Goal: Task Accomplishment & Management: Complete application form

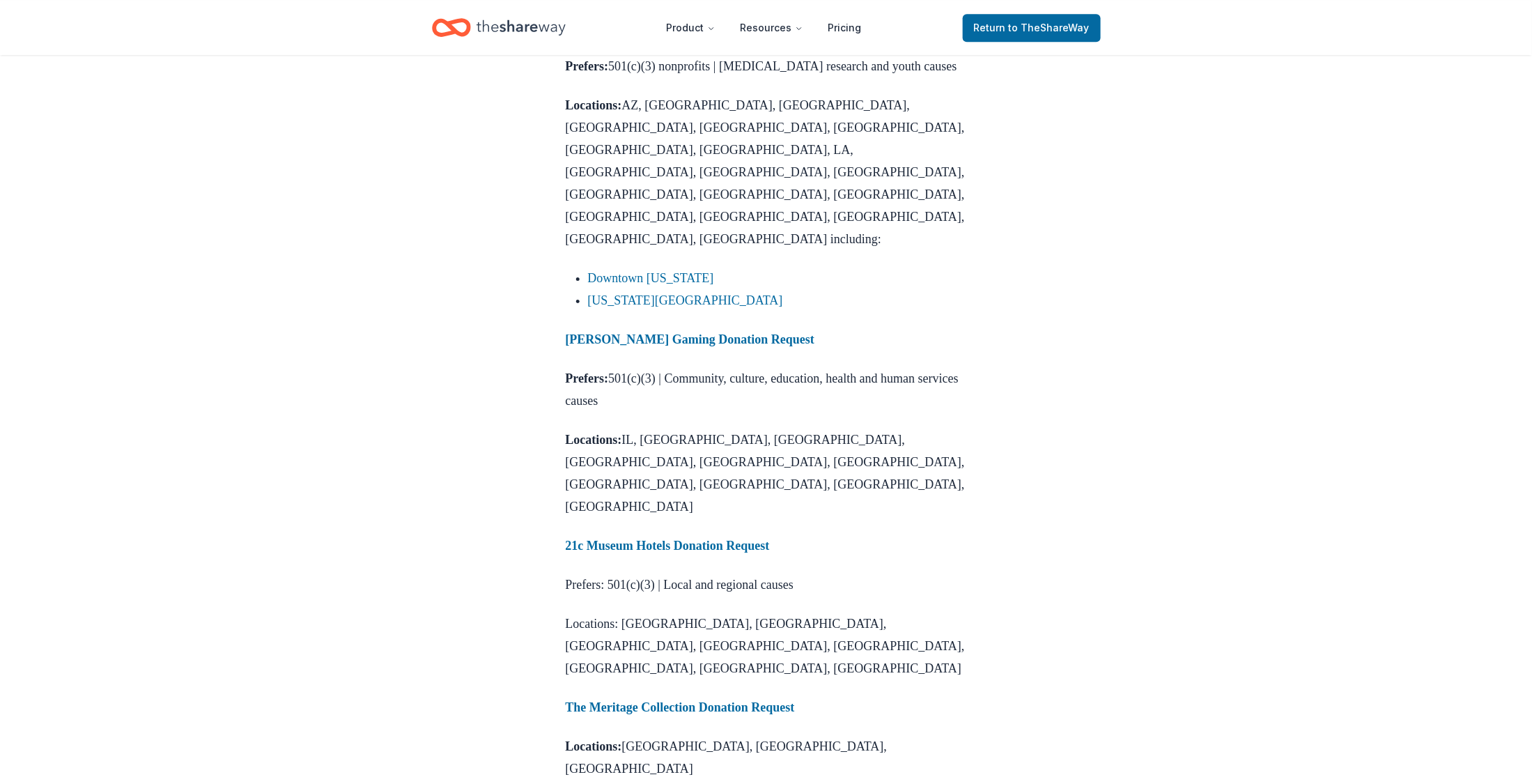
scroll to position [1764, 0]
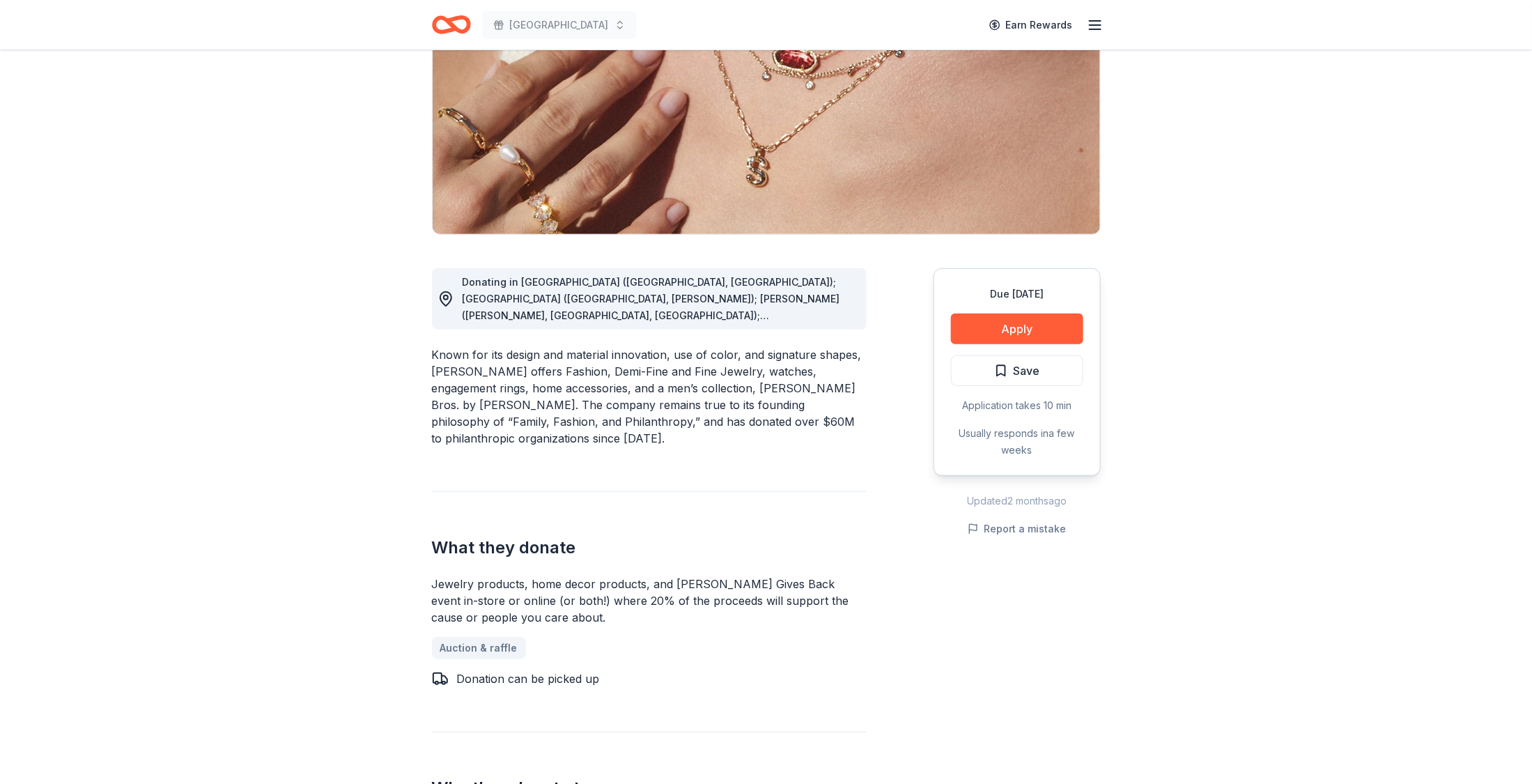
scroll to position [105, 0]
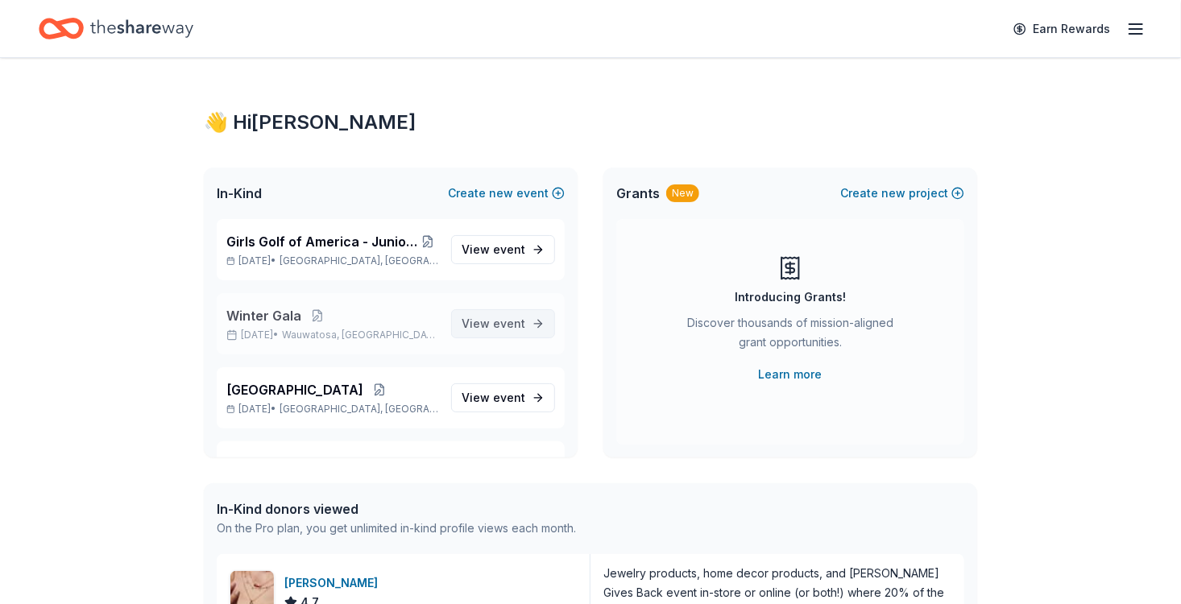
click at [493, 324] on span "event" at bounding box center [509, 324] width 32 height 14
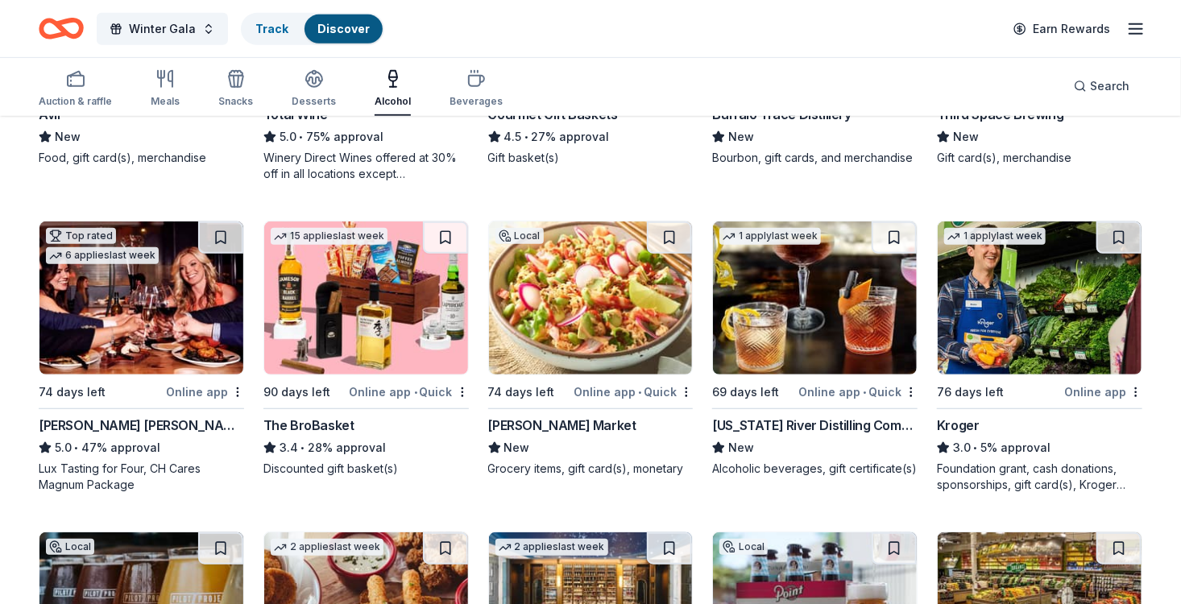
scroll to position [403, 0]
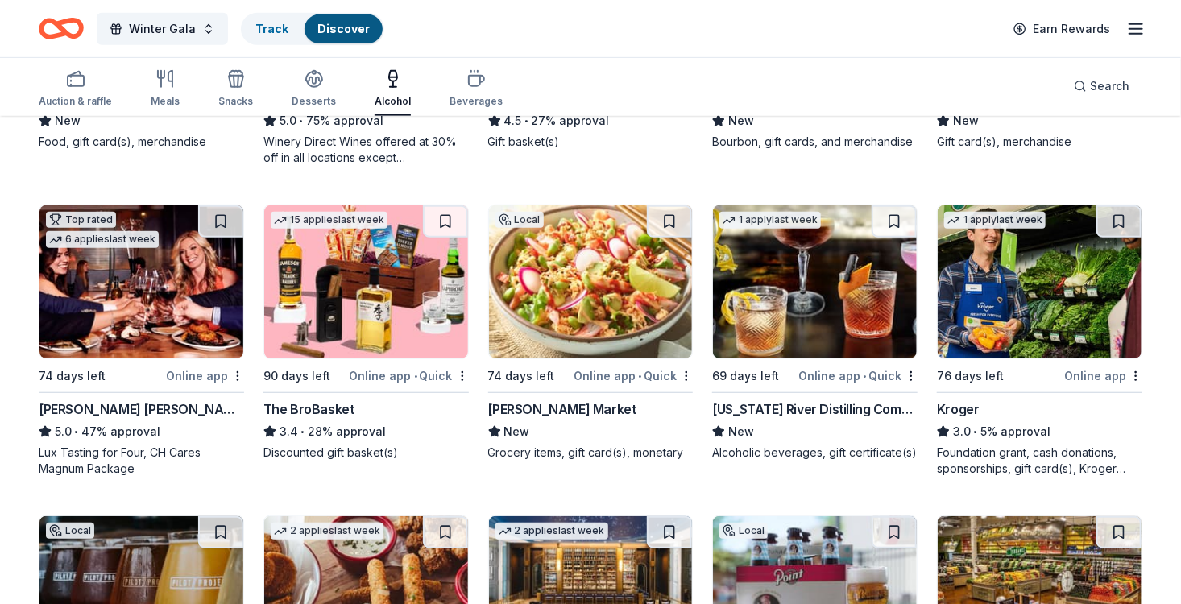
click at [533, 405] on div "Metcalfe's Market" at bounding box center [562, 409] width 148 height 19
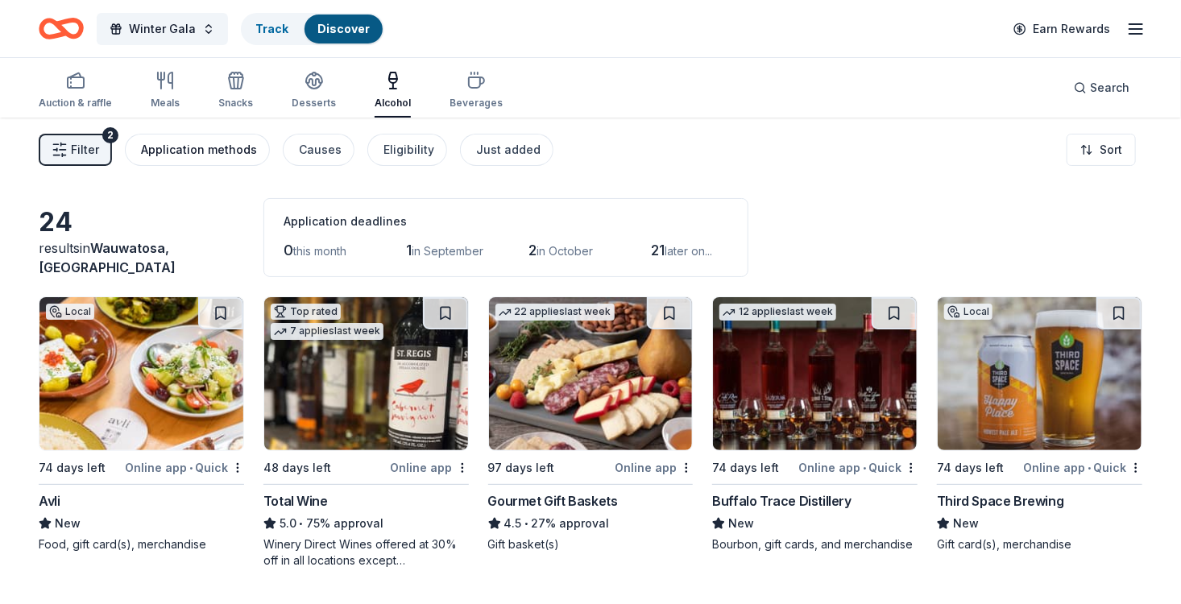
click at [185, 151] on div "Application methods" at bounding box center [199, 149] width 116 height 19
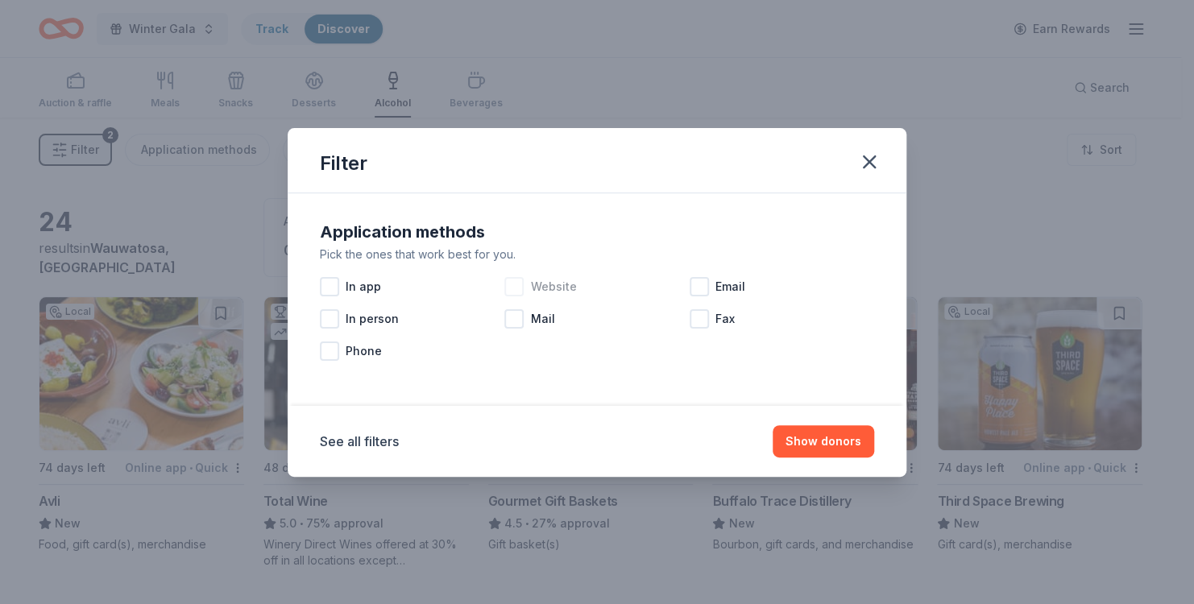
click at [513, 284] on div at bounding box center [513, 286] width 19 height 19
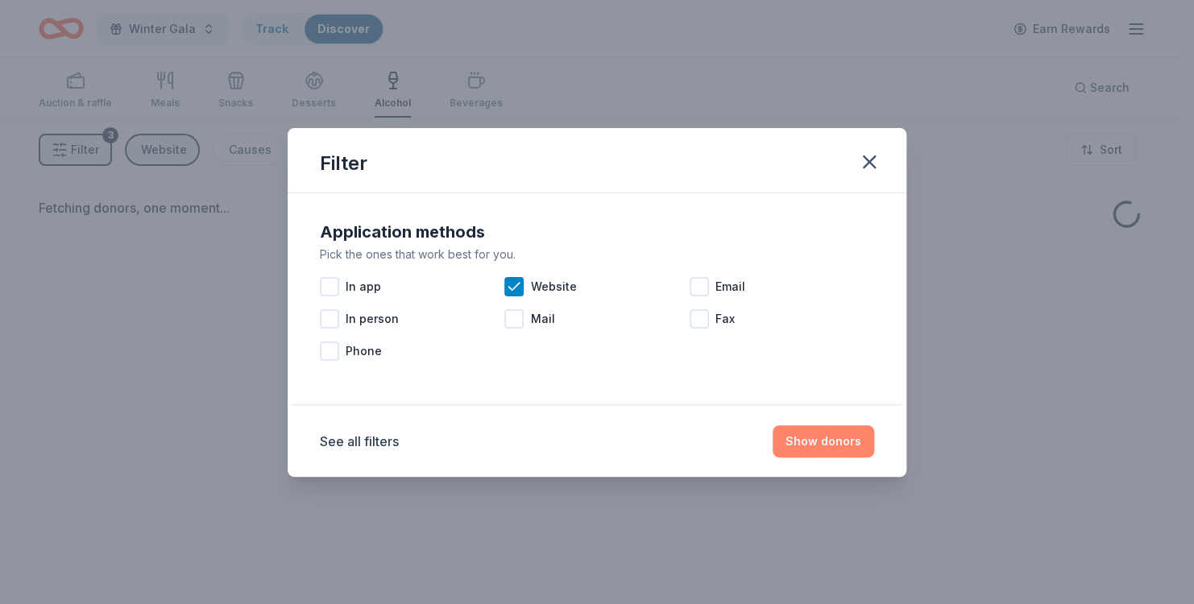
click at [809, 449] on button "Show donors" at bounding box center [824, 441] width 102 height 32
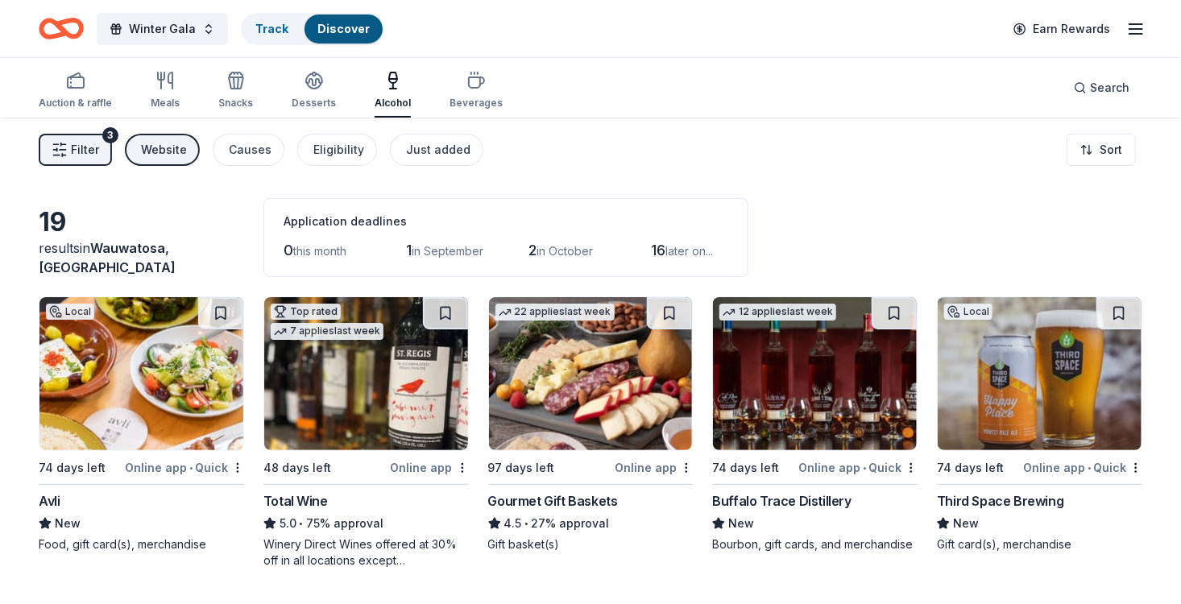
click at [181, 441] on img at bounding box center [141, 373] width 204 height 153
click at [562, 498] on div "Gourmet Gift Baskets" at bounding box center [553, 501] width 130 height 19
click at [765, 501] on div "Buffalo Trace Distillery" at bounding box center [781, 501] width 139 height 19
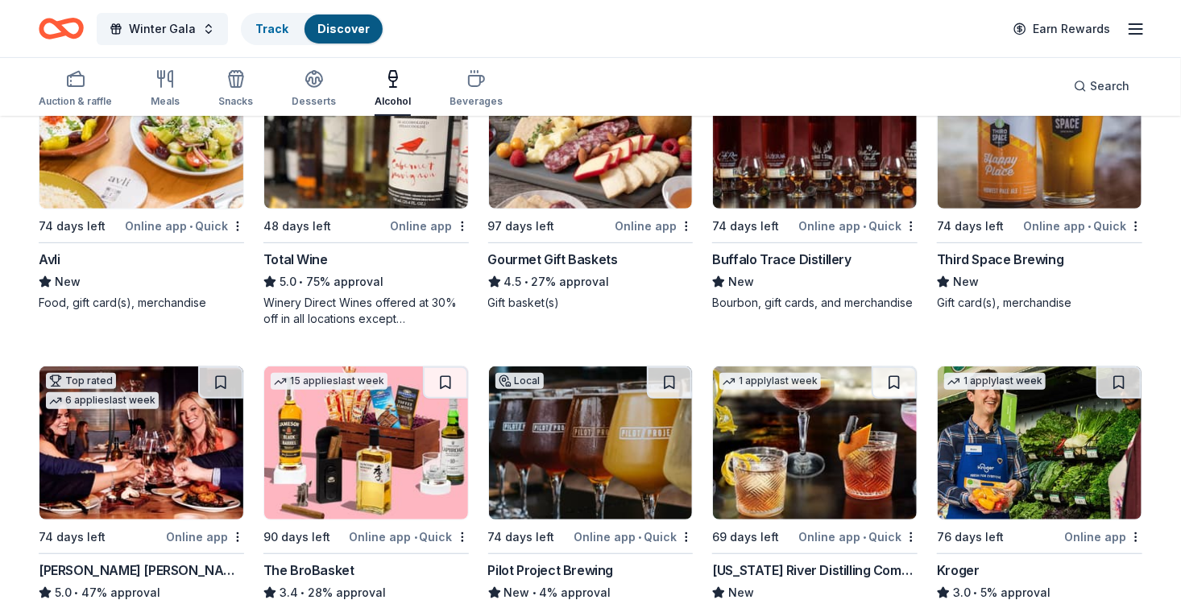
scroll to position [322, 0]
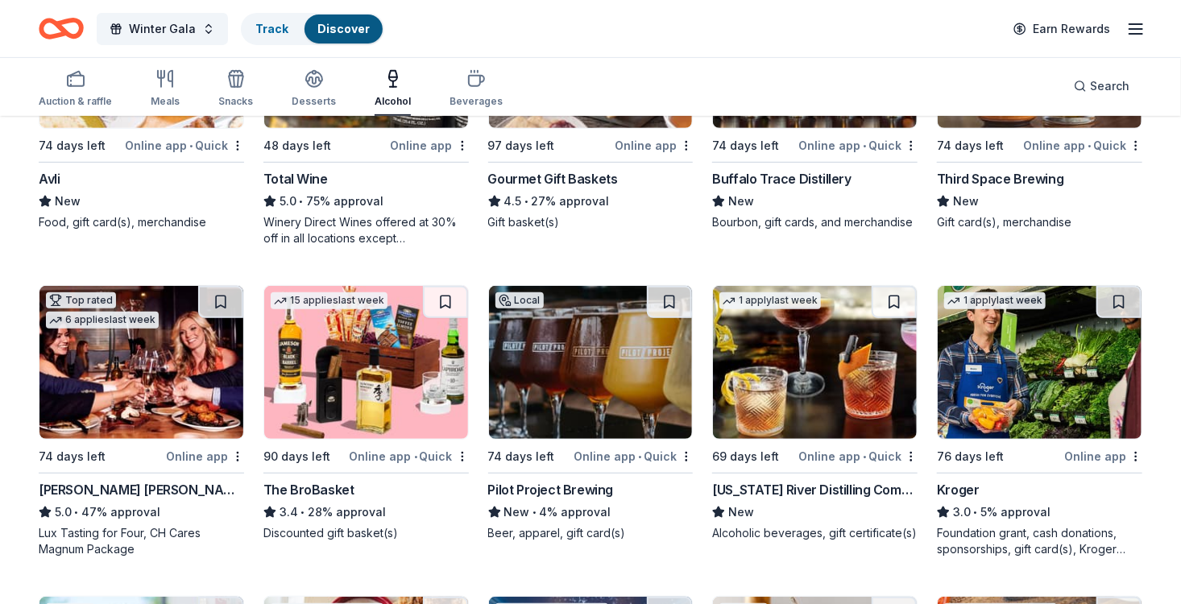
click at [324, 489] on div "The BroBasket" at bounding box center [309, 489] width 91 height 19
click at [555, 488] on div "Pilot Project Brewing" at bounding box center [551, 489] width 126 height 19
click at [774, 482] on div "Mississippi River Distilling Company" at bounding box center [814, 489] width 205 height 19
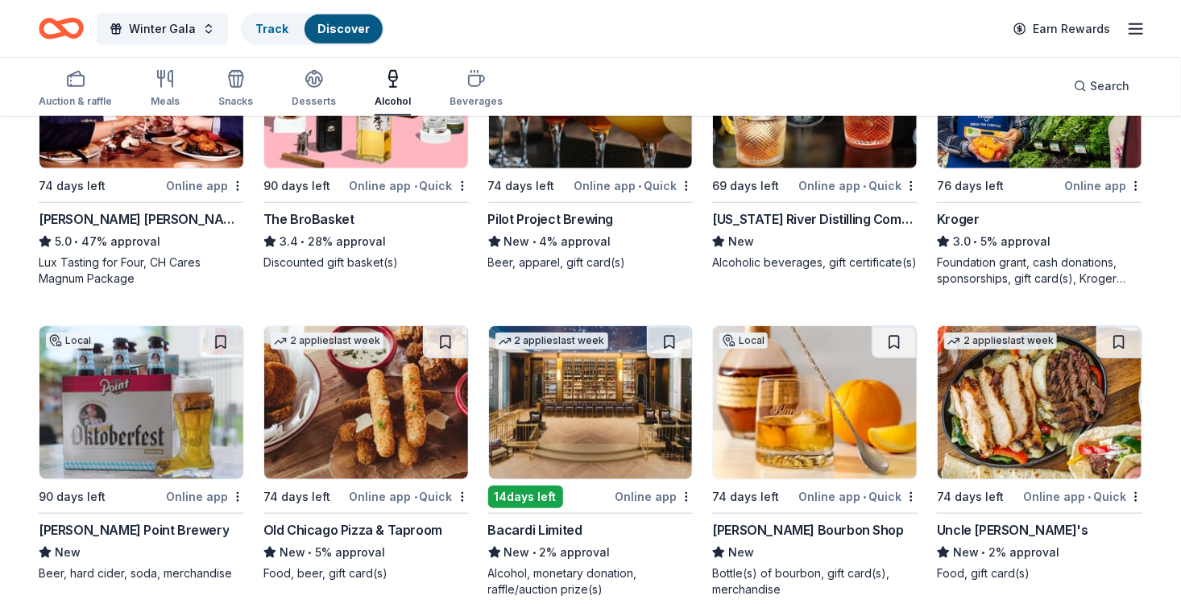
scroll to position [645, 0]
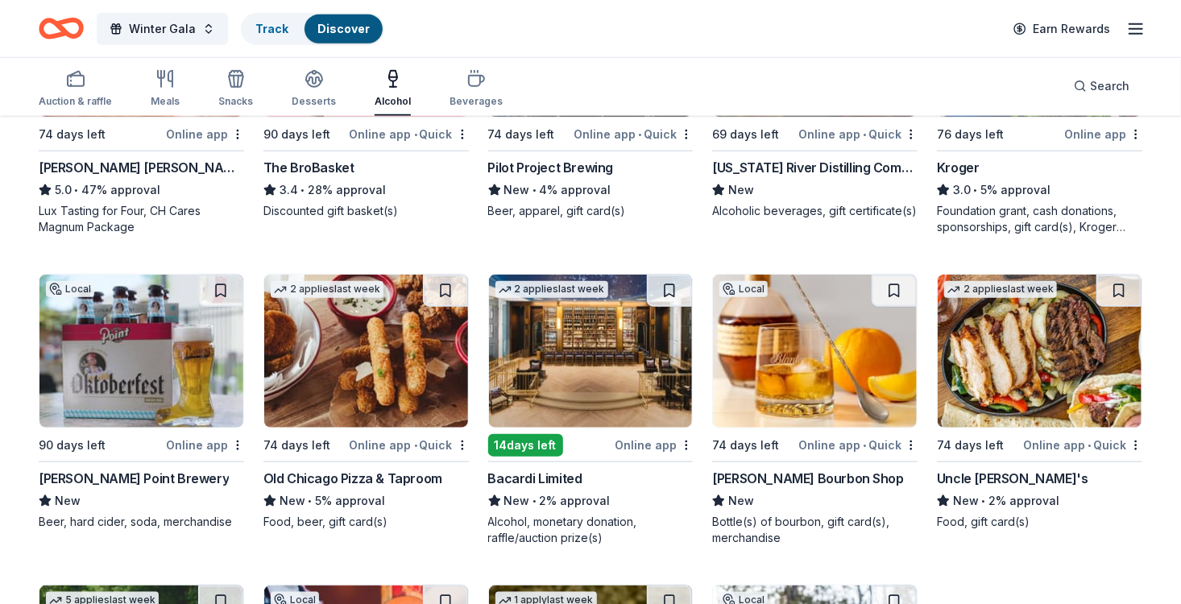
click at [146, 472] on div "Stevens Point Brewery" at bounding box center [134, 478] width 190 height 19
click at [559, 479] on div "Bacardi Limited" at bounding box center [535, 478] width 94 height 19
click at [419, 475] on div "Old Chicago Pizza & Taproom" at bounding box center [353, 478] width 179 height 19
click at [766, 476] on div "Blanton's Bourbon Shop" at bounding box center [808, 478] width 192 height 19
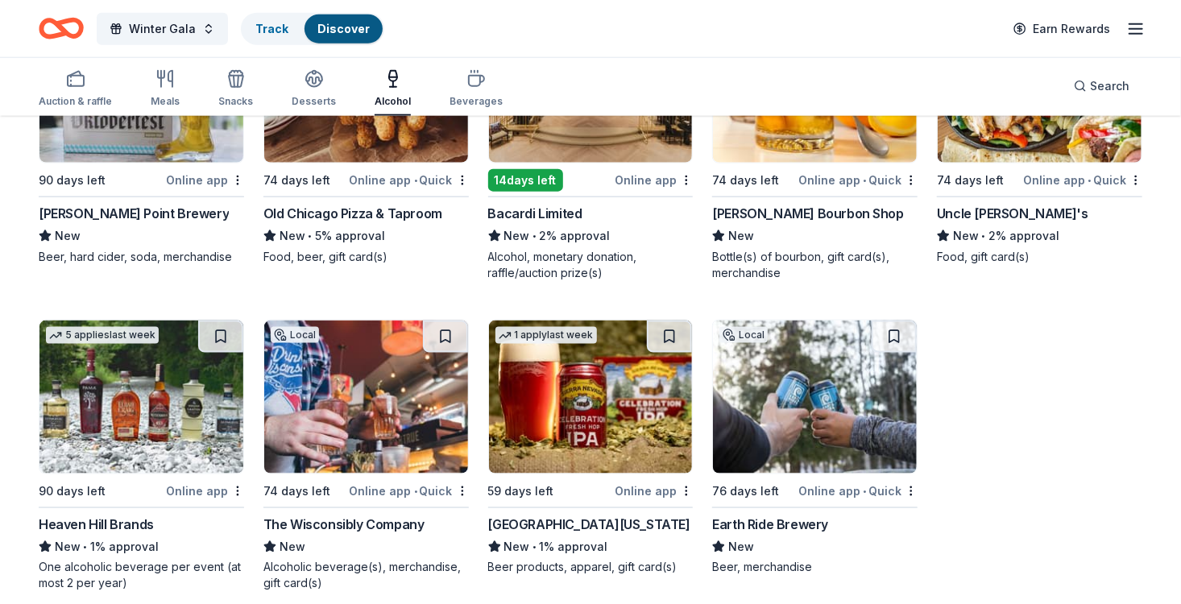
scroll to position [928, 0]
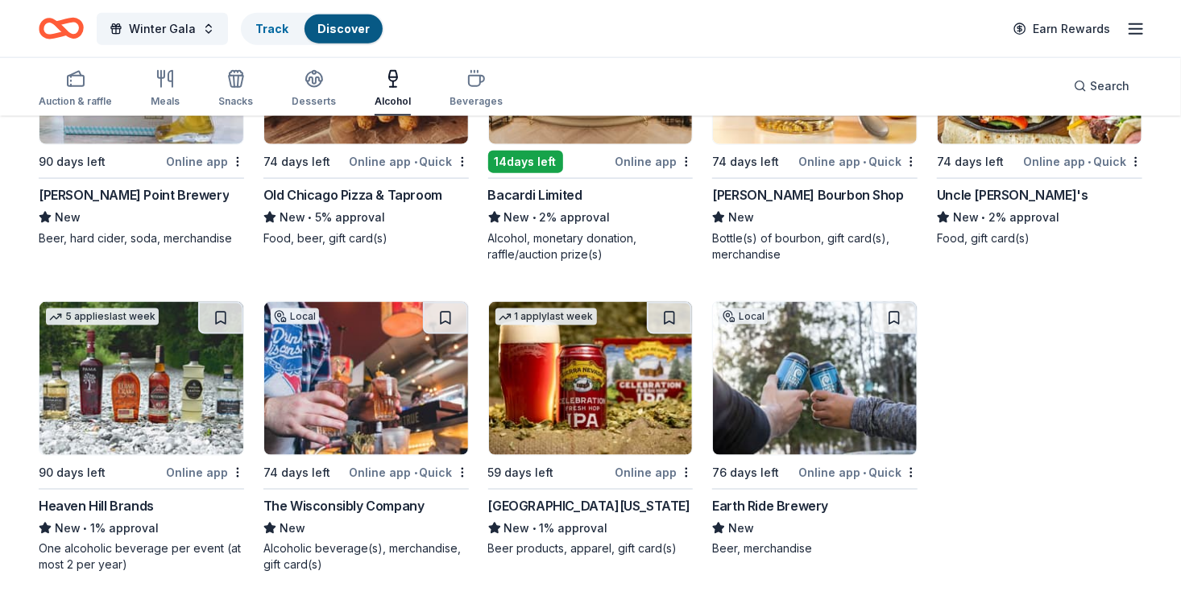
click at [113, 498] on div "Heaven Hill Brands" at bounding box center [96, 505] width 115 height 19
click at [313, 504] on div "The Wisconsibly Company" at bounding box center [344, 505] width 161 height 19
click at [546, 502] on div "Sierra Nevada" at bounding box center [589, 505] width 202 height 19
click at [767, 500] on div "Earth Ride Brewery" at bounding box center [770, 505] width 116 height 19
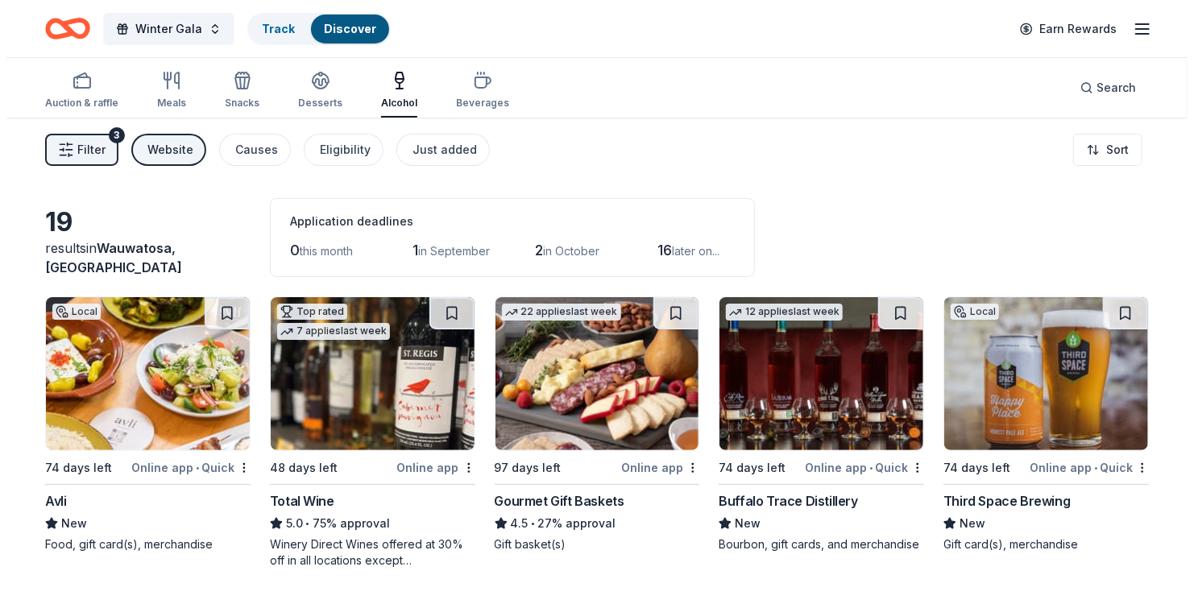
scroll to position [0, 0]
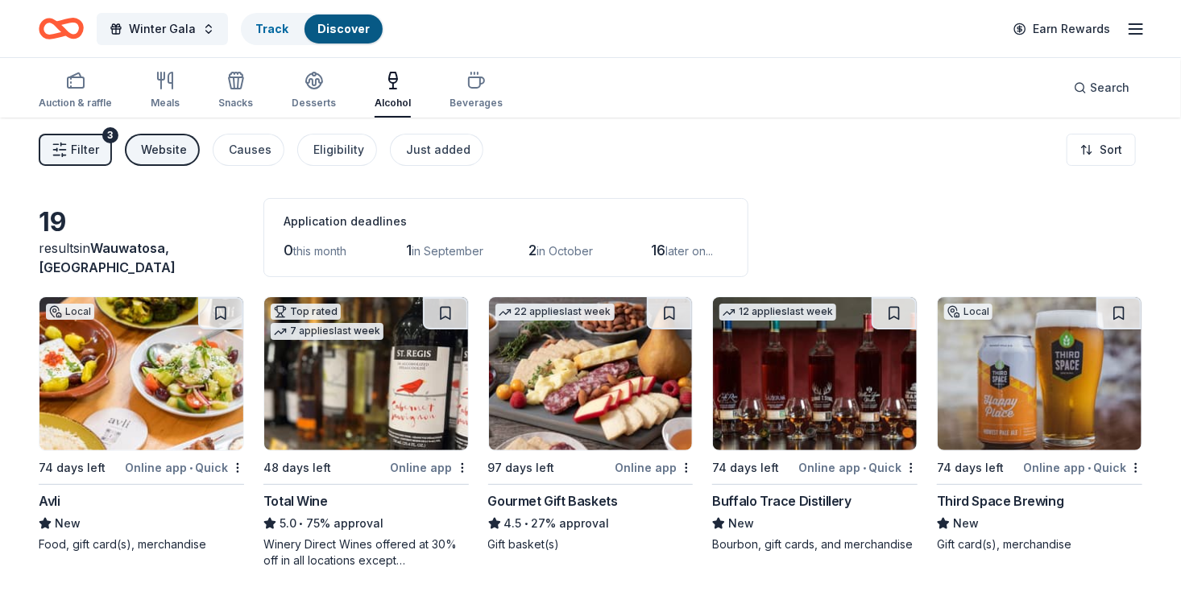
click at [170, 149] on div "Website" at bounding box center [164, 149] width 46 height 19
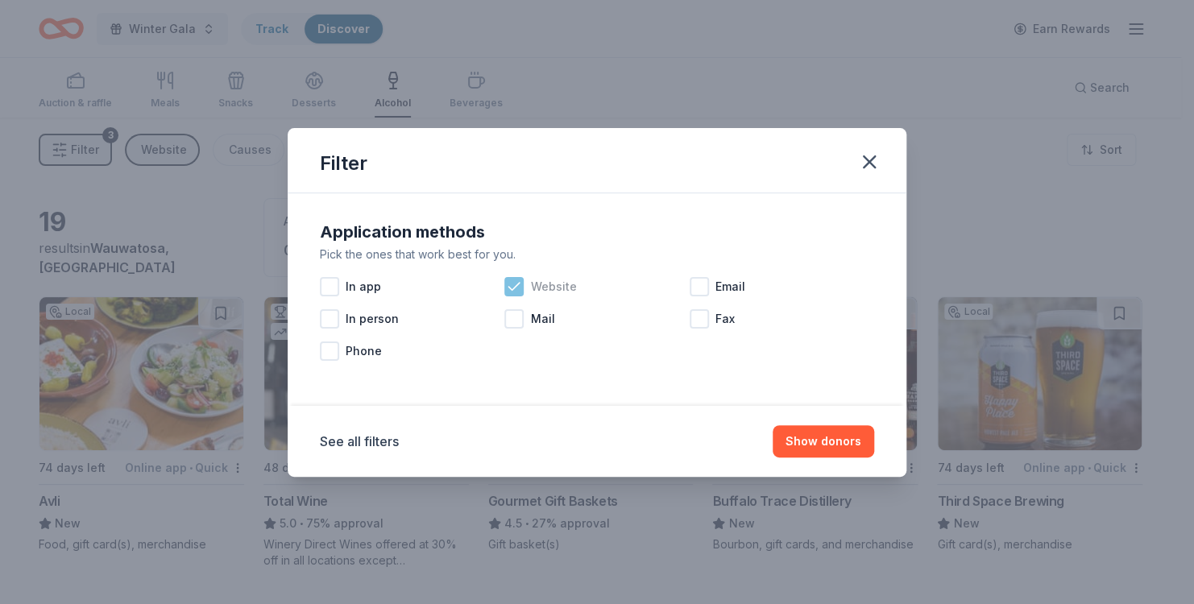
click at [520, 285] on icon at bounding box center [514, 287] width 16 height 16
click at [704, 290] on div at bounding box center [699, 286] width 19 height 19
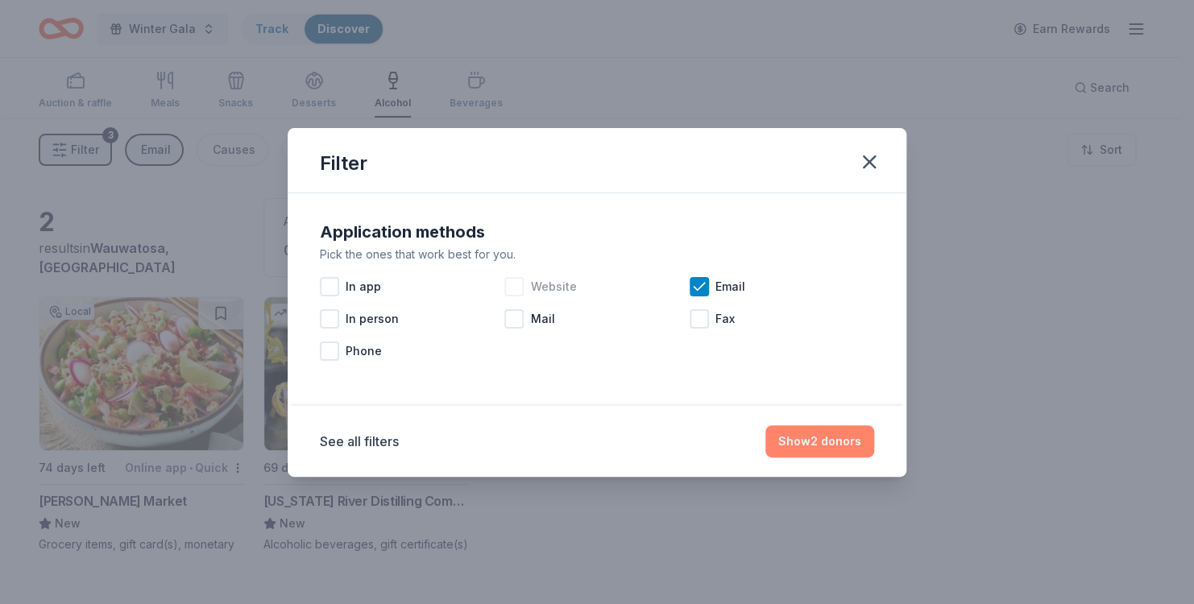
click at [817, 443] on button "Show 2 donors" at bounding box center [820, 441] width 109 height 32
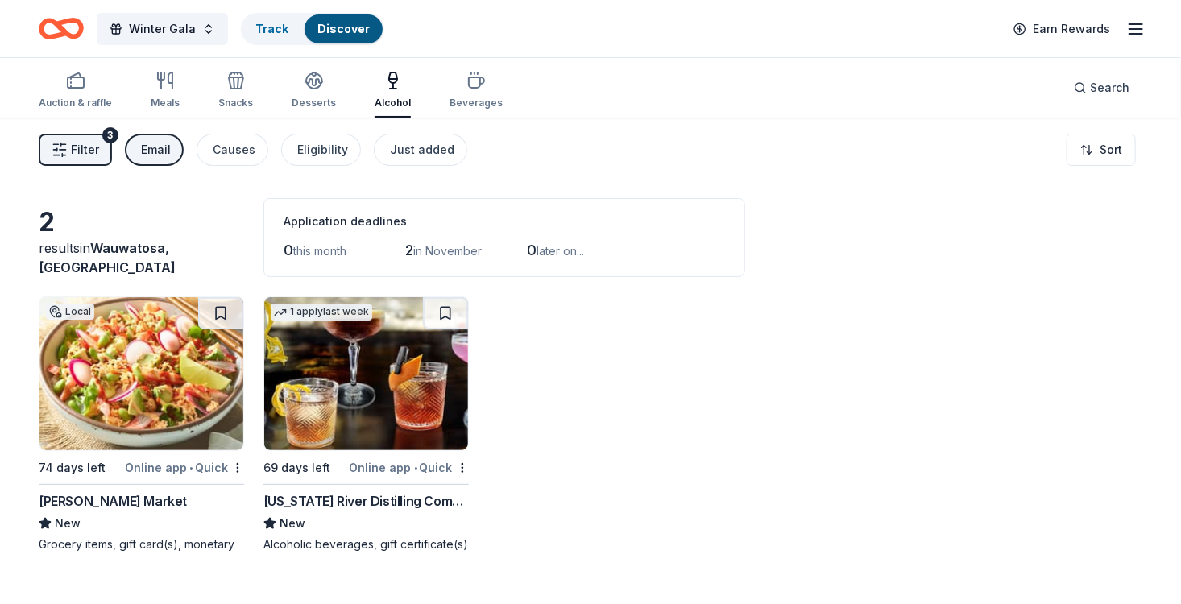
click at [147, 145] on div "Email" at bounding box center [156, 149] width 30 height 19
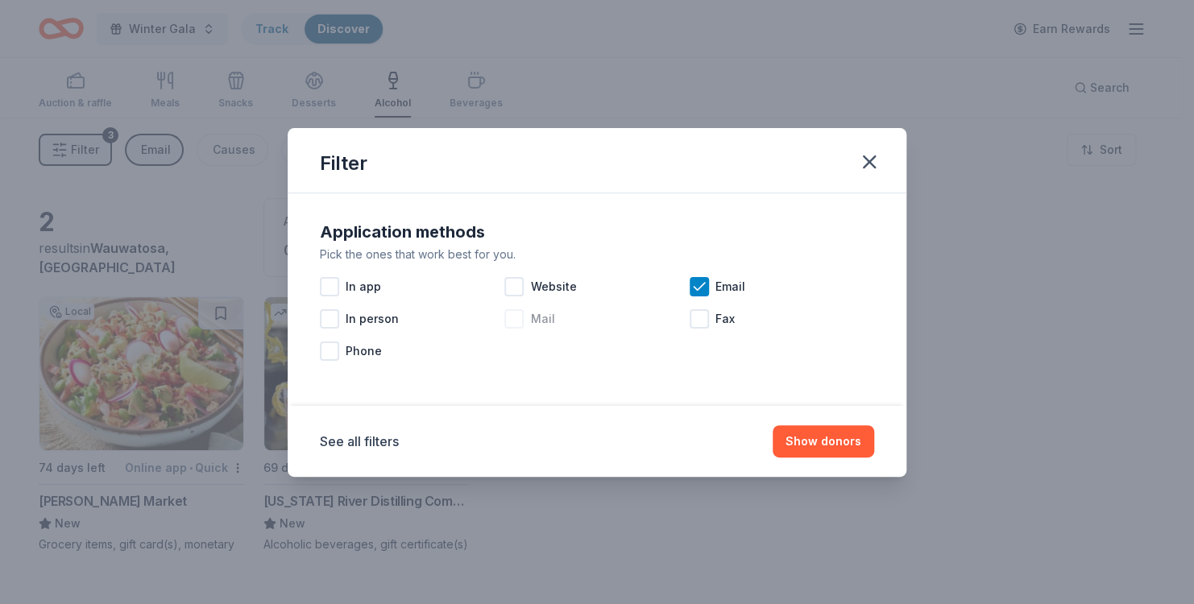
click at [510, 317] on div at bounding box center [513, 318] width 19 height 19
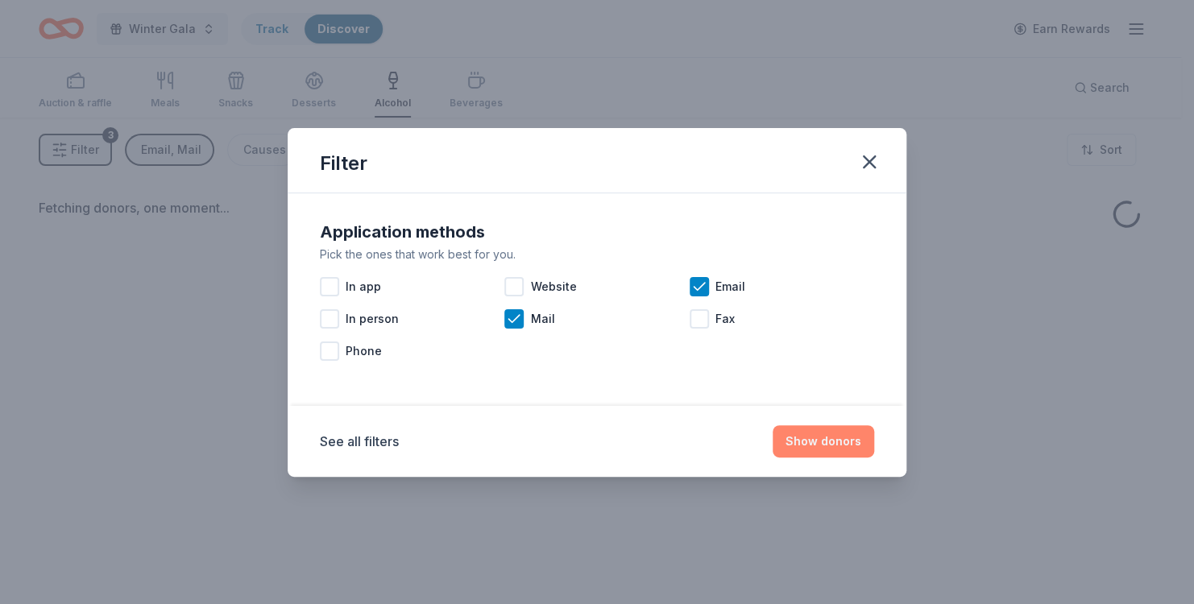
click at [836, 446] on button "Show donors" at bounding box center [824, 441] width 102 height 32
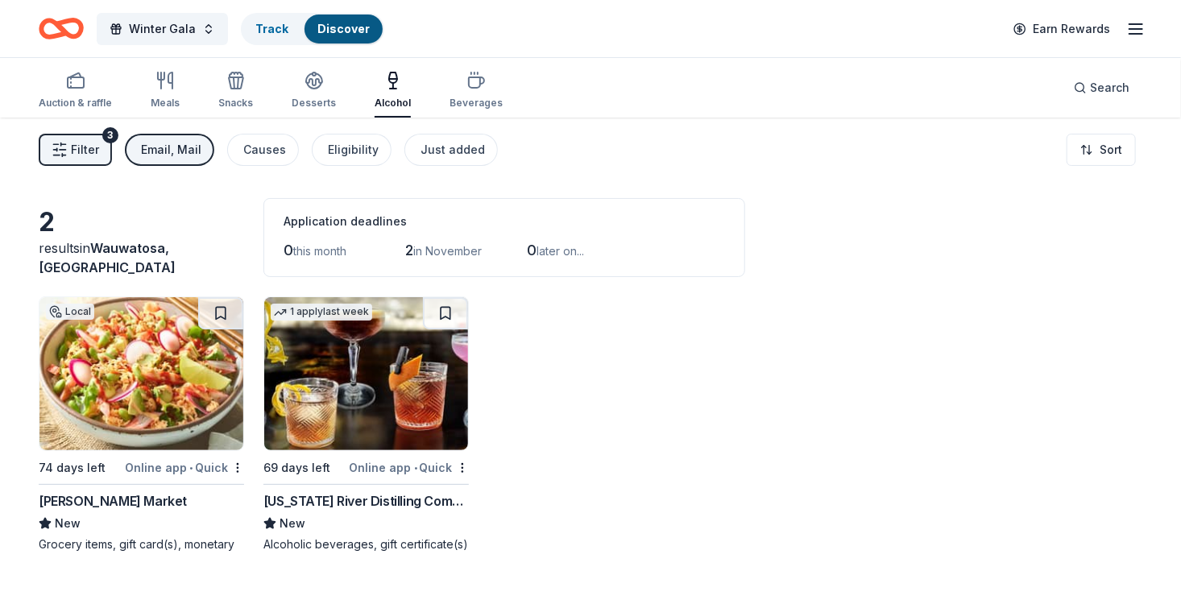
click at [99, 143] on button "Filter 3" at bounding box center [75, 150] width 73 height 32
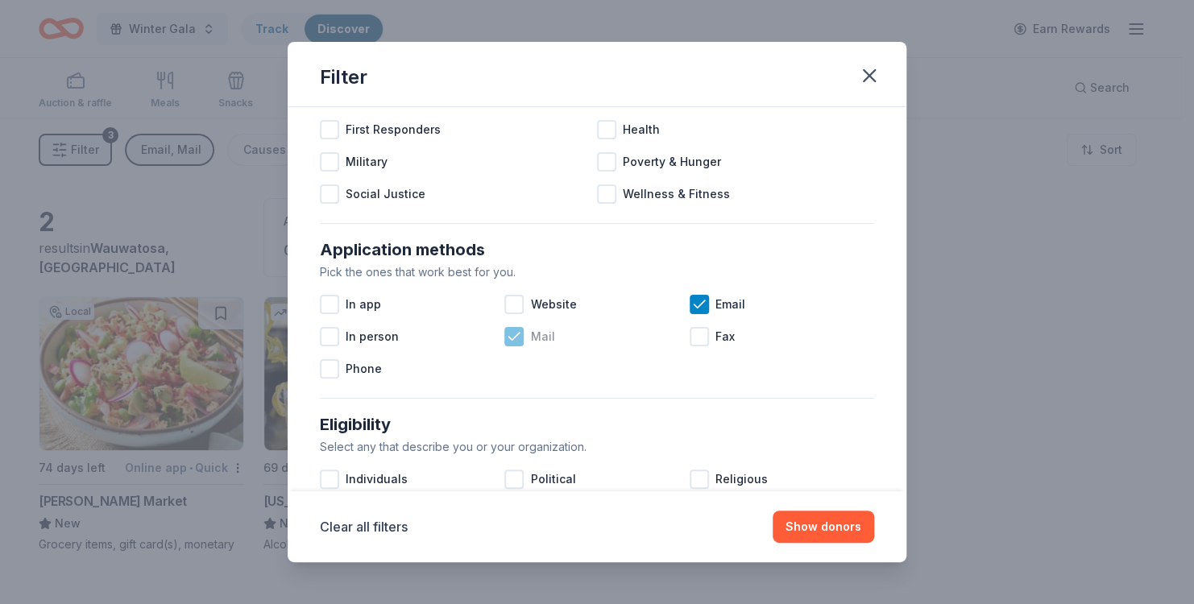
scroll to position [193, 0]
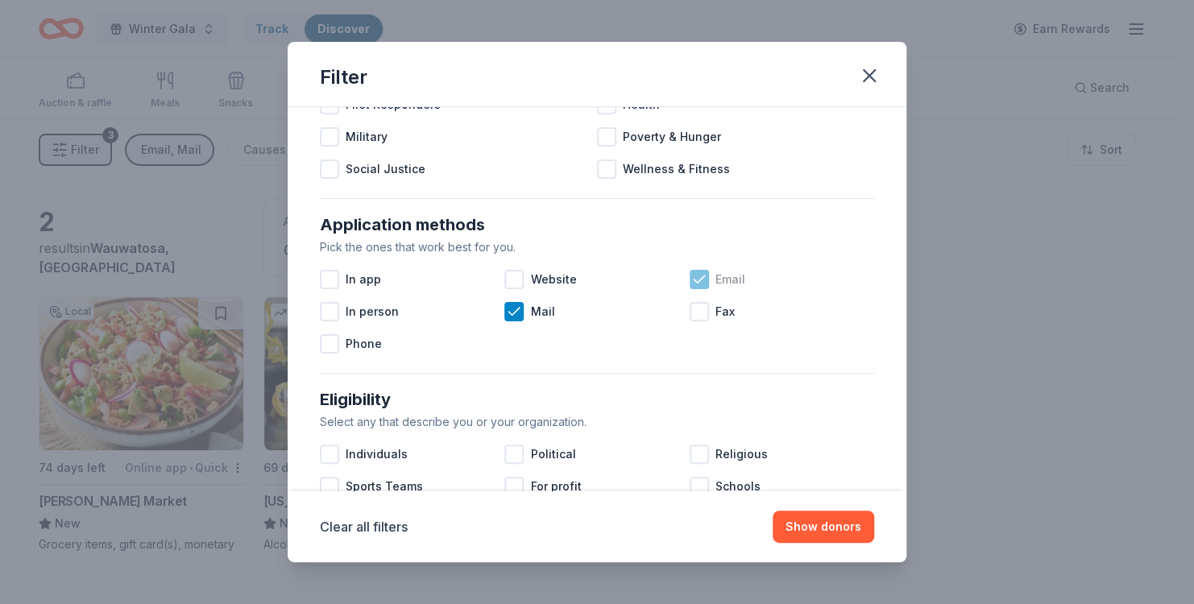
click at [691, 283] on icon at bounding box center [699, 280] width 16 height 16
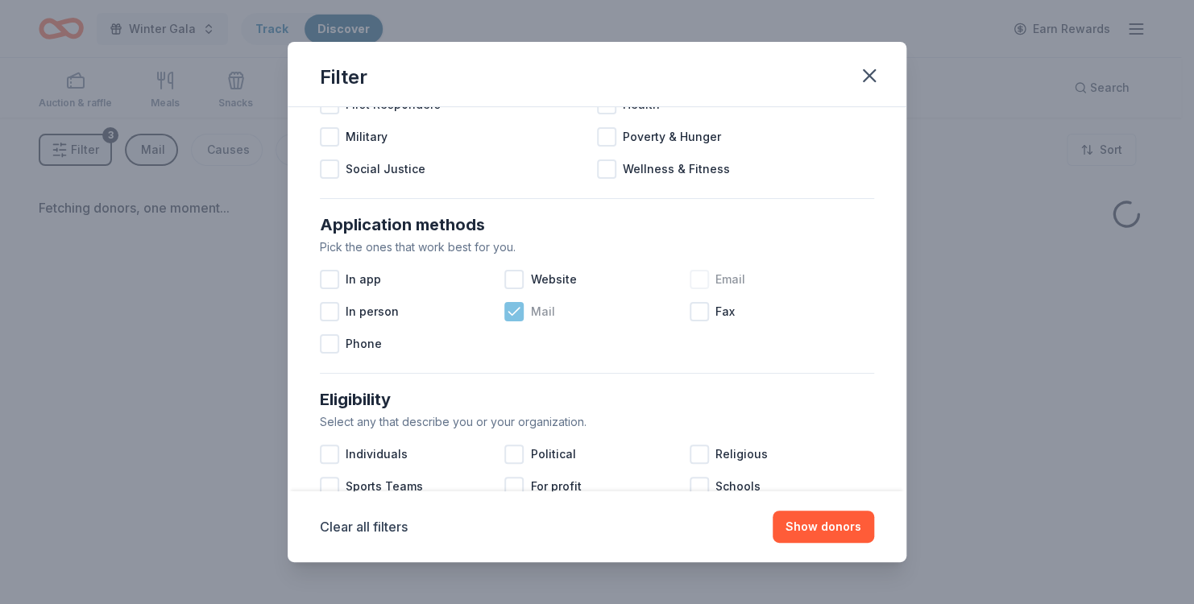
click at [506, 310] on icon at bounding box center [514, 312] width 16 height 16
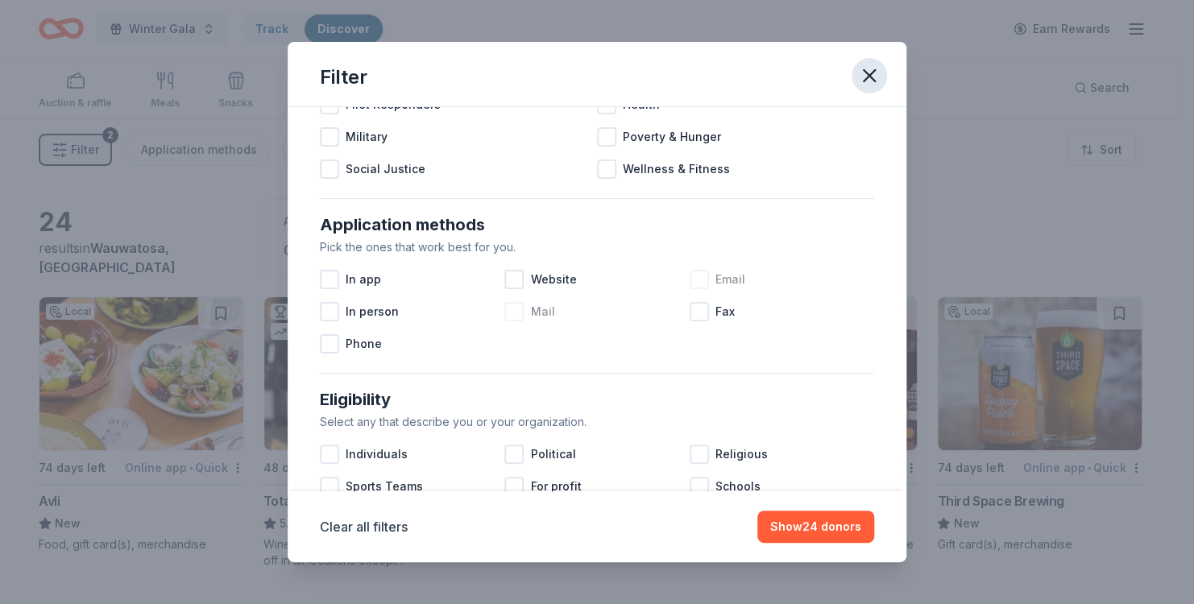
click at [871, 74] on icon "button" at bounding box center [869, 75] width 11 height 11
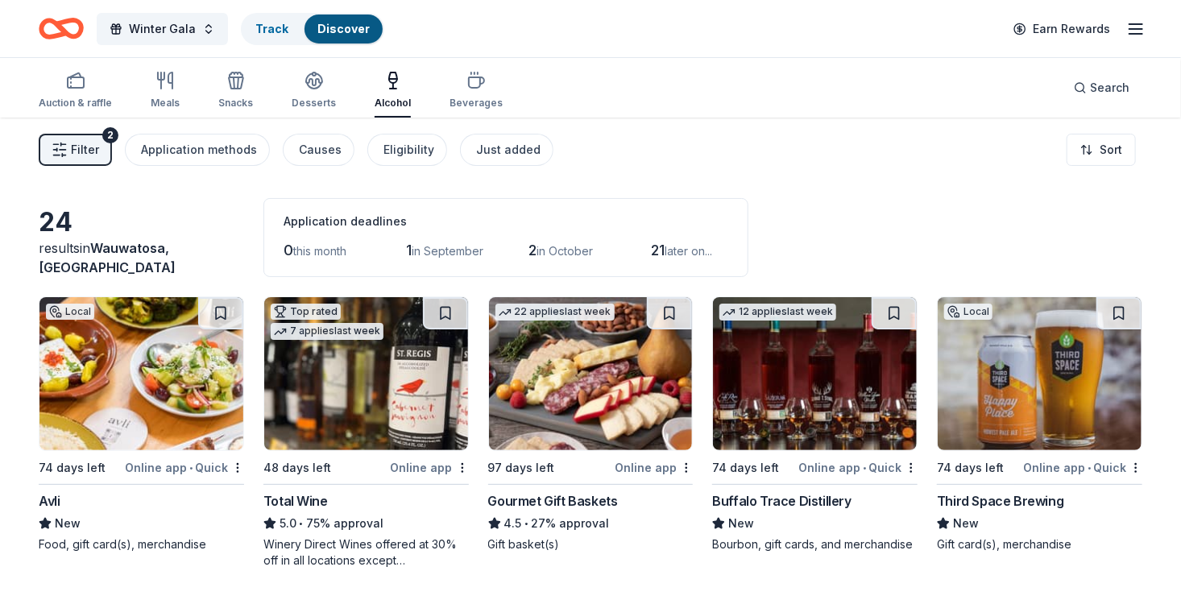
click at [85, 142] on span "Filter" at bounding box center [85, 149] width 28 height 19
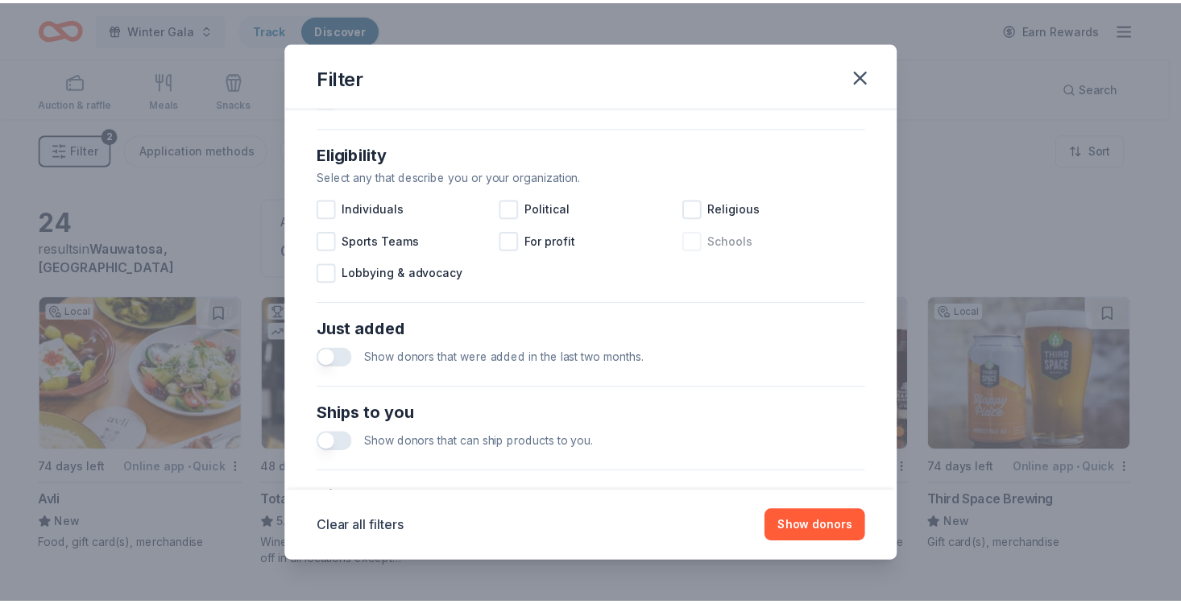
scroll to position [484, 0]
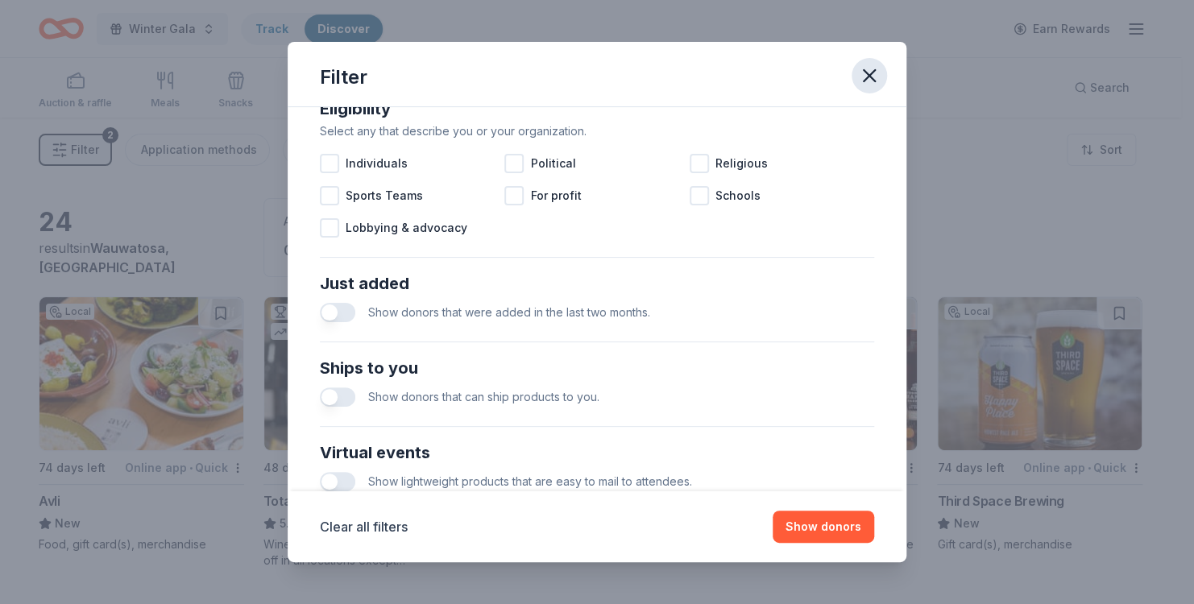
click at [878, 76] on icon "button" at bounding box center [869, 75] width 23 height 23
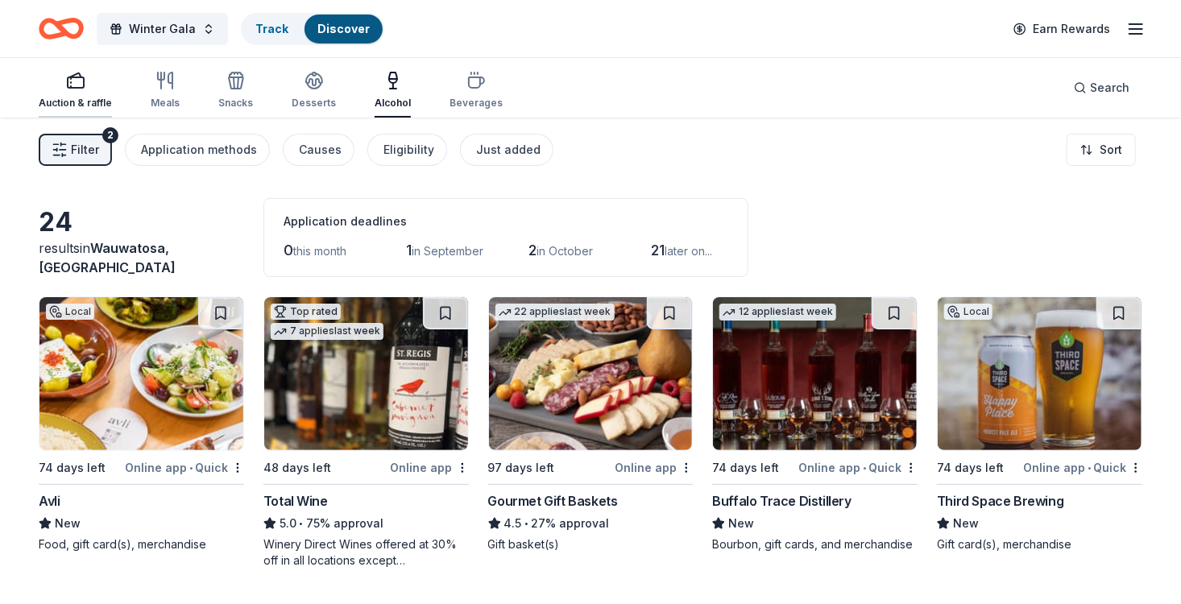
click at [93, 92] on div "Auction & raffle" at bounding box center [75, 90] width 73 height 39
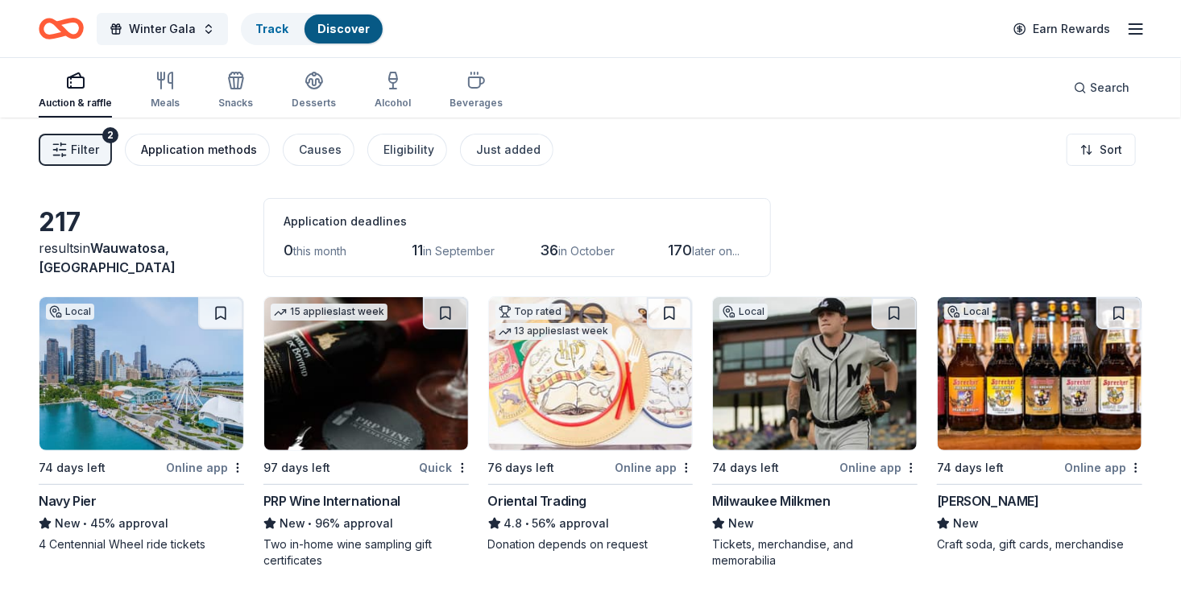
click at [204, 147] on div "Application methods" at bounding box center [199, 149] width 116 height 19
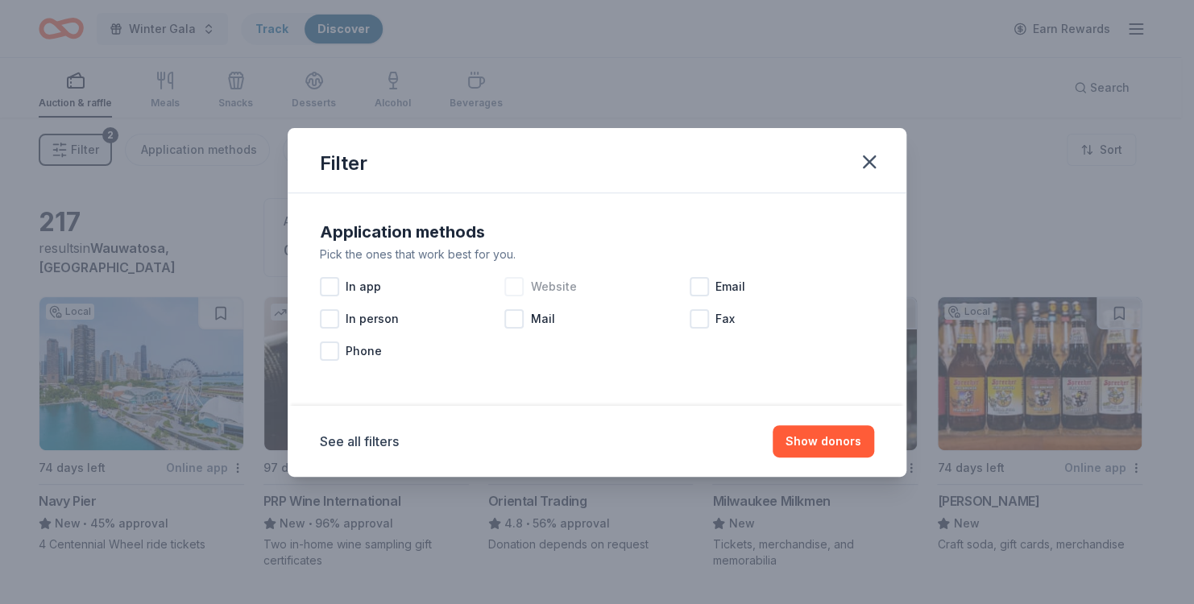
click at [513, 284] on div at bounding box center [513, 286] width 19 height 19
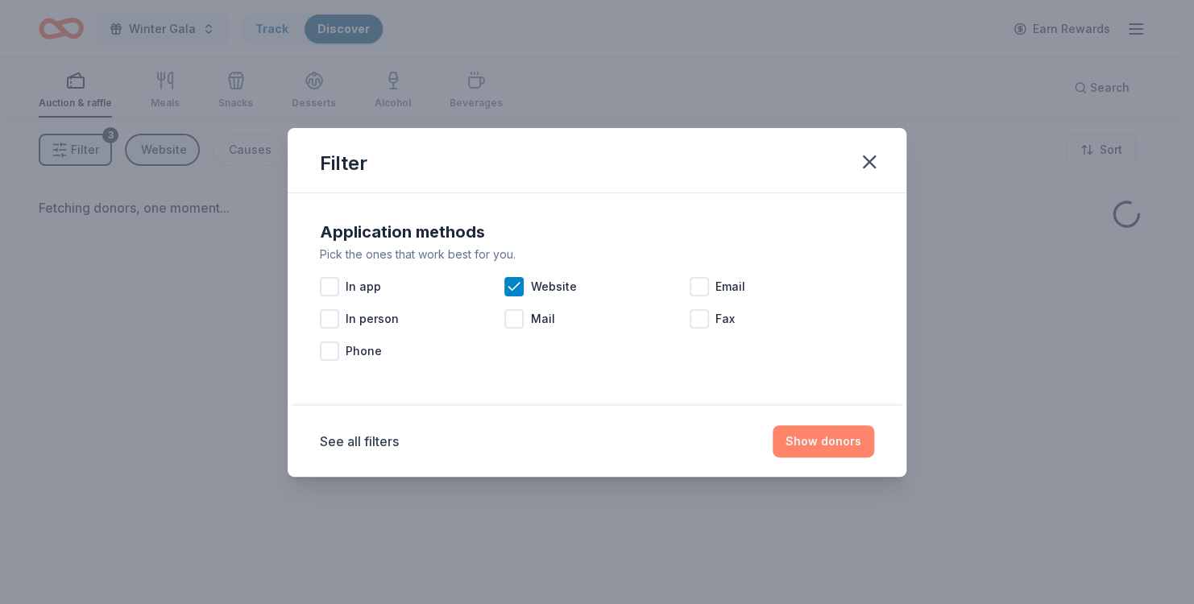
click at [807, 438] on button "Show donors" at bounding box center [824, 441] width 102 height 32
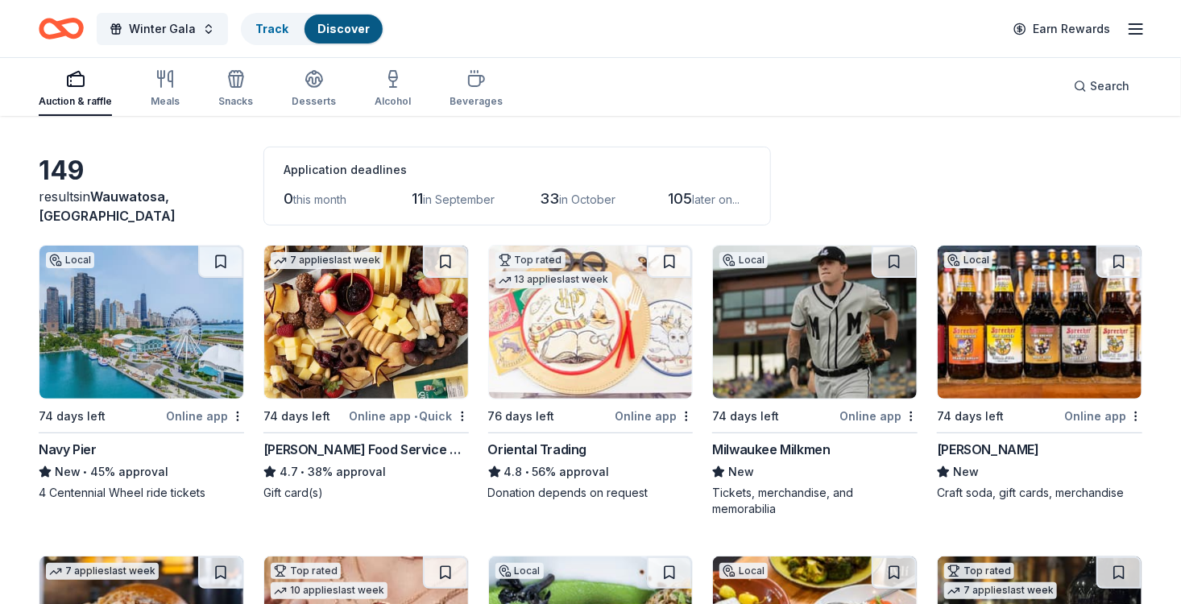
scroll to position [81, 0]
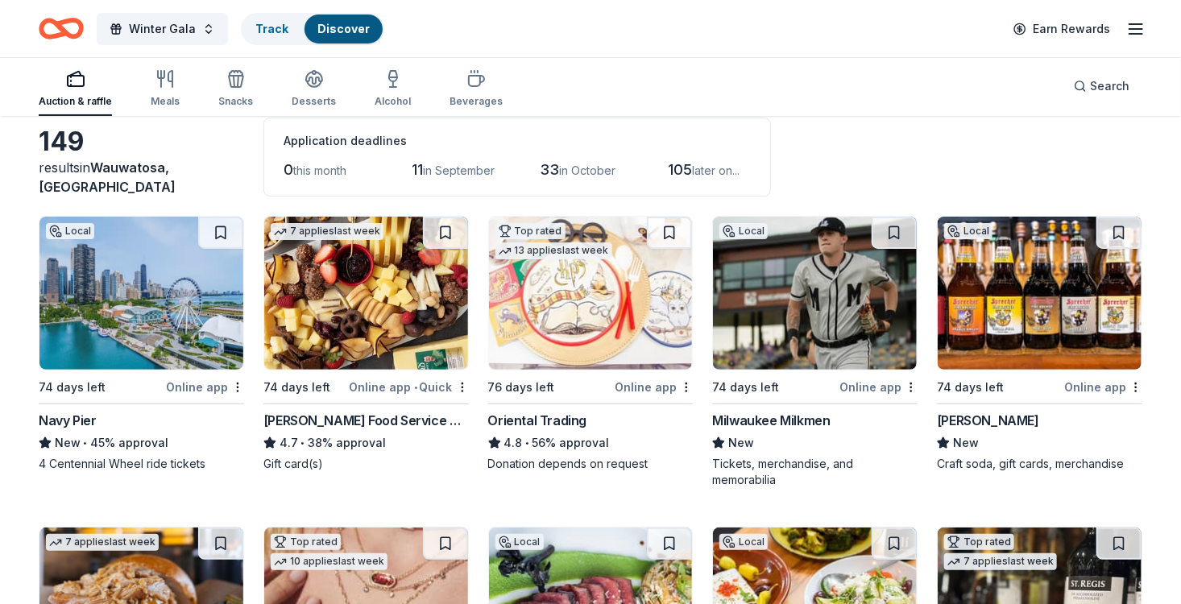
click at [112, 367] on img at bounding box center [141, 293] width 204 height 153
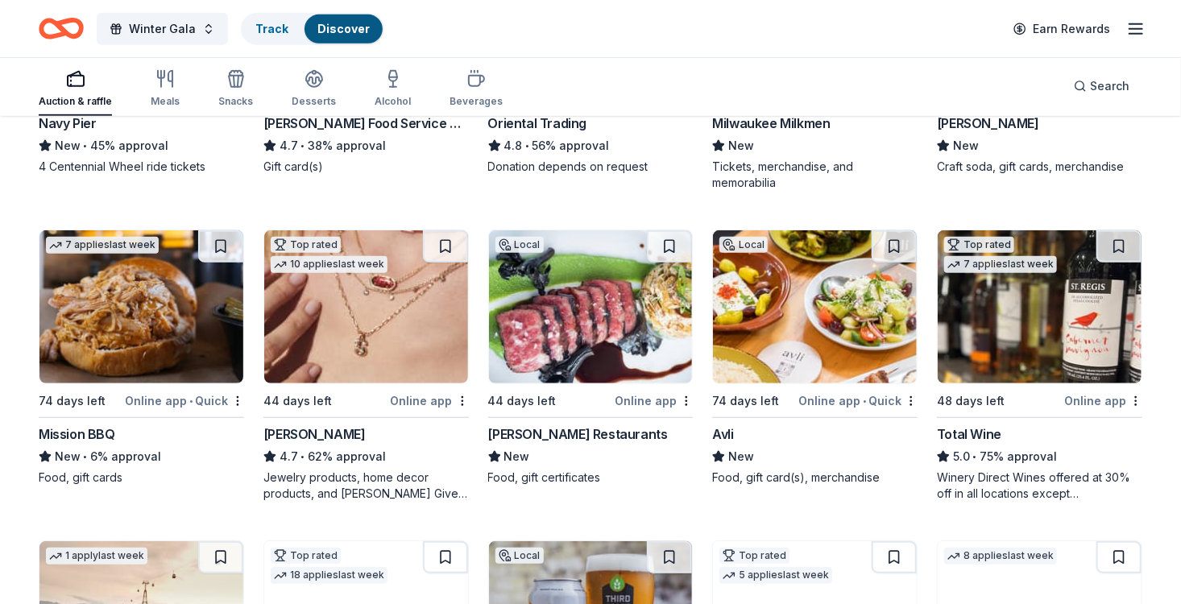
scroll to position [403, 0]
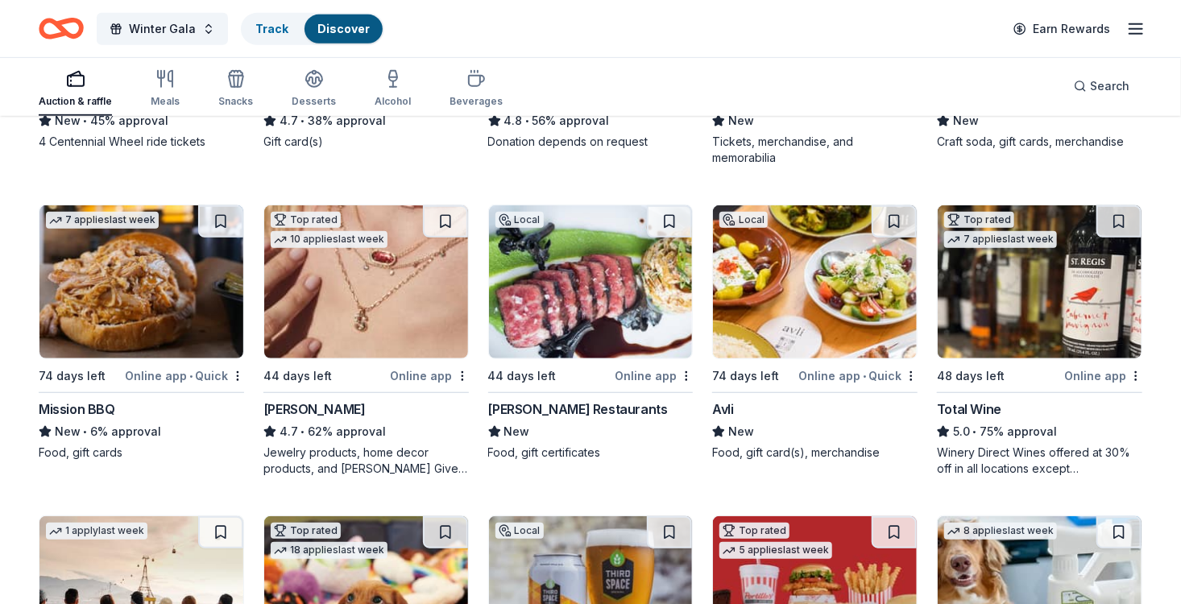
click at [300, 401] on div "Kendra Scott" at bounding box center [315, 409] width 102 height 19
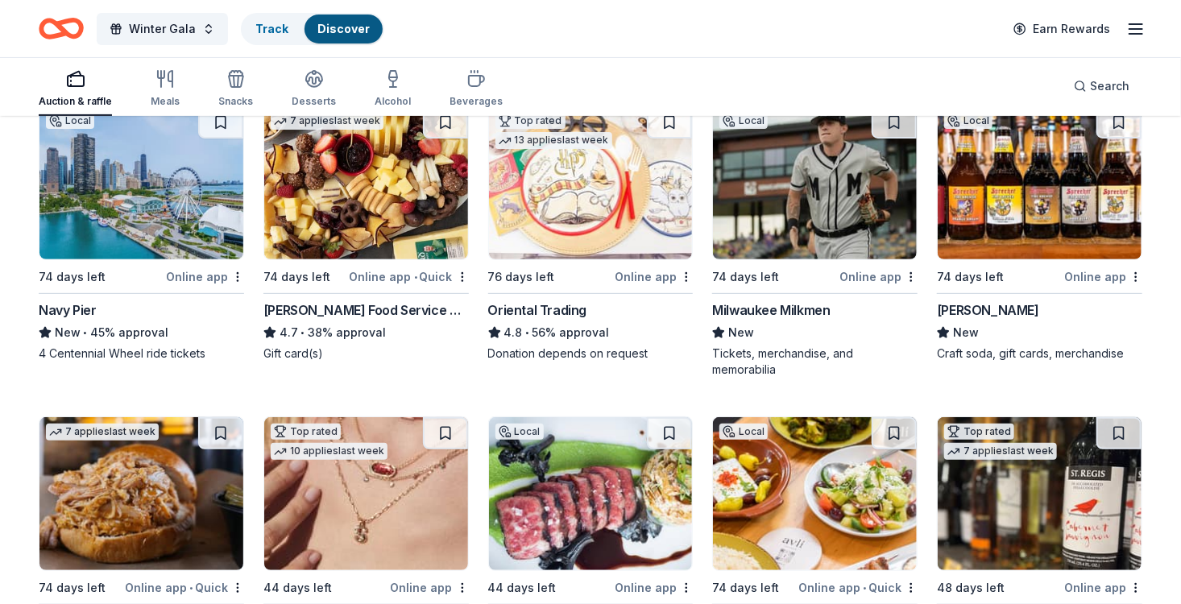
scroll to position [0, 0]
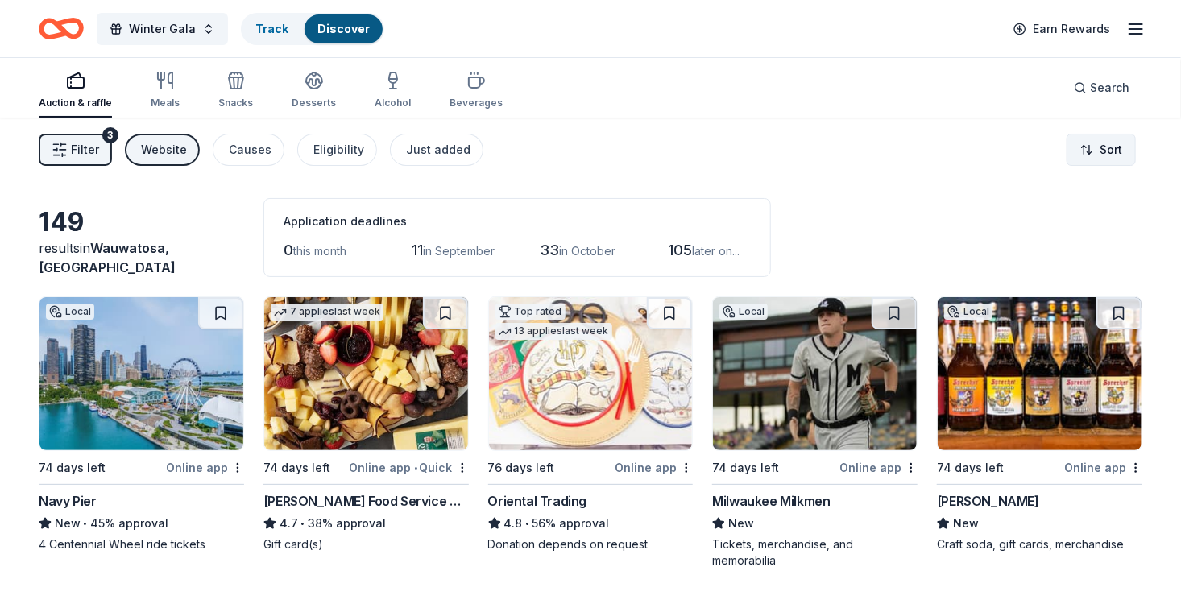
click at [1113, 147] on html "Winter Gala Track Discover Earn Rewards Auction & raffle Meals Snacks Desserts …" at bounding box center [590, 302] width 1181 height 604
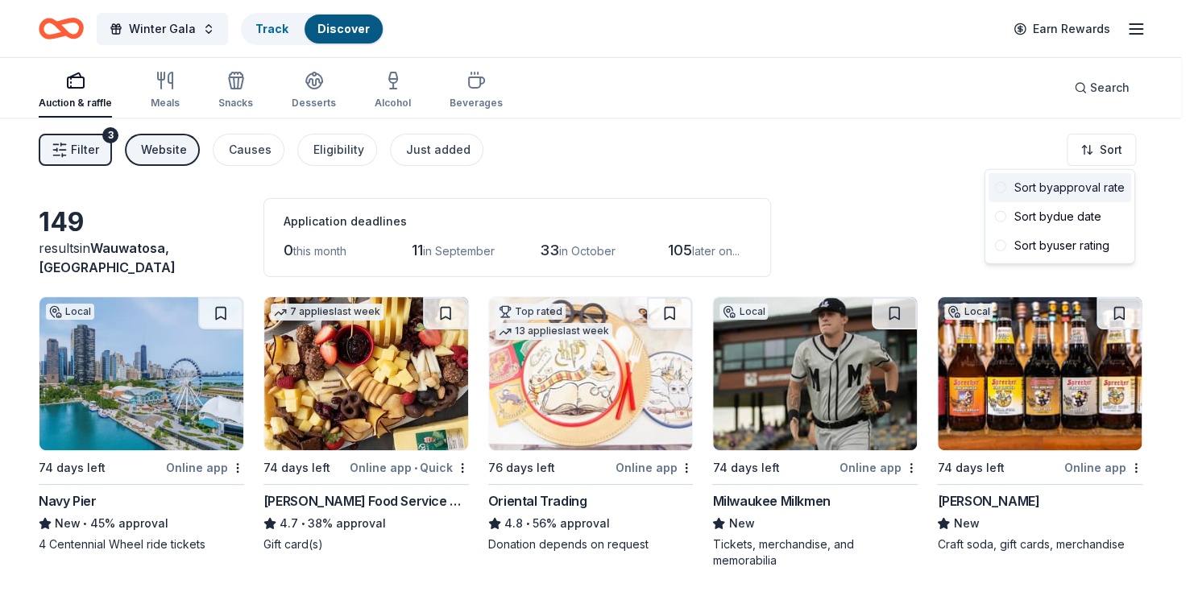
click at [1108, 183] on div "Sort by approval rate" at bounding box center [1060, 187] width 143 height 29
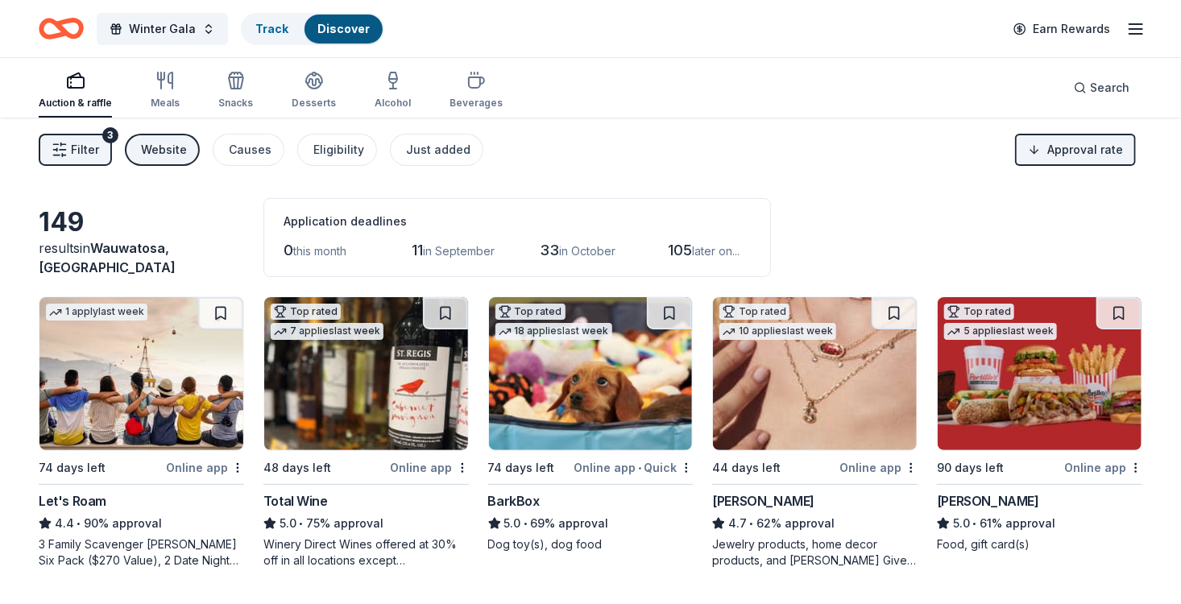
click at [521, 493] on div "BarkBox" at bounding box center [514, 501] width 52 height 19
click at [78, 497] on div "Let's Roam" at bounding box center [73, 501] width 68 height 19
click at [958, 495] on div "Portillo's" at bounding box center [988, 501] width 102 height 19
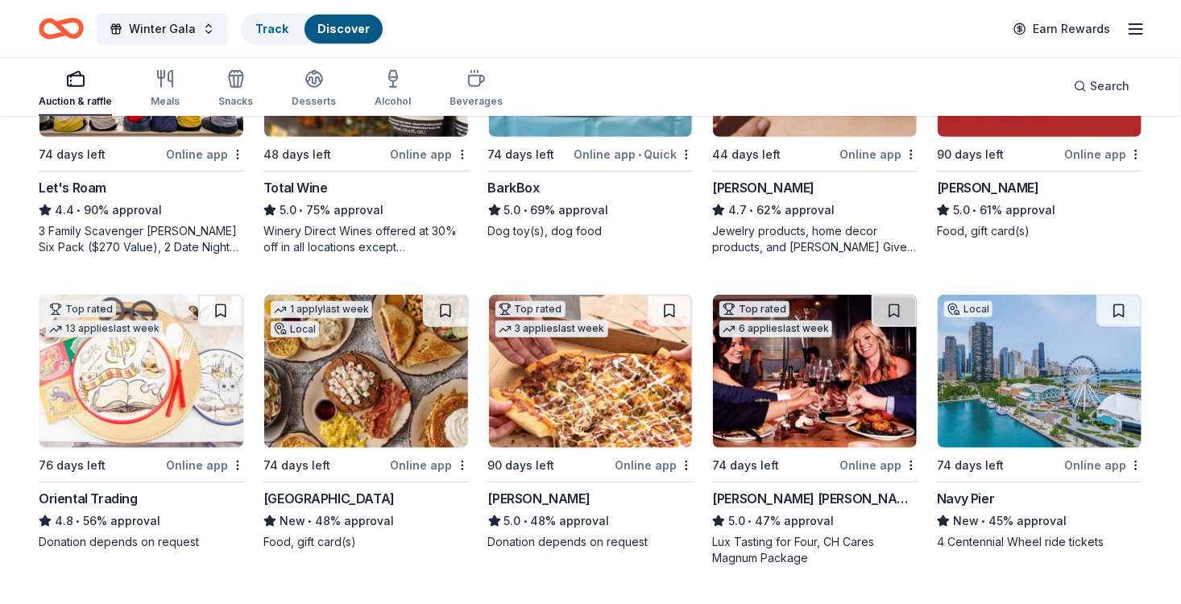
scroll to position [322, 0]
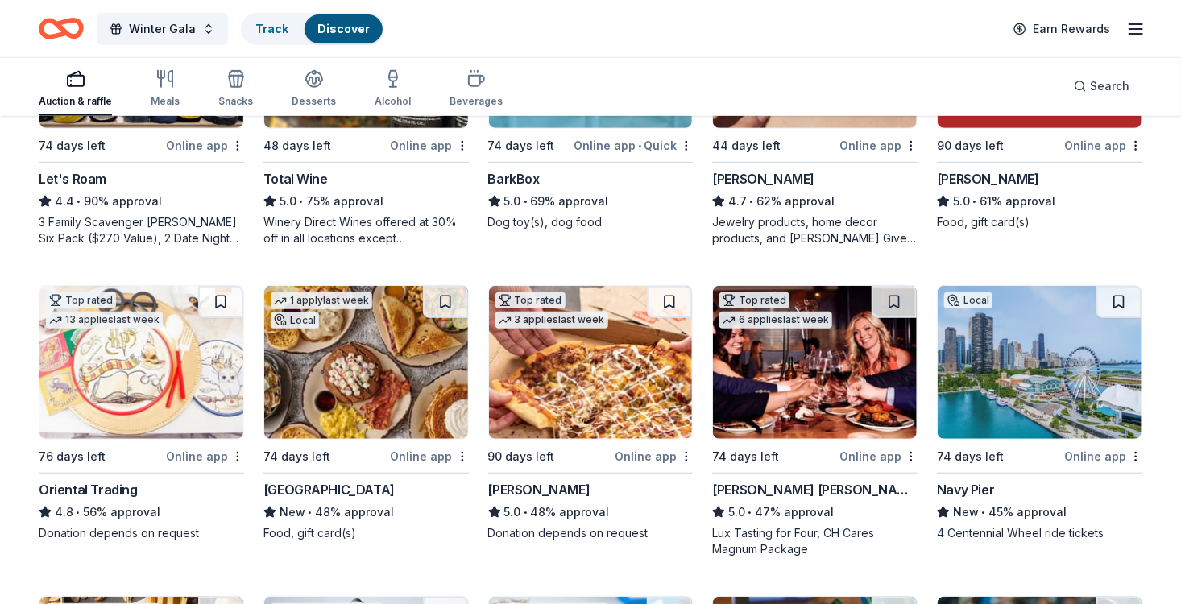
click at [333, 485] on div "Egg Harbor Cafe" at bounding box center [329, 489] width 131 height 19
click at [517, 481] on div "Casey's" at bounding box center [539, 489] width 102 height 19
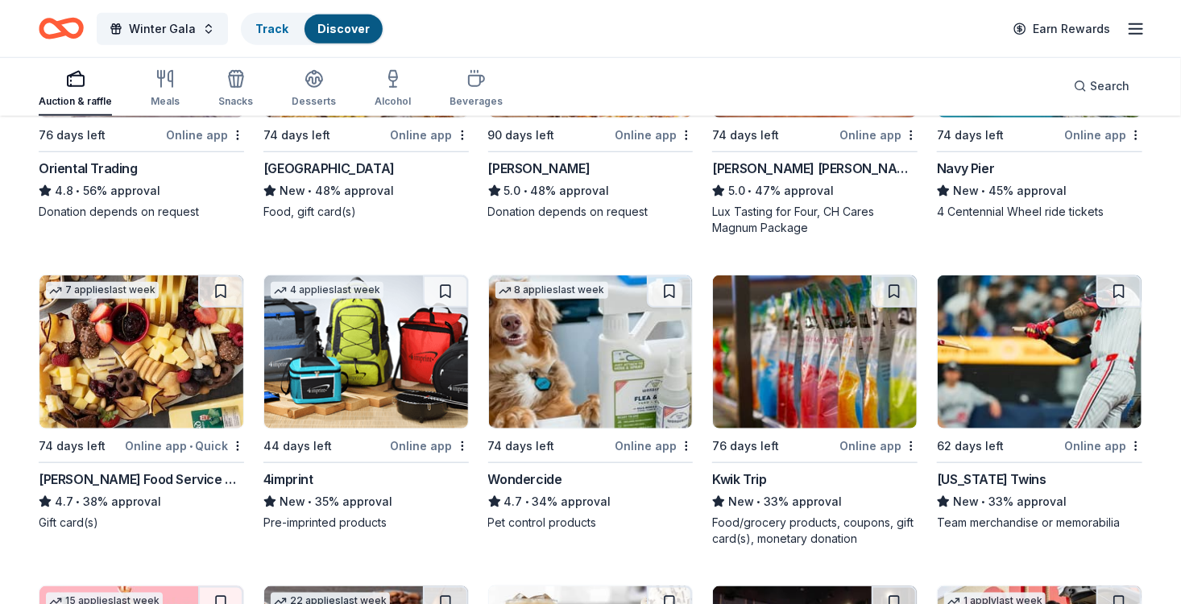
scroll to position [645, 0]
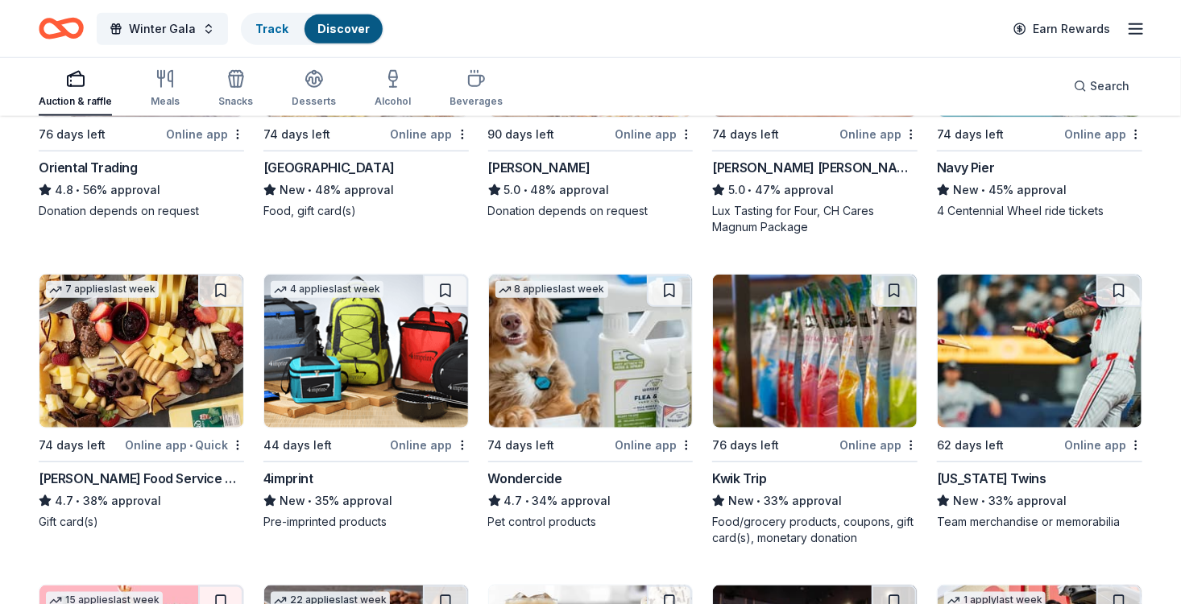
click at [156, 475] on div "Gordon Food Service Store" at bounding box center [141, 478] width 205 height 19
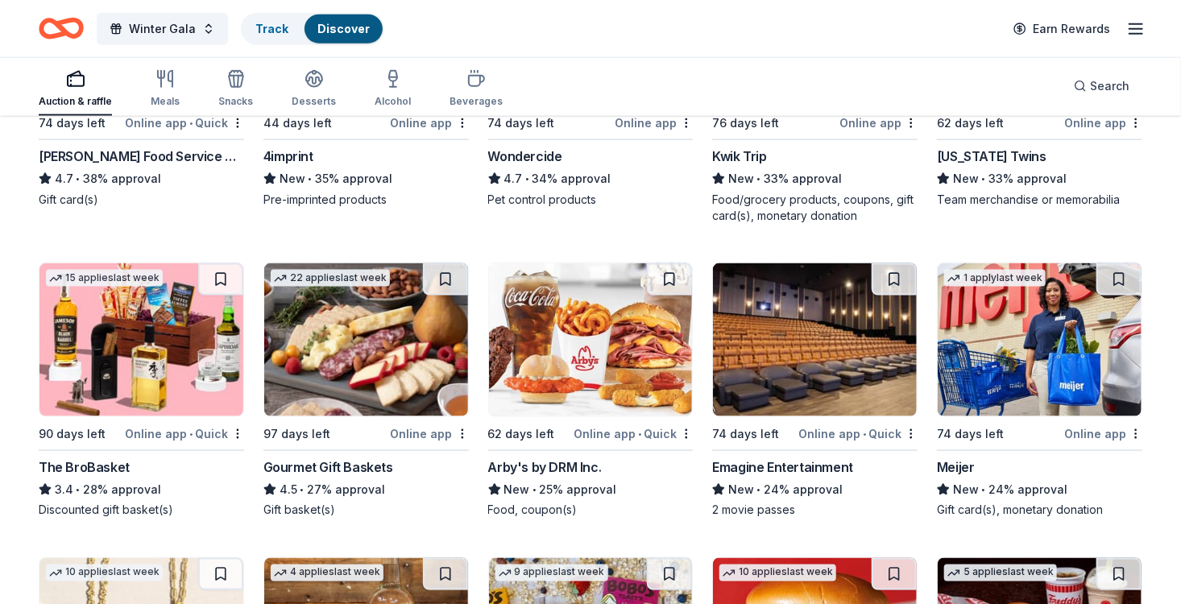
scroll to position [725, 0]
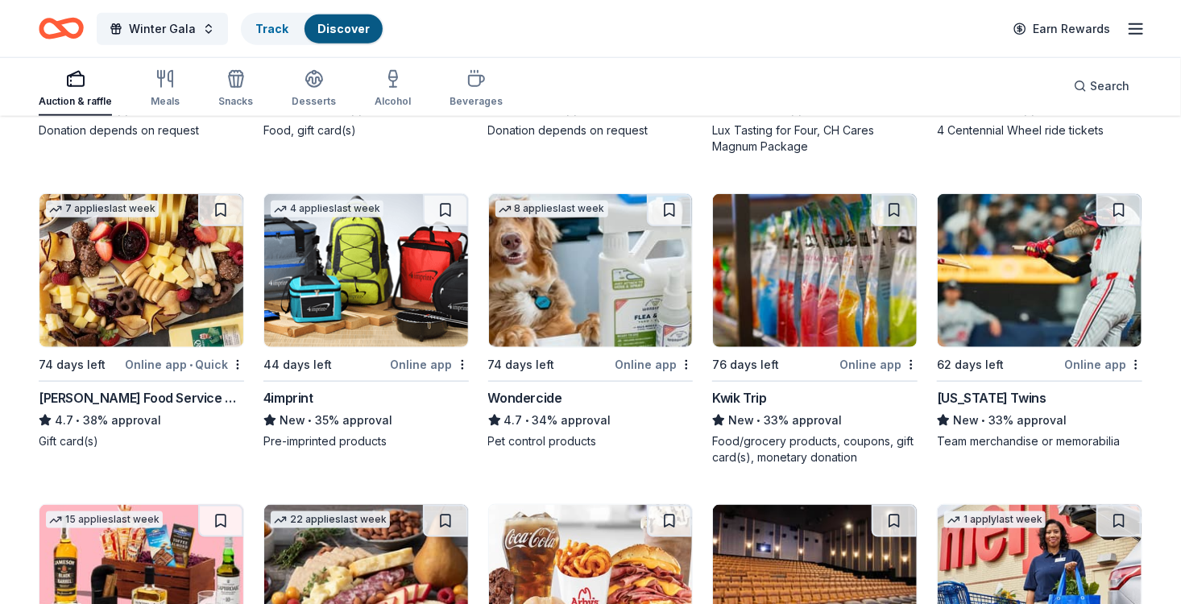
click at [275, 392] on div "4imprint" at bounding box center [289, 397] width 50 height 19
click at [549, 398] on div "Wondercide" at bounding box center [525, 397] width 74 height 19
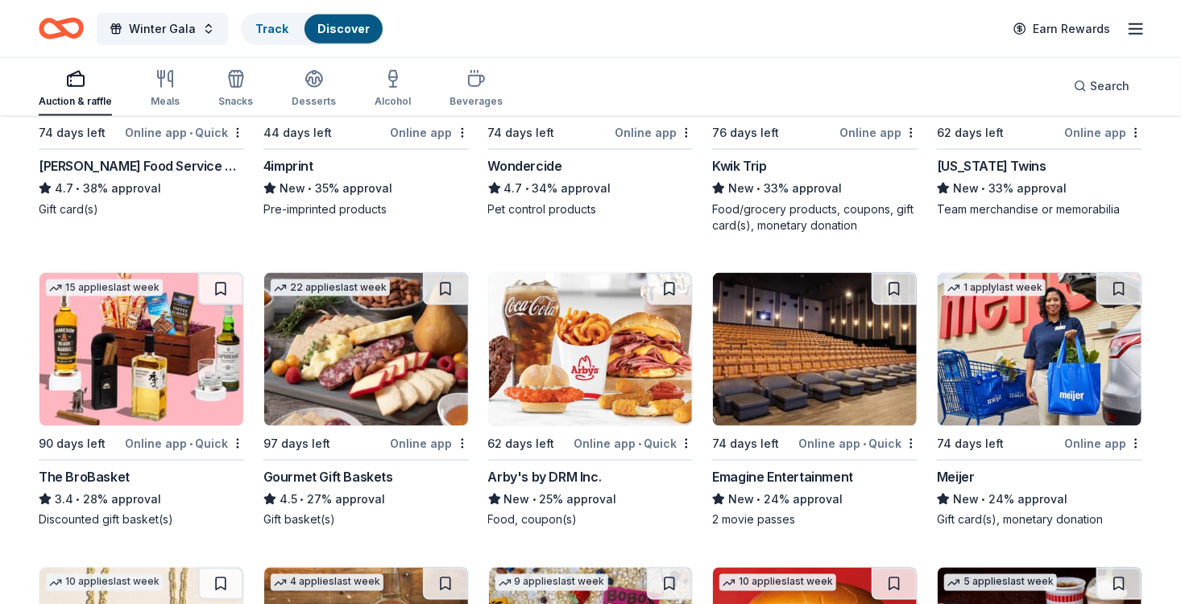
scroll to position [967, 0]
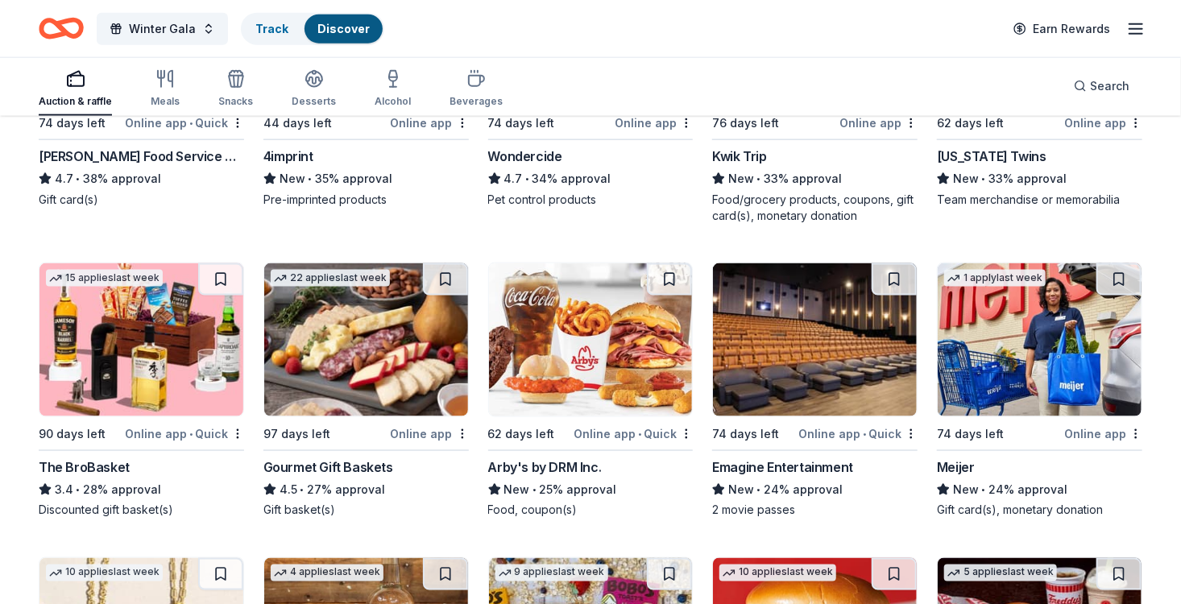
click at [508, 464] on div "Arby's by DRM Inc." at bounding box center [545, 467] width 114 height 19
click at [757, 459] on div "Emagine Entertainment" at bounding box center [782, 467] width 141 height 19
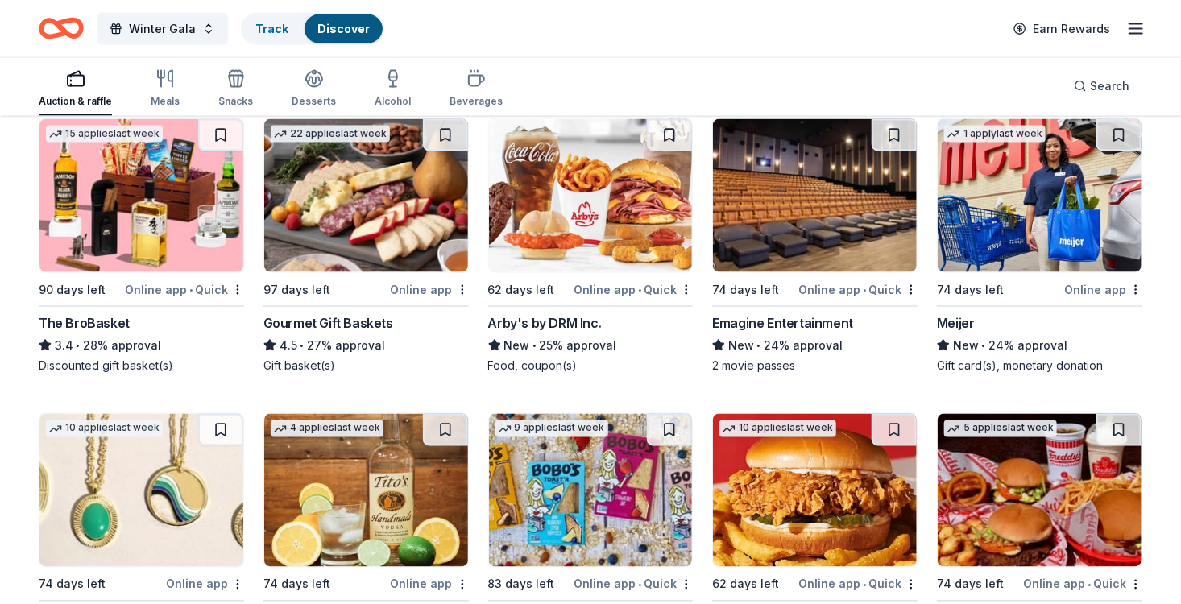
scroll to position [1128, 0]
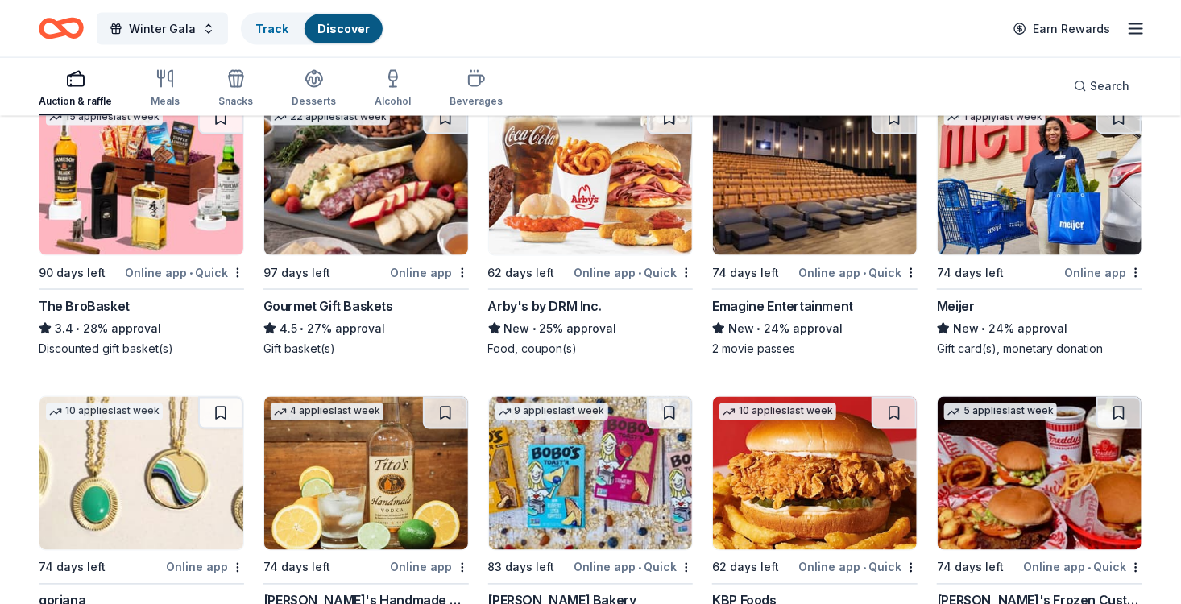
click at [953, 299] on div "Meijer" at bounding box center [956, 306] width 38 height 19
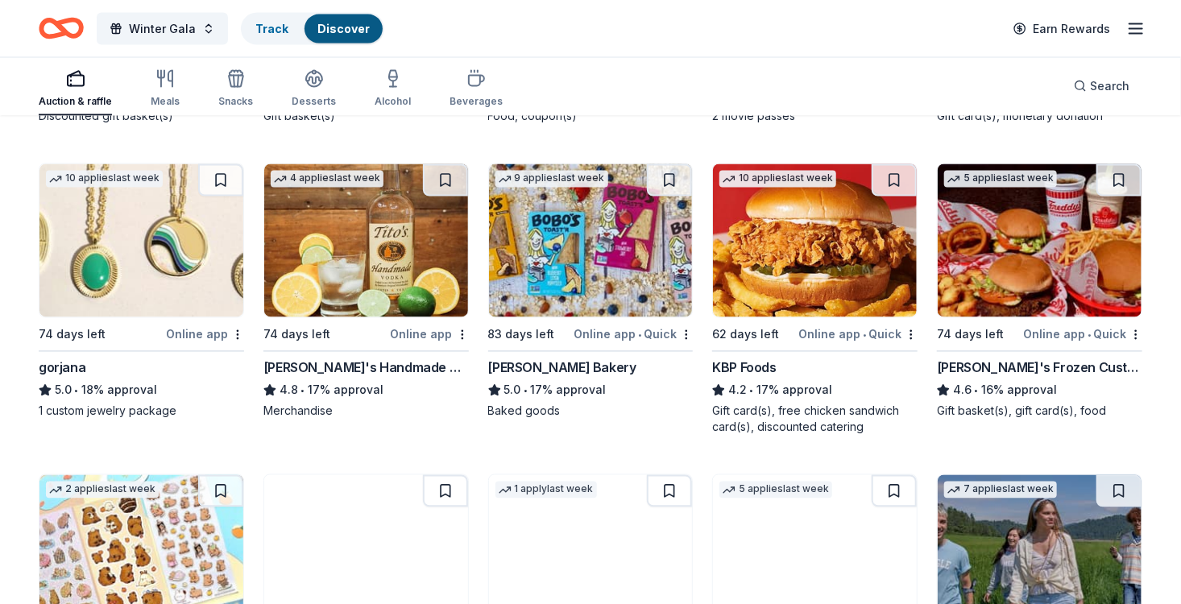
scroll to position [1370, 0]
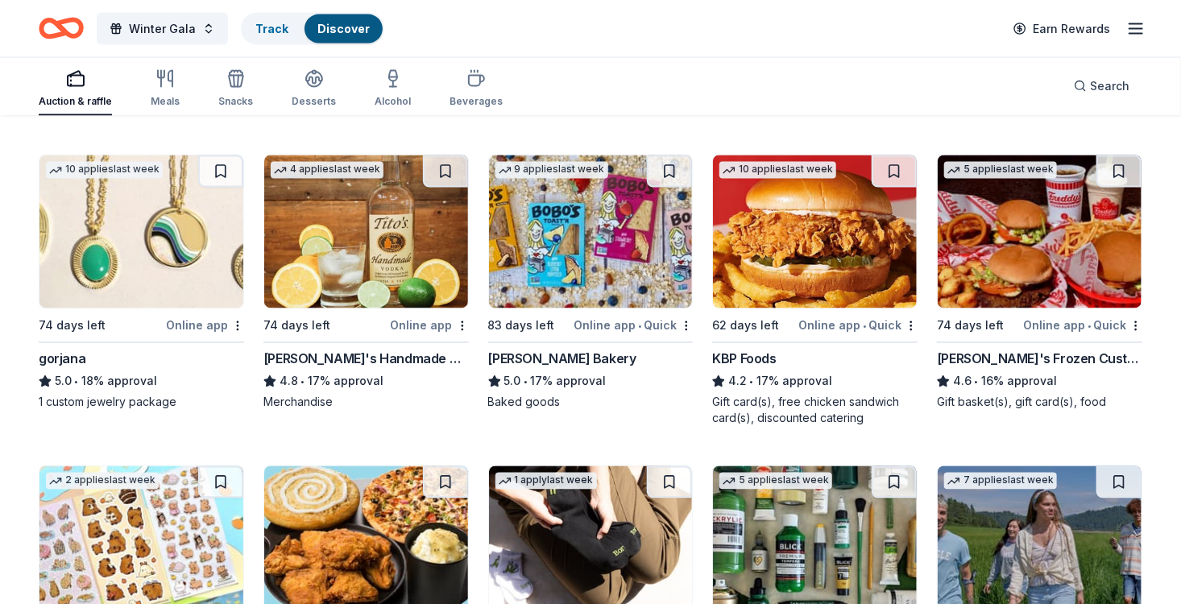
click at [143, 261] on img at bounding box center [141, 232] width 204 height 153
click at [366, 273] on img at bounding box center [366, 232] width 204 height 153
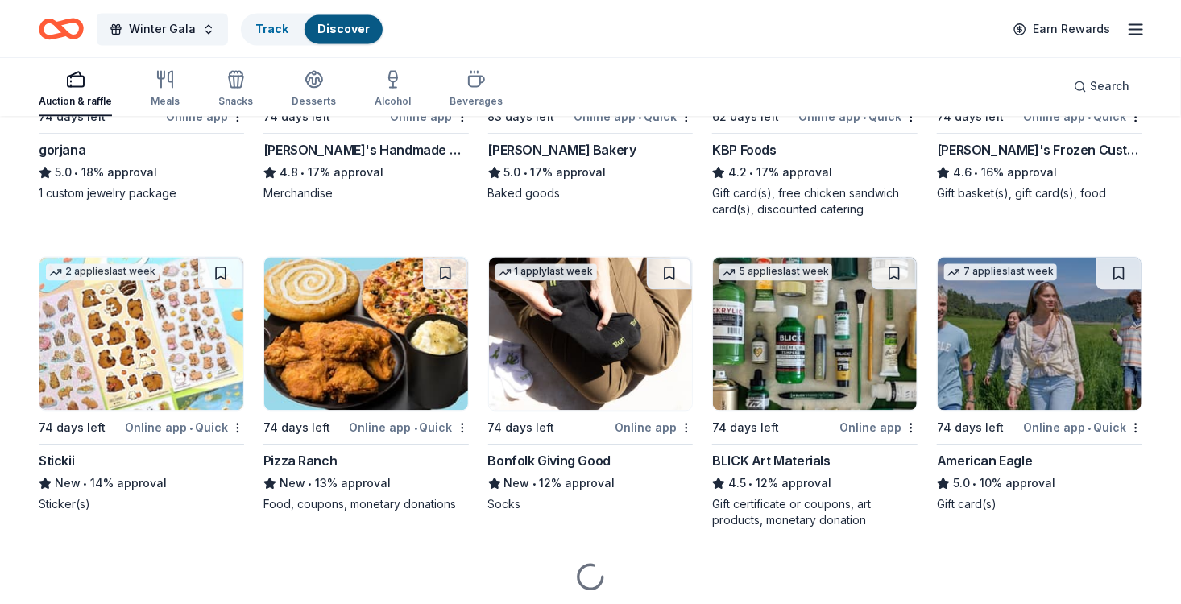
scroll to position [1612, 0]
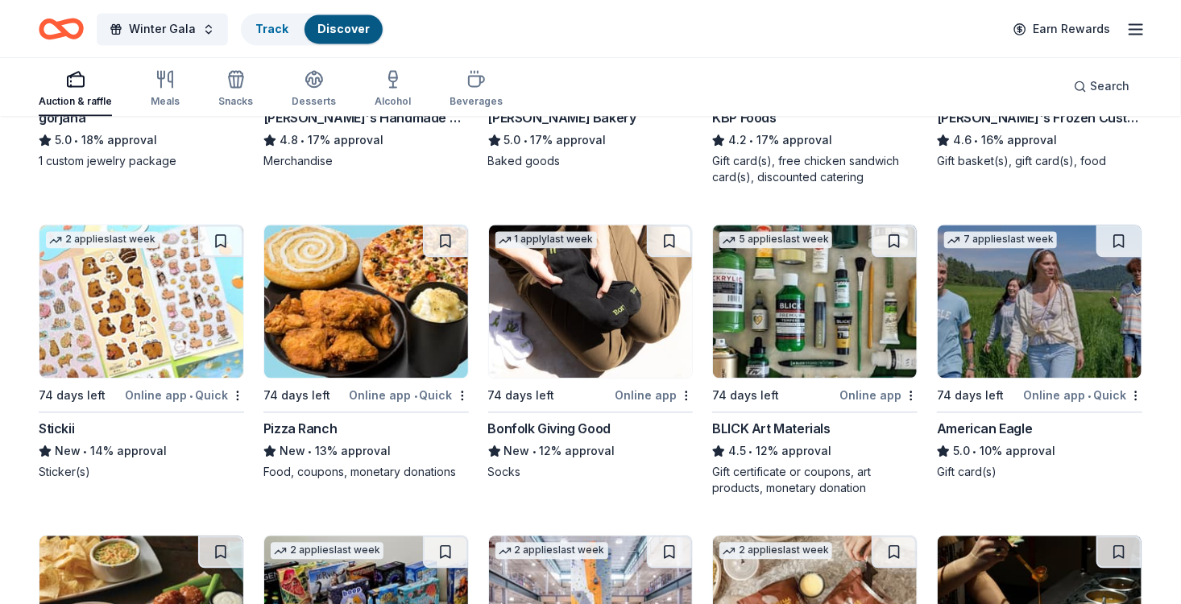
click at [973, 421] on div "American Eagle" at bounding box center [984, 428] width 95 height 19
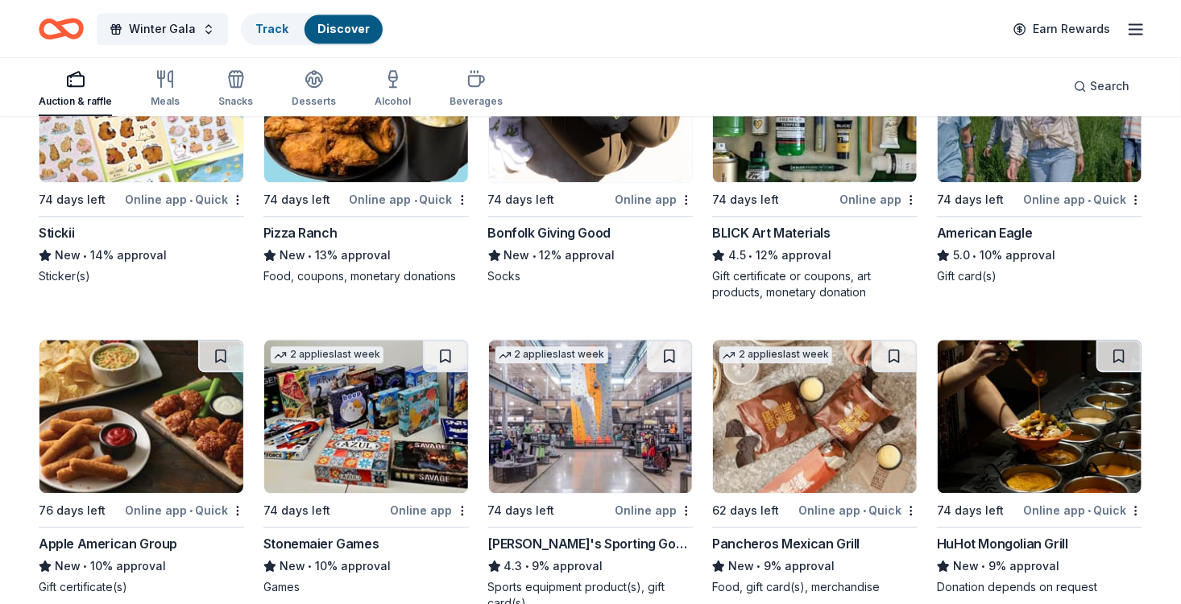
scroll to position [1853, 0]
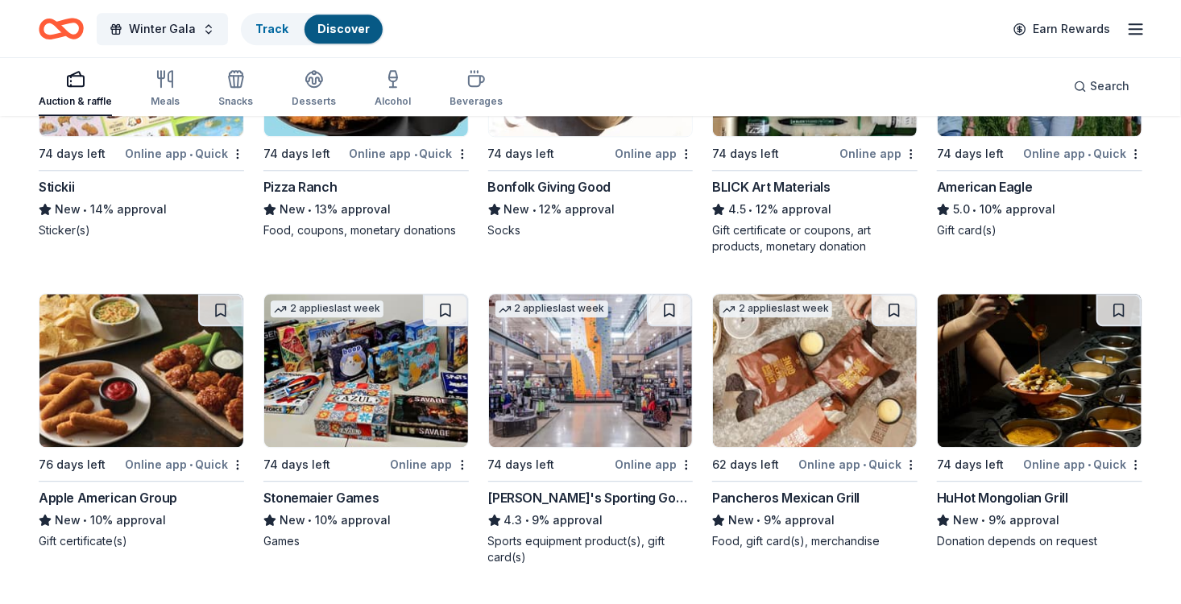
click at [543, 495] on div "Dick's Sporting Goods" at bounding box center [590, 497] width 205 height 19
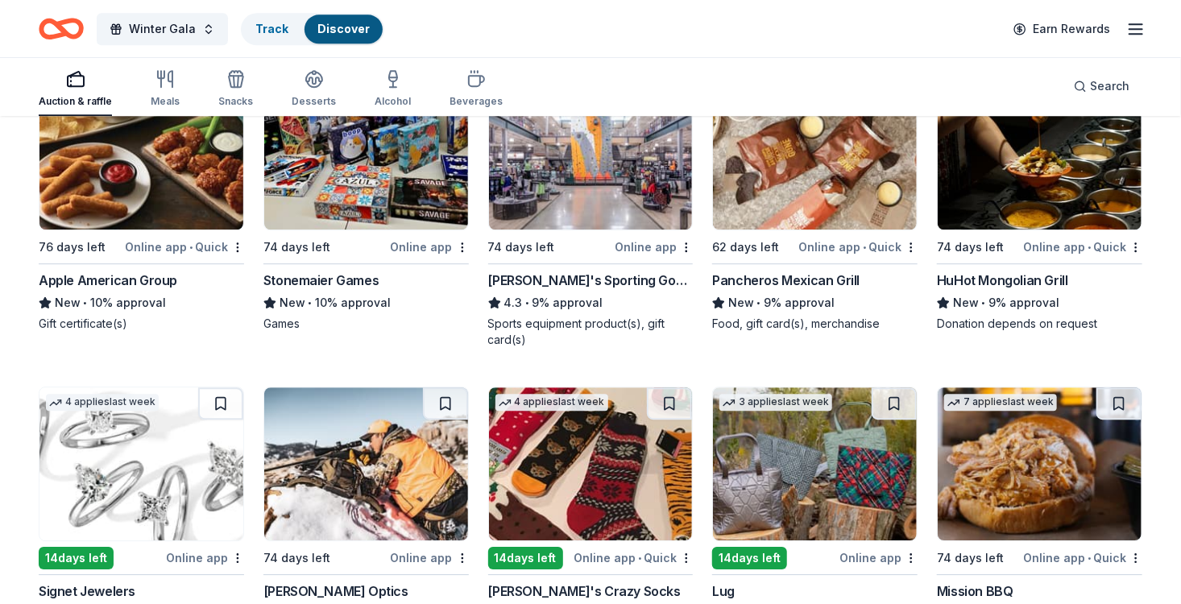
scroll to position [2176, 0]
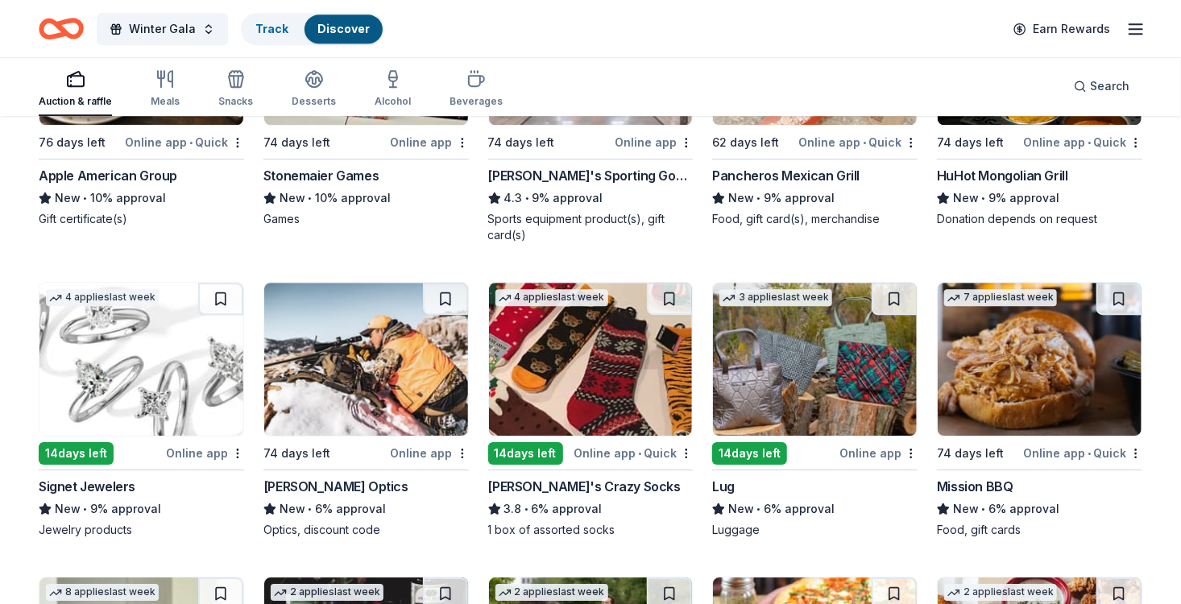
click at [188, 447] on div "Online app" at bounding box center [205, 453] width 78 height 20
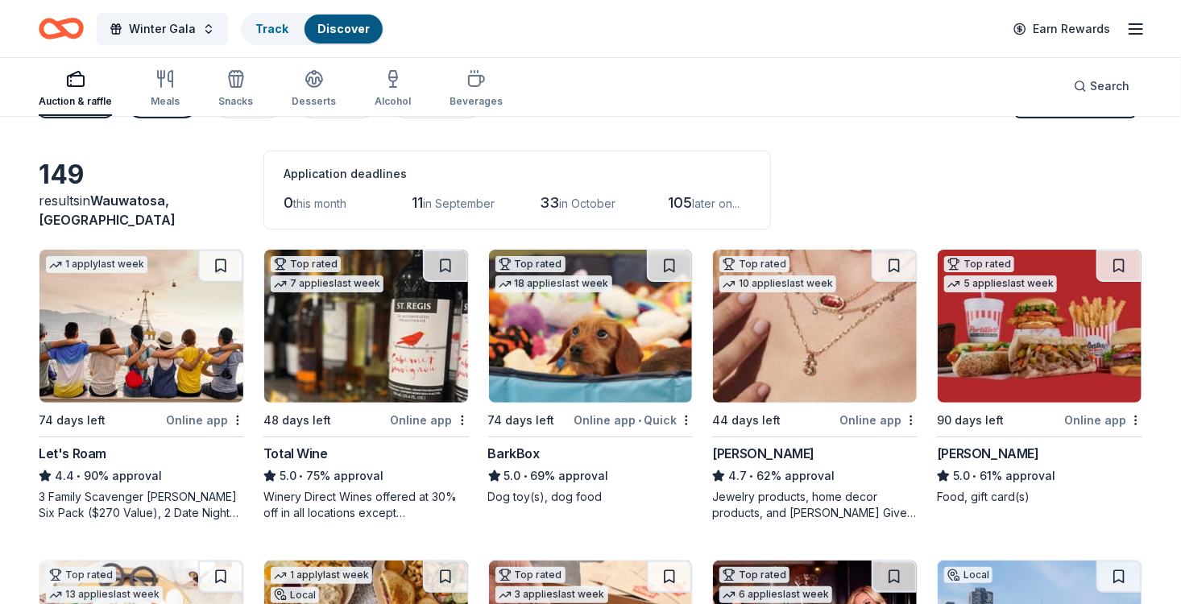
scroll to position [0, 0]
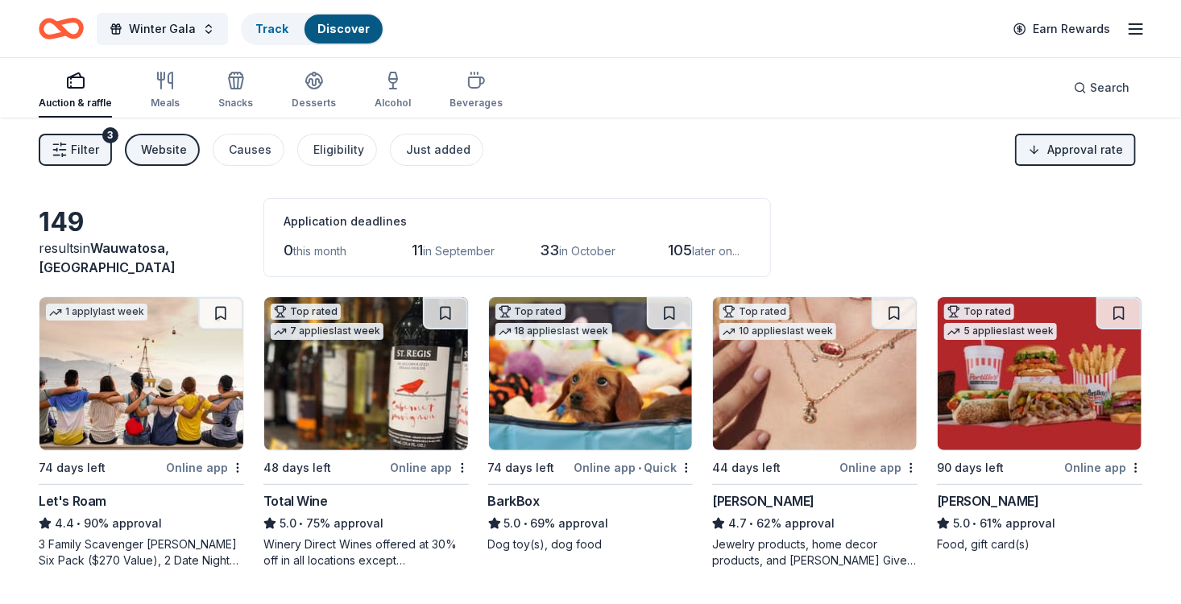
click at [151, 150] on div "Website" at bounding box center [164, 149] width 46 height 19
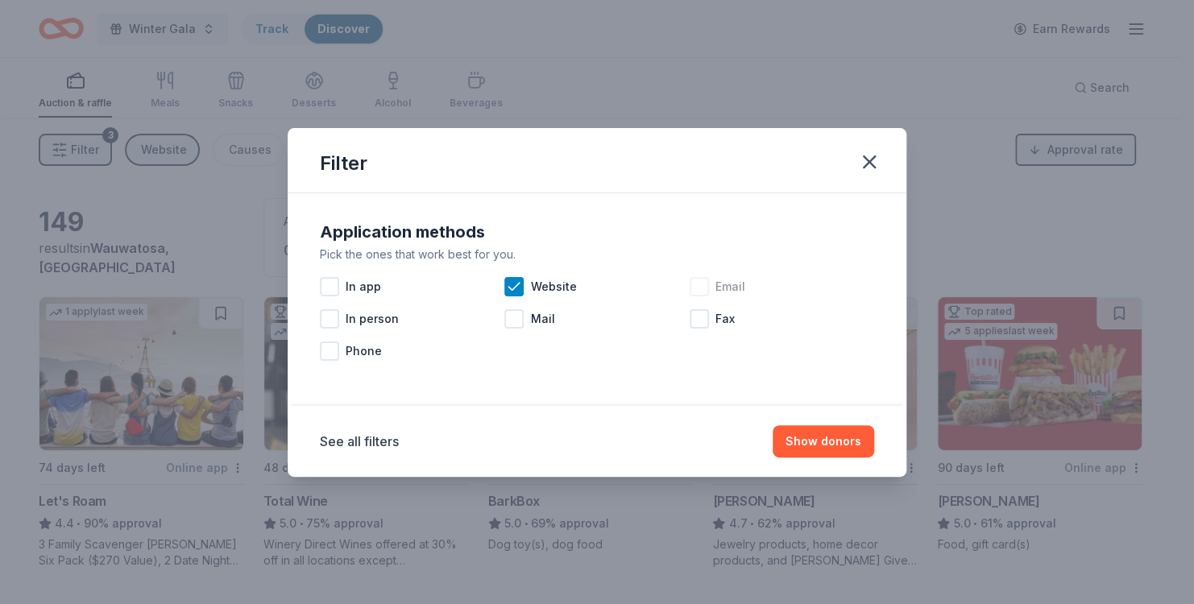
click at [705, 284] on div at bounding box center [699, 286] width 19 height 19
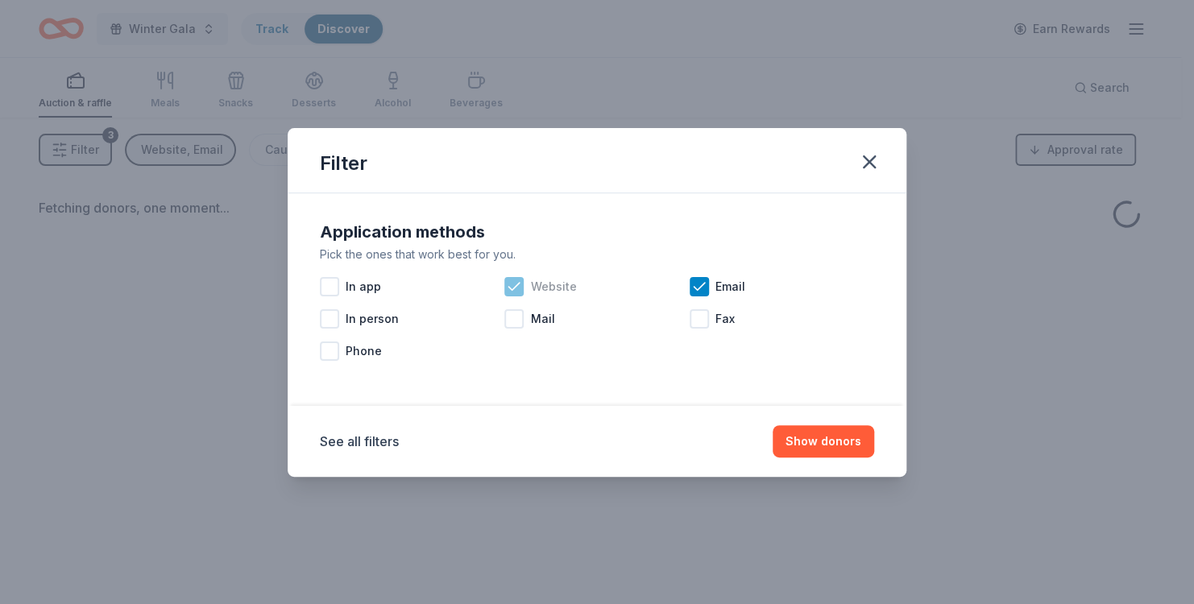
click at [519, 286] on icon at bounding box center [514, 287] width 16 height 16
click at [832, 444] on button "Show donors" at bounding box center [824, 441] width 102 height 32
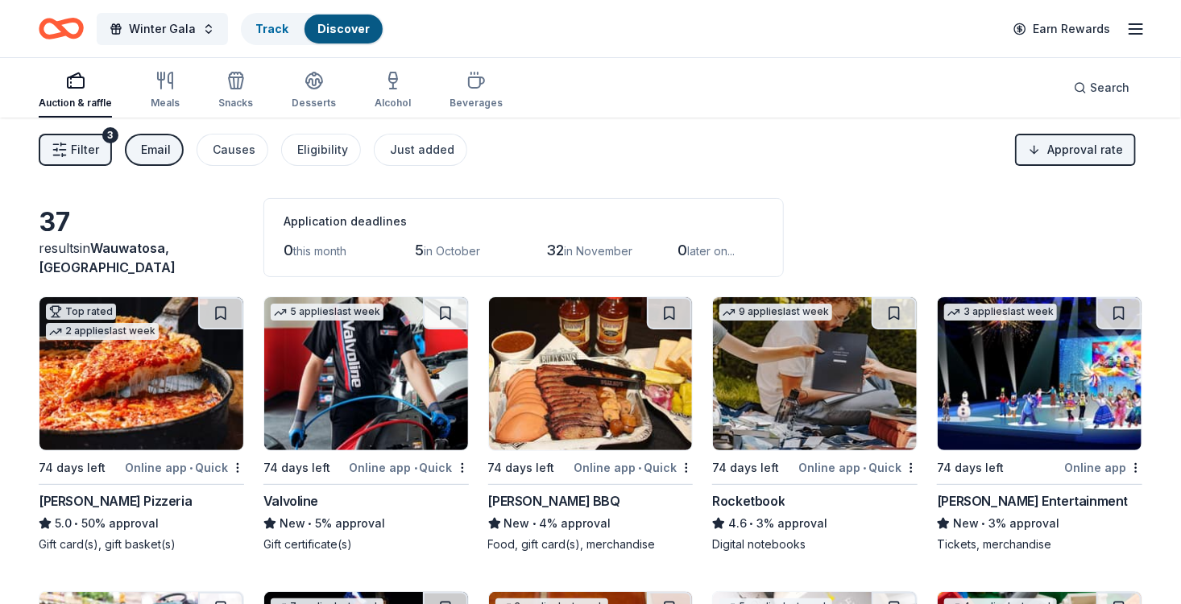
click at [309, 501] on div "Valvoline" at bounding box center [291, 501] width 55 height 19
click at [141, 407] on img at bounding box center [141, 373] width 204 height 153
click at [156, 145] on div "Email" at bounding box center [156, 149] width 30 height 19
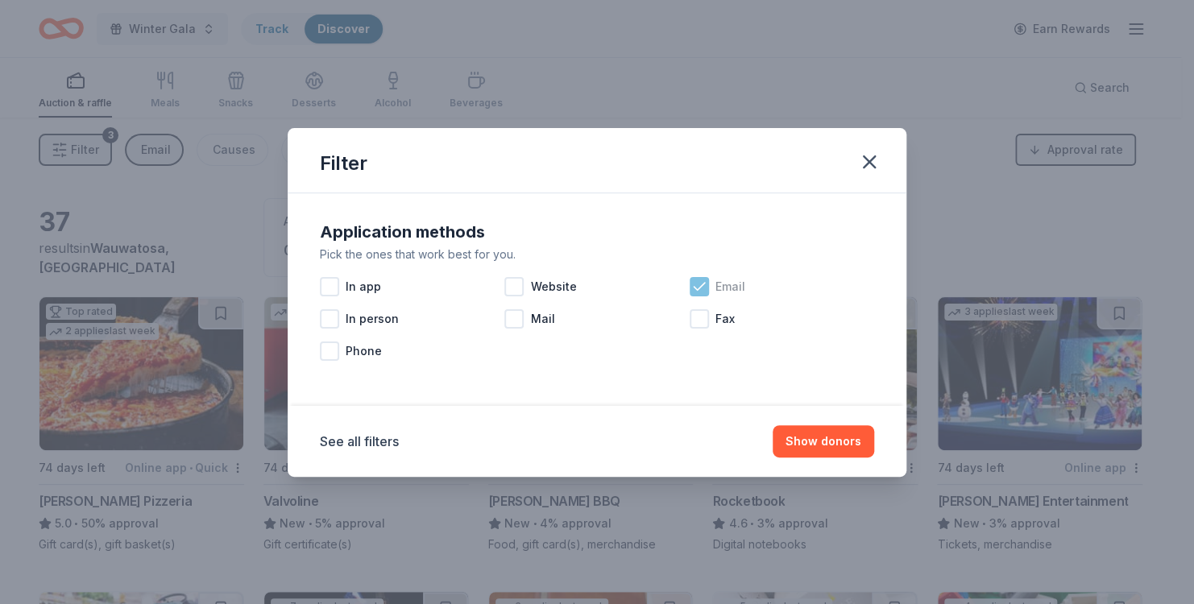
click at [700, 283] on icon at bounding box center [699, 287] width 16 height 16
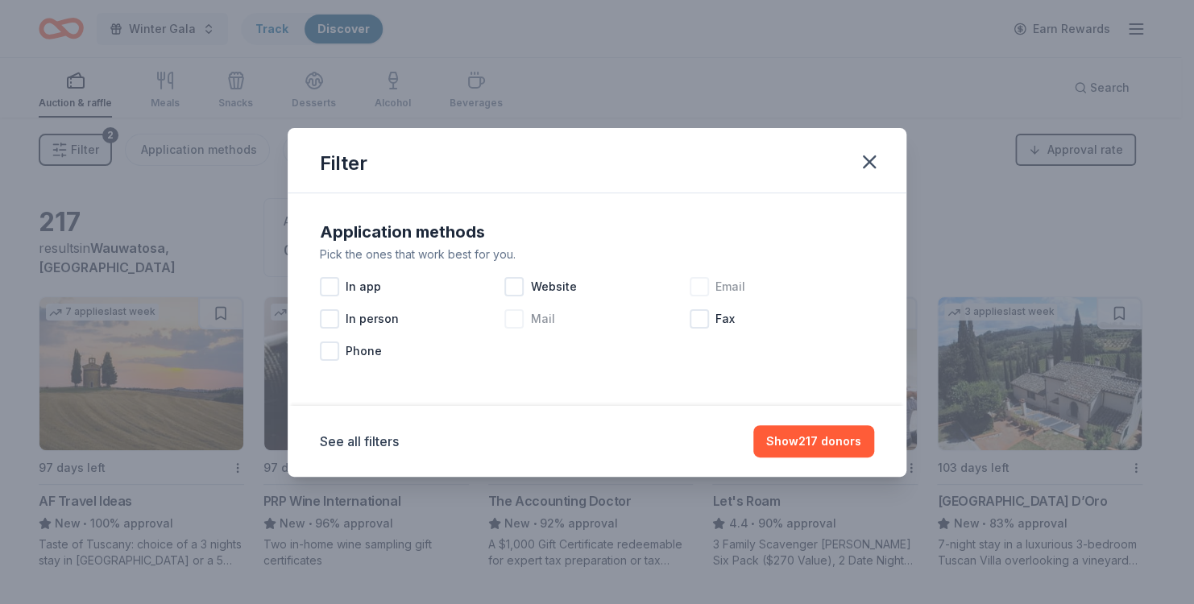
click at [517, 318] on div at bounding box center [513, 318] width 19 height 19
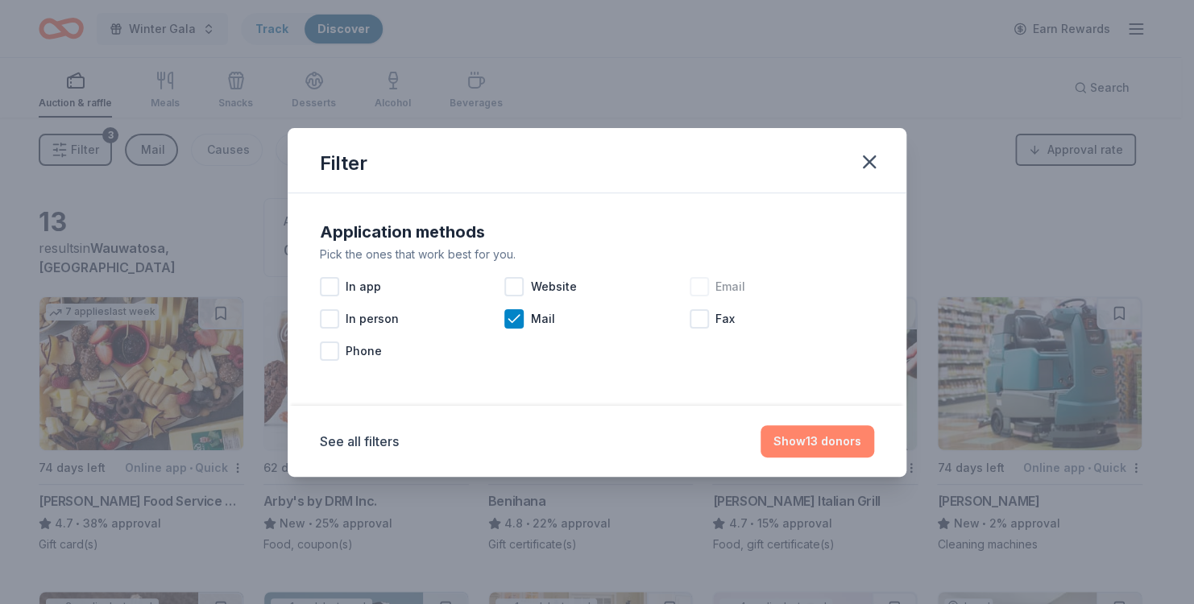
click at [847, 437] on button "Show 13 donors" at bounding box center [818, 441] width 114 height 32
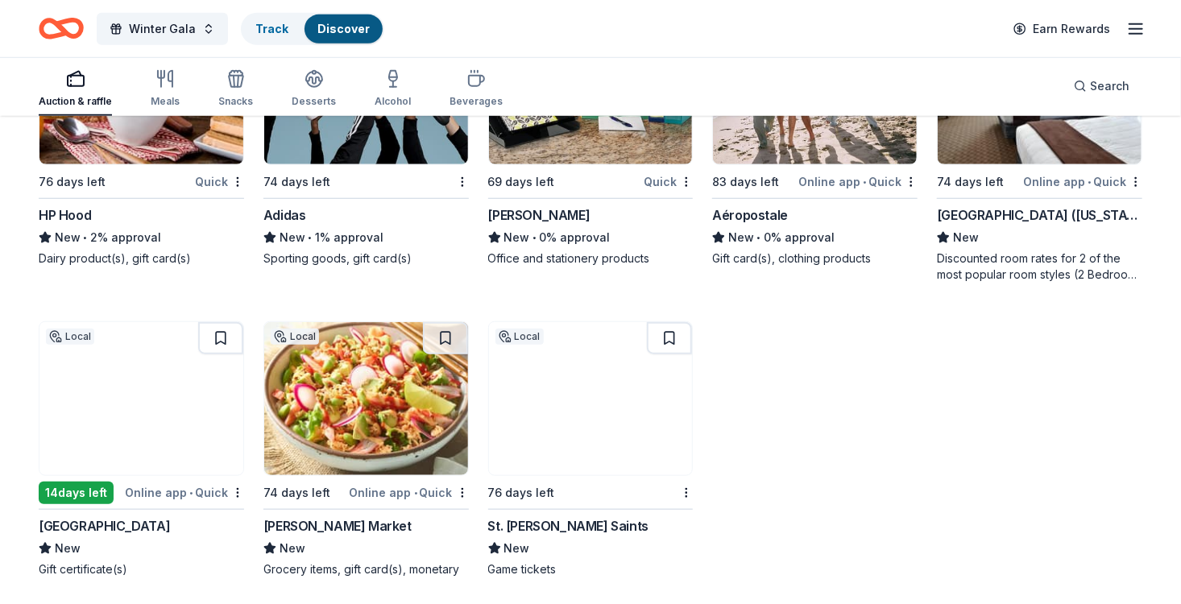
scroll to position [585, 0]
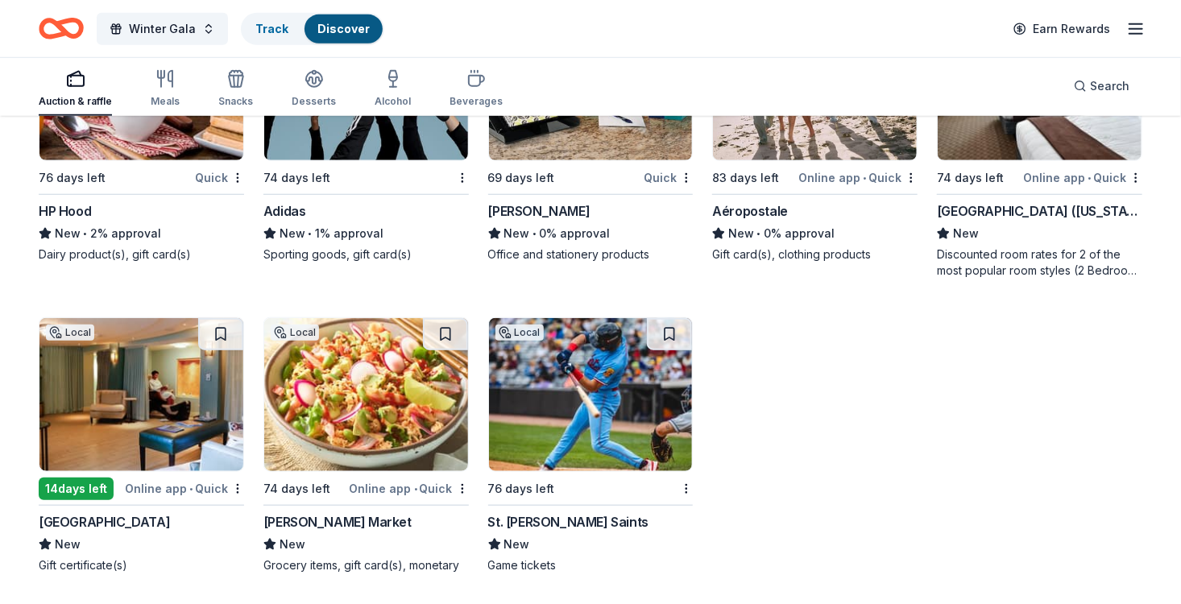
click at [135, 515] on div "The Edgewater Hotel" at bounding box center [104, 522] width 131 height 19
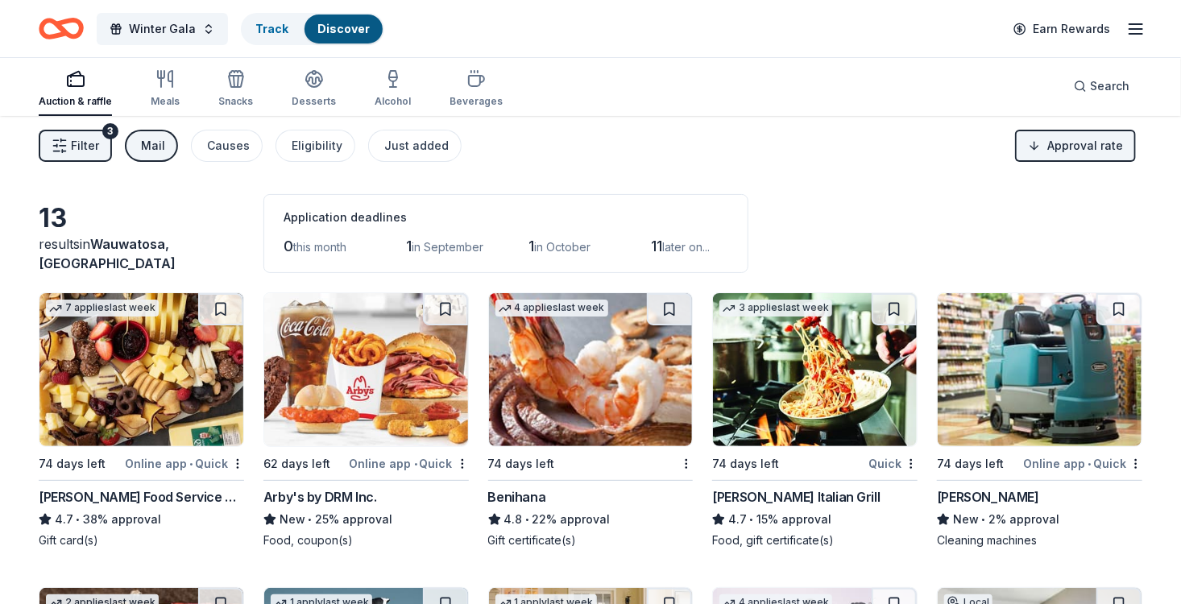
scroll to position [0, 0]
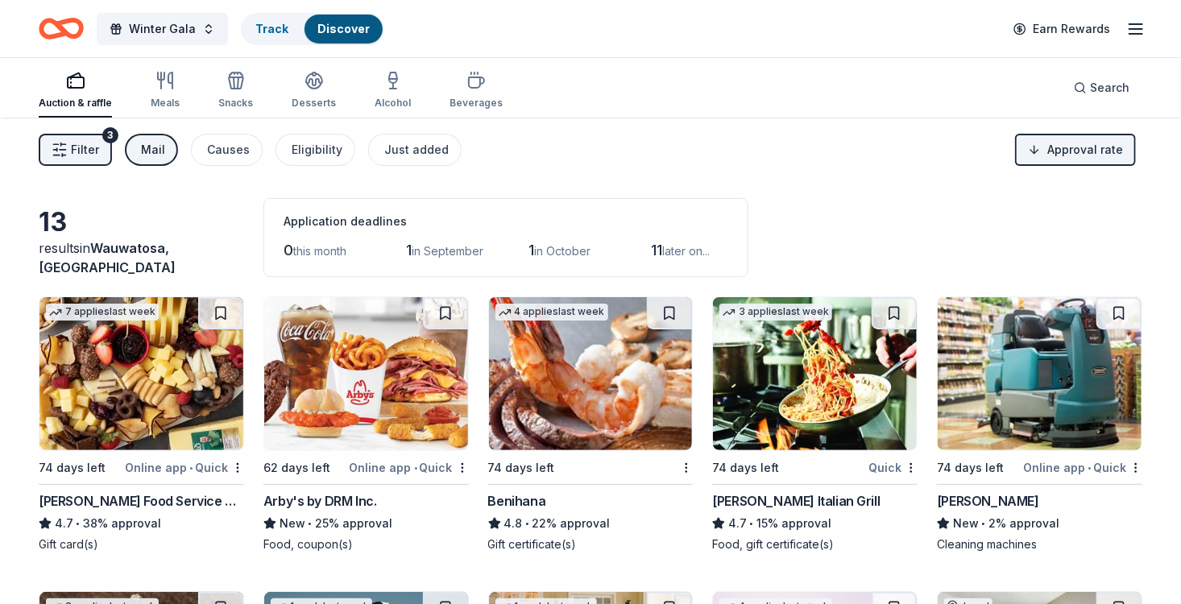
click at [153, 150] on div "Mail" at bounding box center [153, 149] width 24 height 19
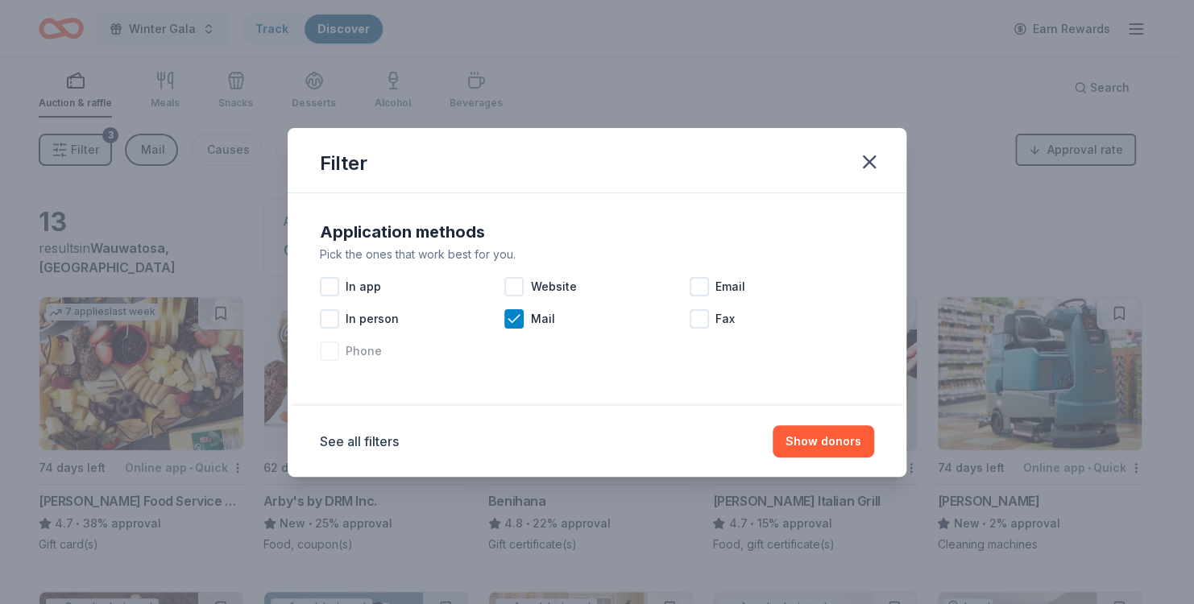
click at [329, 354] on div at bounding box center [329, 351] width 19 height 19
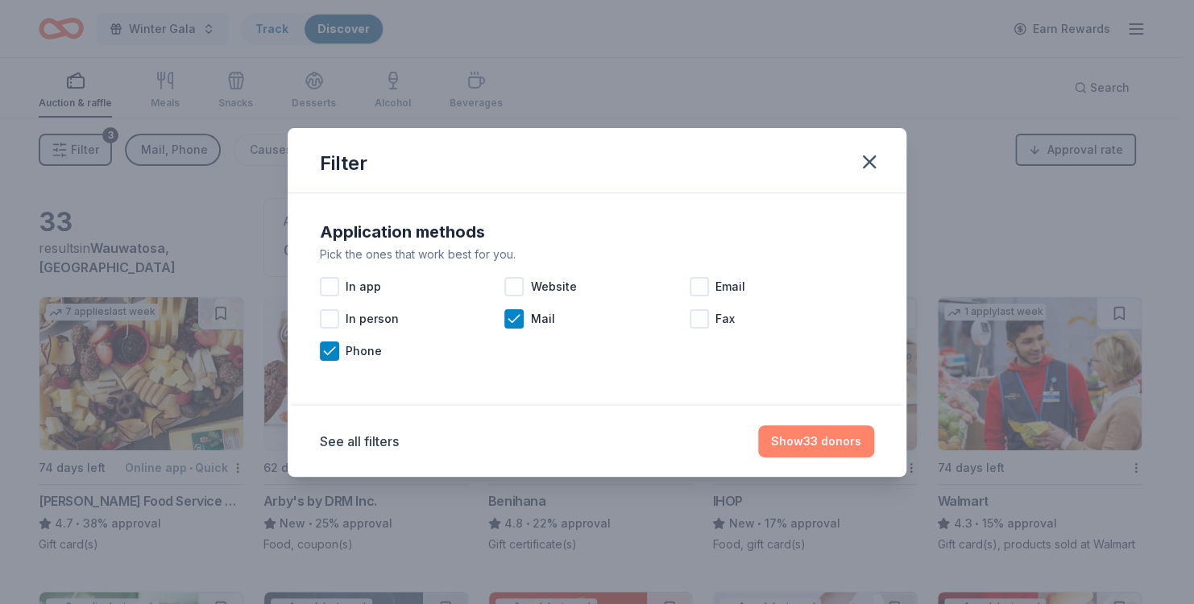
click at [841, 437] on button "Show 33 donors" at bounding box center [816, 441] width 116 height 32
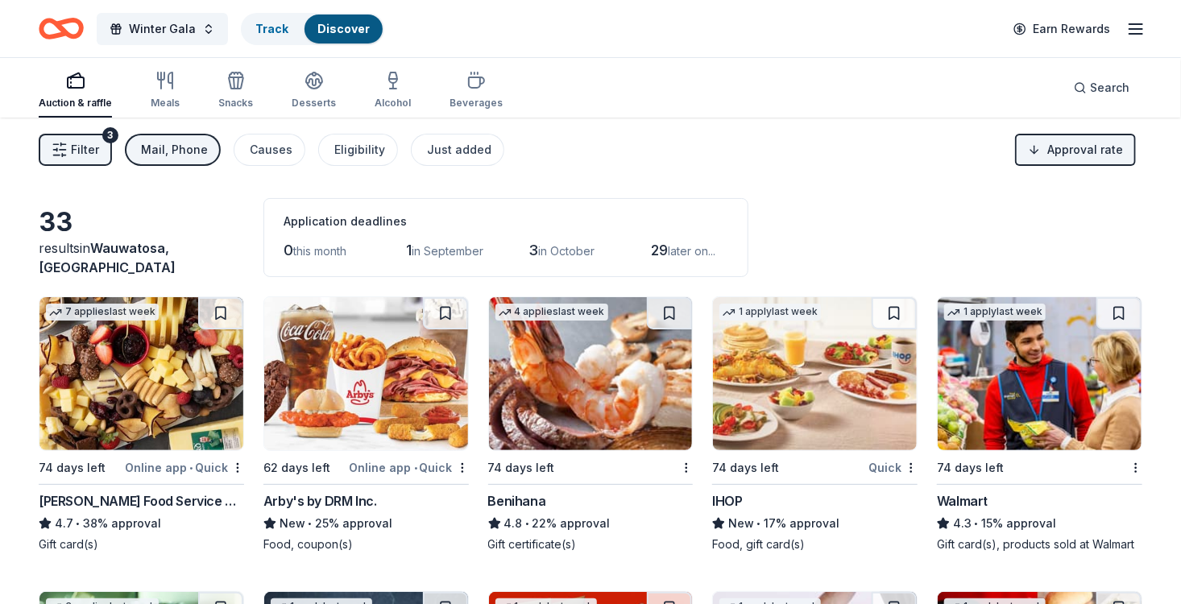
click at [500, 493] on div "Benihana" at bounding box center [517, 501] width 58 height 19
click at [733, 496] on div "IHOP" at bounding box center [727, 501] width 30 height 19
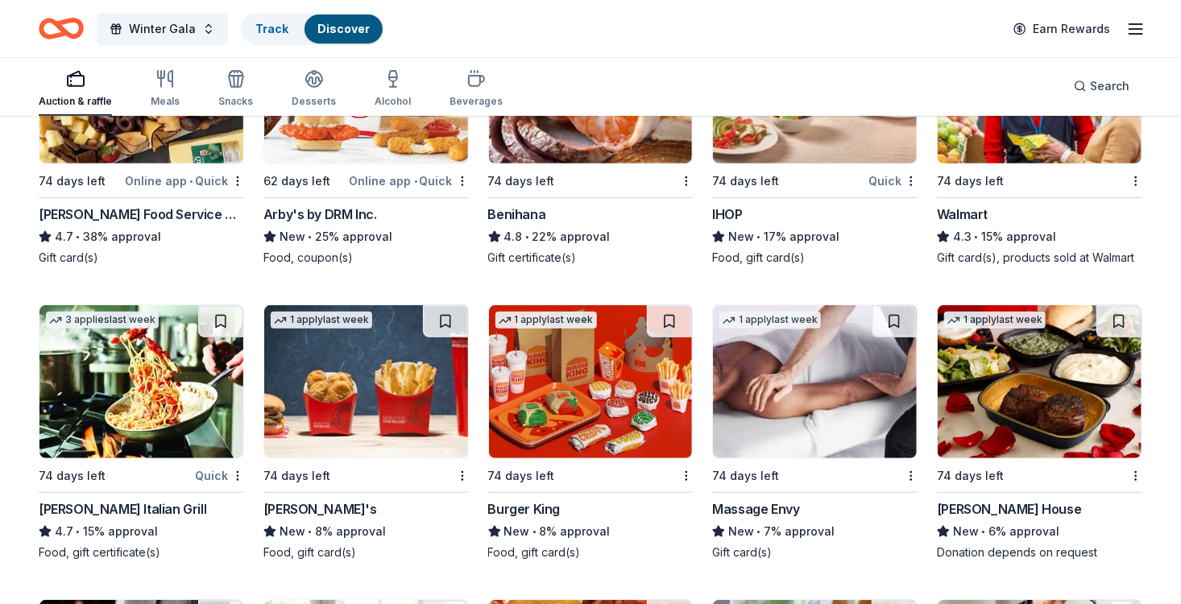
scroll to position [322, 0]
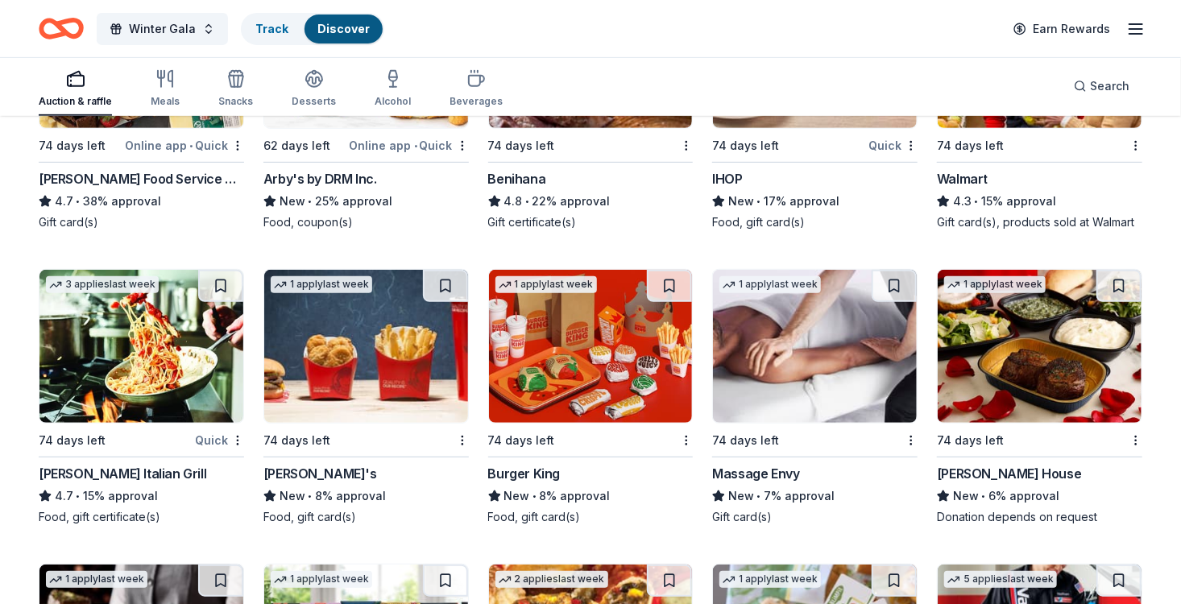
click at [753, 467] on div "Massage Envy" at bounding box center [755, 473] width 87 height 19
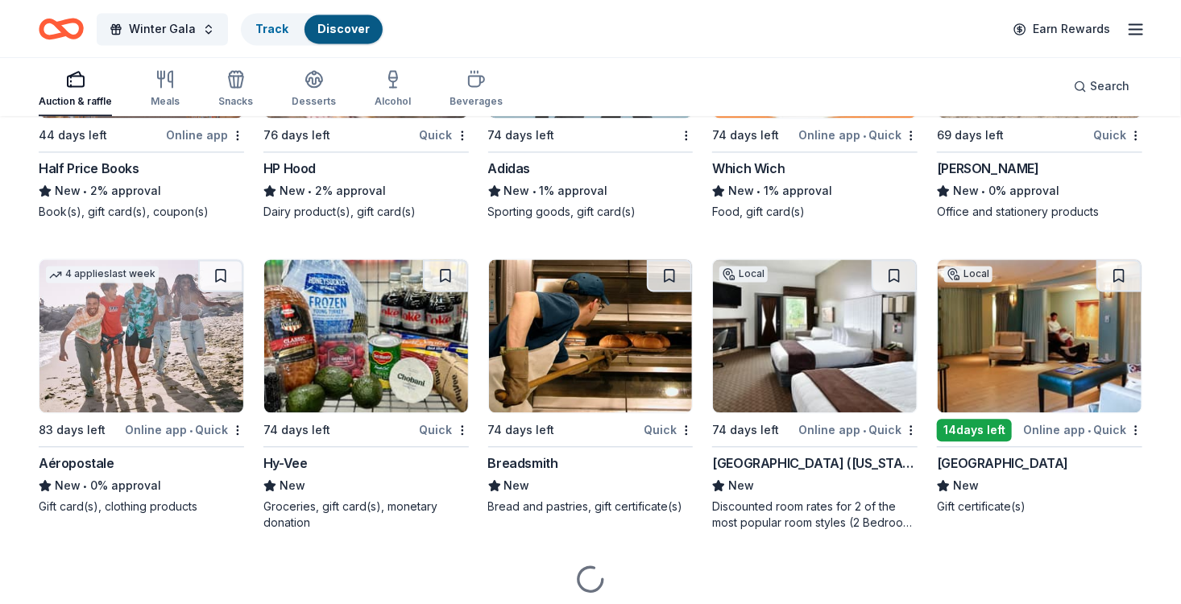
scroll to position [1531, 0]
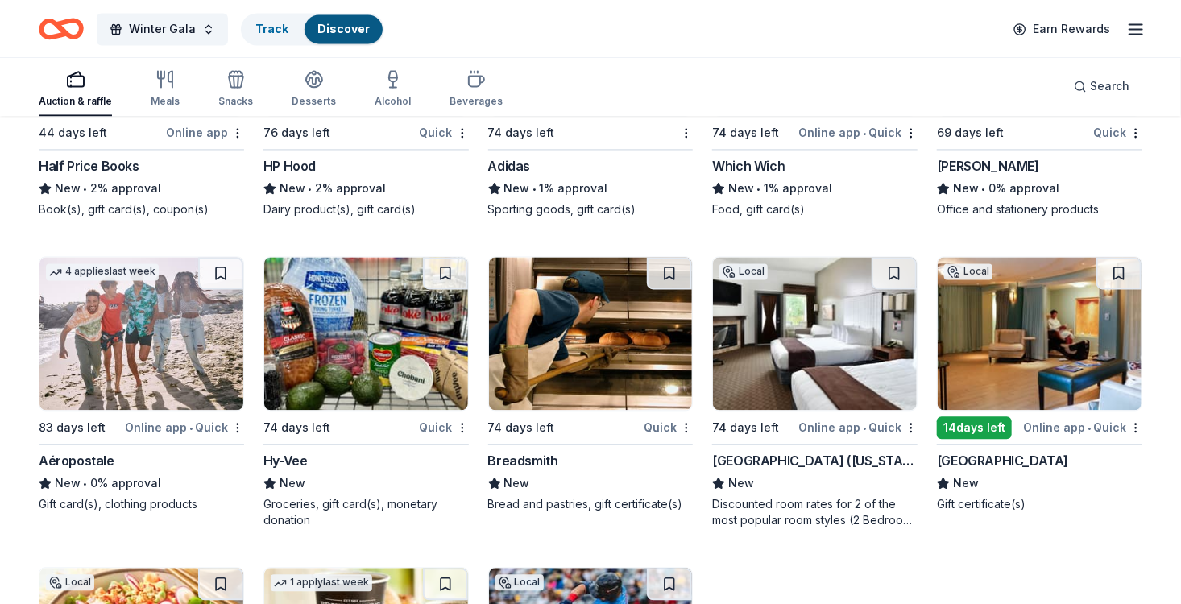
click at [545, 458] on div "Breadsmith" at bounding box center [523, 460] width 70 height 19
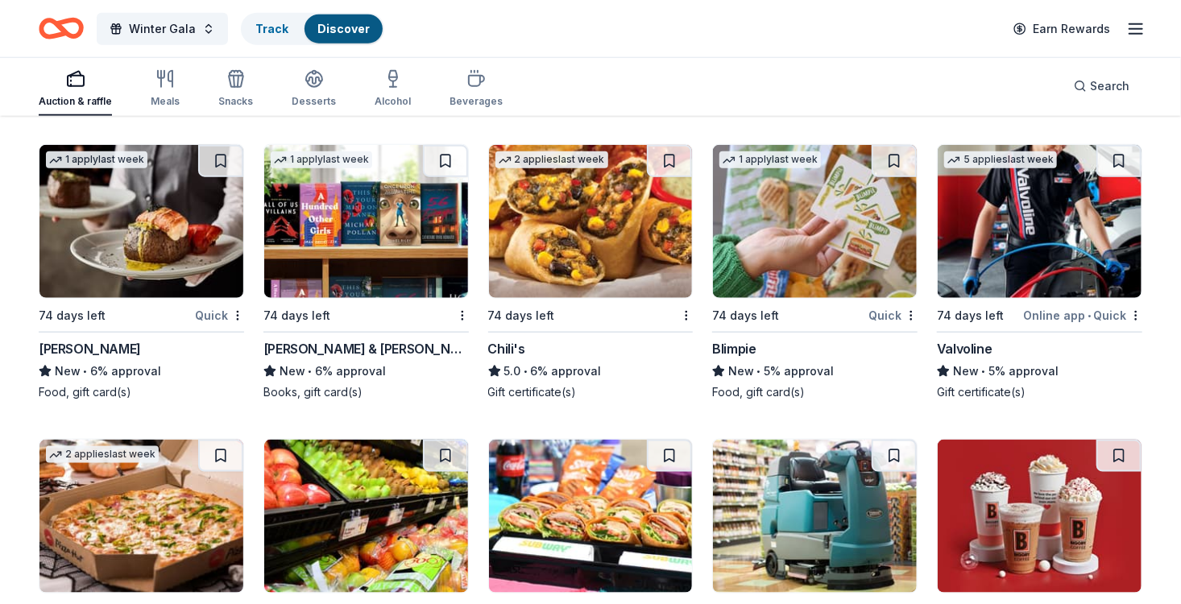
scroll to position [733, 0]
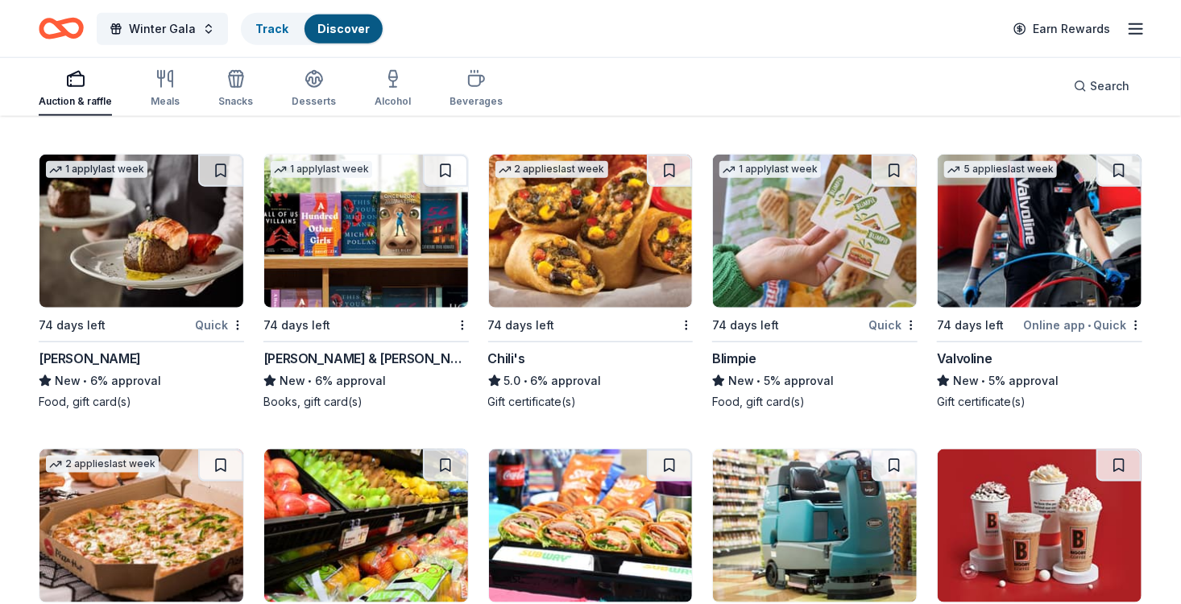
click at [500, 352] on div "Chili's" at bounding box center [506, 358] width 37 height 19
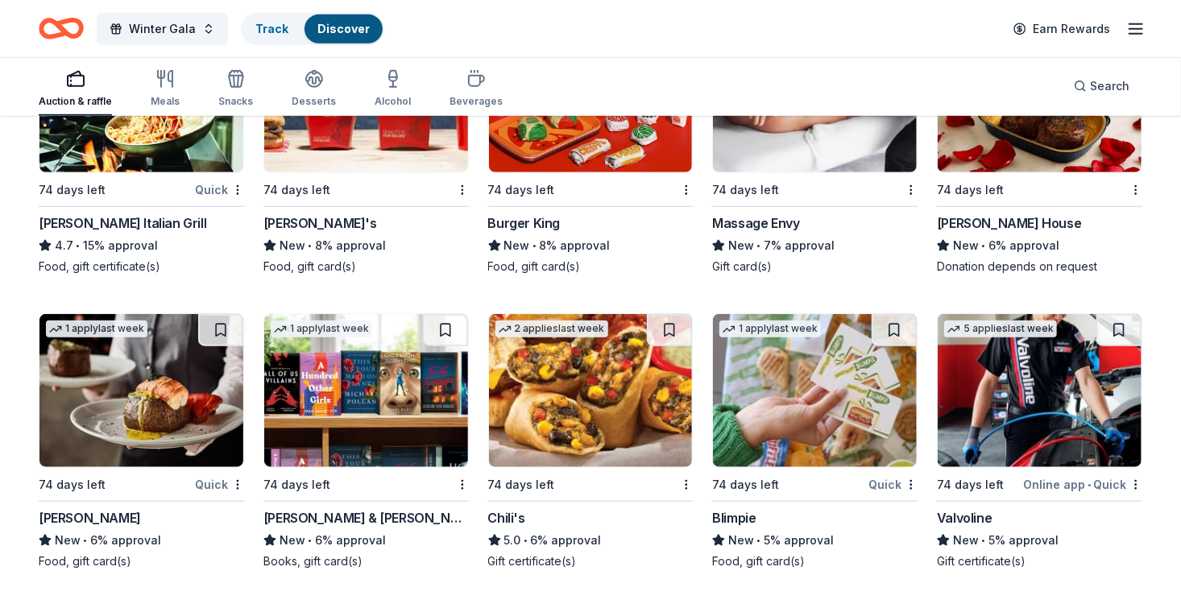
scroll to position [571, 0]
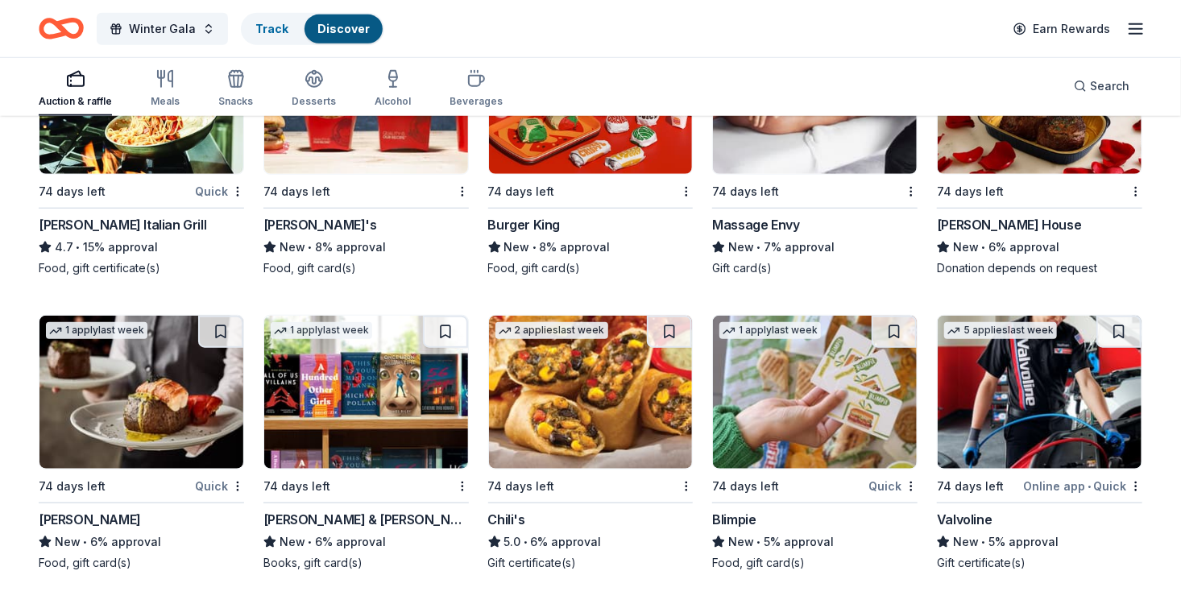
click at [75, 517] on div "Fleming's" at bounding box center [90, 519] width 102 height 19
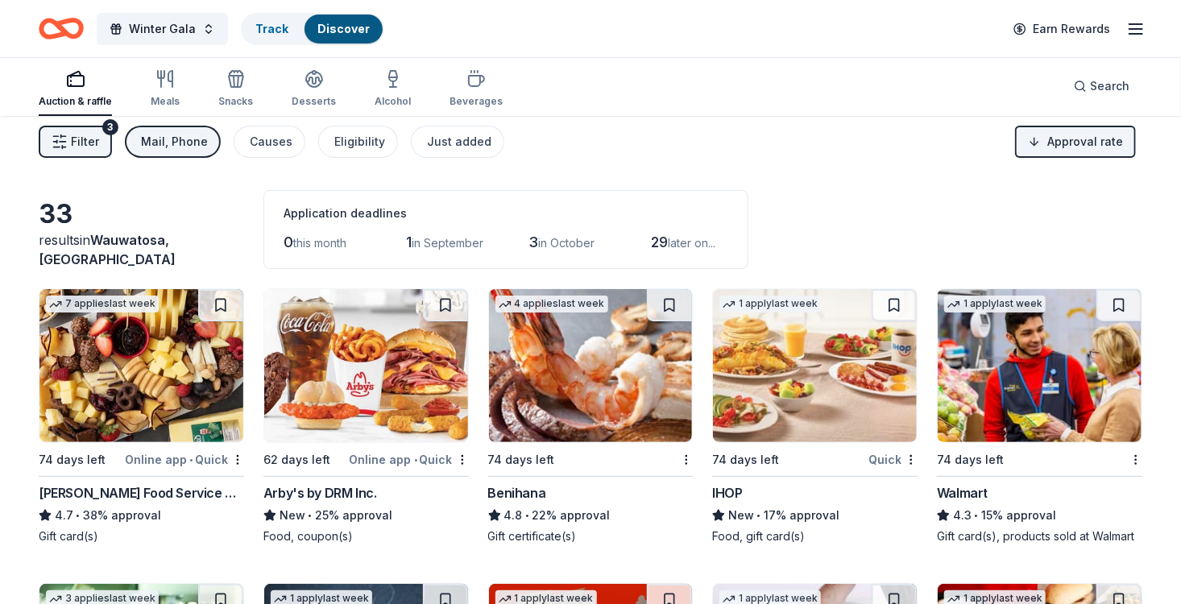
scroll to position [0, 0]
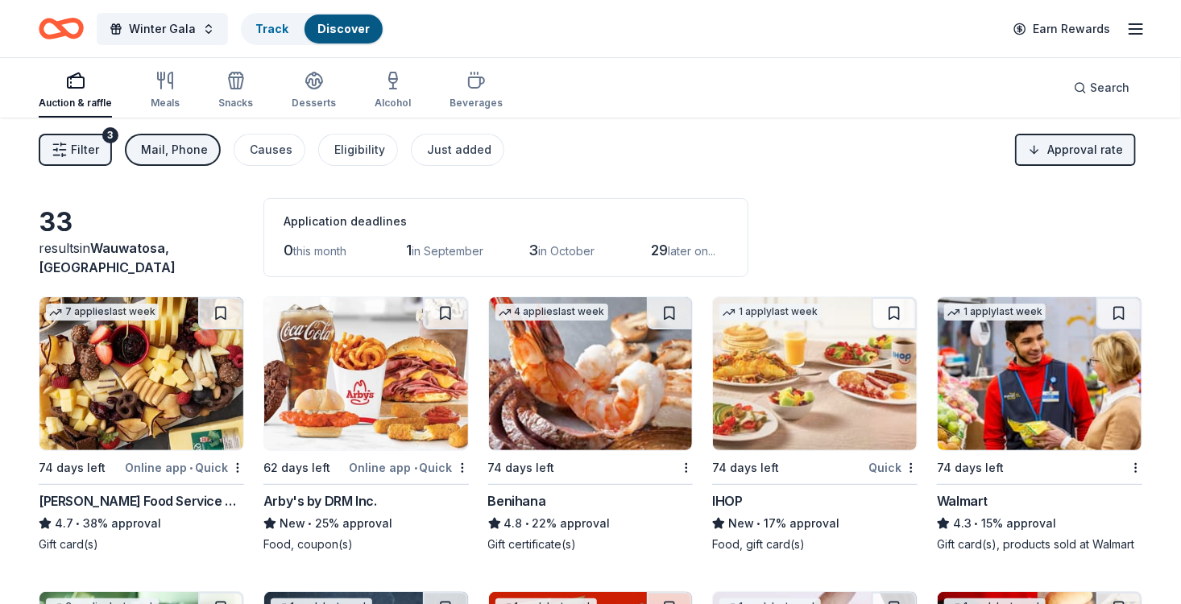
click at [176, 496] on div "Gordon Food Service Store" at bounding box center [141, 501] width 205 height 19
click at [396, 88] on icon "button" at bounding box center [393, 80] width 19 height 19
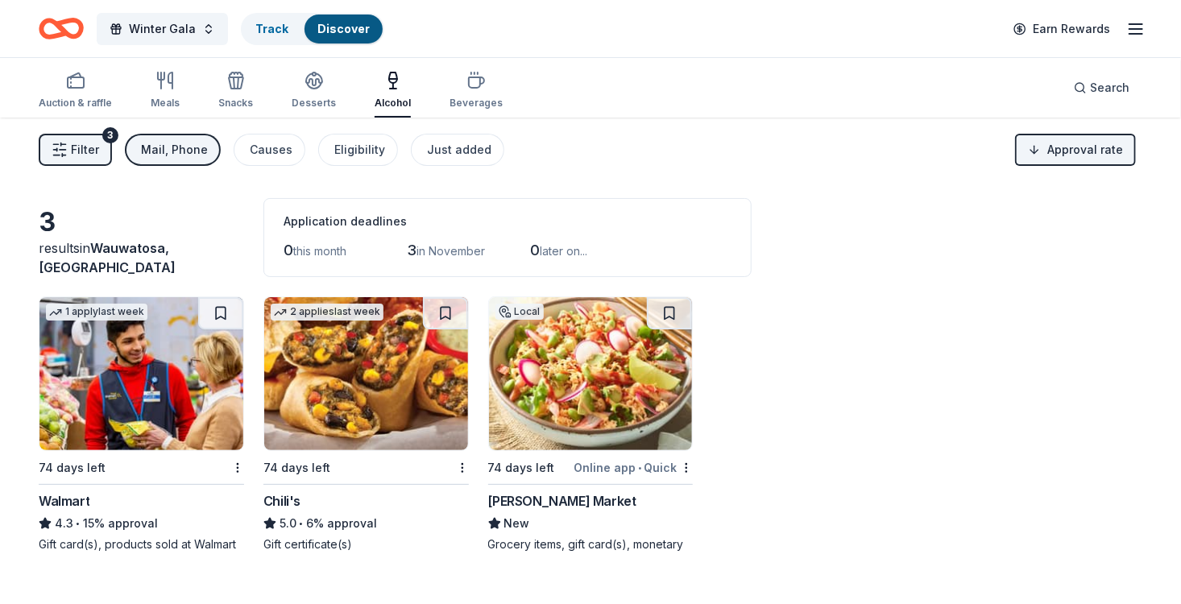
click at [145, 148] on div "Mail, Phone" at bounding box center [174, 149] width 67 height 19
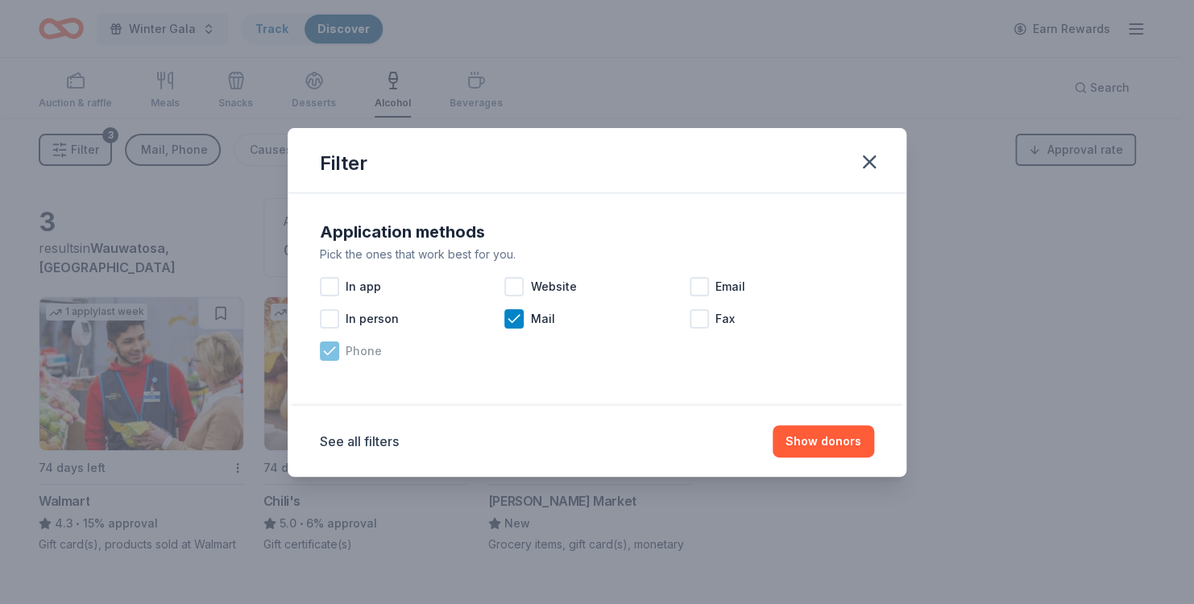
click at [330, 351] on icon at bounding box center [329, 350] width 10 height 7
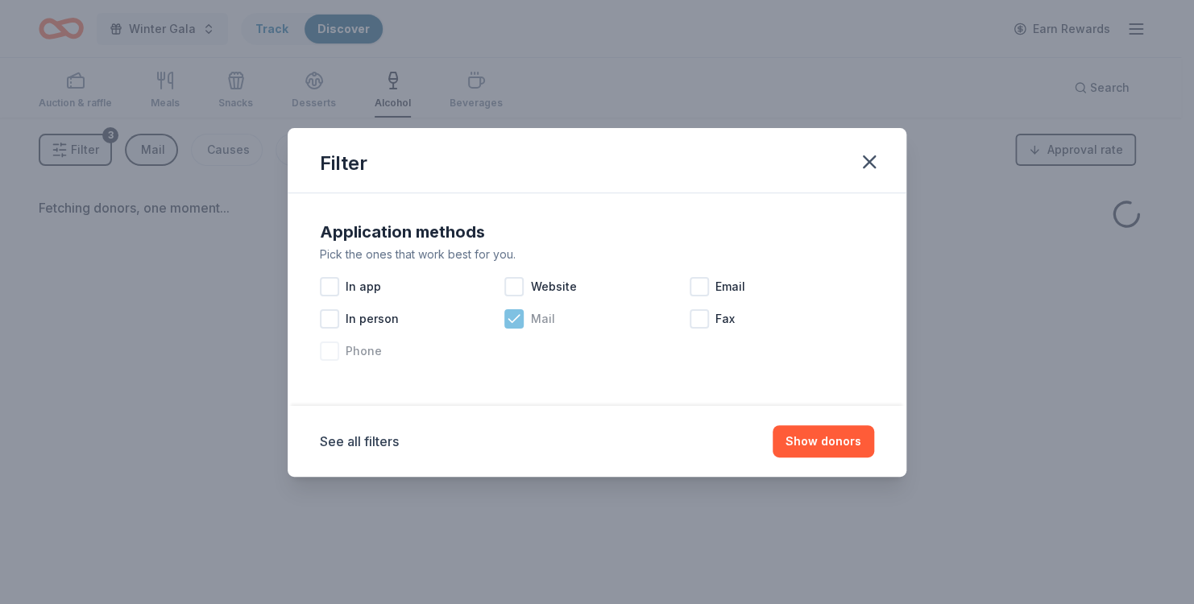
click at [515, 322] on icon at bounding box center [514, 319] width 16 height 16
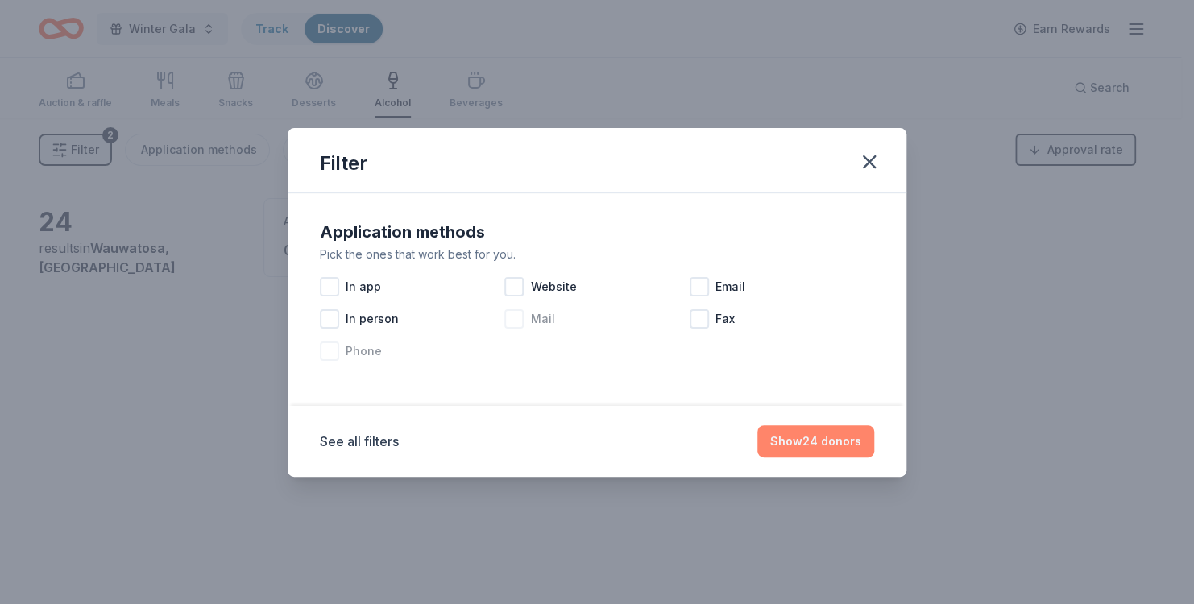
click at [813, 446] on button "Show 24 donors" at bounding box center [815, 441] width 117 height 32
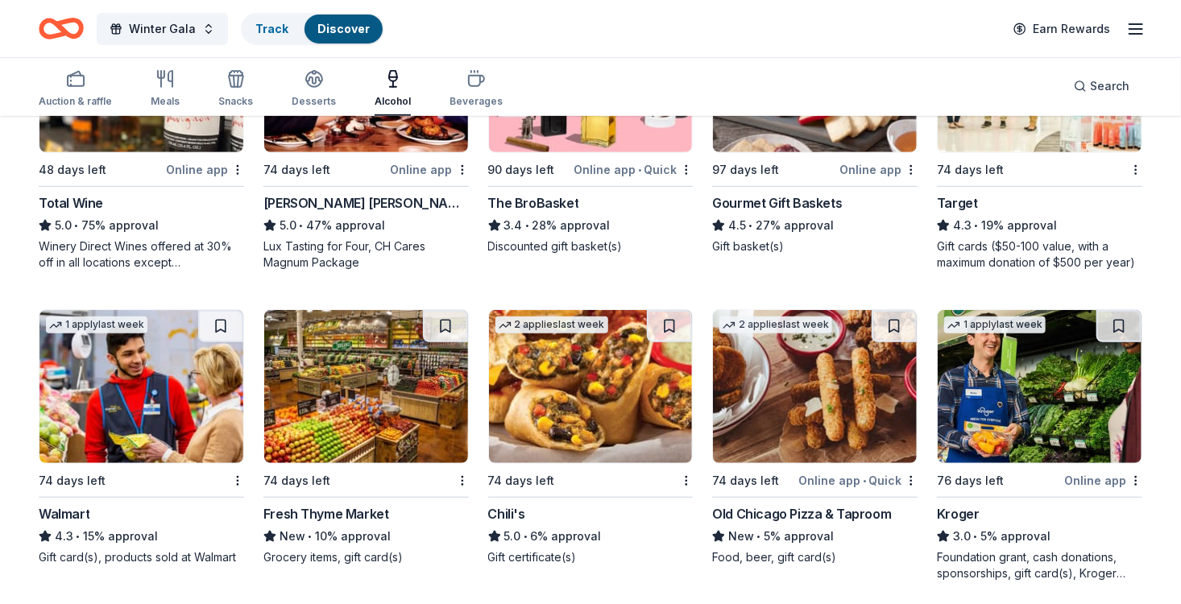
scroll to position [322, 0]
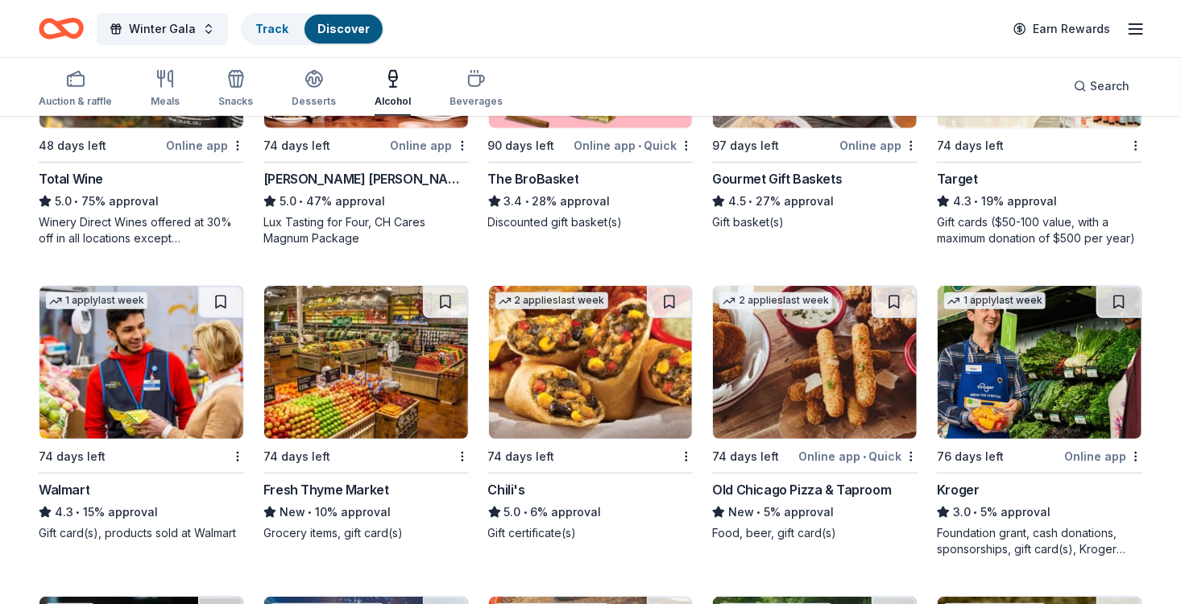
click at [324, 480] on div "Fresh Thyme Market" at bounding box center [327, 489] width 126 height 19
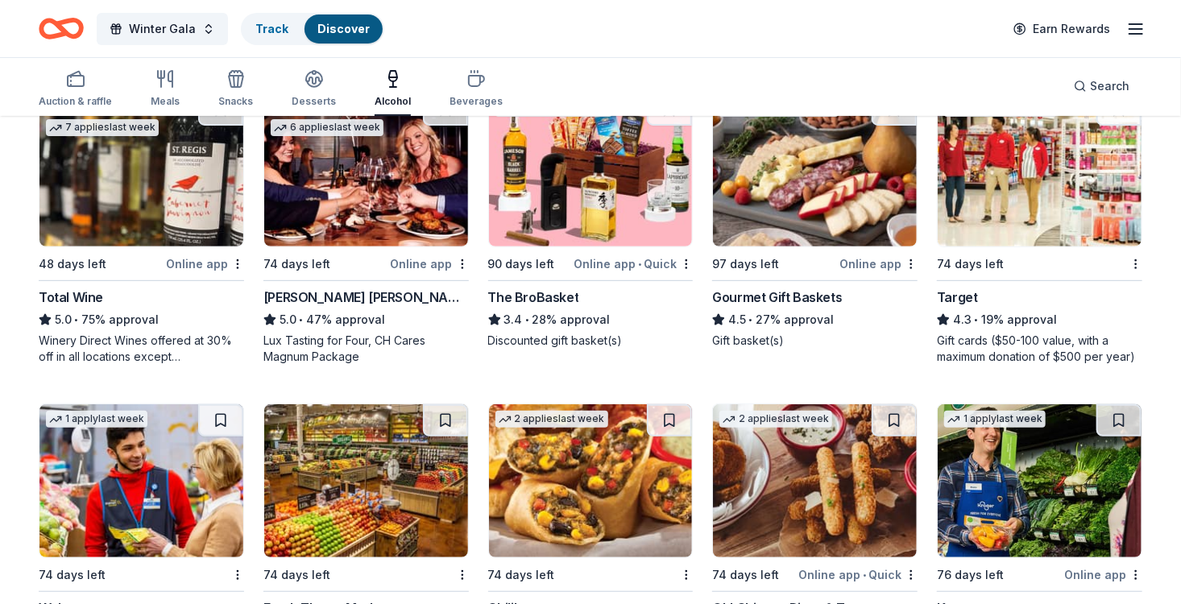
scroll to position [0, 0]
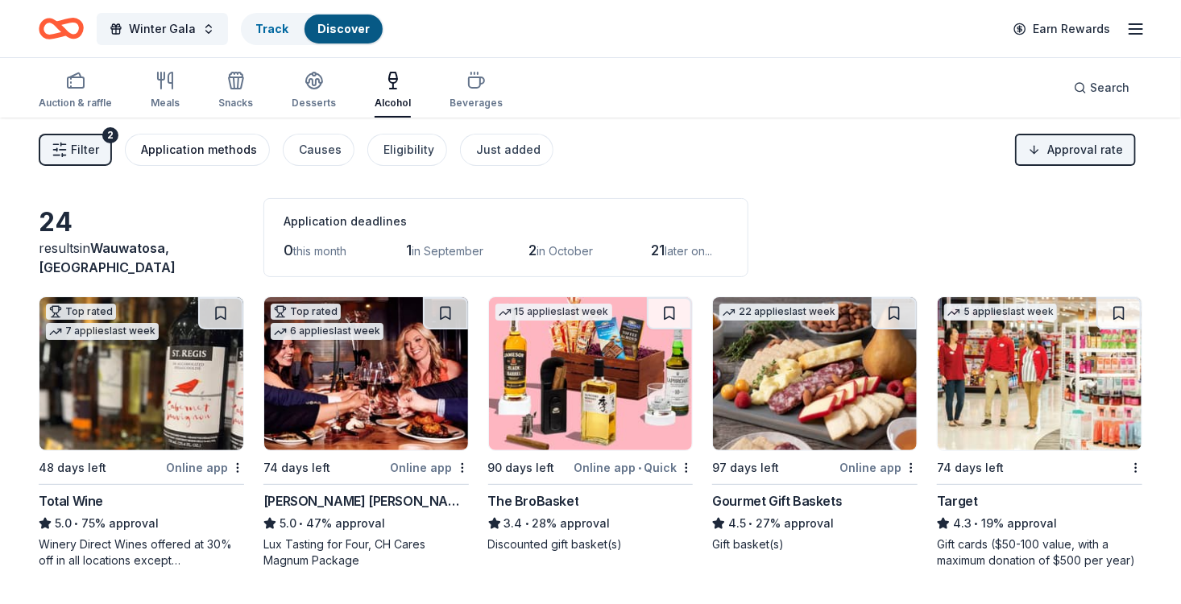
click at [226, 151] on div "Application methods" at bounding box center [199, 149] width 116 height 19
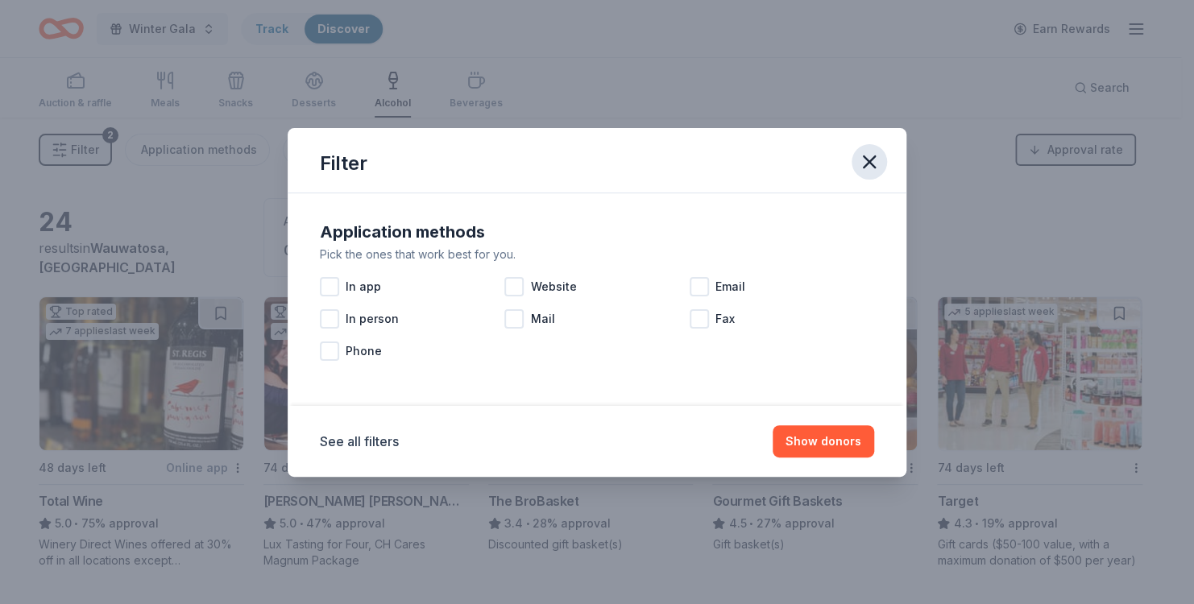
click at [863, 162] on icon "button" at bounding box center [869, 162] width 23 height 23
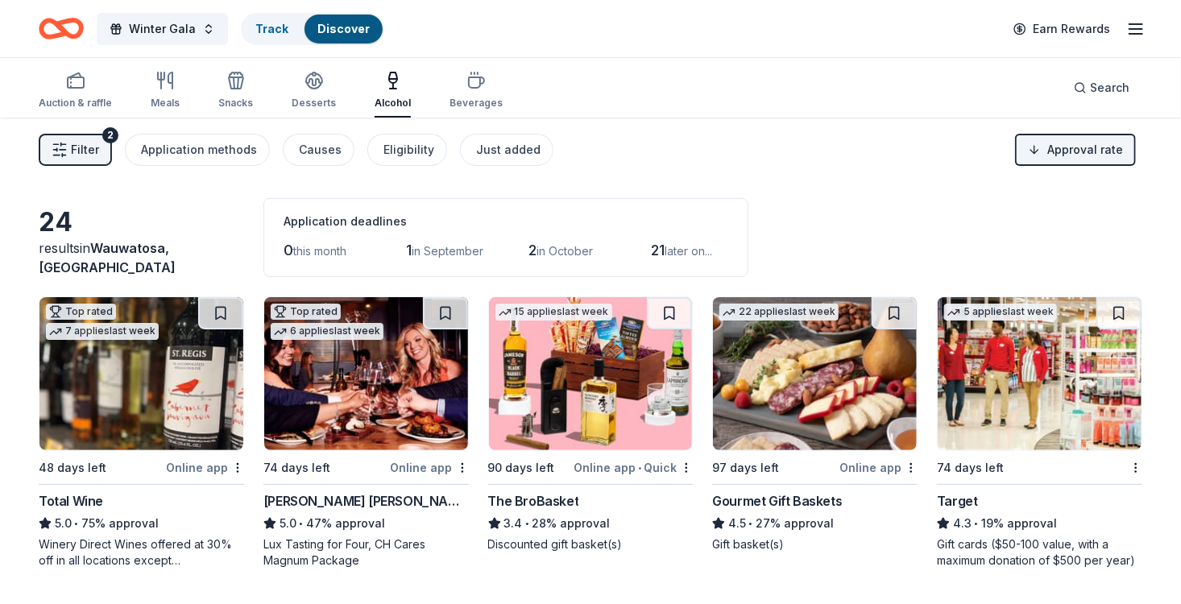
click at [399, 98] on div "Alcohol" at bounding box center [393, 103] width 36 height 13
click at [320, 87] on div "button" at bounding box center [314, 80] width 44 height 19
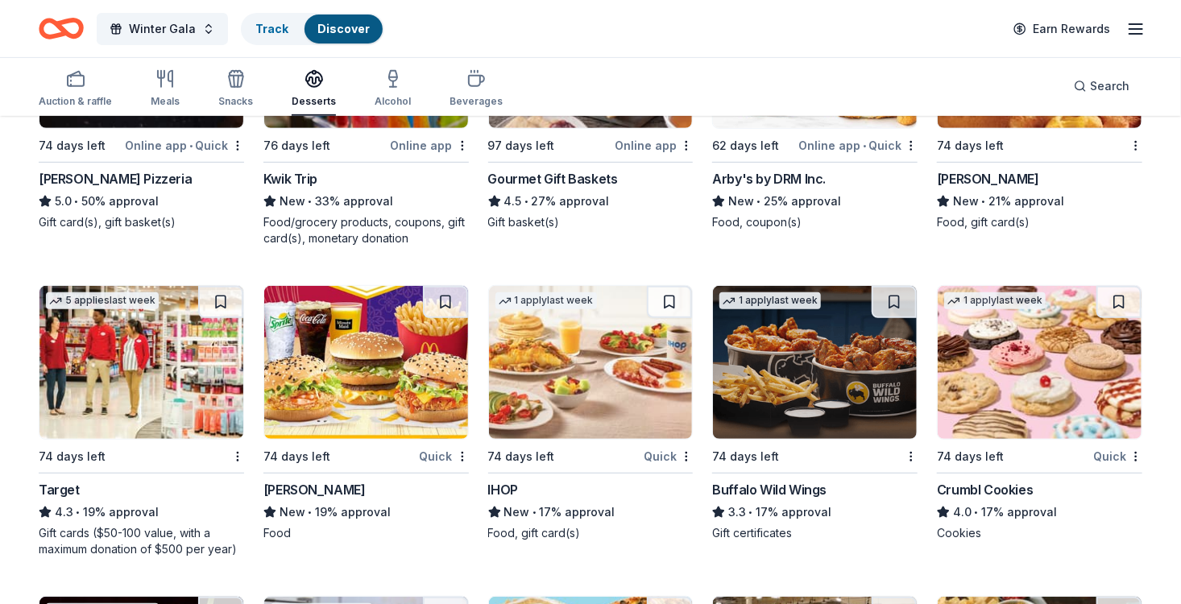
scroll to position [403, 0]
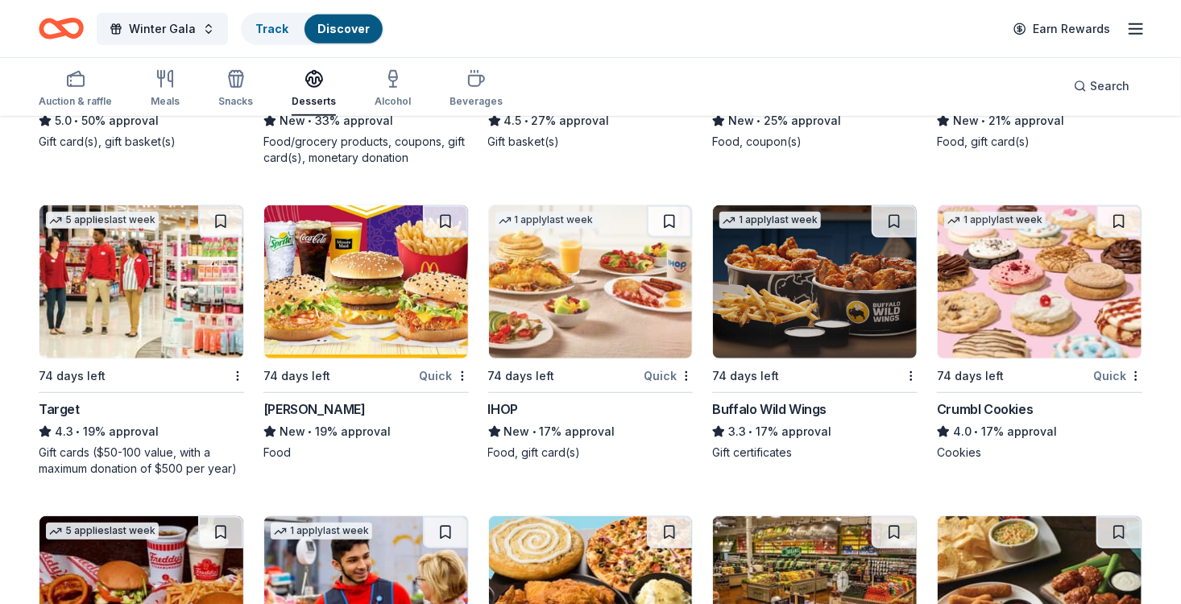
click at [958, 412] on div "Crumbl Cookies" at bounding box center [985, 409] width 96 height 19
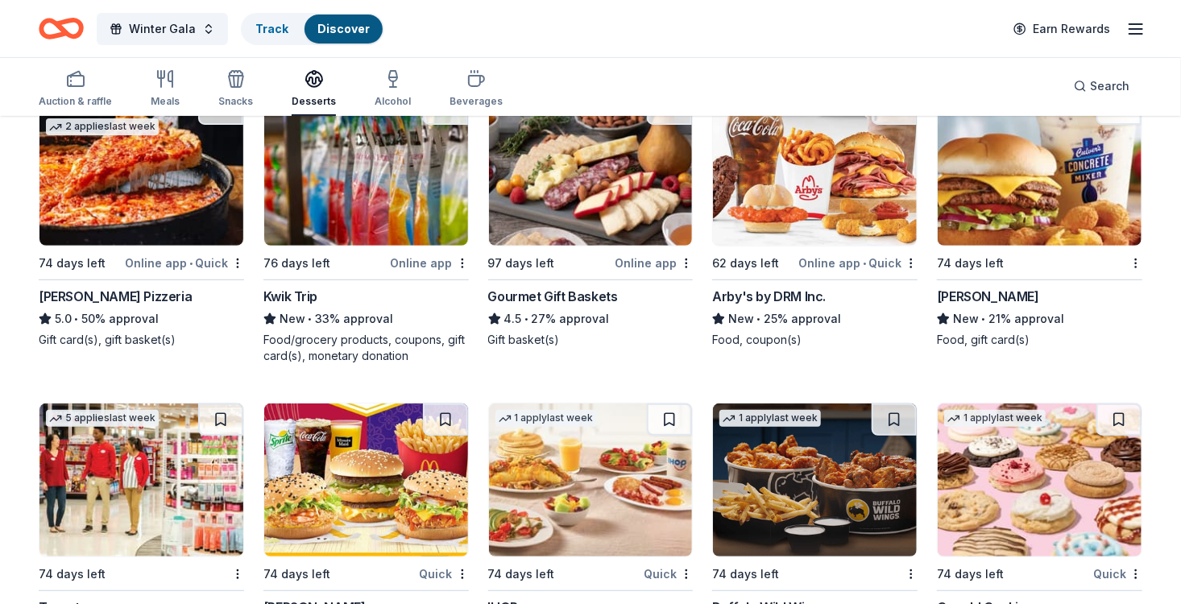
scroll to position [0, 0]
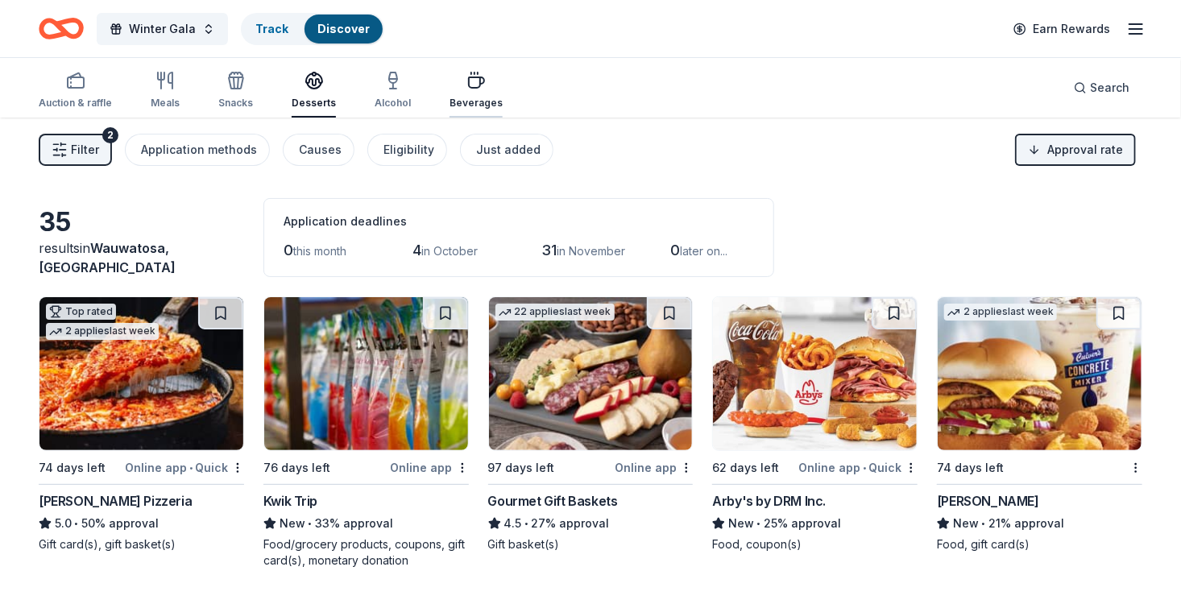
click at [464, 95] on div "Beverages" at bounding box center [476, 90] width 53 height 39
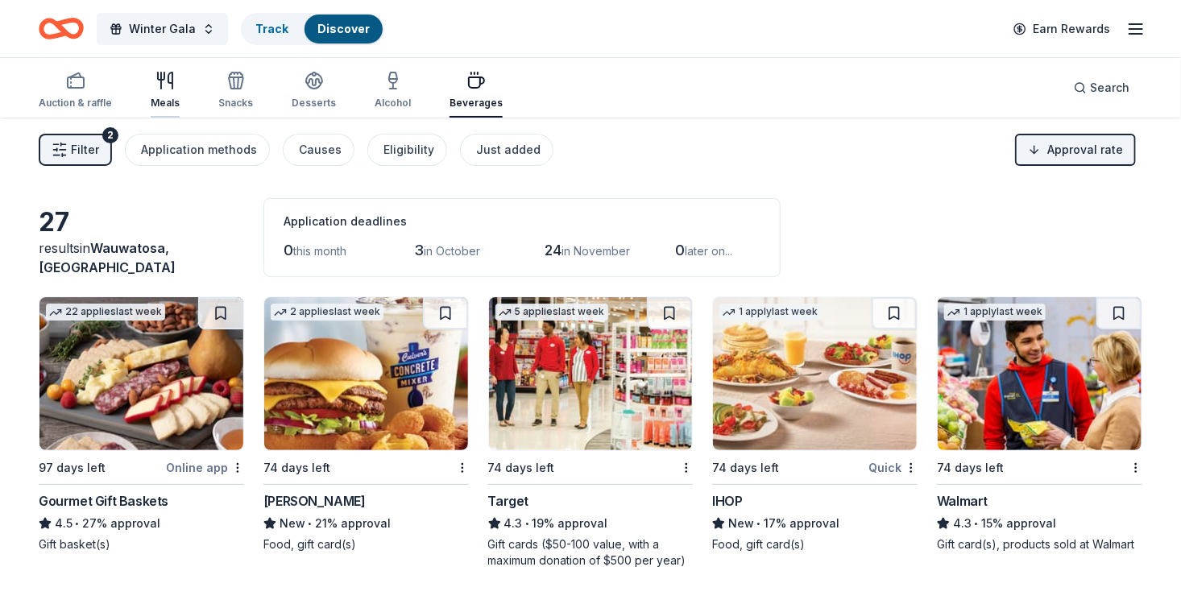
click at [166, 83] on icon "button" at bounding box center [165, 80] width 19 height 19
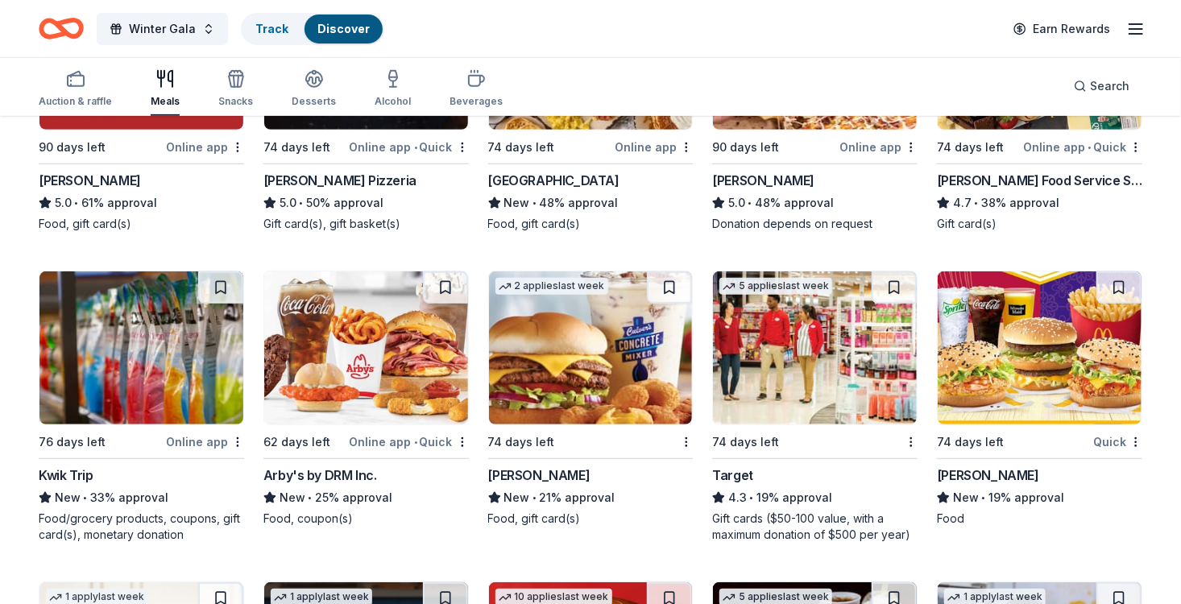
scroll to position [322, 0]
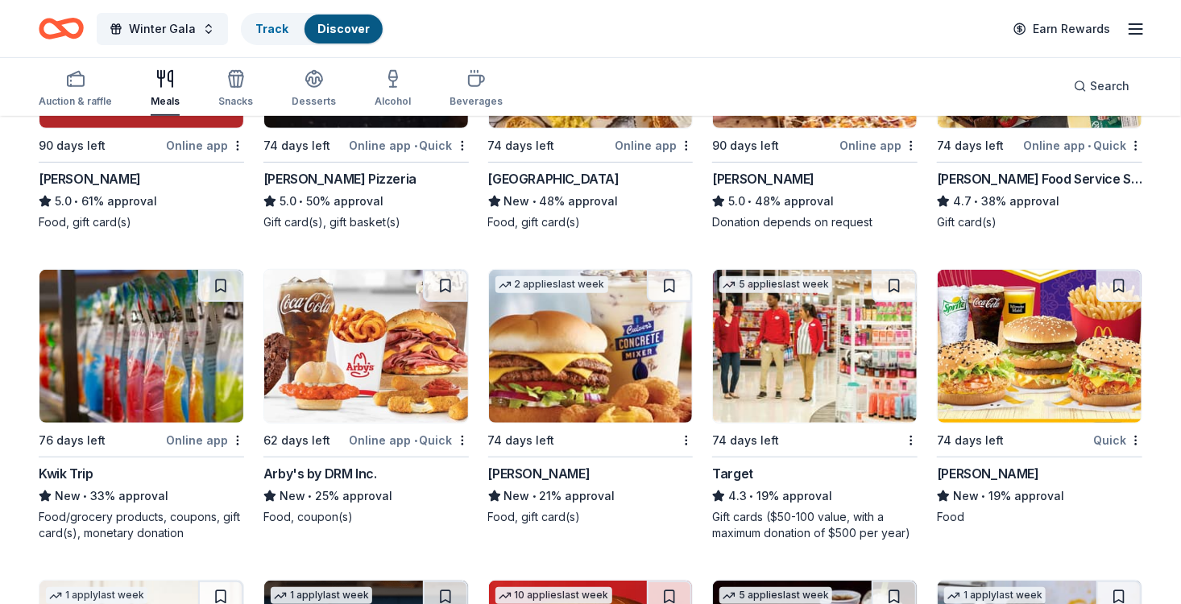
click at [552, 340] on img at bounding box center [591, 346] width 204 height 153
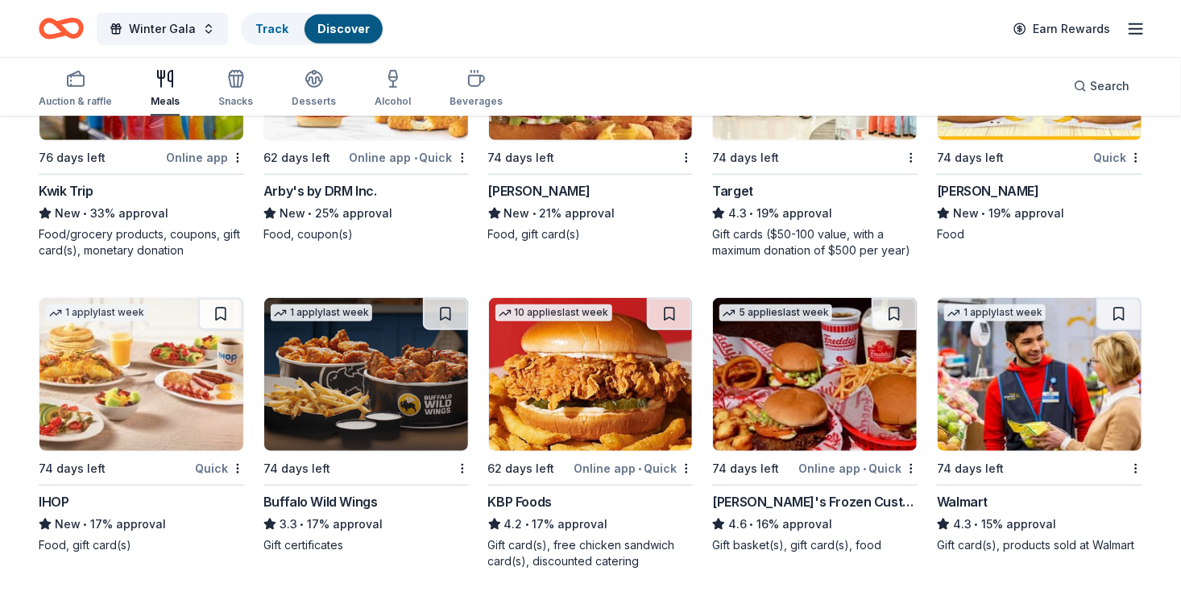
scroll to position [645, 0]
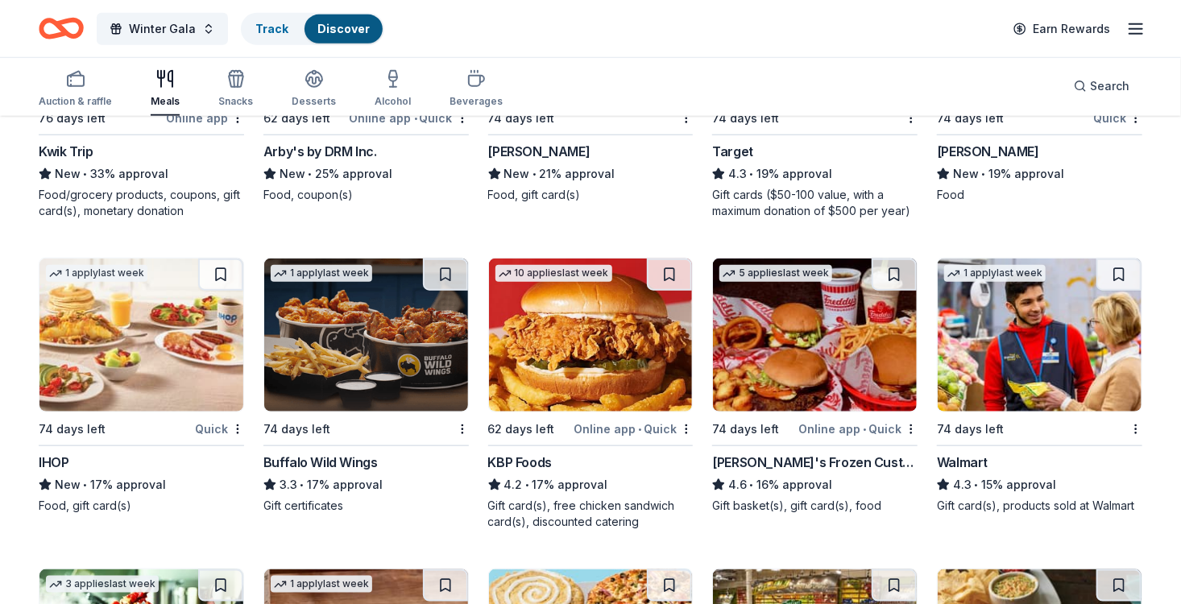
click at [392, 327] on img at bounding box center [366, 335] width 204 height 153
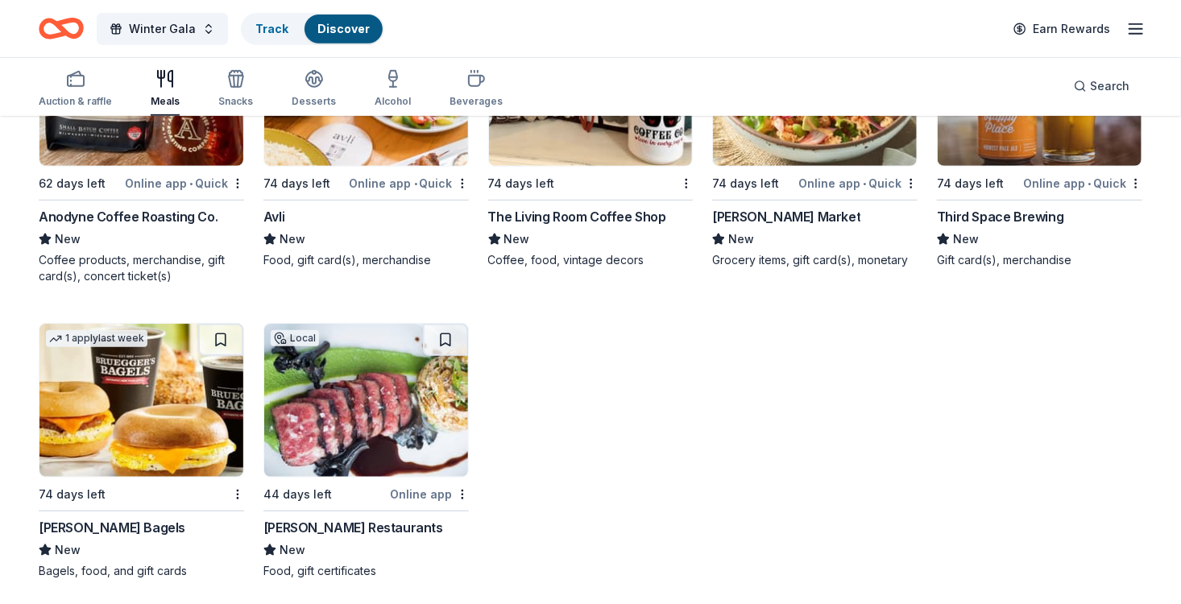
scroll to position [3302, 0]
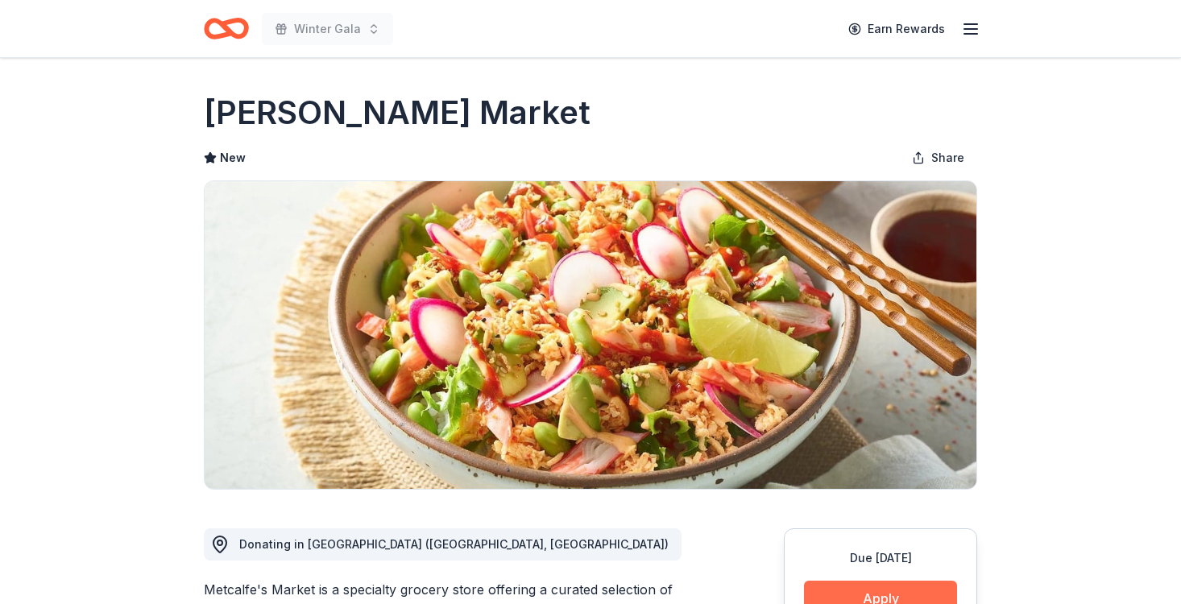
scroll to position [242, 0]
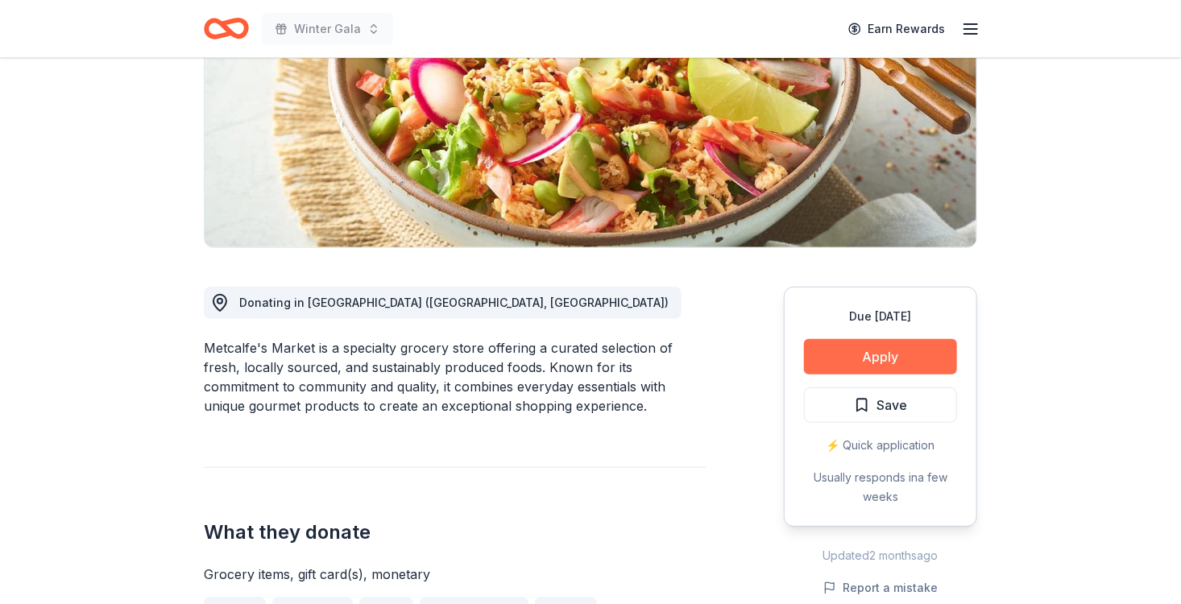
click at [888, 359] on button "Apply" at bounding box center [880, 356] width 153 height 35
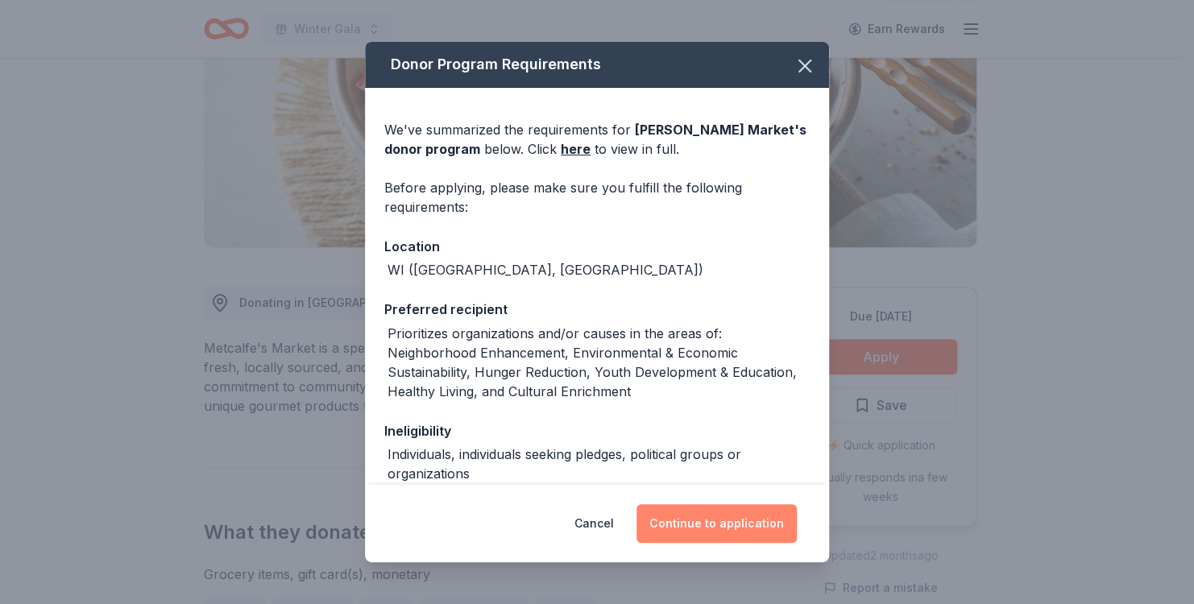
click at [691, 513] on button "Continue to application" at bounding box center [717, 523] width 160 height 39
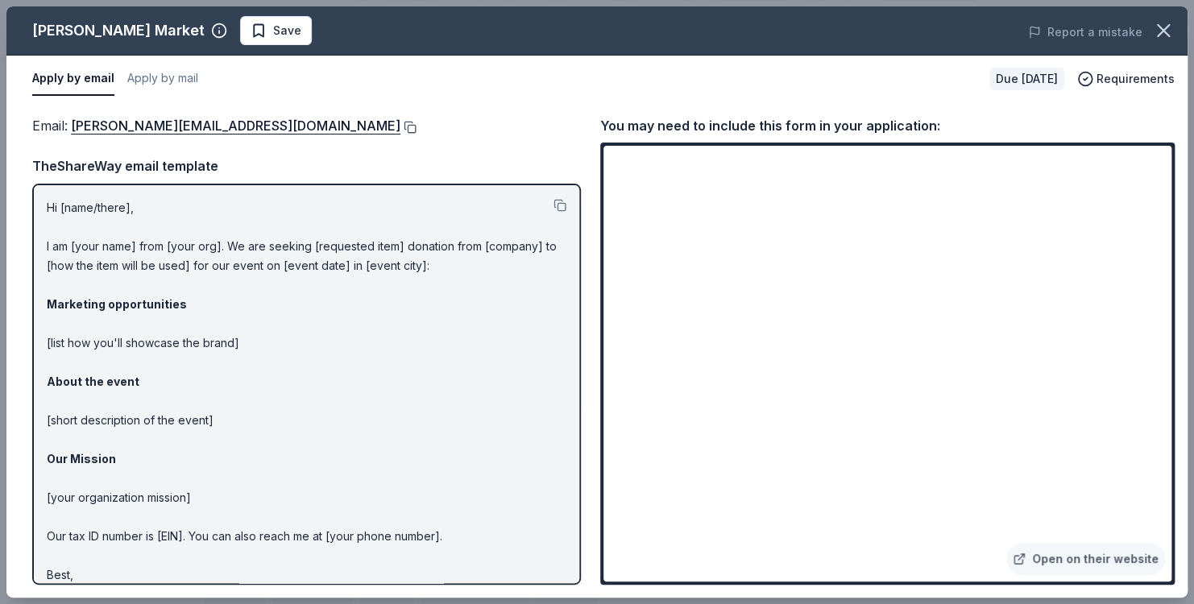
click at [401, 127] on button at bounding box center [409, 127] width 16 height 13
click at [1148, 30] on button "button" at bounding box center [1163, 30] width 35 height 35
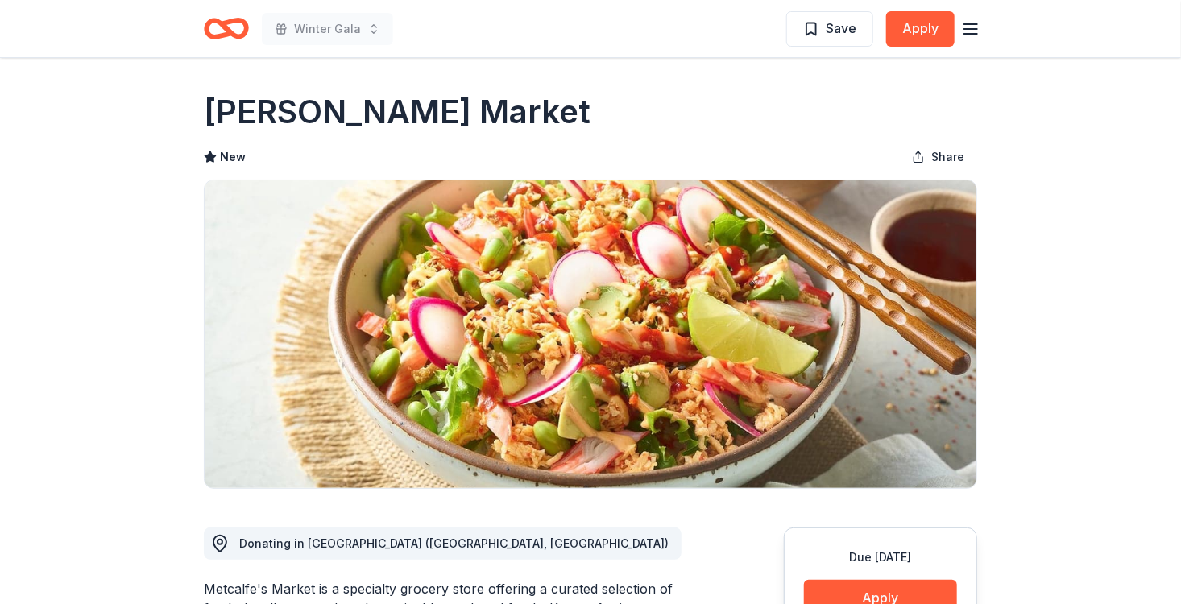
scroll to position [0, 0]
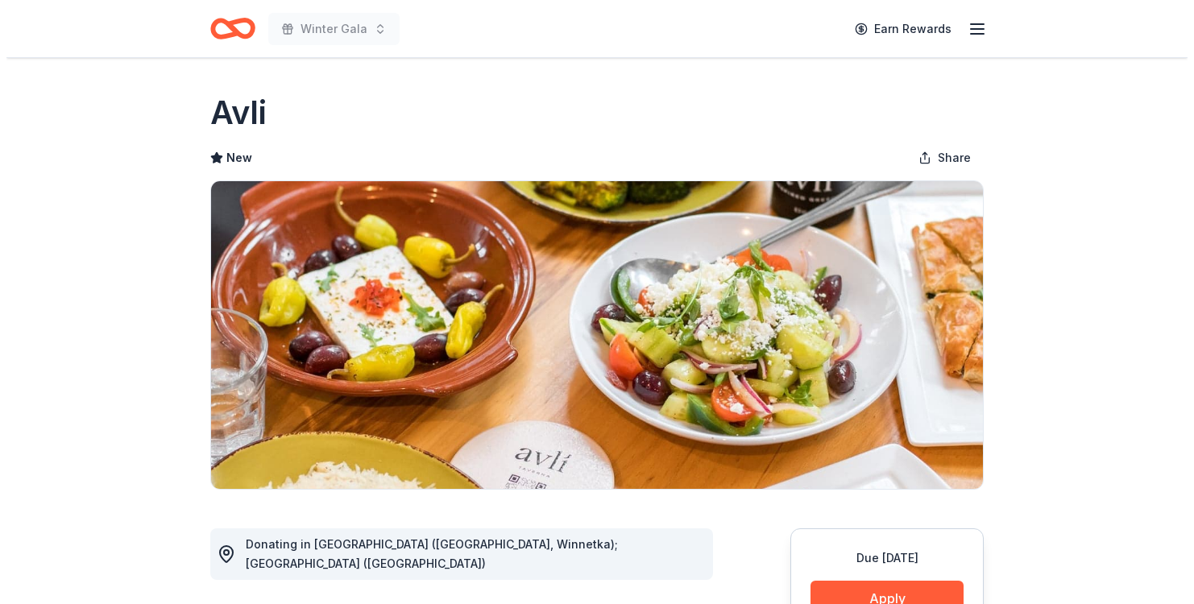
scroll to position [161, 0]
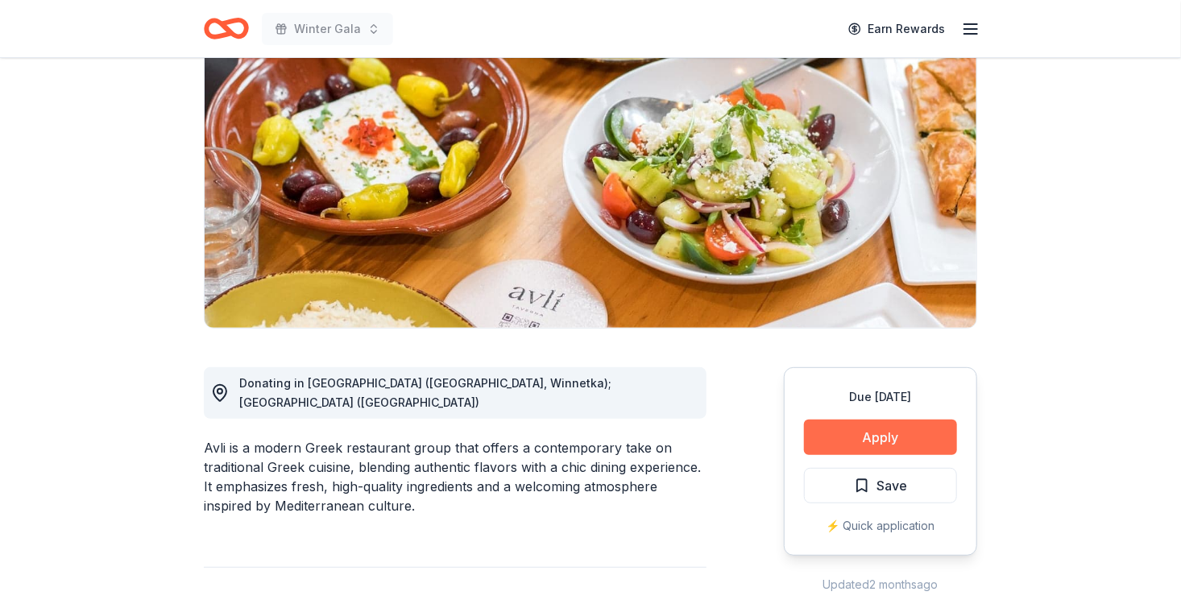
click at [920, 431] on button "Apply" at bounding box center [880, 437] width 153 height 35
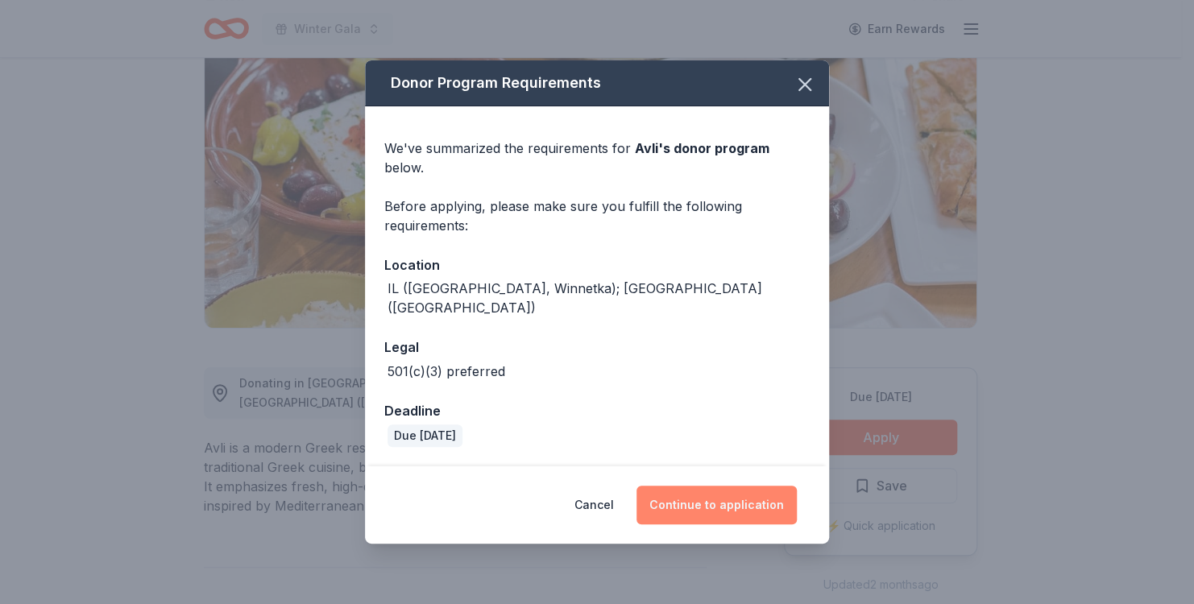
click at [683, 486] on button "Continue to application" at bounding box center [717, 505] width 160 height 39
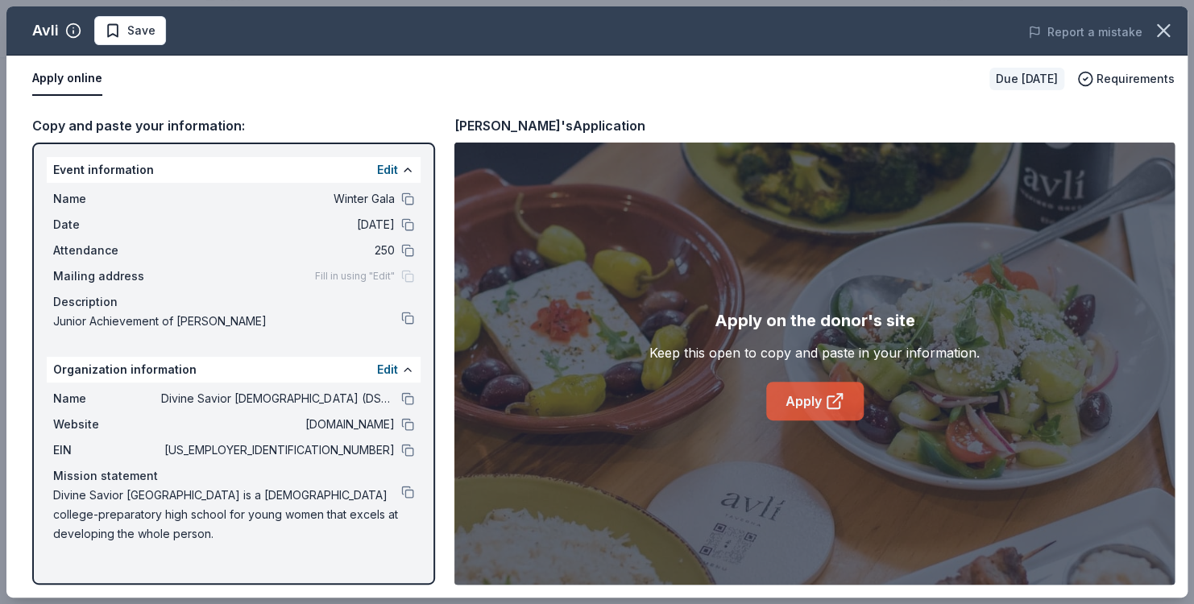
click at [816, 404] on link "Apply" at bounding box center [815, 401] width 98 height 39
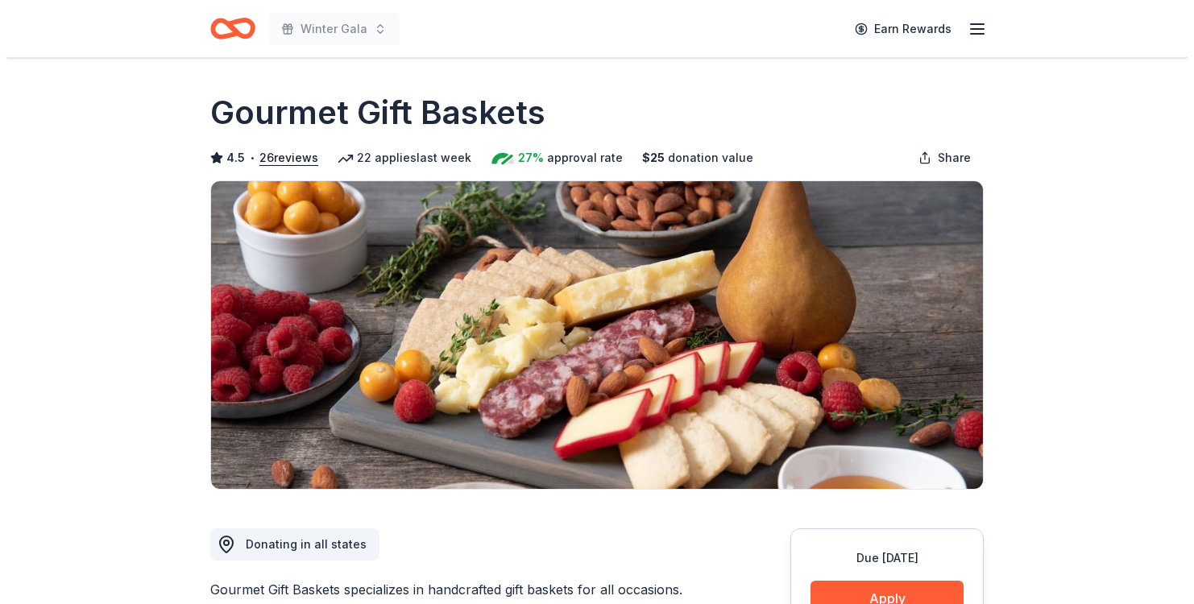
scroll to position [161, 0]
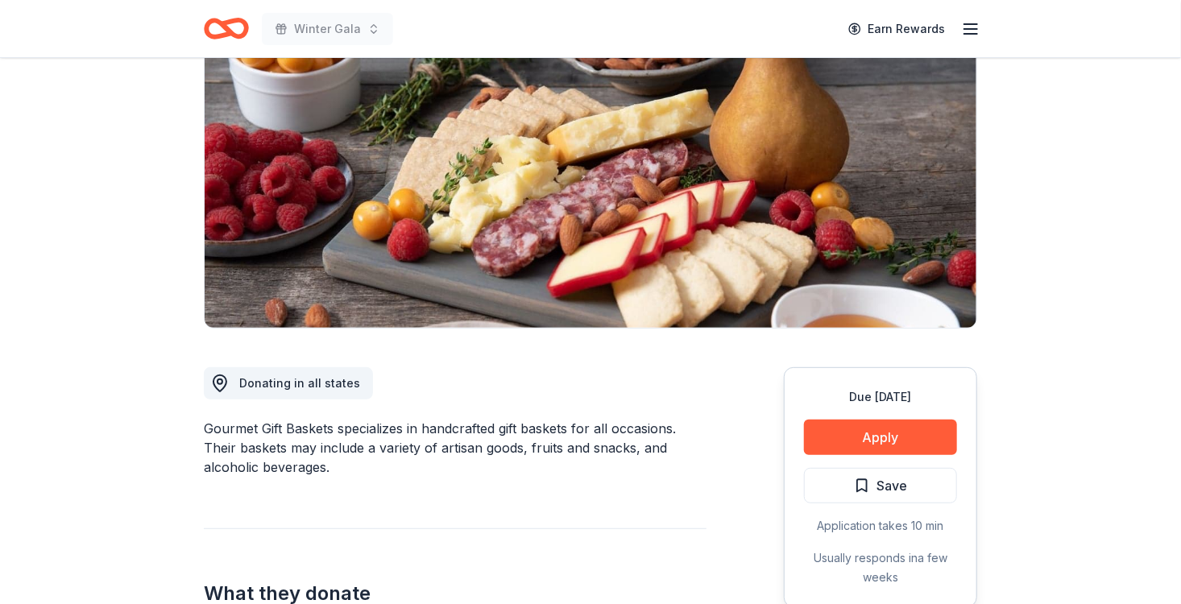
click at [844, 430] on button "Apply" at bounding box center [880, 437] width 153 height 35
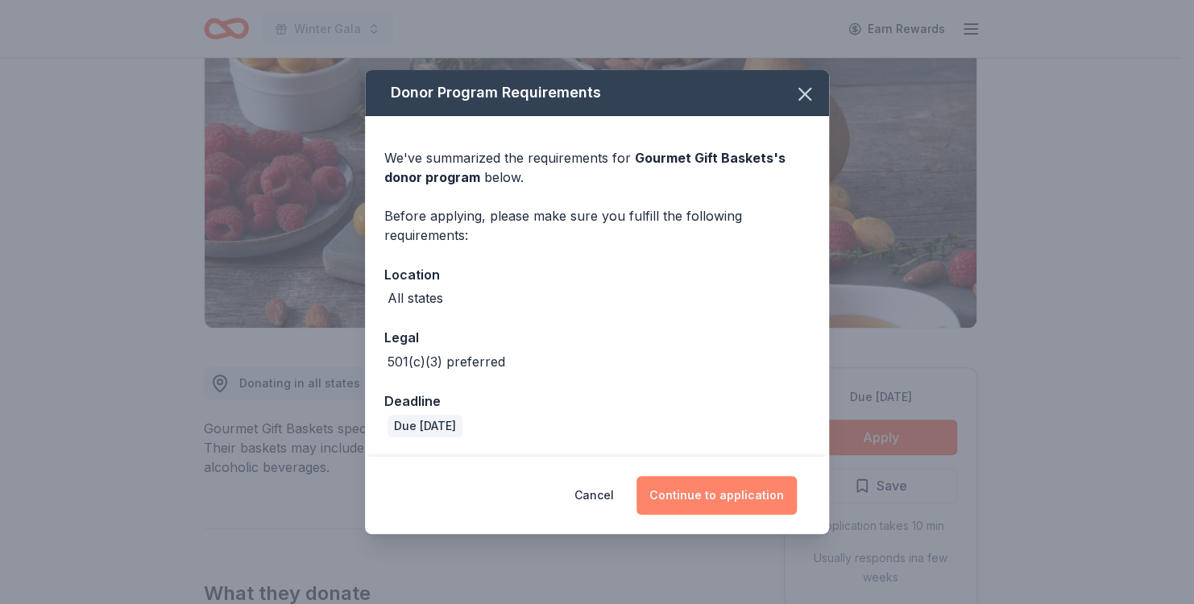
click at [716, 493] on button "Continue to application" at bounding box center [717, 495] width 160 height 39
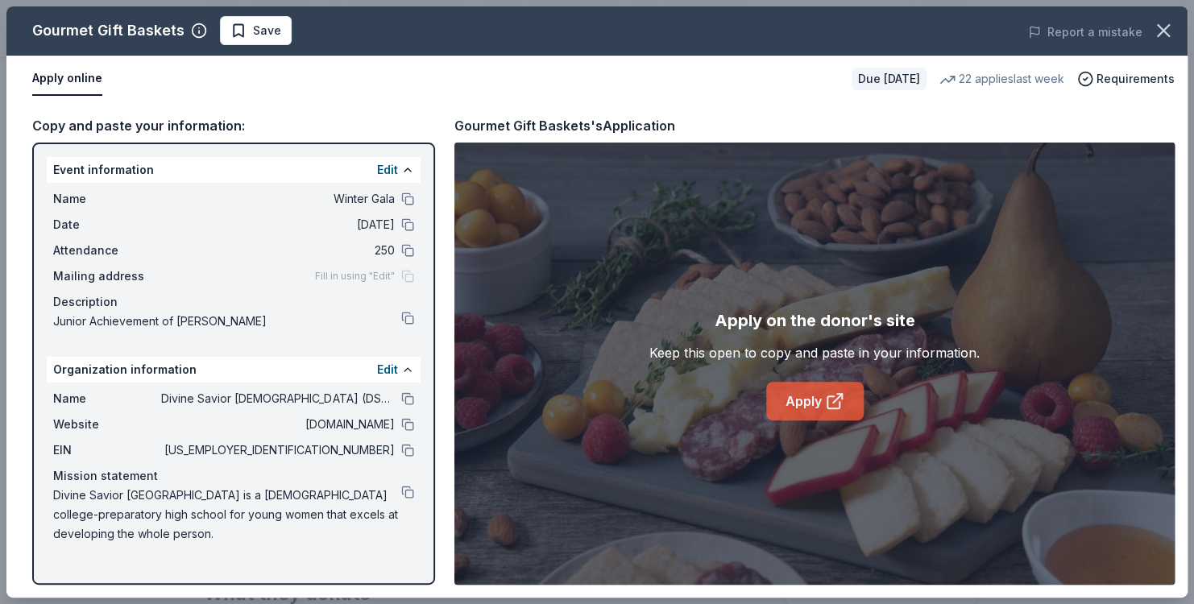
click at [806, 404] on link "Apply" at bounding box center [815, 401] width 98 height 39
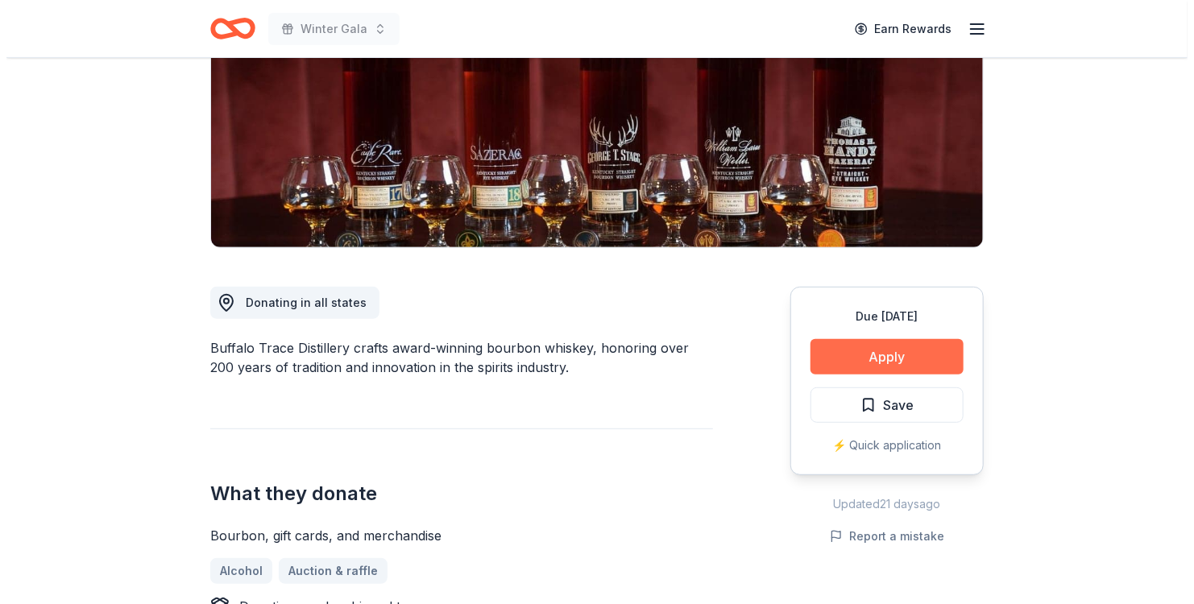
scroll to position [242, 0]
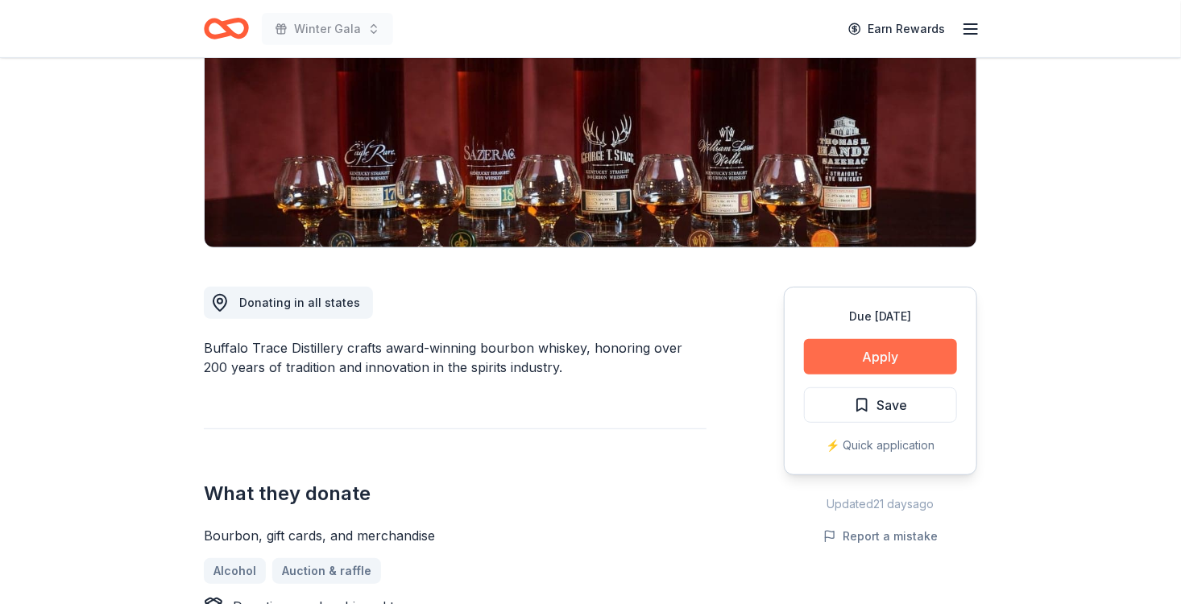
click at [883, 353] on button "Apply" at bounding box center [880, 356] width 153 height 35
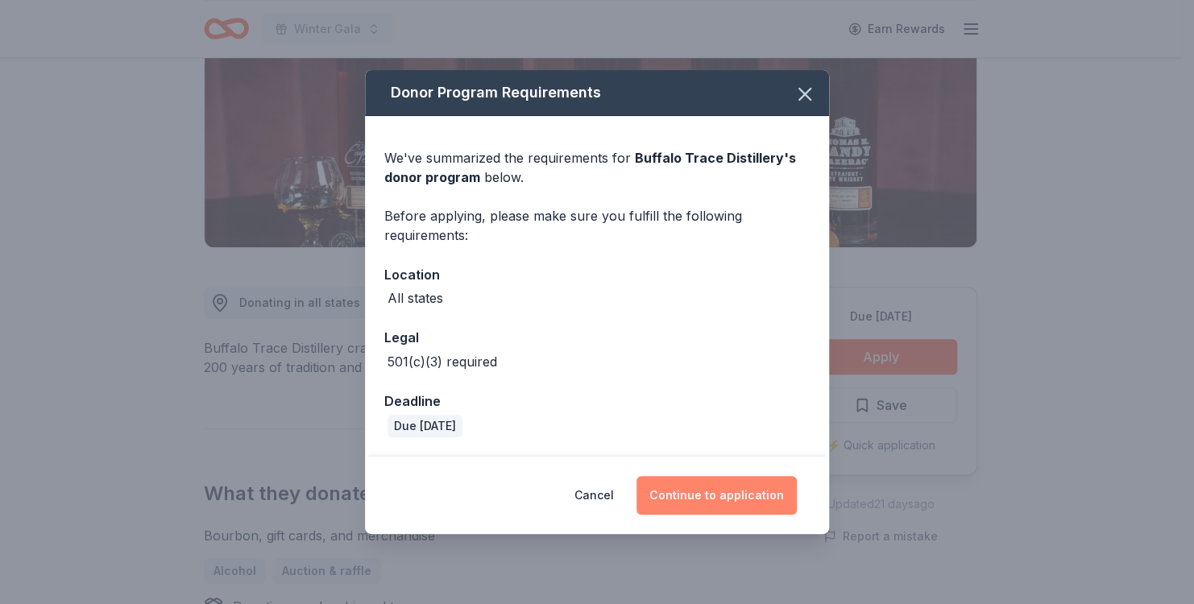
click at [749, 500] on button "Continue to application" at bounding box center [717, 495] width 160 height 39
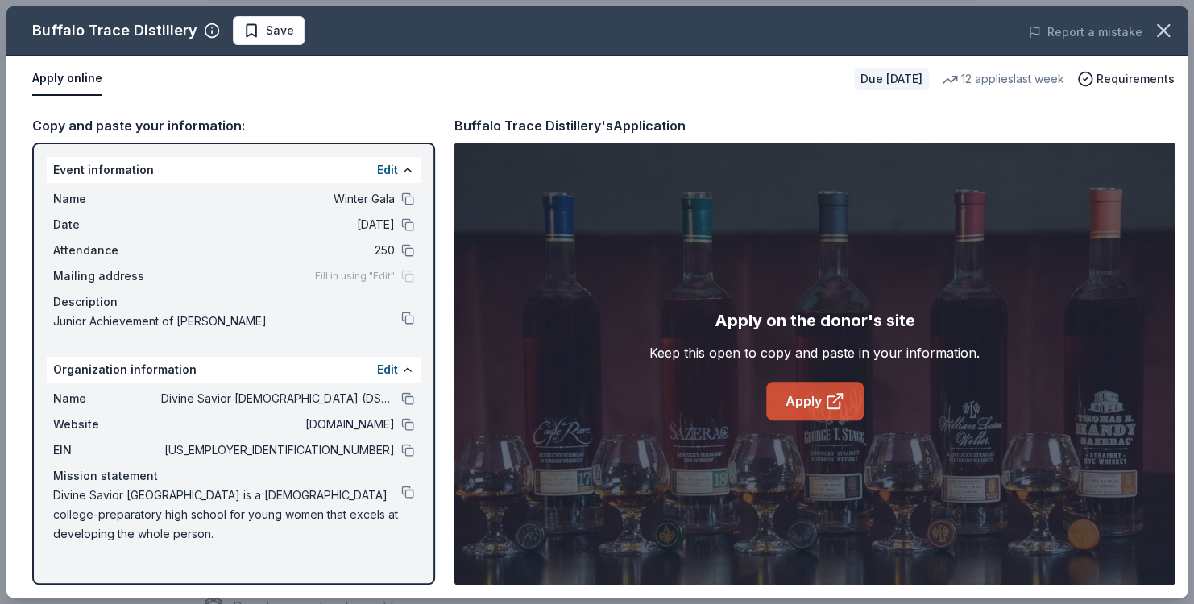
click at [799, 413] on link "Apply" at bounding box center [815, 401] width 98 height 39
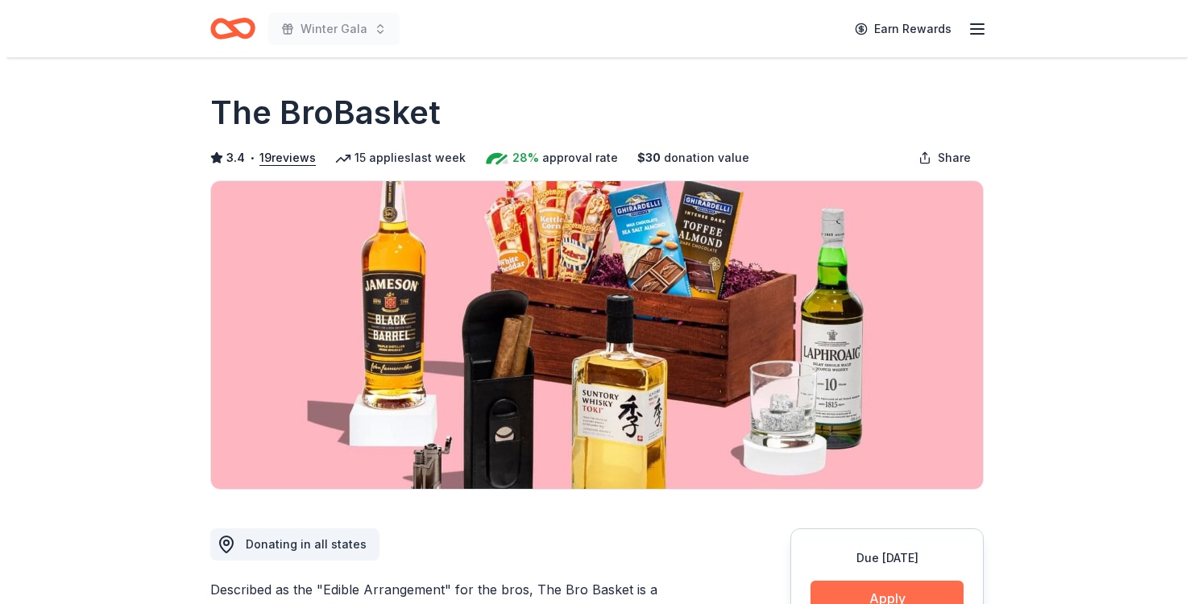
scroll to position [242, 0]
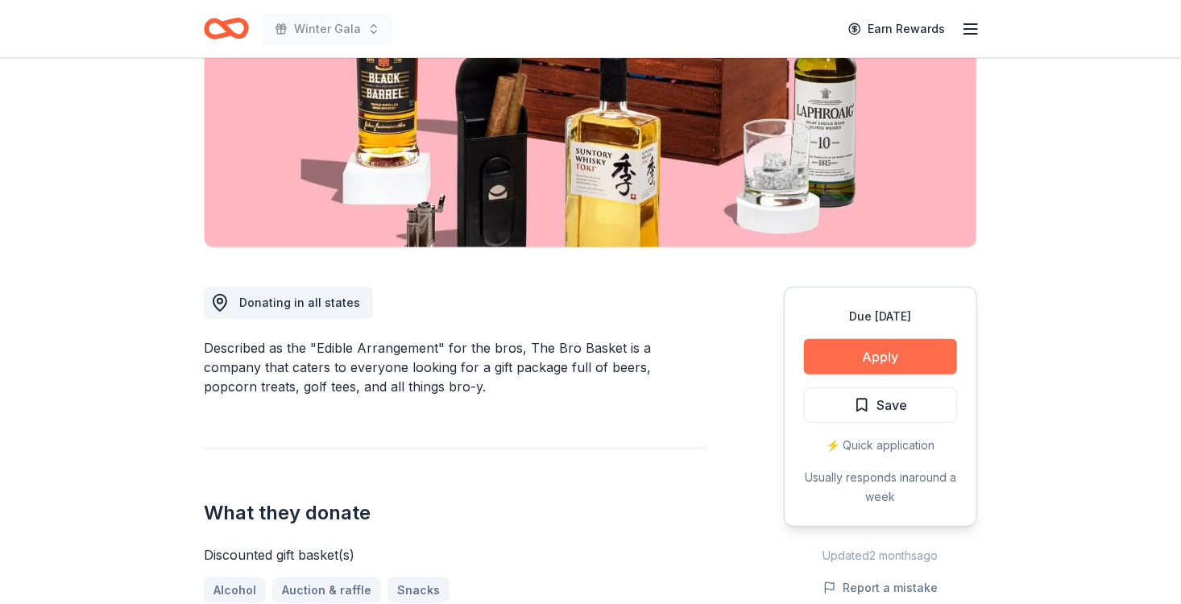
click at [911, 366] on button "Apply" at bounding box center [880, 356] width 153 height 35
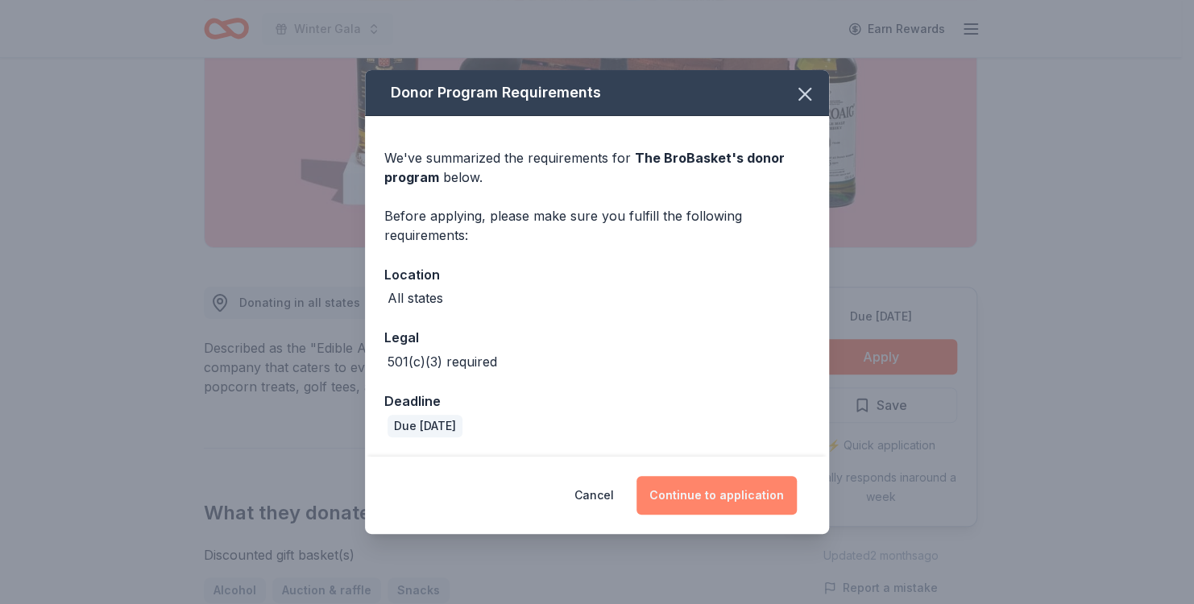
click at [720, 490] on button "Continue to application" at bounding box center [717, 495] width 160 height 39
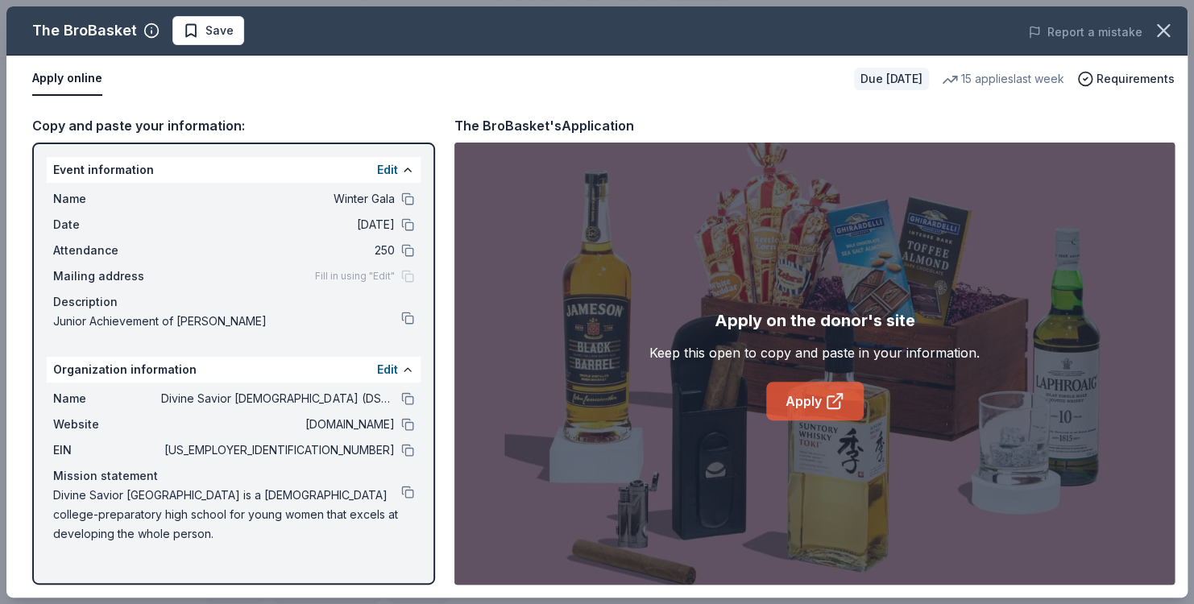
click at [842, 405] on icon at bounding box center [834, 401] width 19 height 19
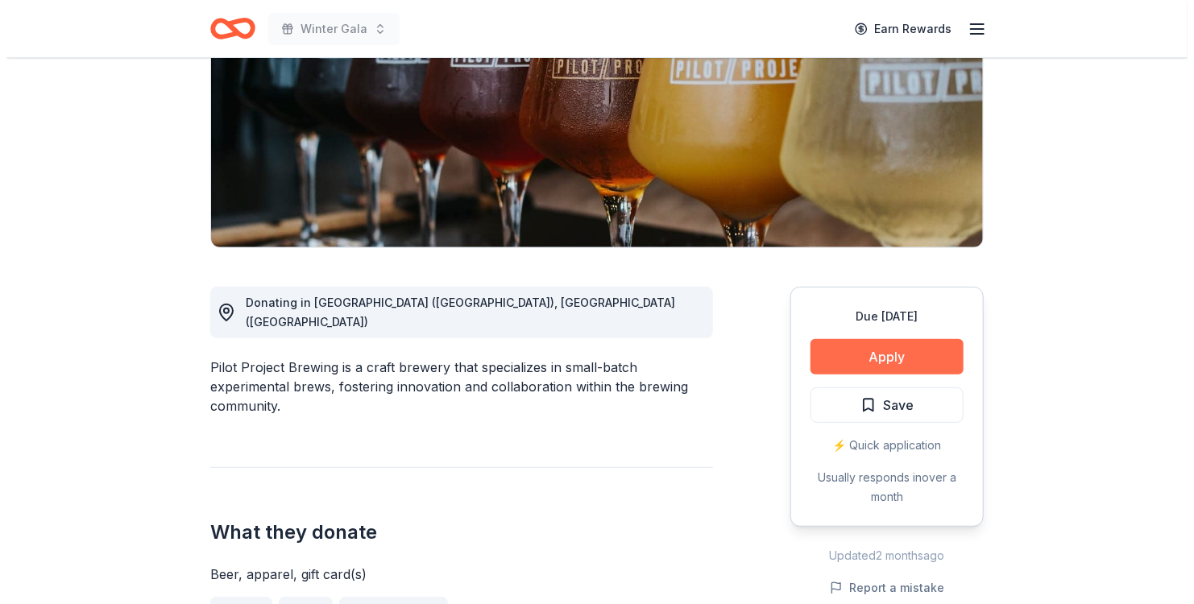
scroll to position [242, 0]
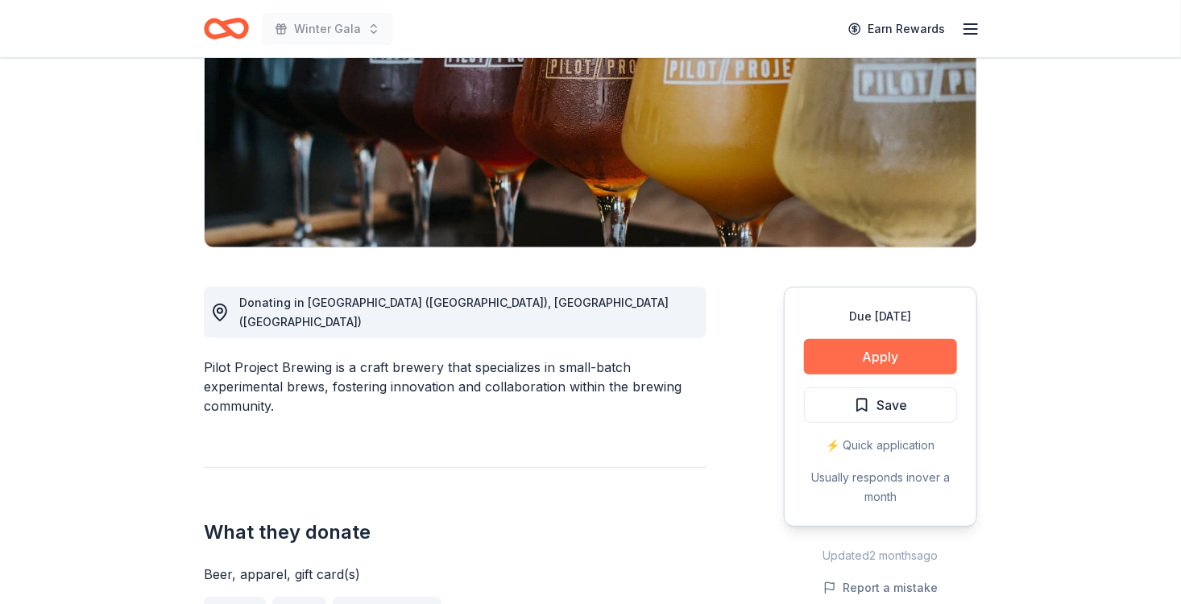
click at [894, 348] on button "Apply" at bounding box center [880, 356] width 153 height 35
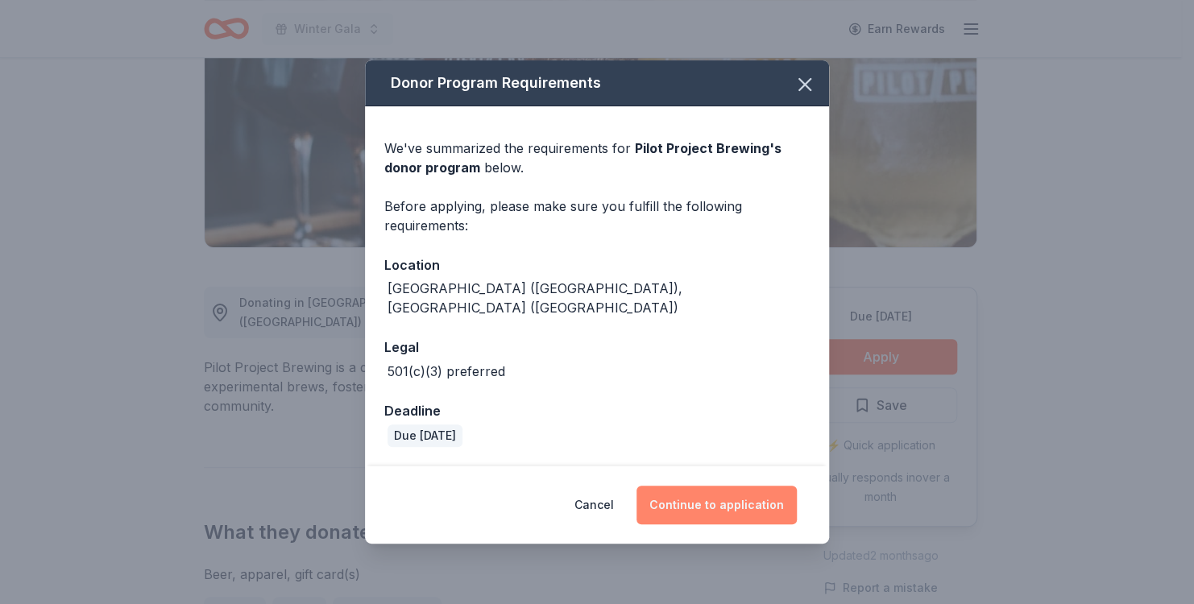
click at [749, 504] on button "Continue to application" at bounding box center [717, 505] width 160 height 39
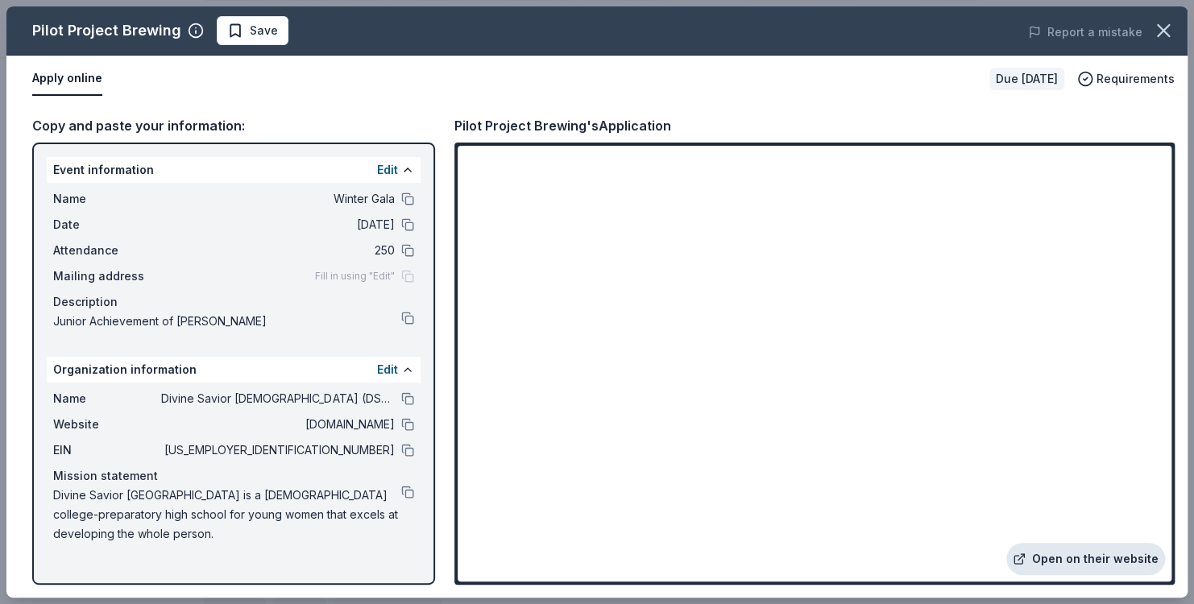
click at [1036, 553] on link "Open on their website" at bounding box center [1085, 559] width 159 height 32
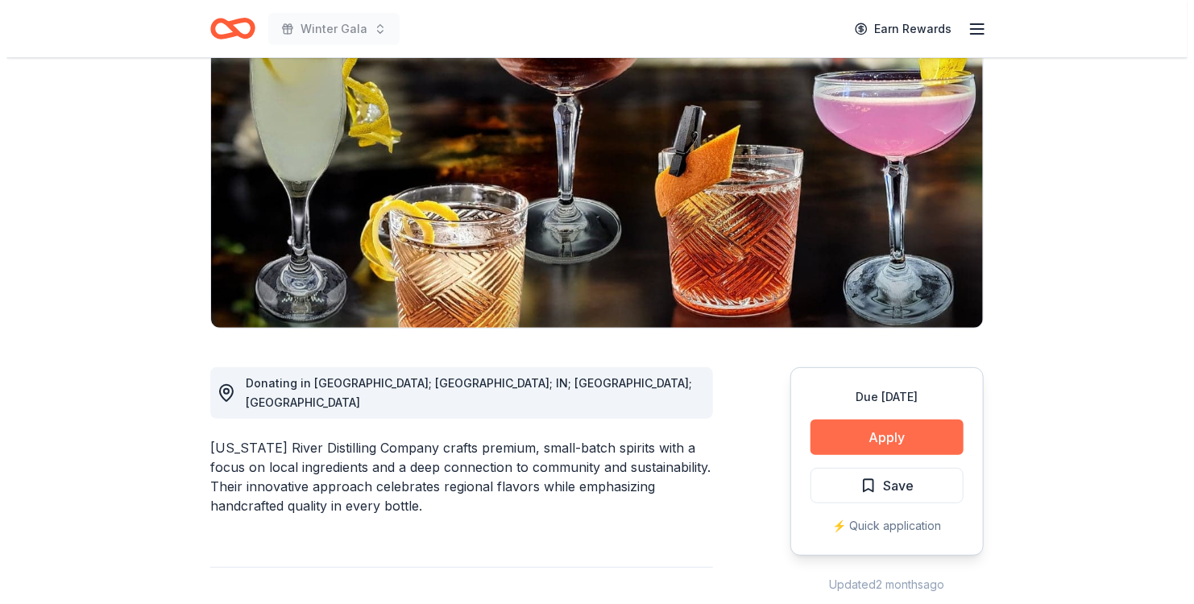
scroll to position [161, 0]
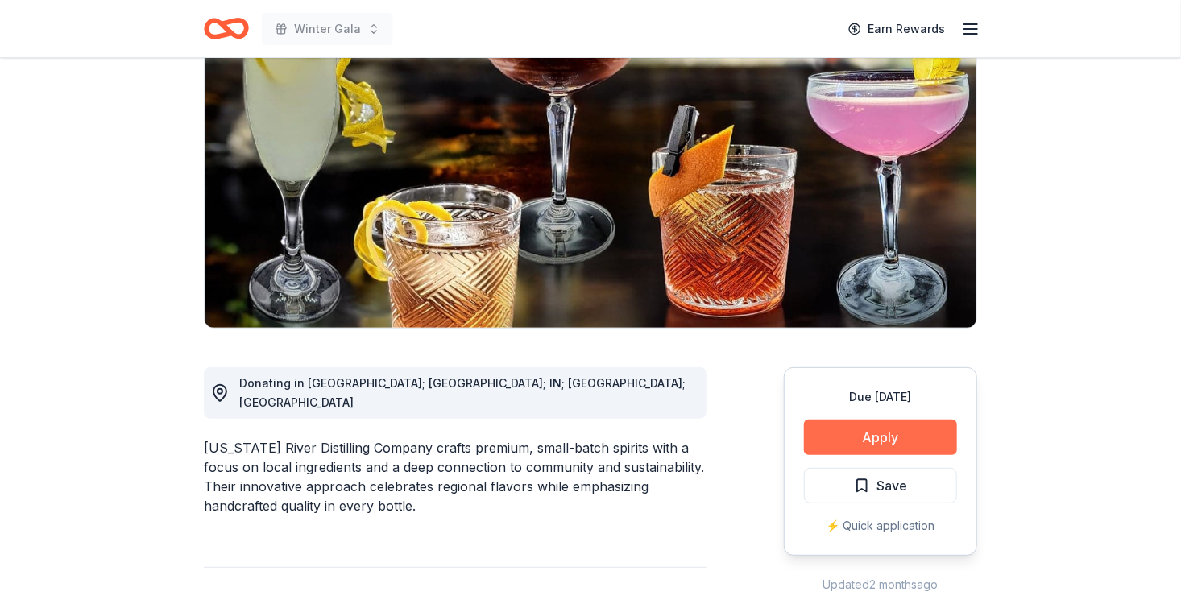
click at [911, 445] on button "Apply" at bounding box center [880, 437] width 153 height 35
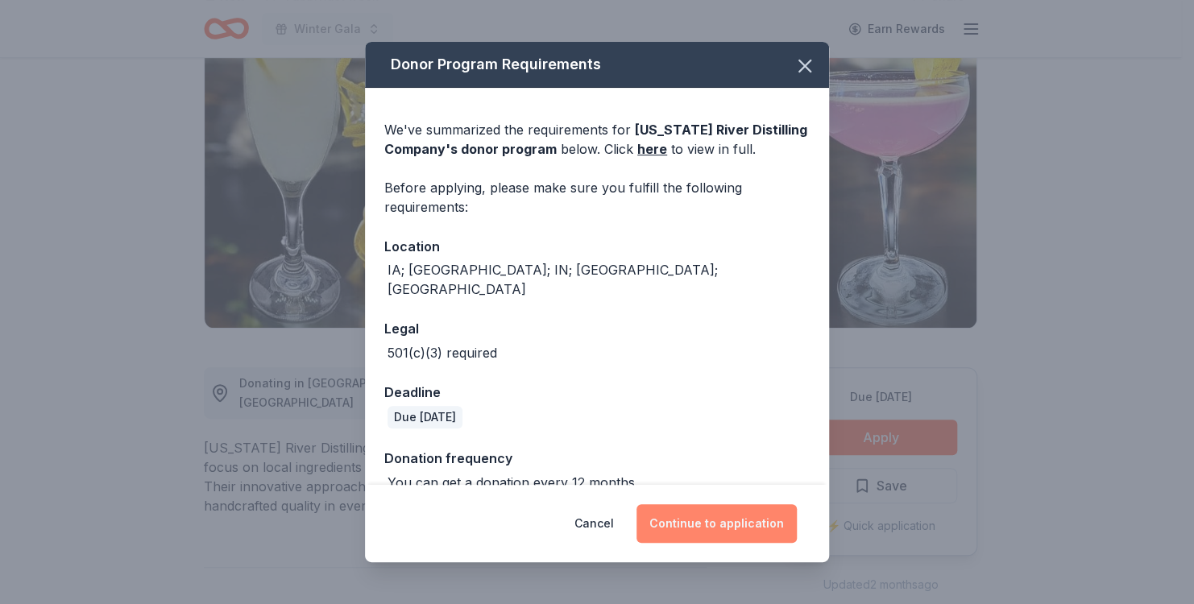
click at [741, 525] on button "Continue to application" at bounding box center [717, 523] width 160 height 39
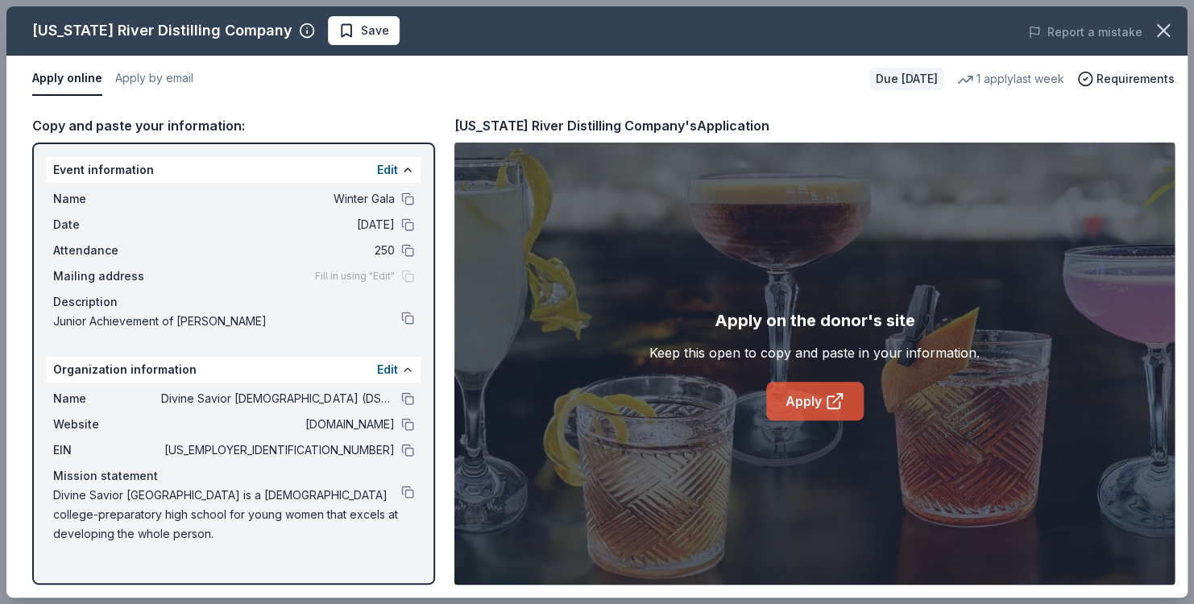
click at [829, 396] on icon at bounding box center [834, 402] width 12 height 12
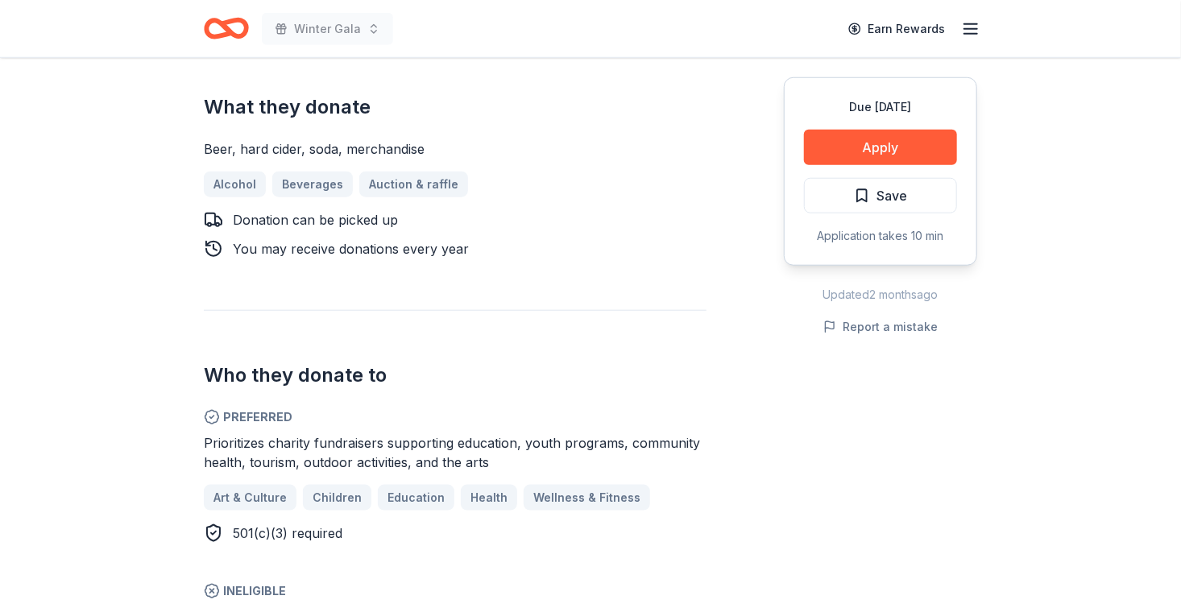
scroll to position [645, 0]
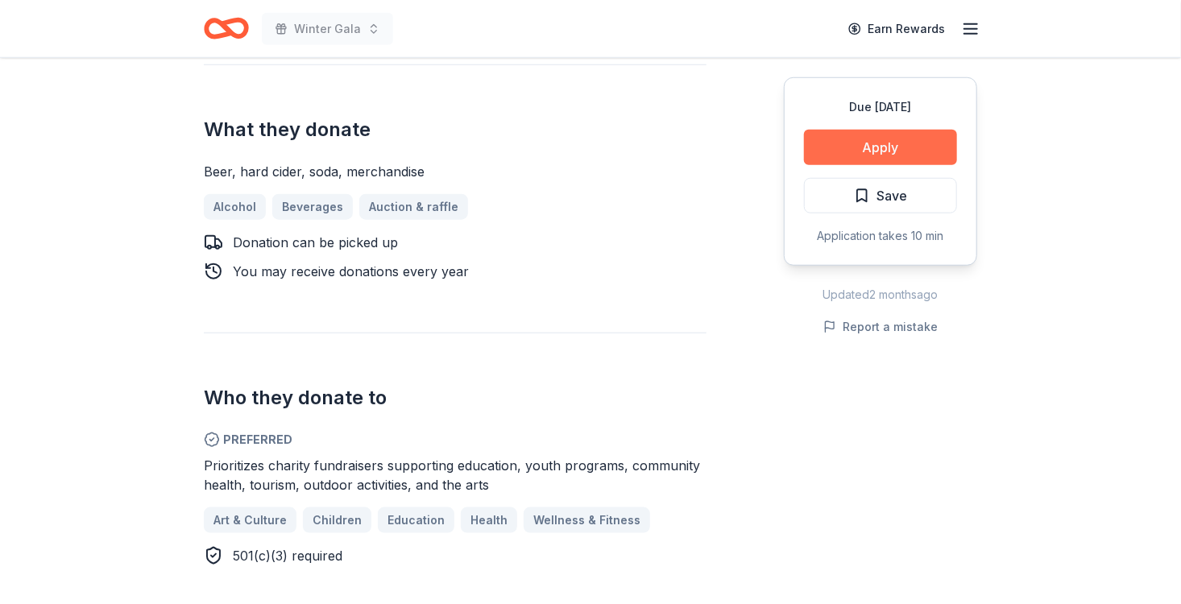
click at [890, 143] on button "Apply" at bounding box center [880, 147] width 153 height 35
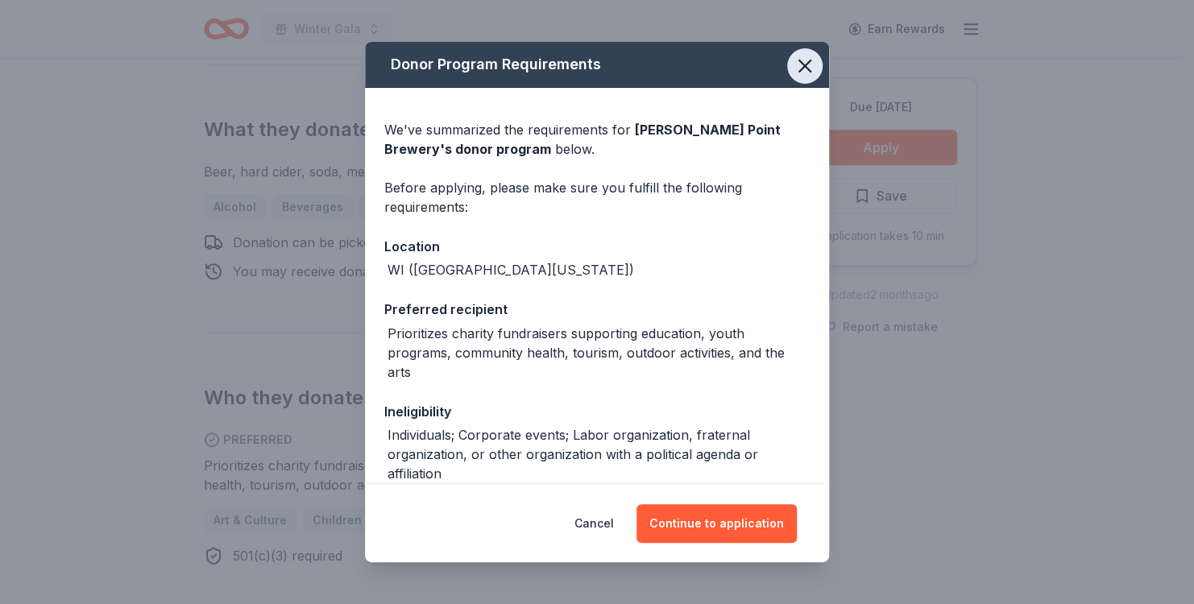
click at [803, 66] on icon "button" at bounding box center [805, 66] width 23 height 23
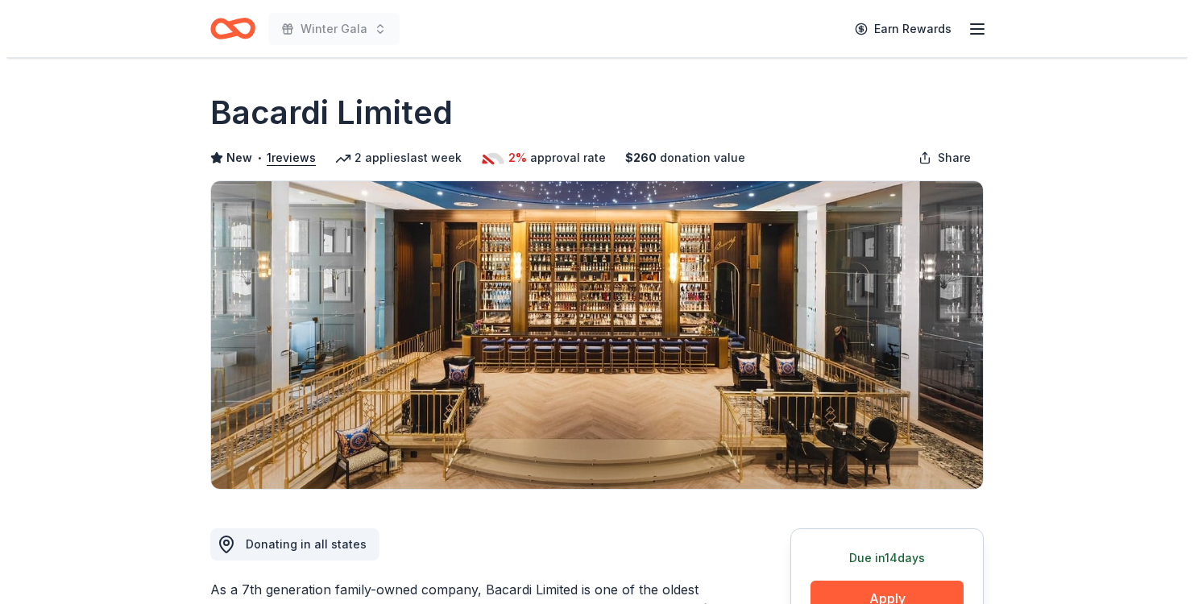
scroll to position [81, 0]
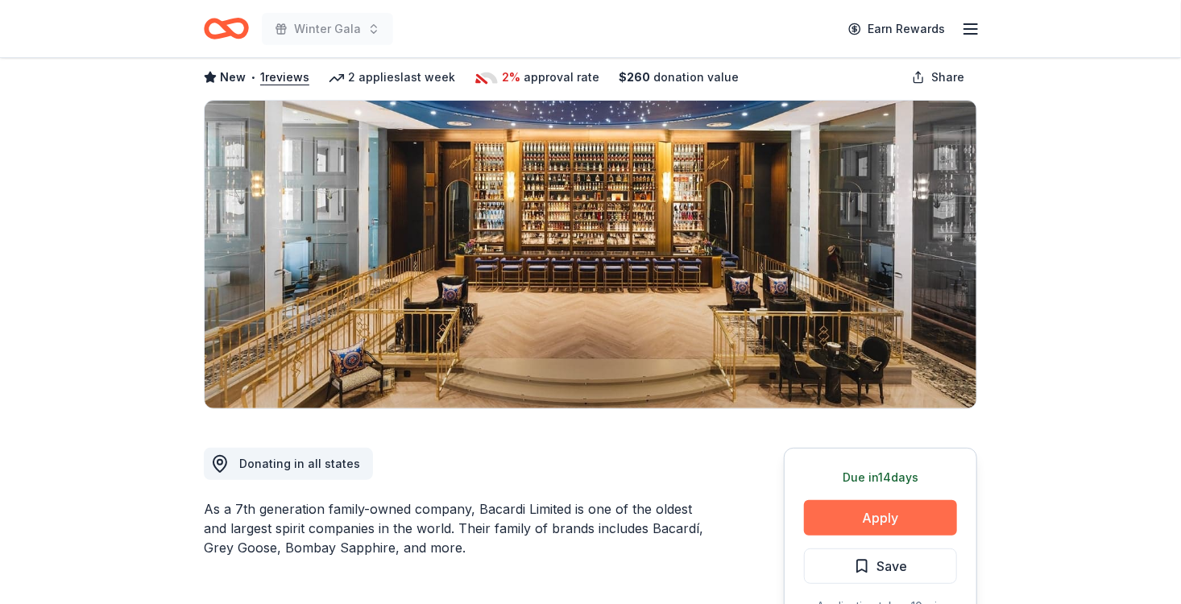
click at [874, 517] on button "Apply" at bounding box center [880, 517] width 153 height 35
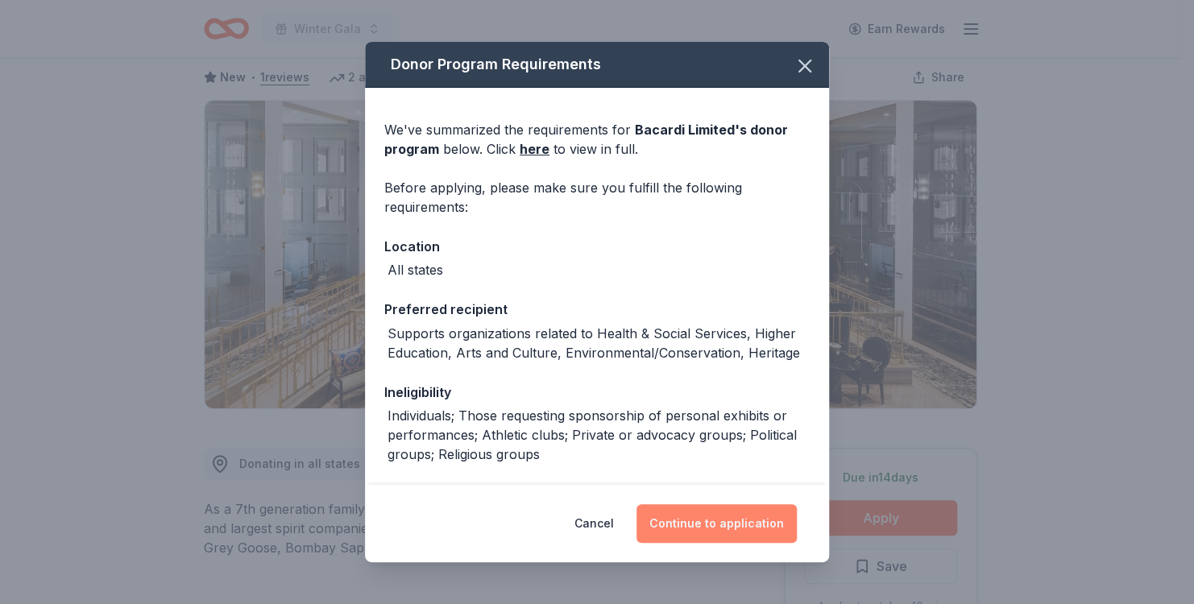
click at [671, 521] on button "Continue to application" at bounding box center [717, 523] width 160 height 39
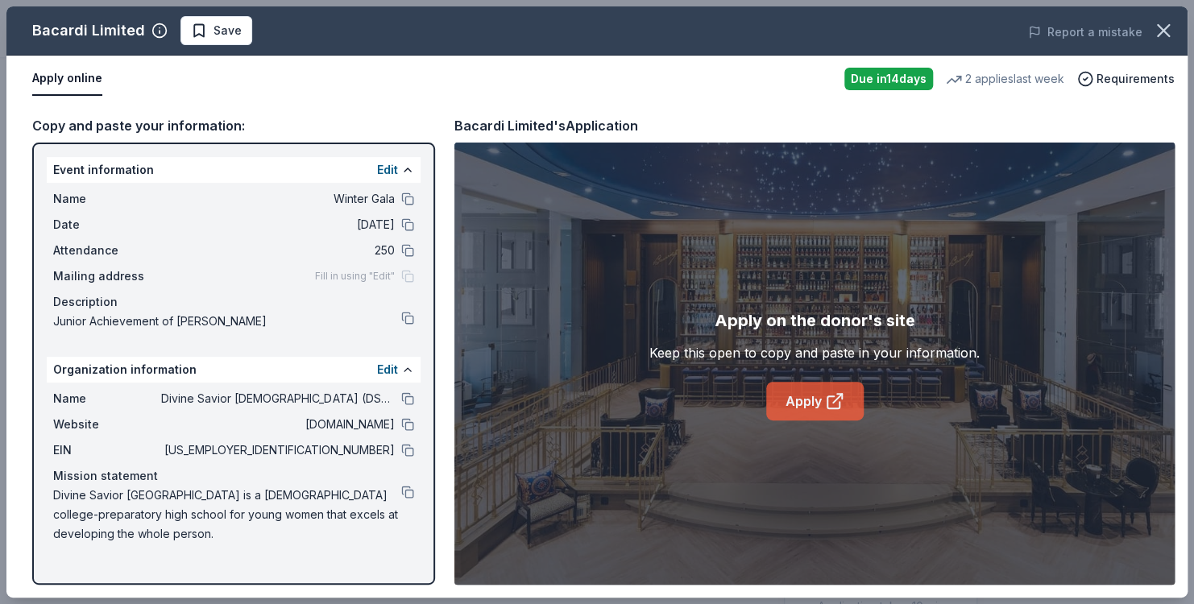
click at [799, 394] on link "Apply" at bounding box center [815, 401] width 98 height 39
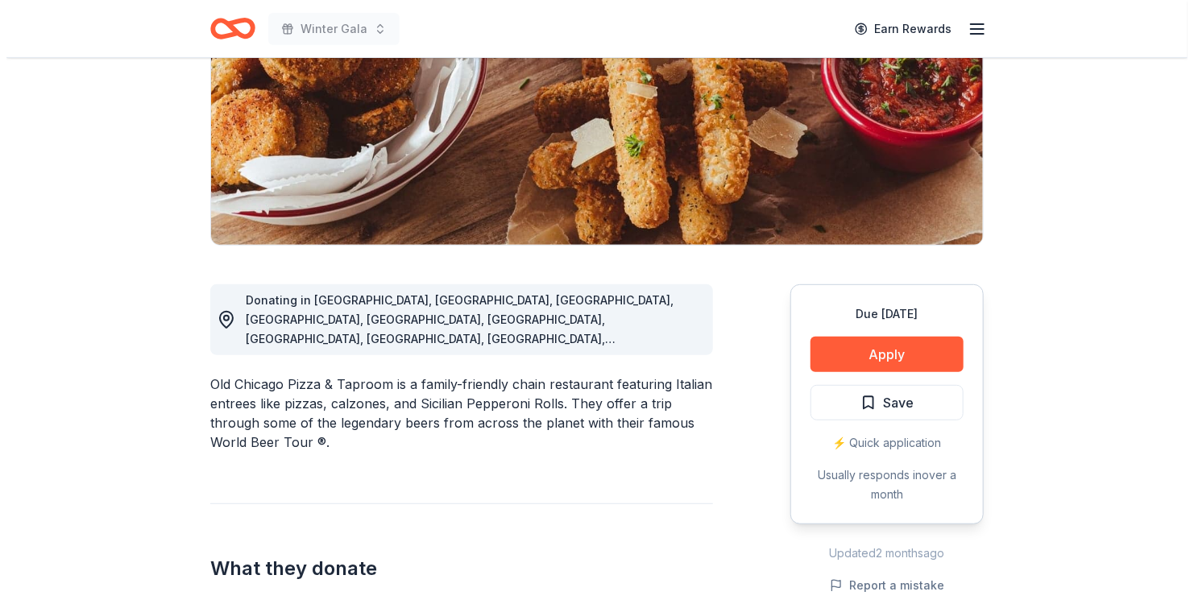
scroll to position [242, 0]
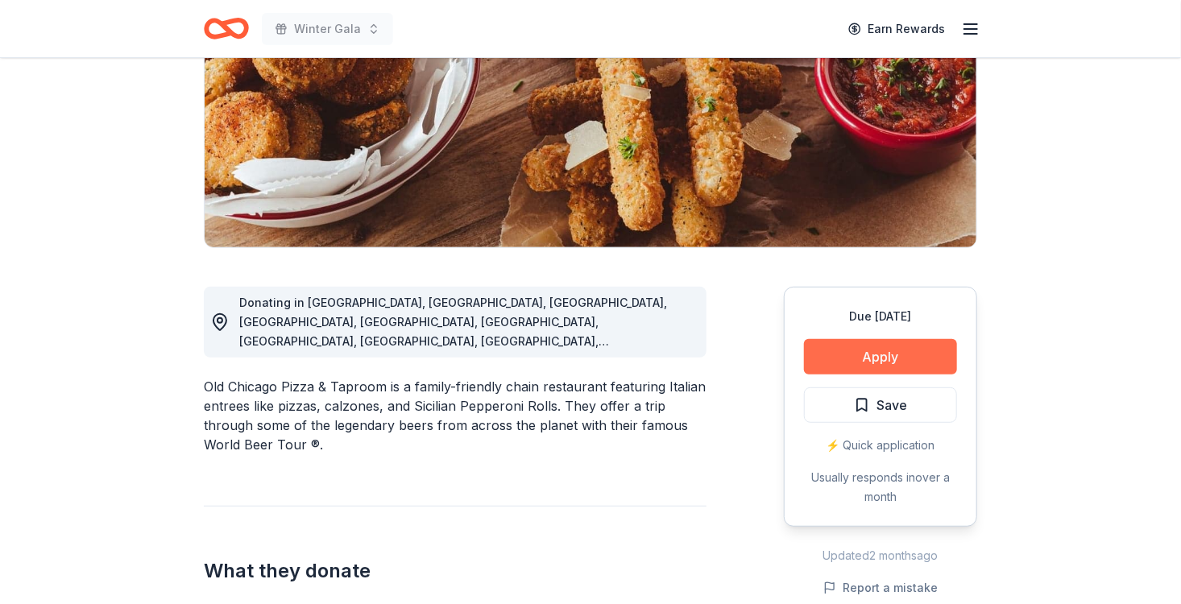
click at [883, 359] on button "Apply" at bounding box center [880, 356] width 153 height 35
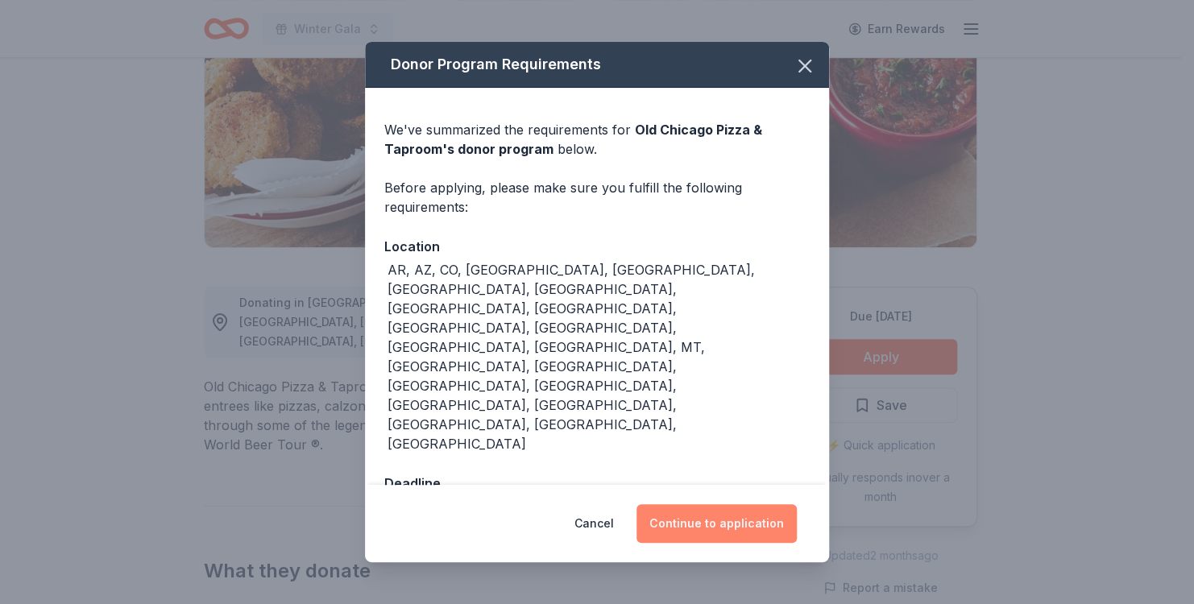
click at [702, 504] on button "Continue to application" at bounding box center [717, 523] width 160 height 39
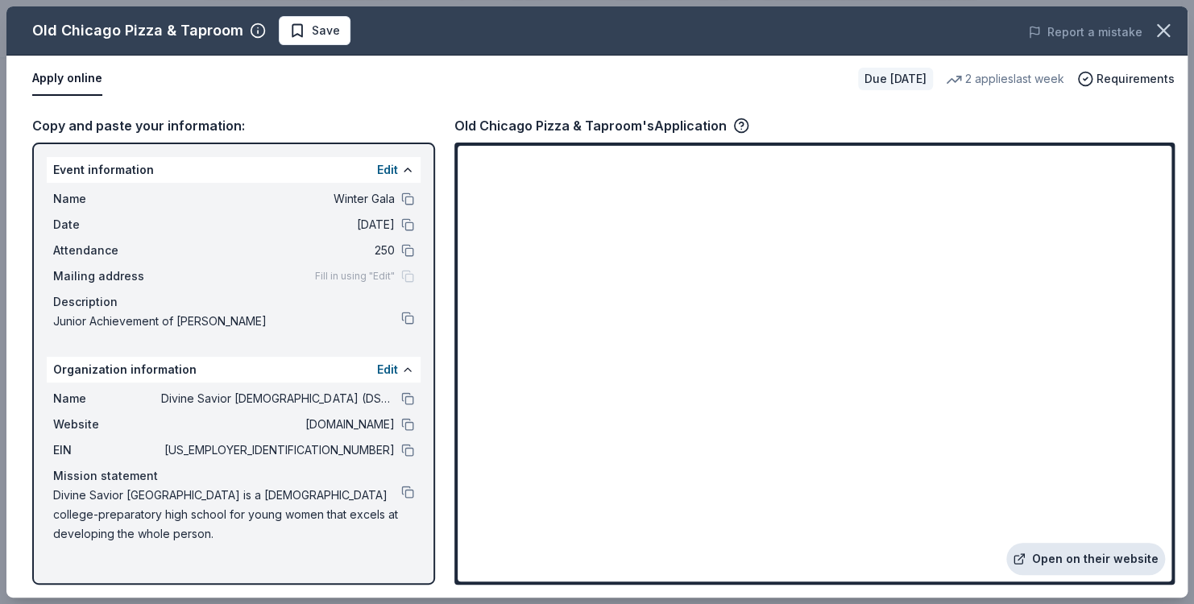
click at [1094, 561] on link "Open on their website" at bounding box center [1085, 559] width 159 height 32
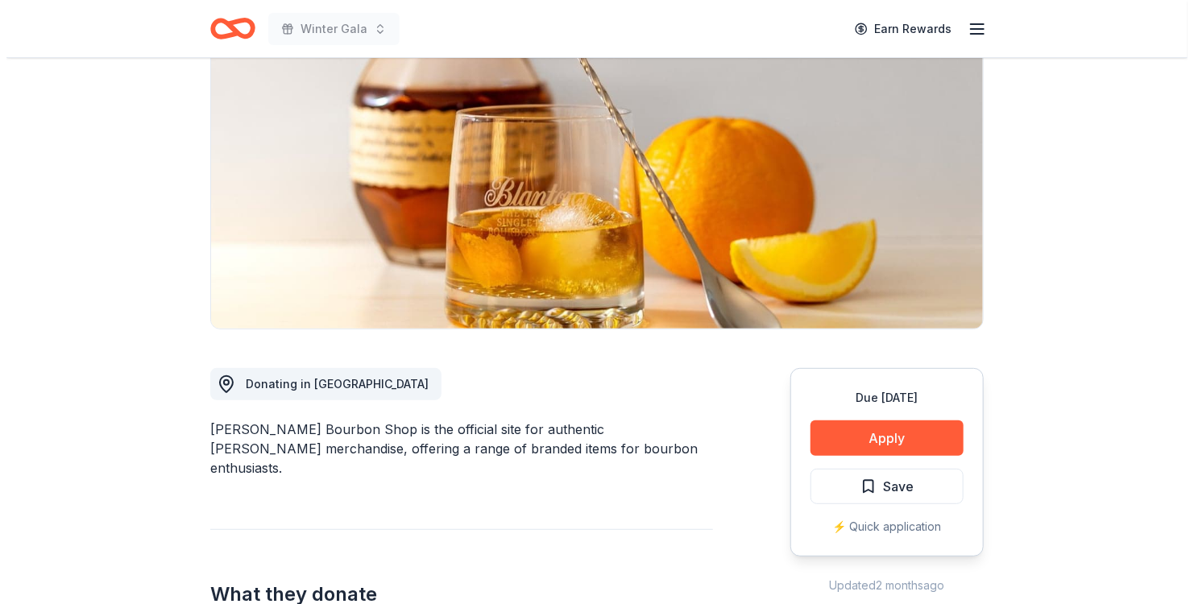
scroll to position [242, 0]
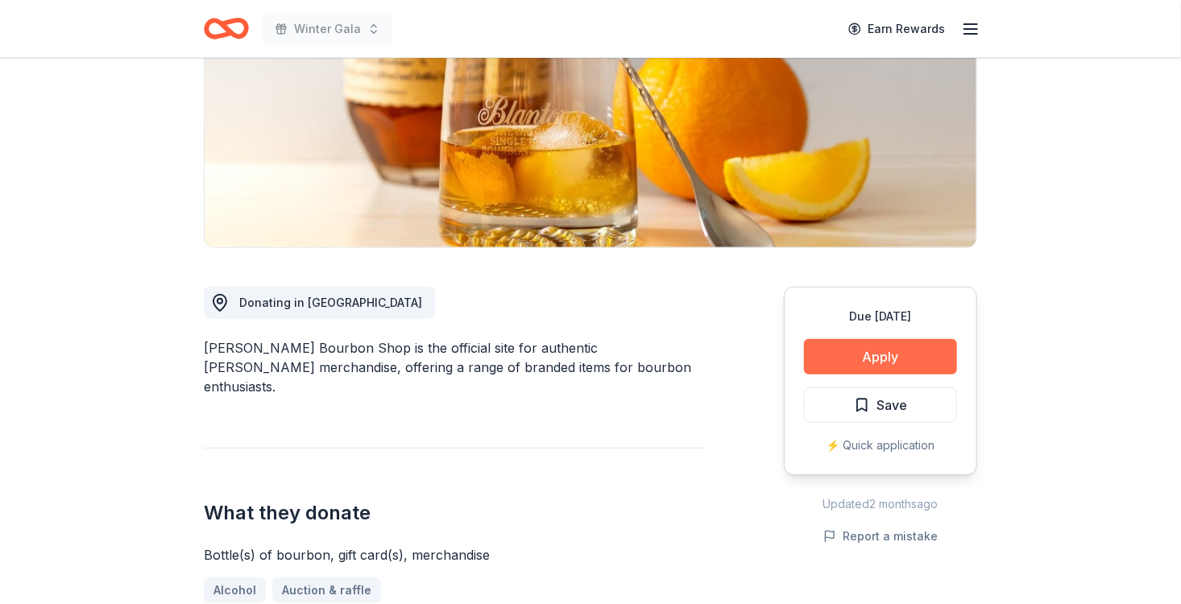
click at [874, 363] on button "Apply" at bounding box center [880, 356] width 153 height 35
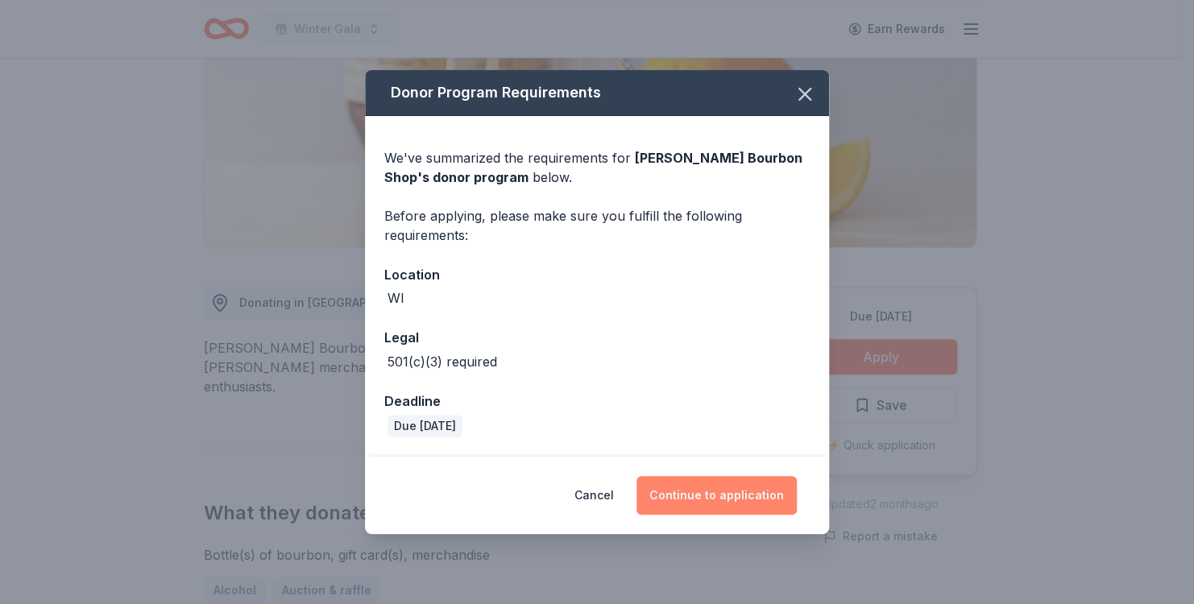
click at [723, 497] on button "Continue to application" at bounding box center [717, 495] width 160 height 39
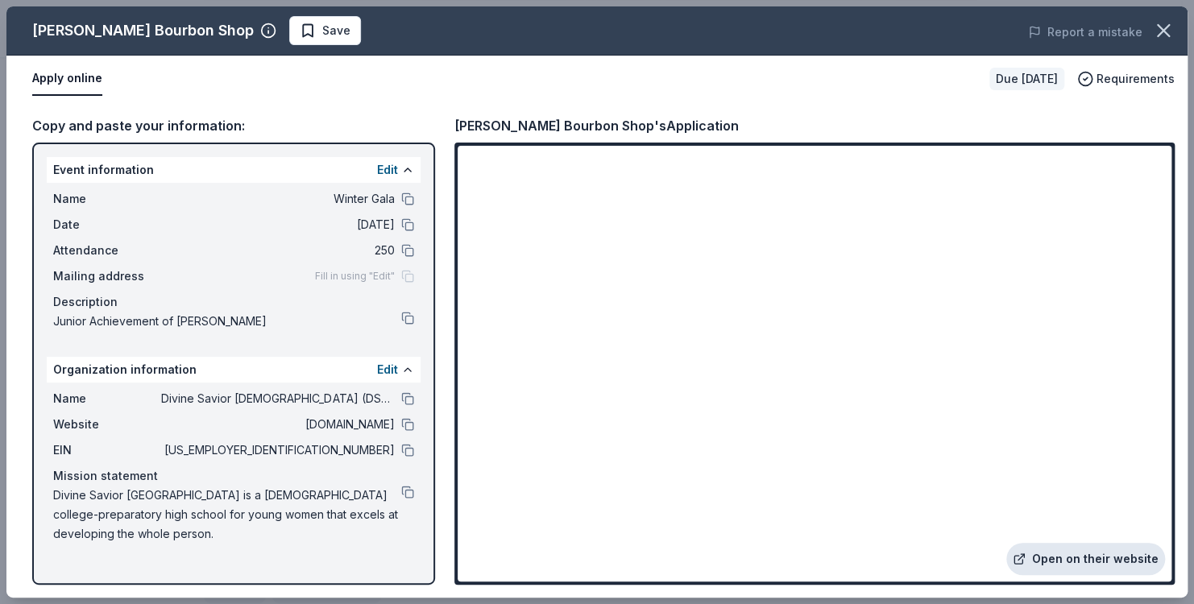
click at [1084, 550] on link "Open on their website" at bounding box center [1085, 559] width 159 height 32
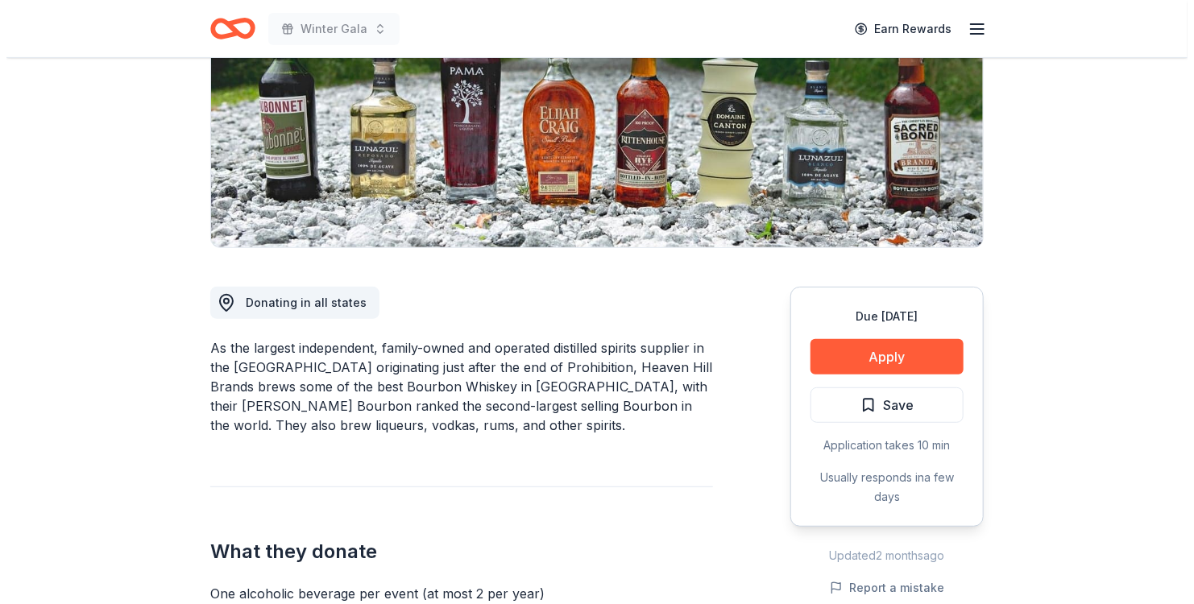
scroll to position [242, 0]
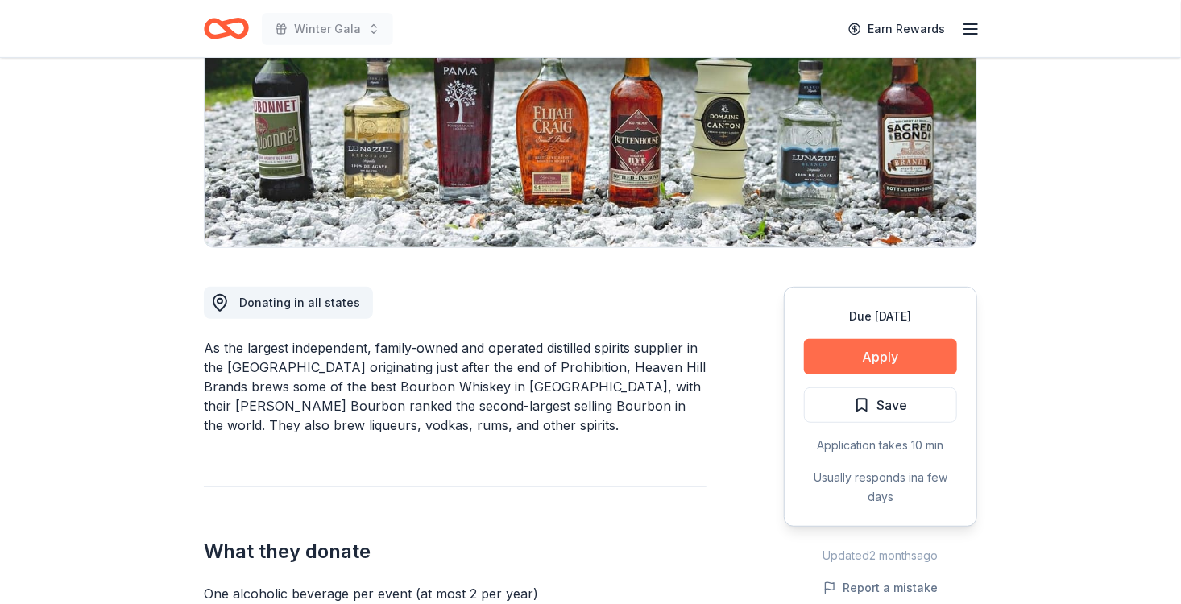
click at [923, 361] on button "Apply" at bounding box center [880, 356] width 153 height 35
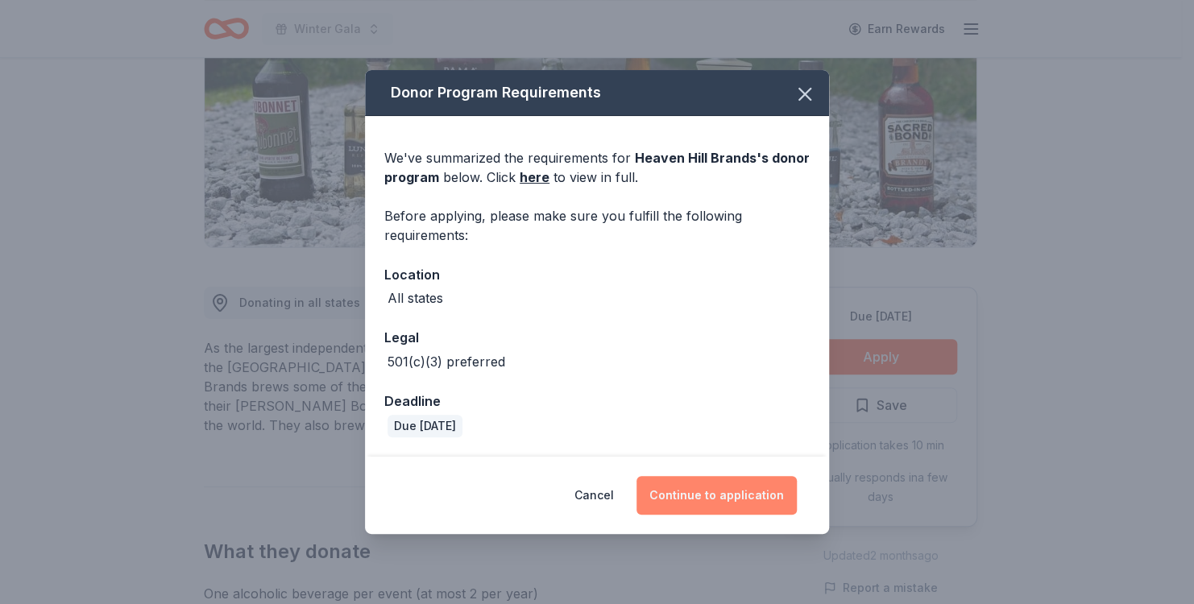
click at [753, 491] on button "Continue to application" at bounding box center [717, 495] width 160 height 39
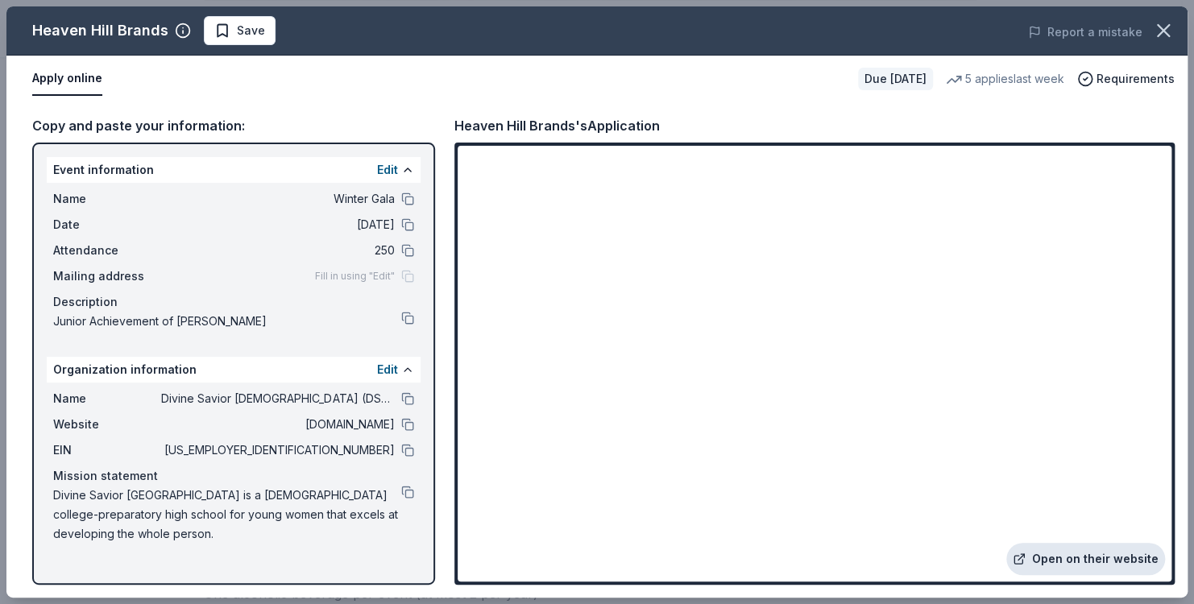
click at [1061, 559] on link "Open on their website" at bounding box center [1085, 559] width 159 height 32
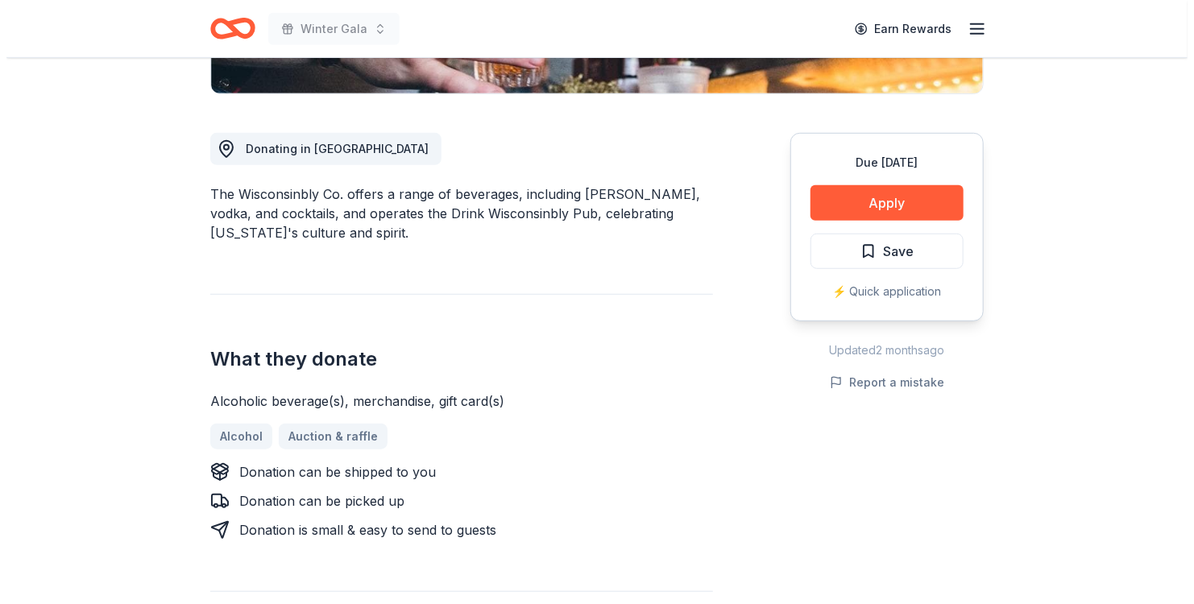
scroll to position [403, 0]
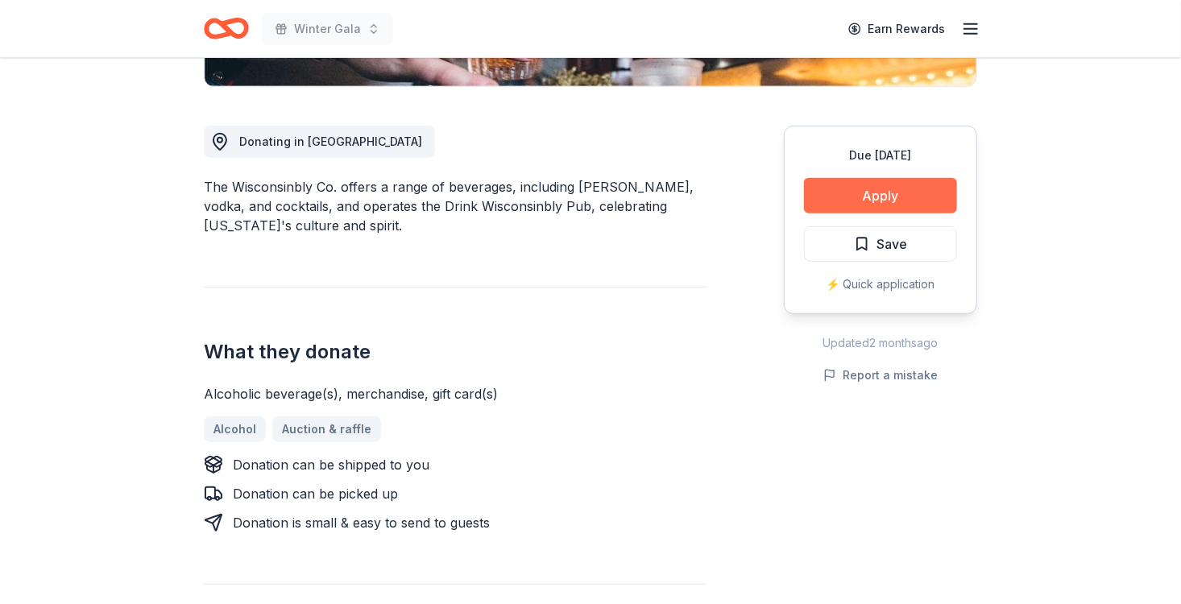
click at [874, 195] on button "Apply" at bounding box center [880, 195] width 153 height 35
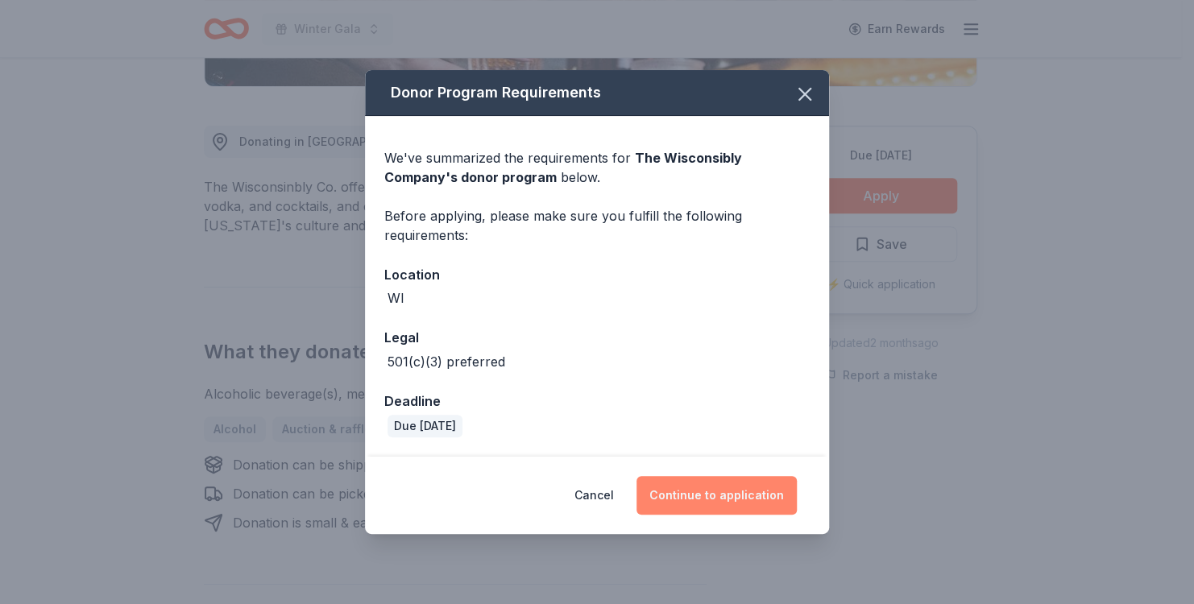
click at [715, 495] on button "Continue to application" at bounding box center [717, 495] width 160 height 39
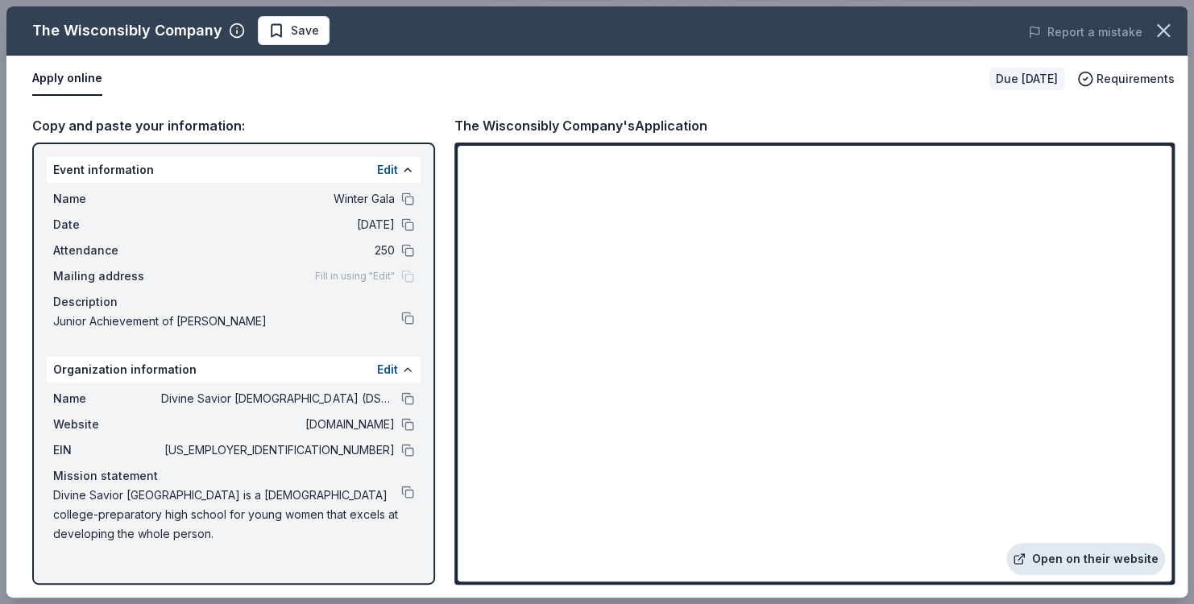
click at [1094, 559] on link "Open on their website" at bounding box center [1085, 559] width 159 height 32
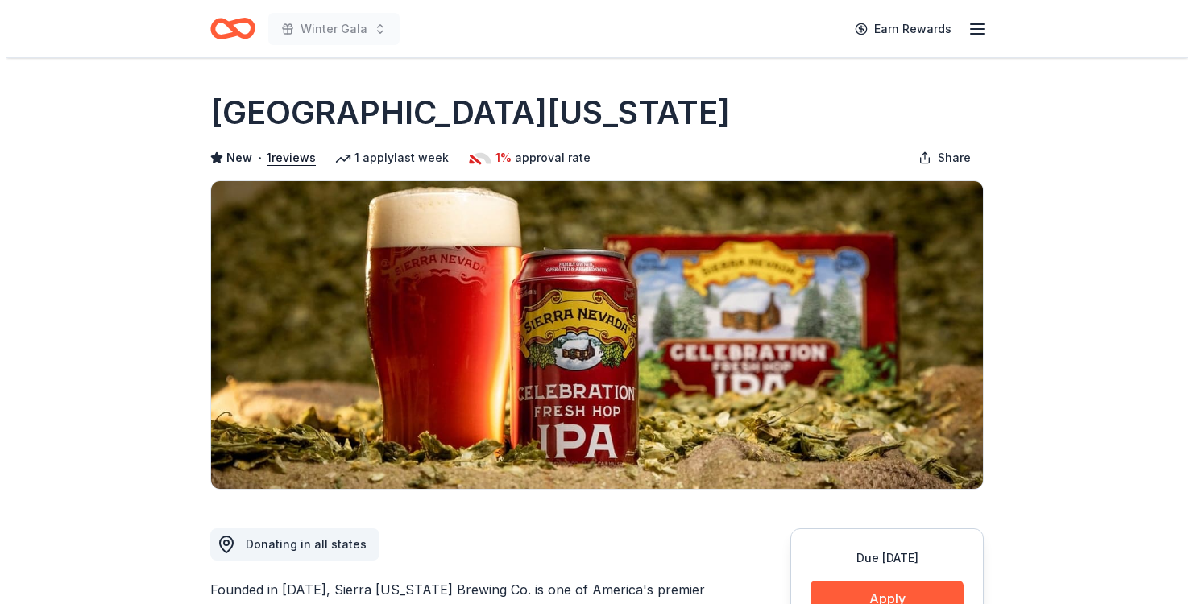
scroll to position [242, 0]
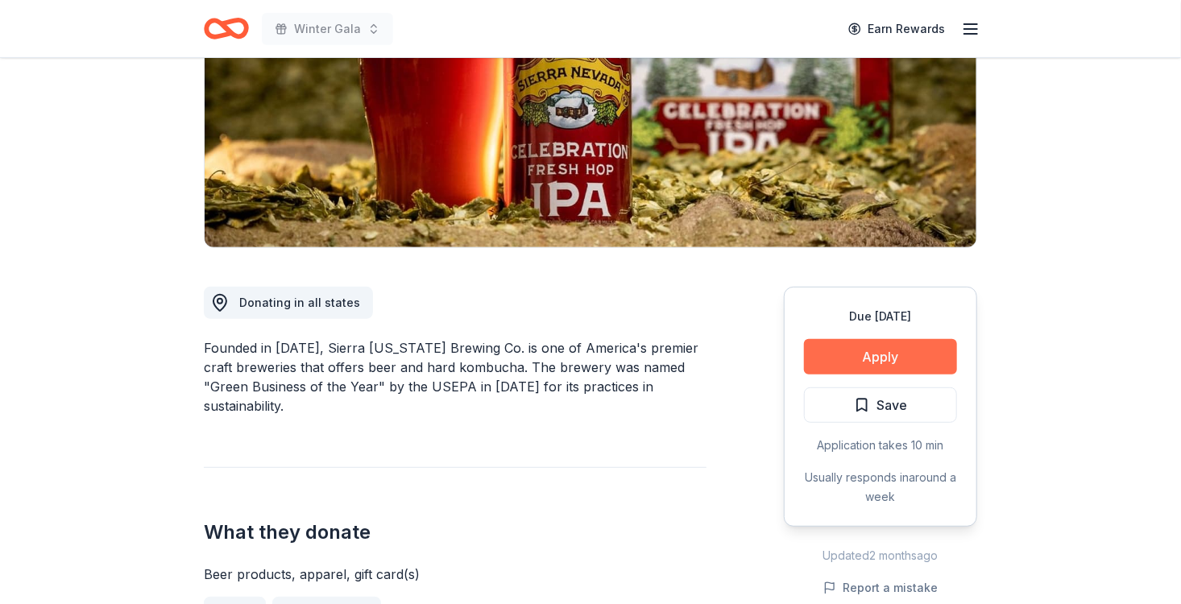
click at [913, 355] on button "Apply" at bounding box center [880, 356] width 153 height 35
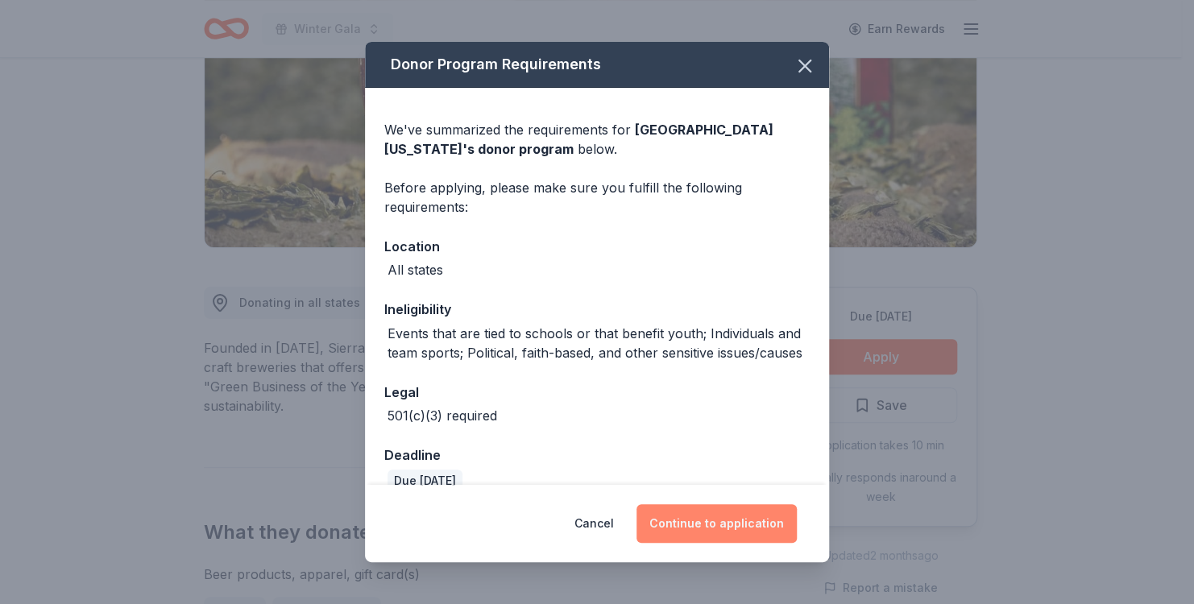
click at [720, 526] on button "Continue to application" at bounding box center [717, 523] width 160 height 39
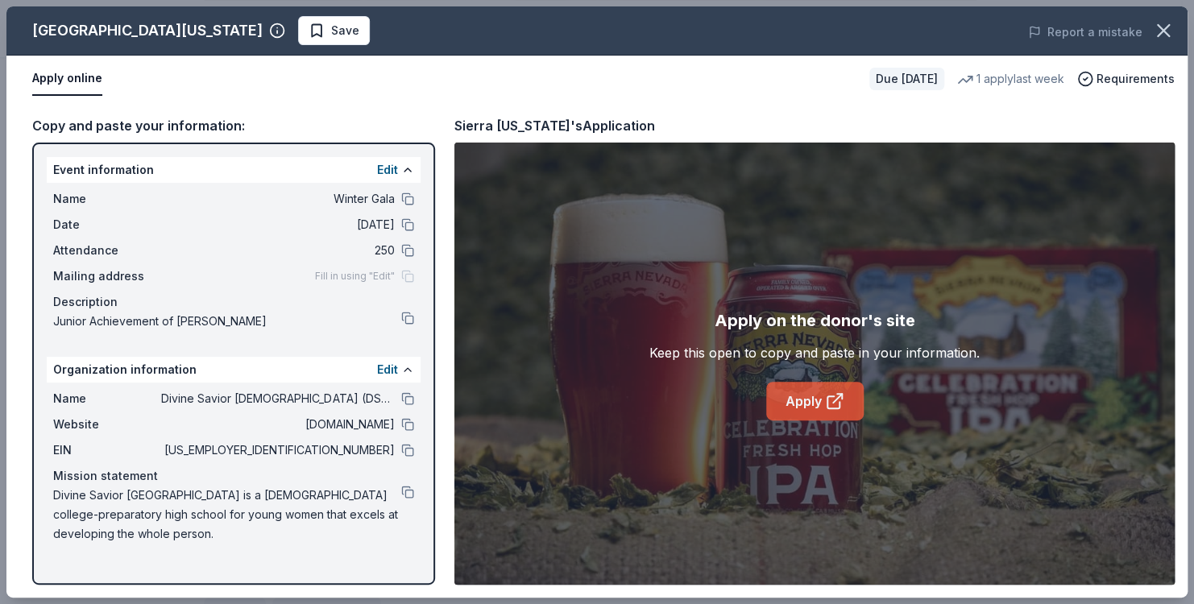
click at [816, 410] on link "Apply" at bounding box center [815, 401] width 98 height 39
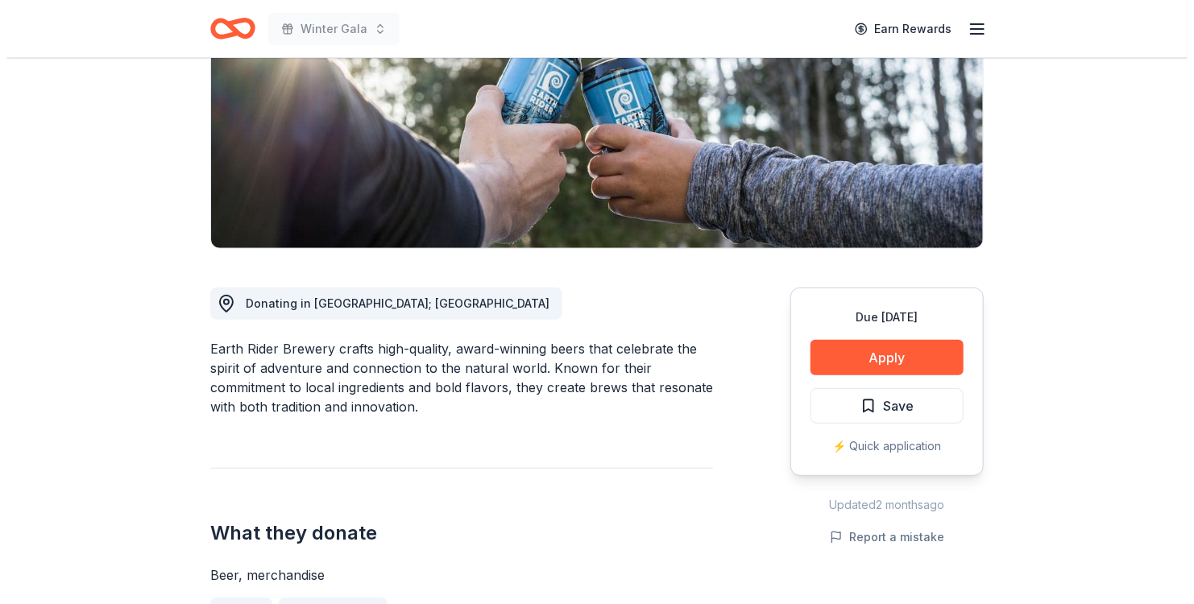
scroll to position [242, 0]
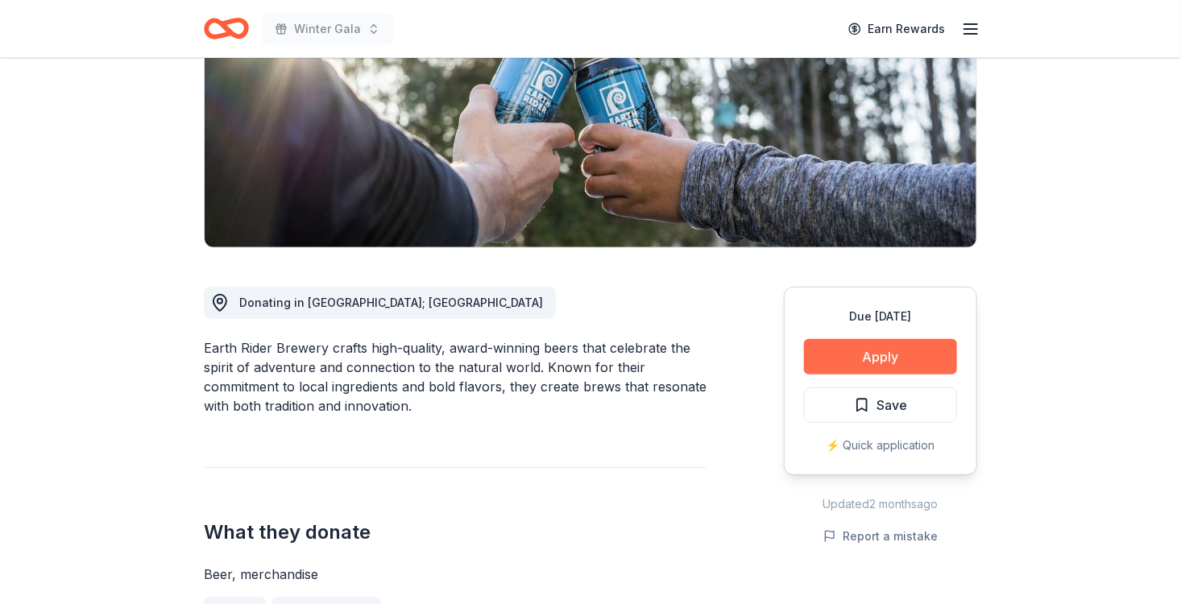
click at [869, 372] on button "Apply" at bounding box center [880, 356] width 153 height 35
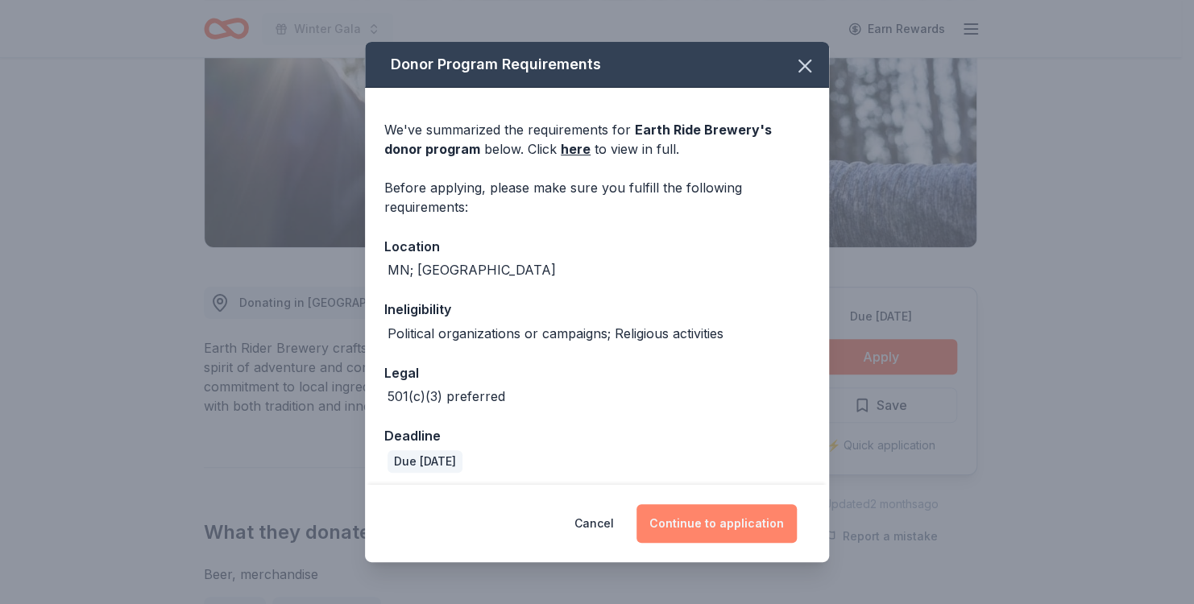
click at [724, 519] on button "Continue to application" at bounding box center [717, 523] width 160 height 39
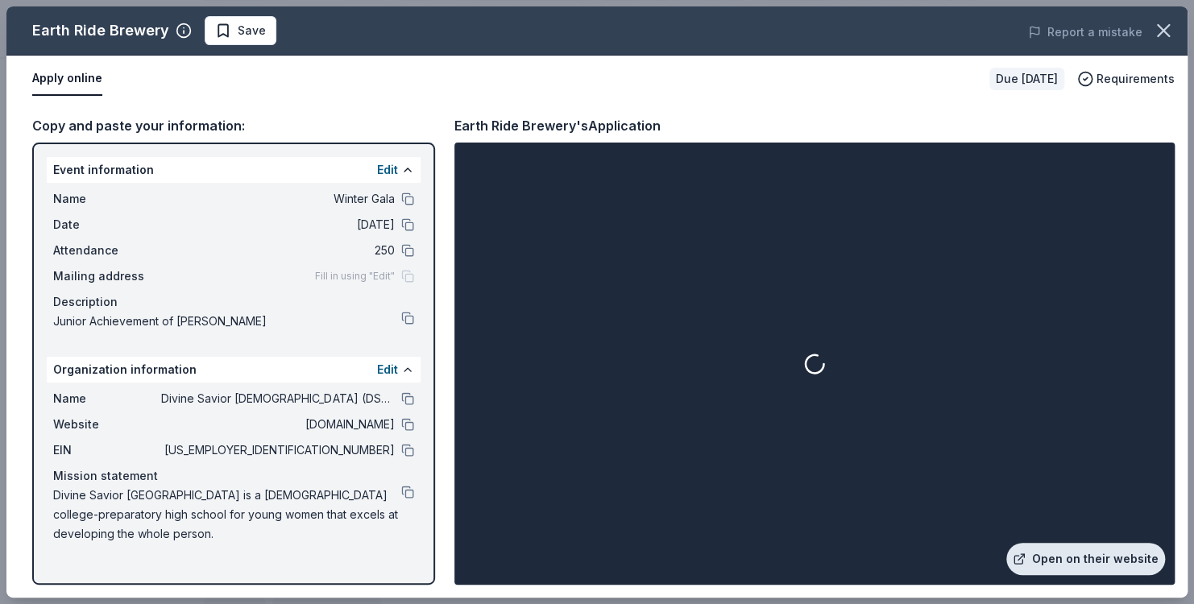
click at [1073, 556] on link "Open on their website" at bounding box center [1085, 559] width 159 height 32
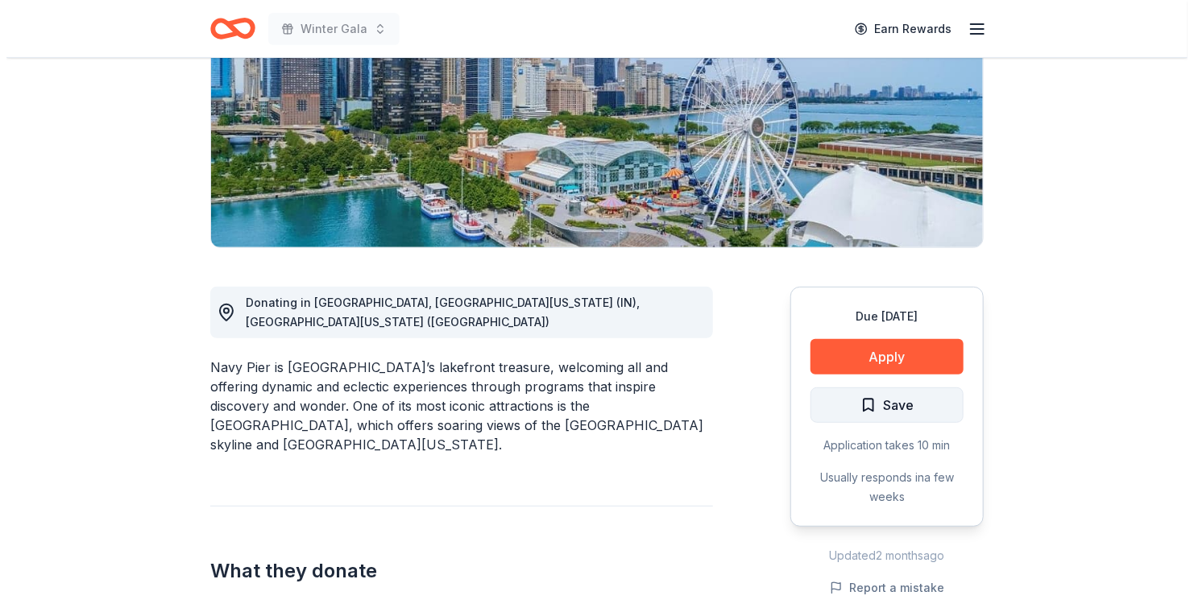
scroll to position [242, 0]
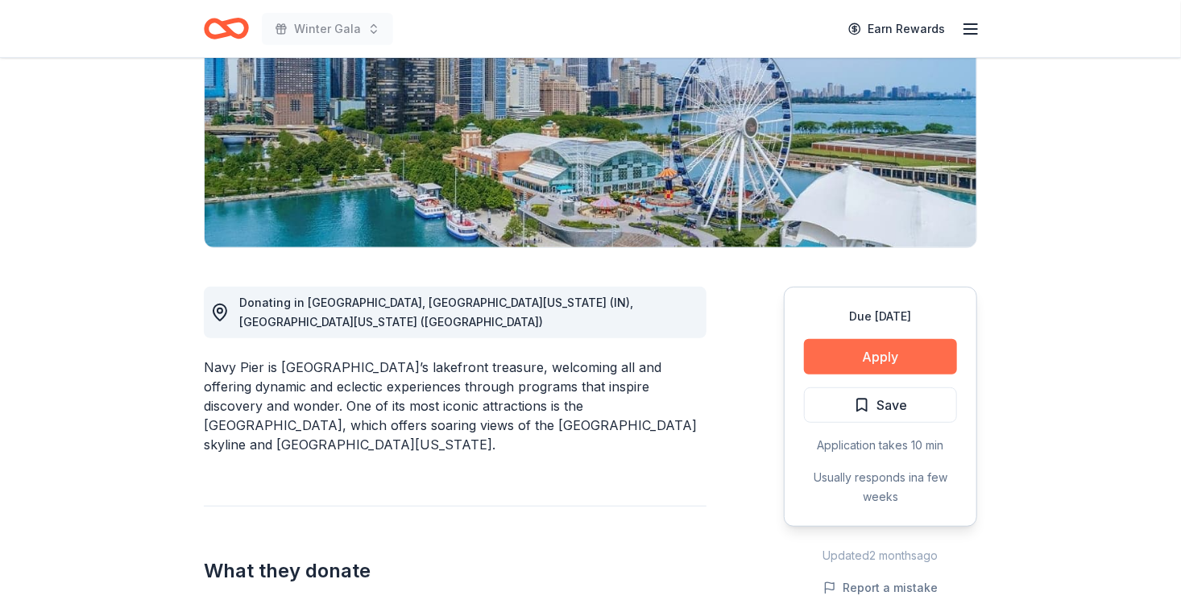
click at [885, 367] on button "Apply" at bounding box center [880, 356] width 153 height 35
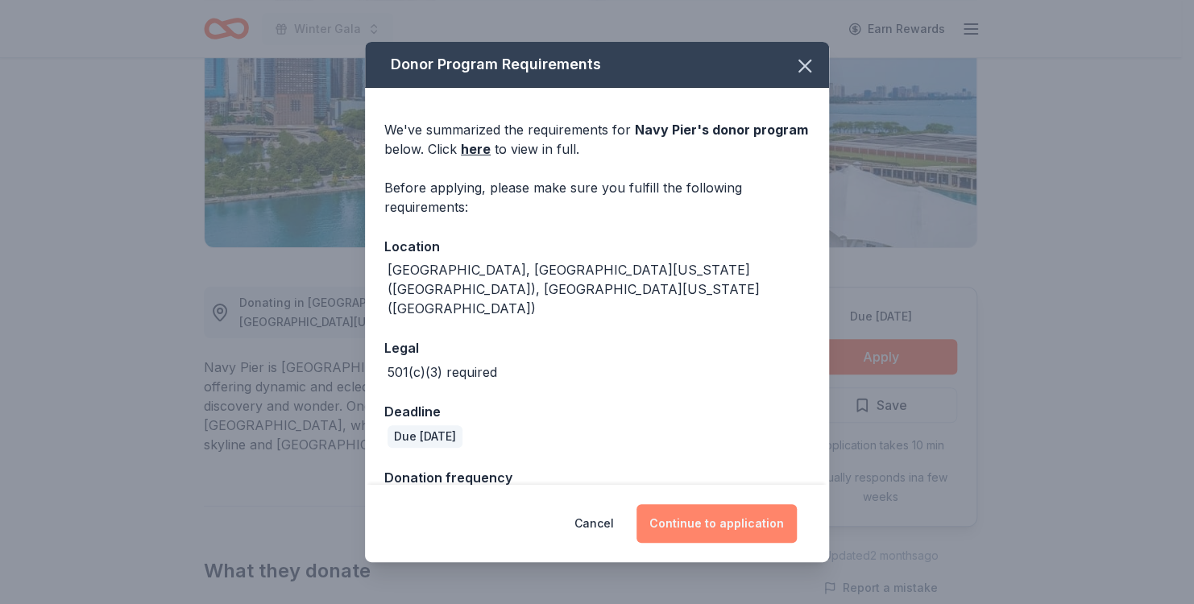
click at [724, 521] on button "Continue to application" at bounding box center [717, 523] width 160 height 39
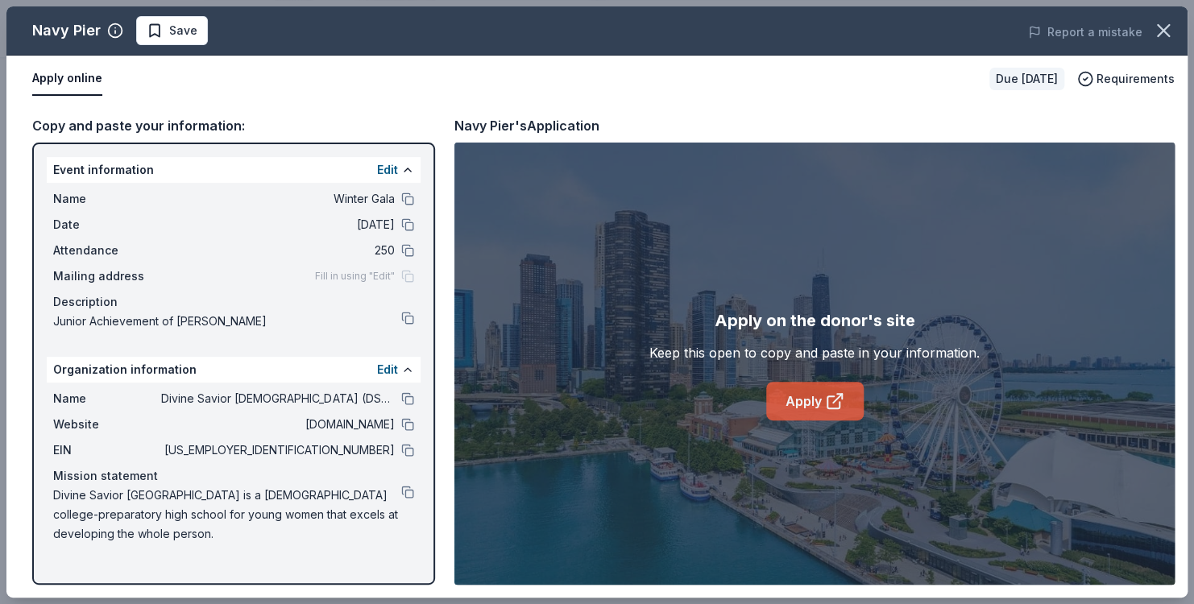
click at [815, 400] on link "Apply" at bounding box center [815, 401] width 98 height 39
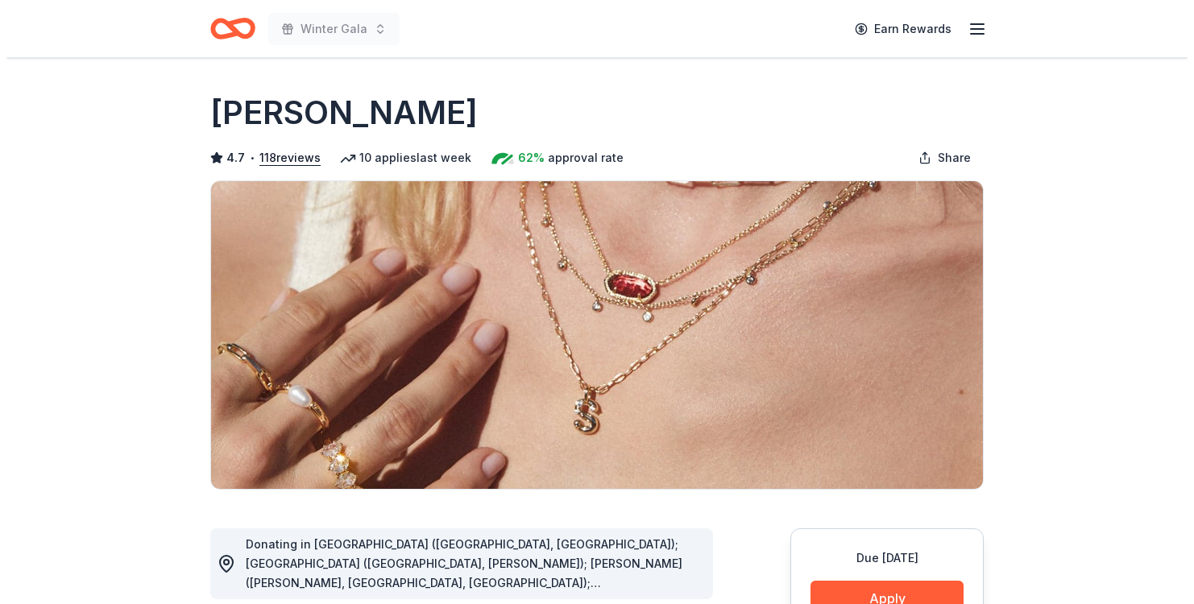
scroll to position [242, 0]
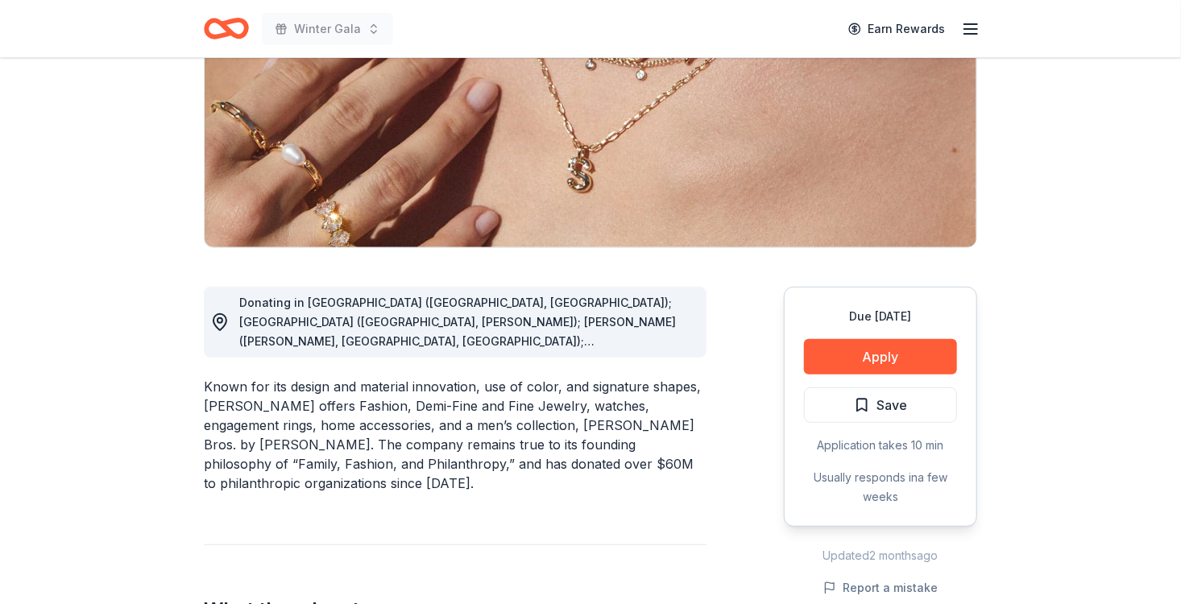
click at [858, 362] on button "Apply" at bounding box center [880, 356] width 153 height 35
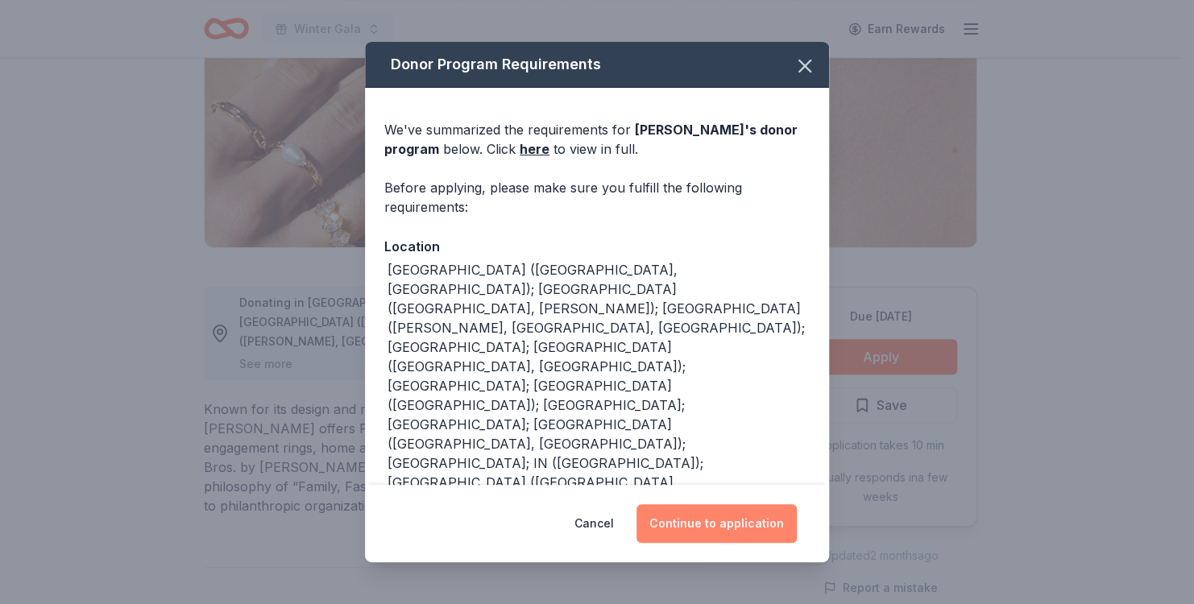
click at [730, 517] on button "Continue to application" at bounding box center [717, 523] width 160 height 39
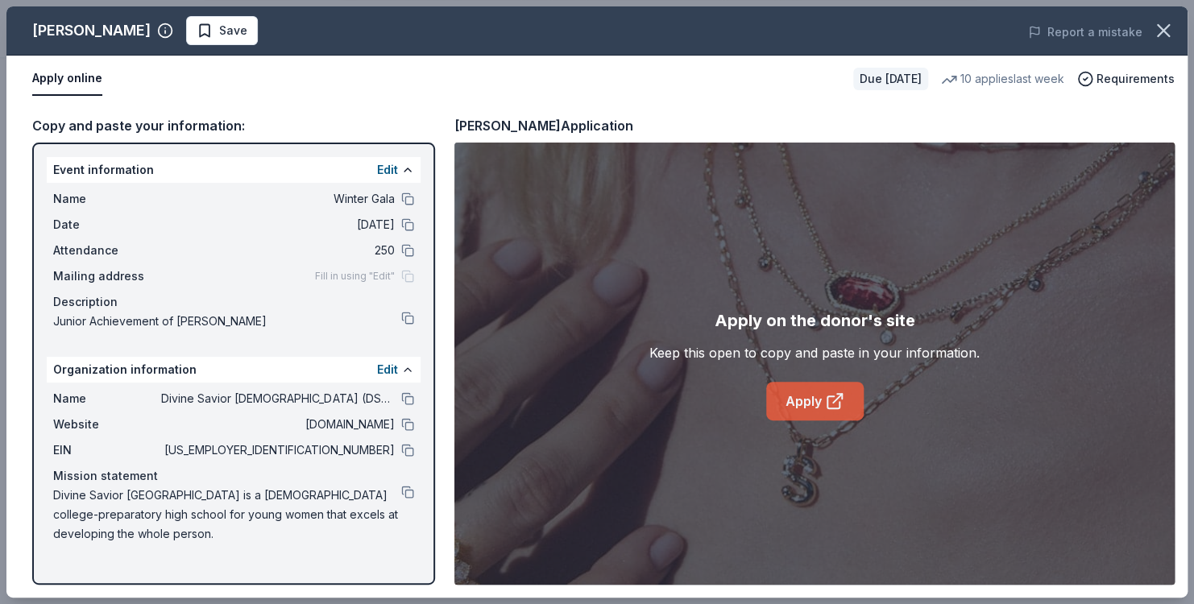
click at [806, 407] on link "Apply" at bounding box center [815, 401] width 98 height 39
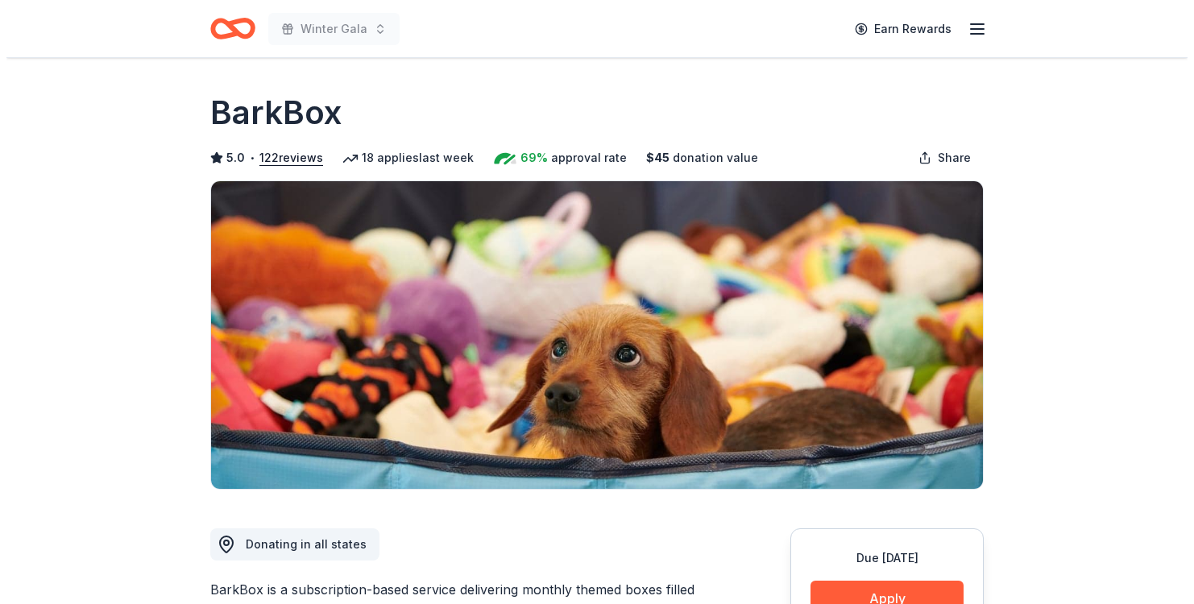
scroll to position [161, 0]
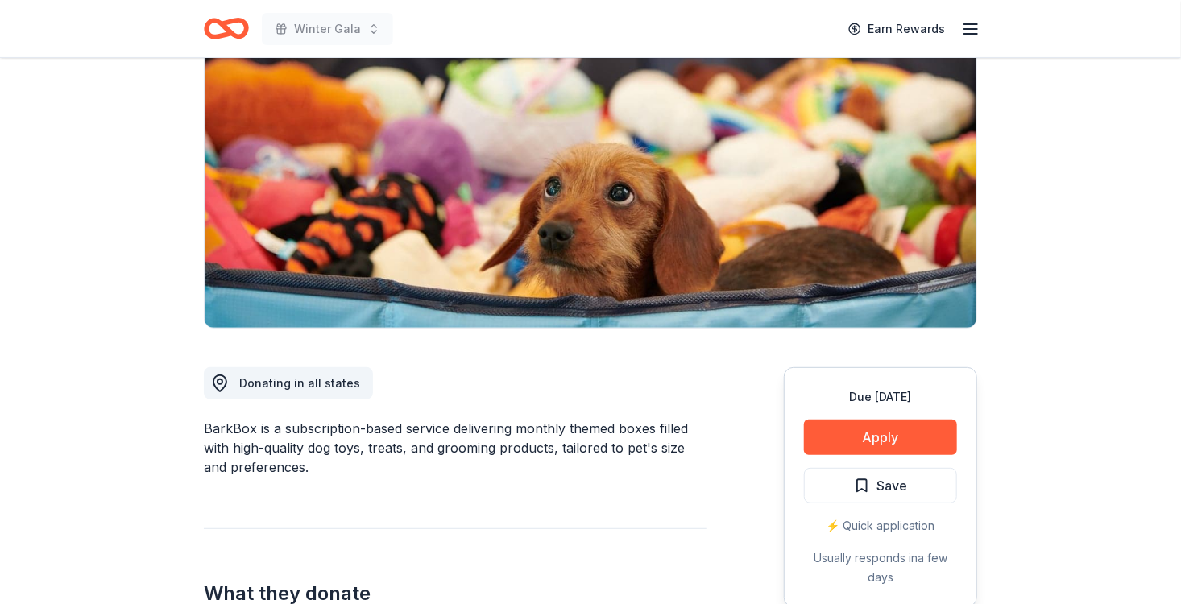
click at [851, 437] on button "Apply" at bounding box center [880, 437] width 153 height 35
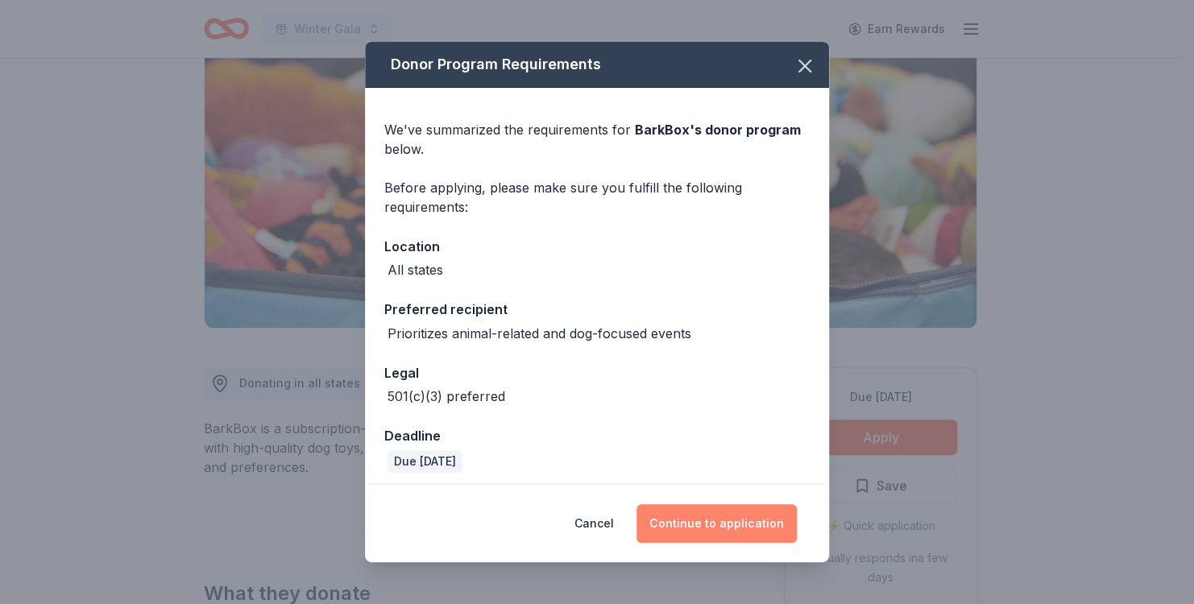
click at [710, 523] on button "Continue to application" at bounding box center [717, 523] width 160 height 39
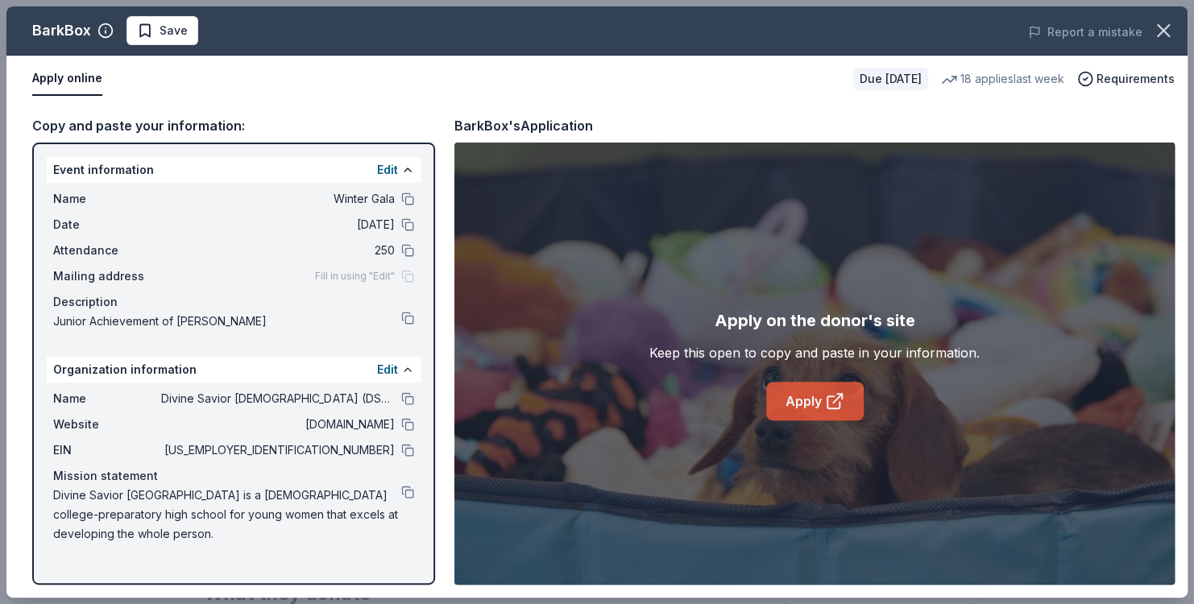
click at [813, 408] on link "Apply" at bounding box center [815, 401] width 98 height 39
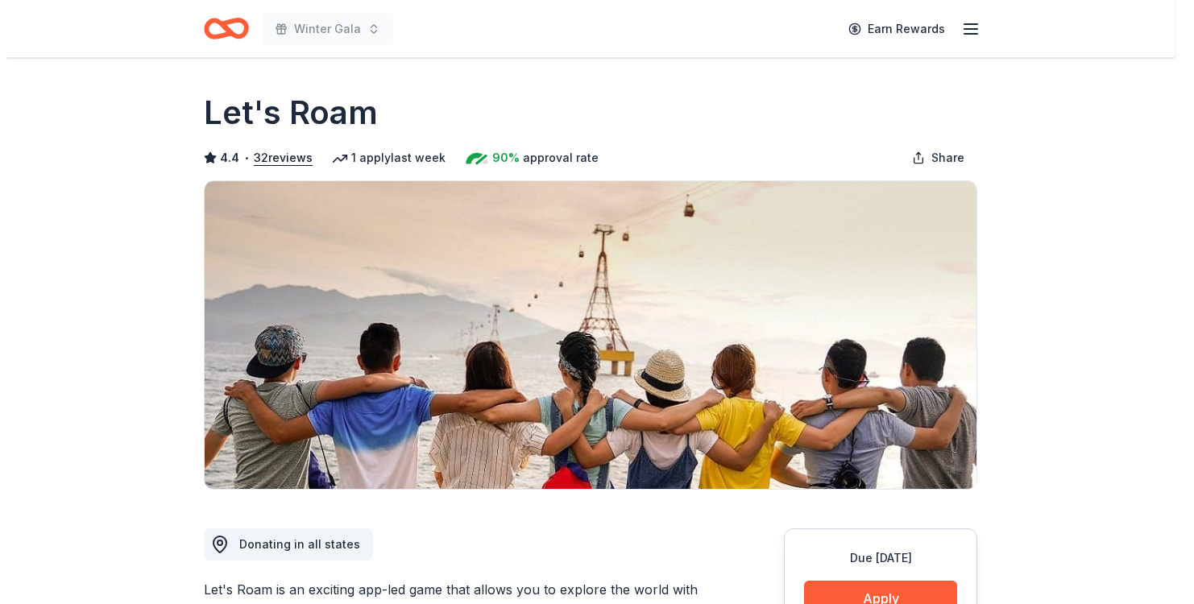
scroll to position [161, 0]
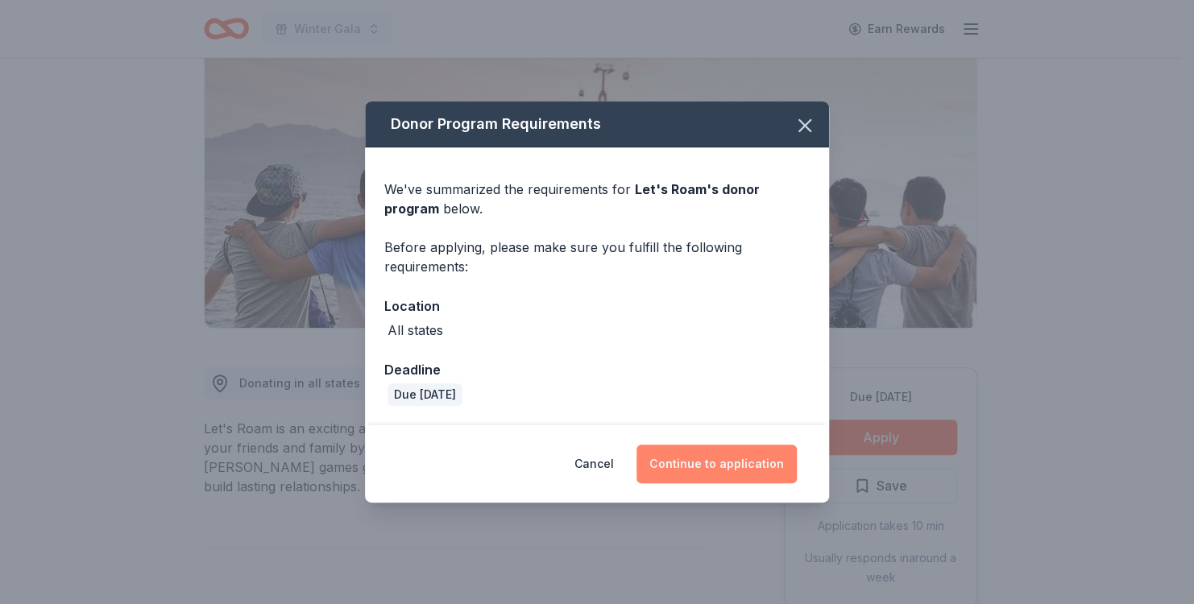
click at [766, 465] on button "Continue to application" at bounding box center [717, 464] width 160 height 39
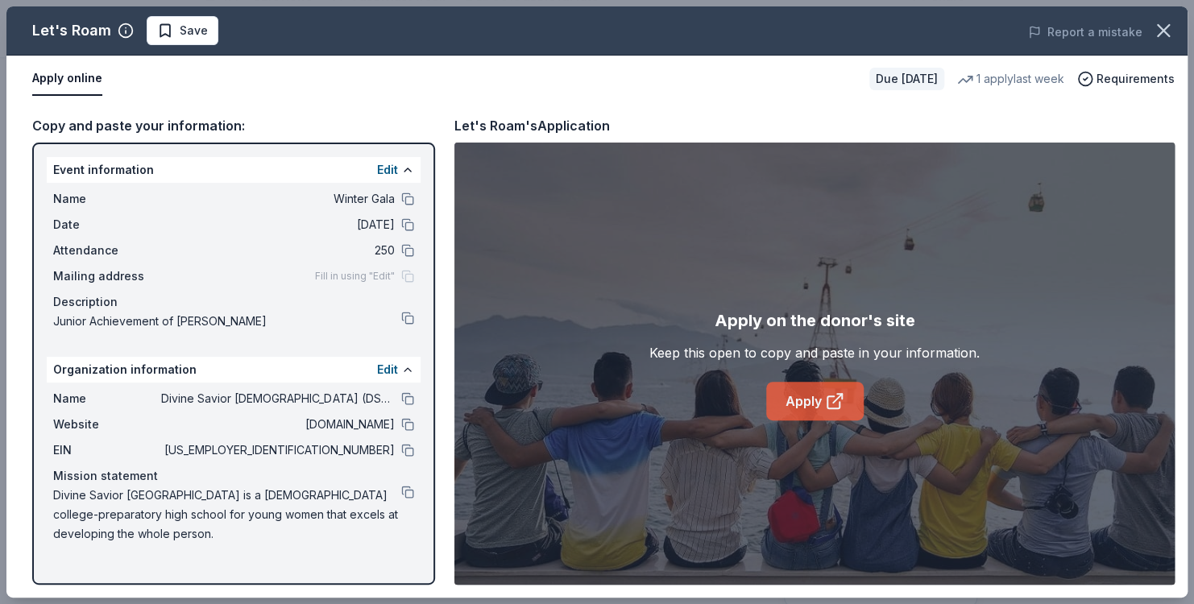
click at [791, 403] on link "Apply" at bounding box center [815, 401] width 98 height 39
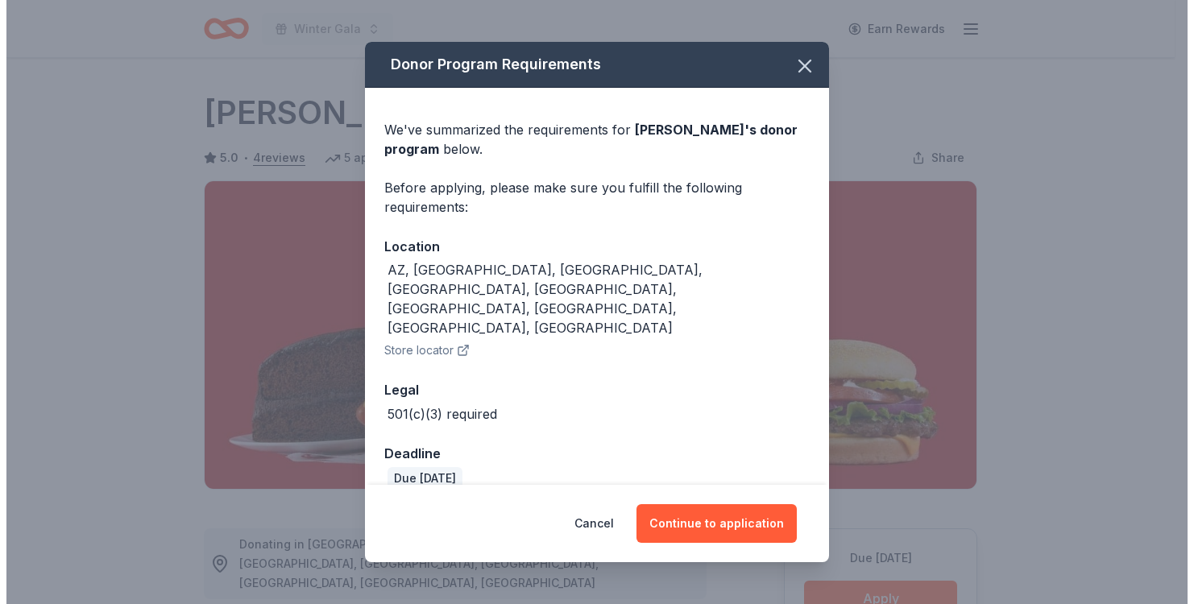
scroll to position [161, 0]
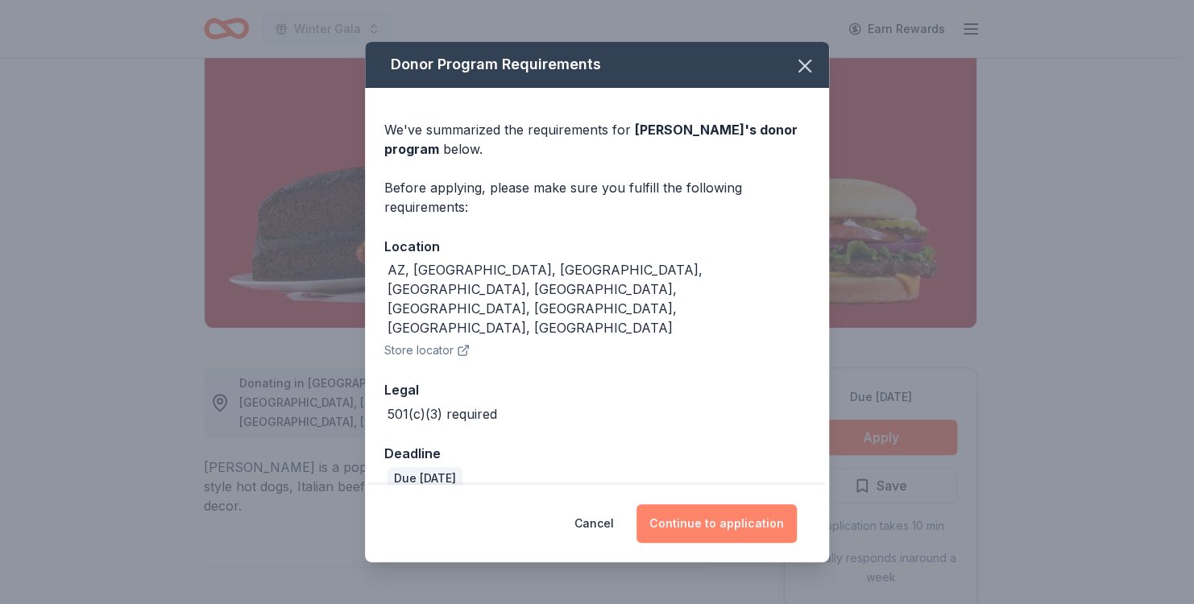
click at [739, 504] on button "Continue to application" at bounding box center [717, 523] width 160 height 39
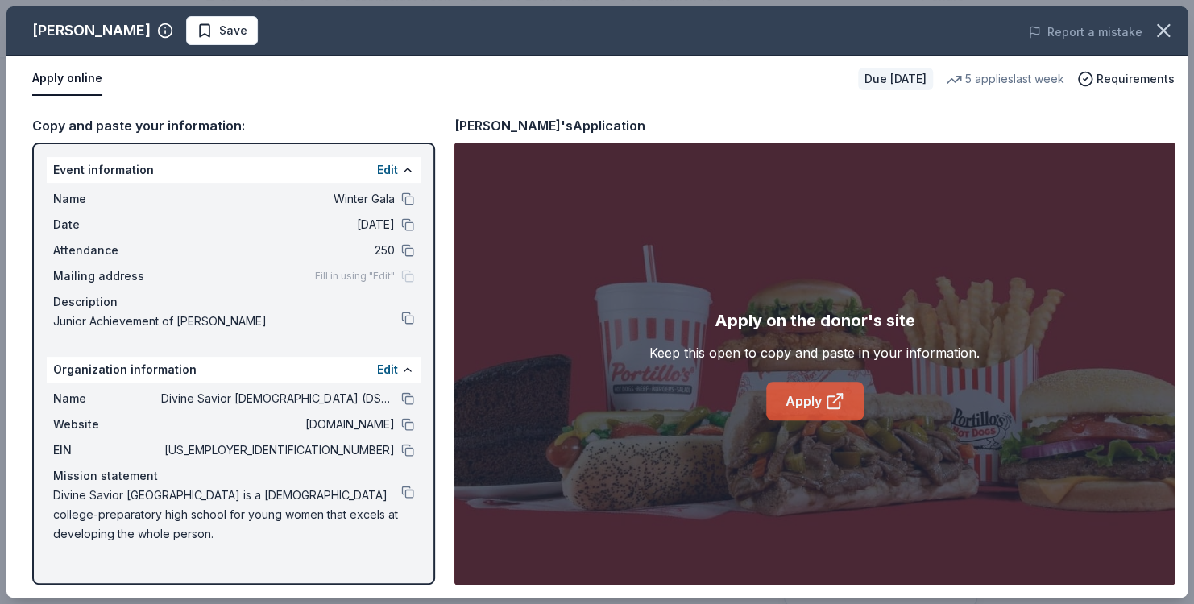
click at [817, 401] on link "Apply" at bounding box center [815, 401] width 98 height 39
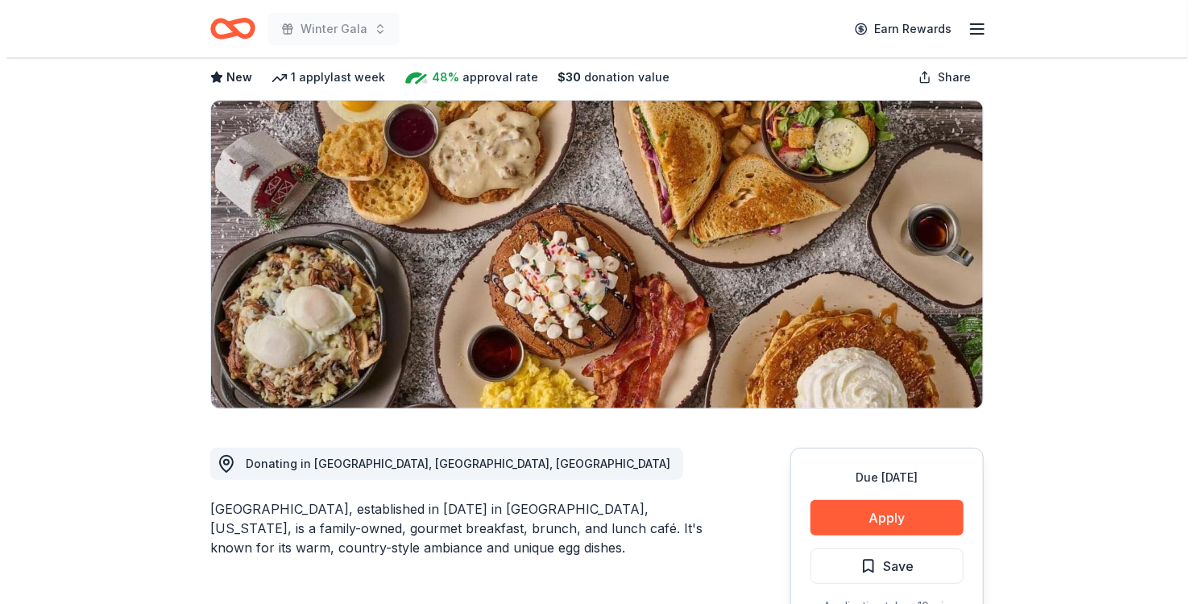
scroll to position [81, 0]
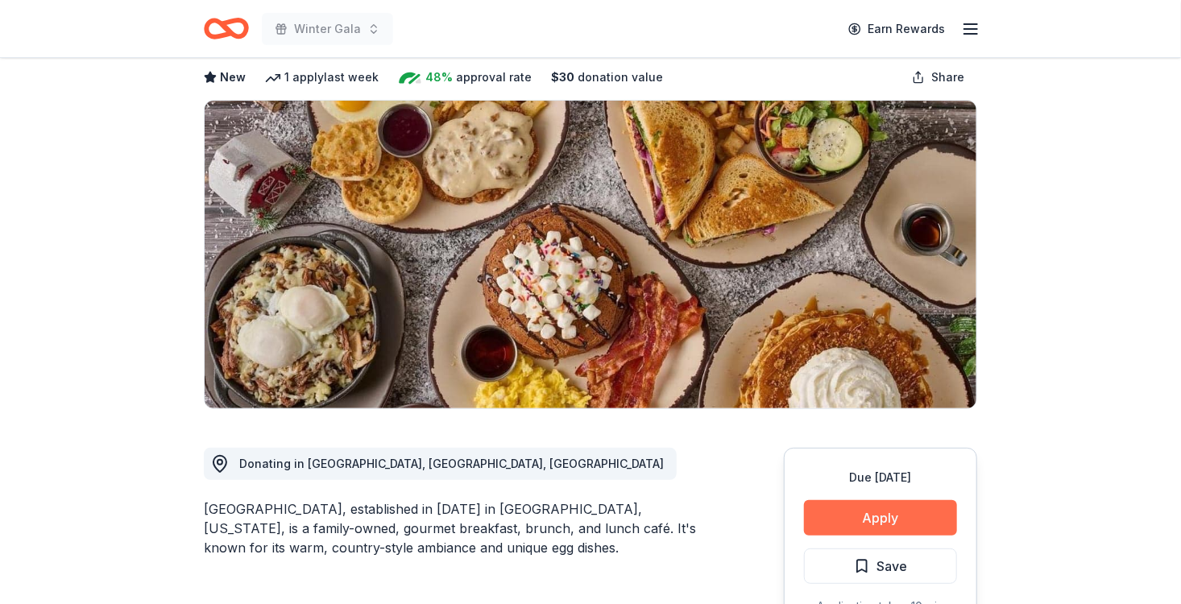
click at [849, 515] on button "Apply" at bounding box center [880, 517] width 153 height 35
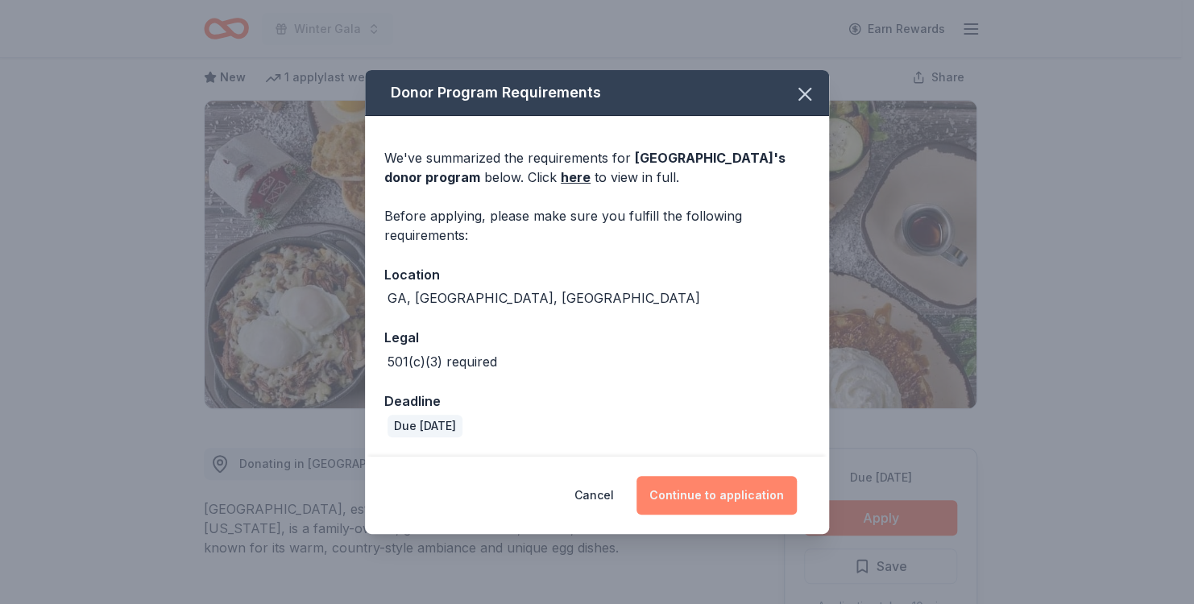
click at [691, 495] on button "Continue to application" at bounding box center [717, 495] width 160 height 39
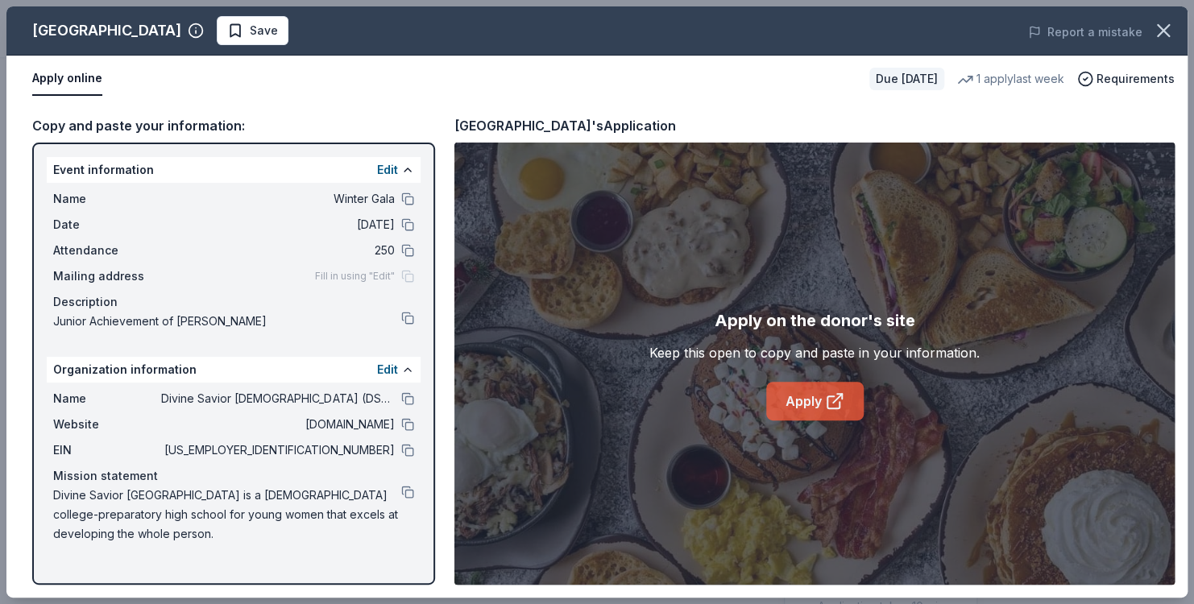
click at [815, 408] on link "Apply" at bounding box center [815, 401] width 98 height 39
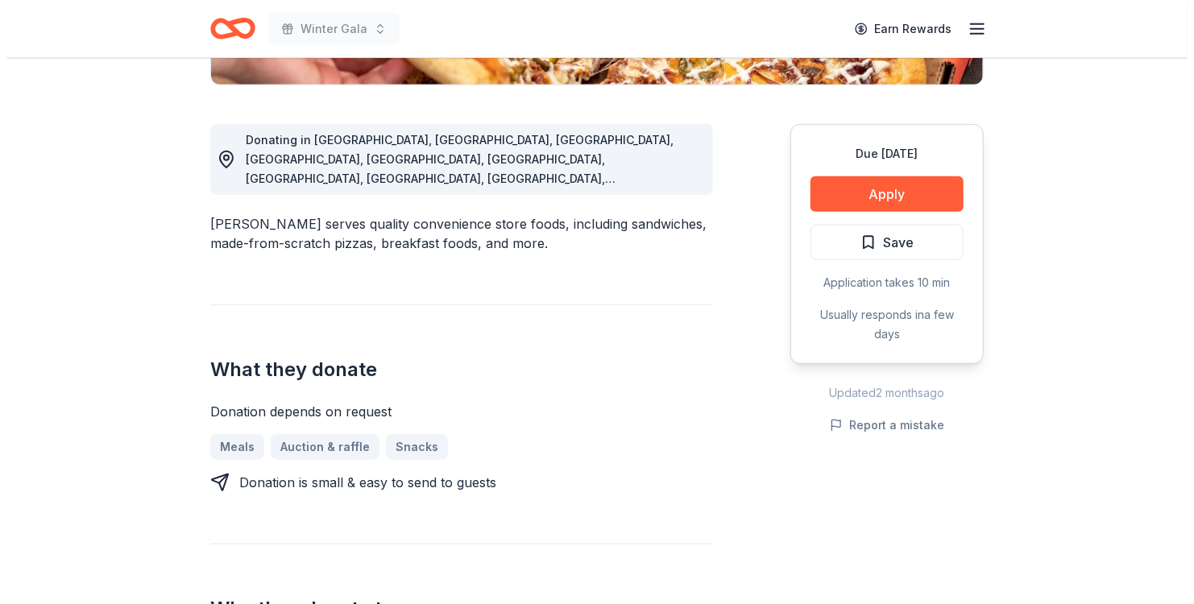
scroll to position [403, 0]
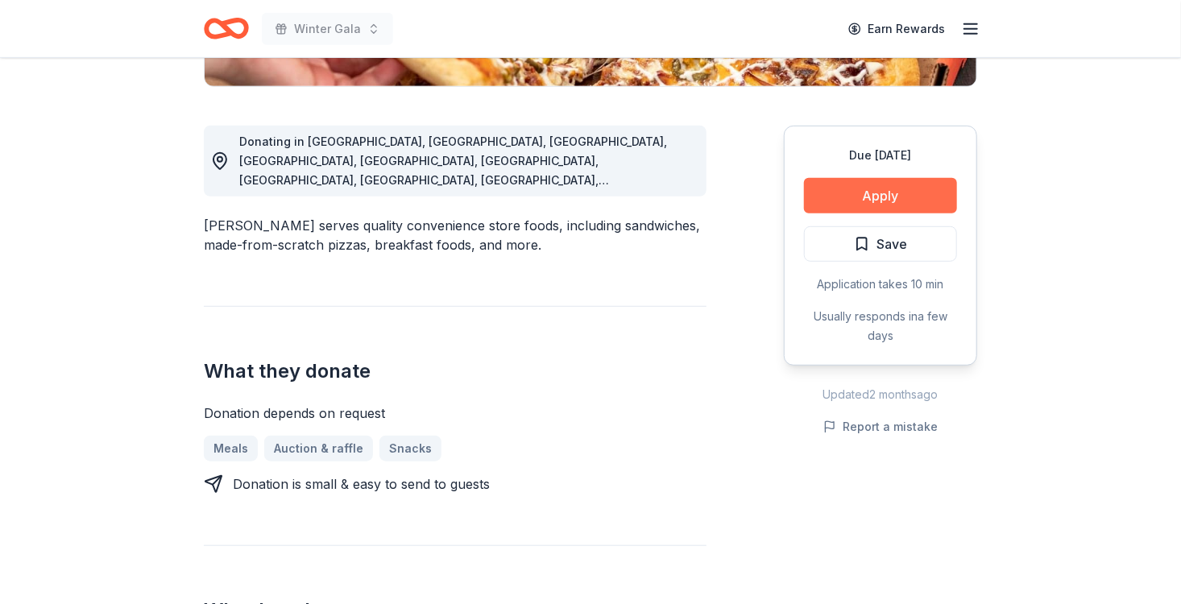
click at [876, 197] on button "Apply" at bounding box center [880, 195] width 153 height 35
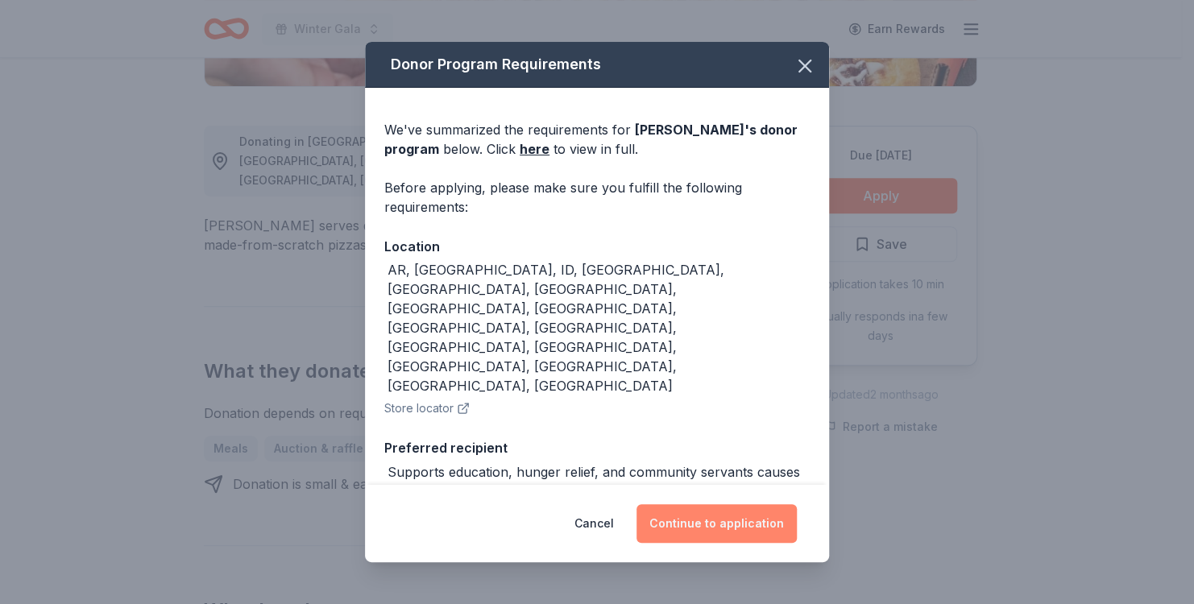
click at [693, 514] on button "Continue to application" at bounding box center [717, 523] width 160 height 39
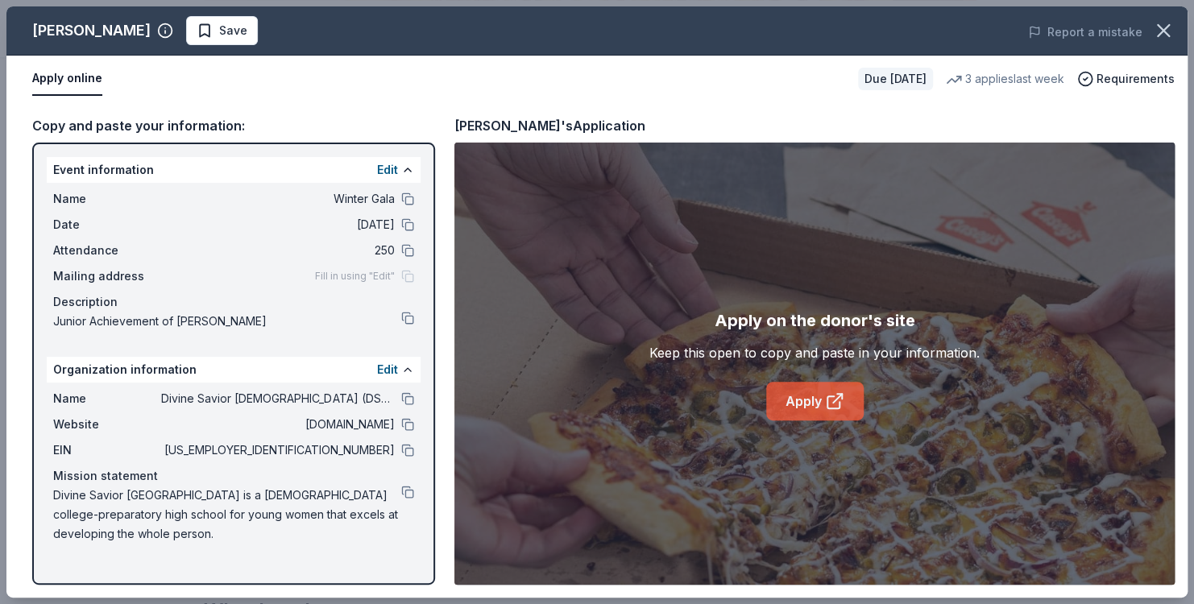
click at [821, 404] on link "Apply" at bounding box center [815, 401] width 98 height 39
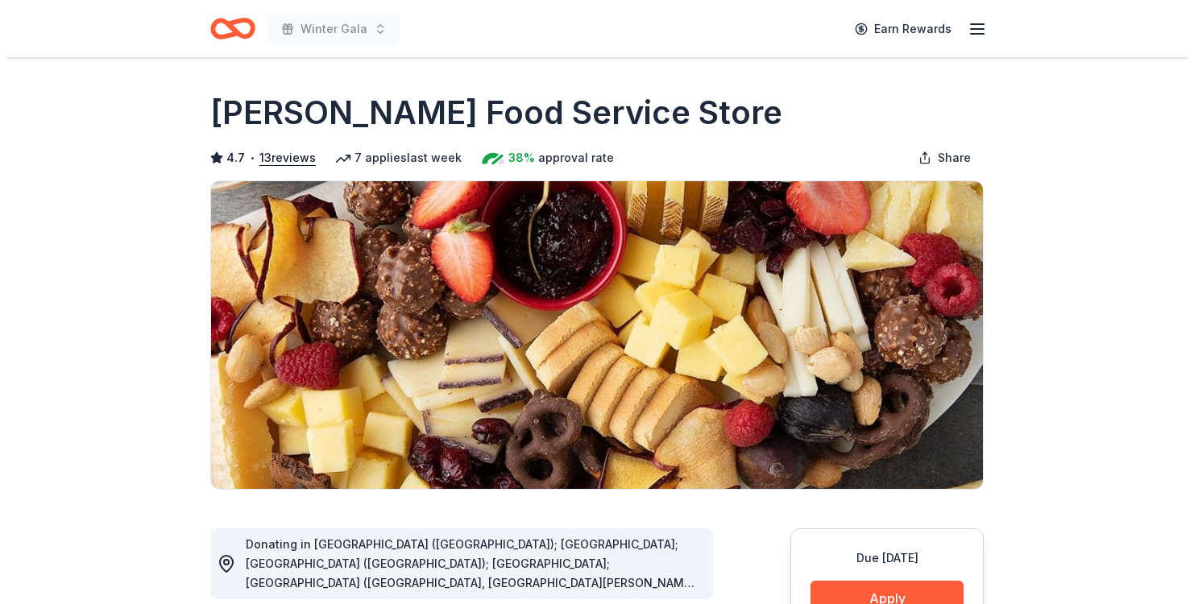
scroll to position [161, 0]
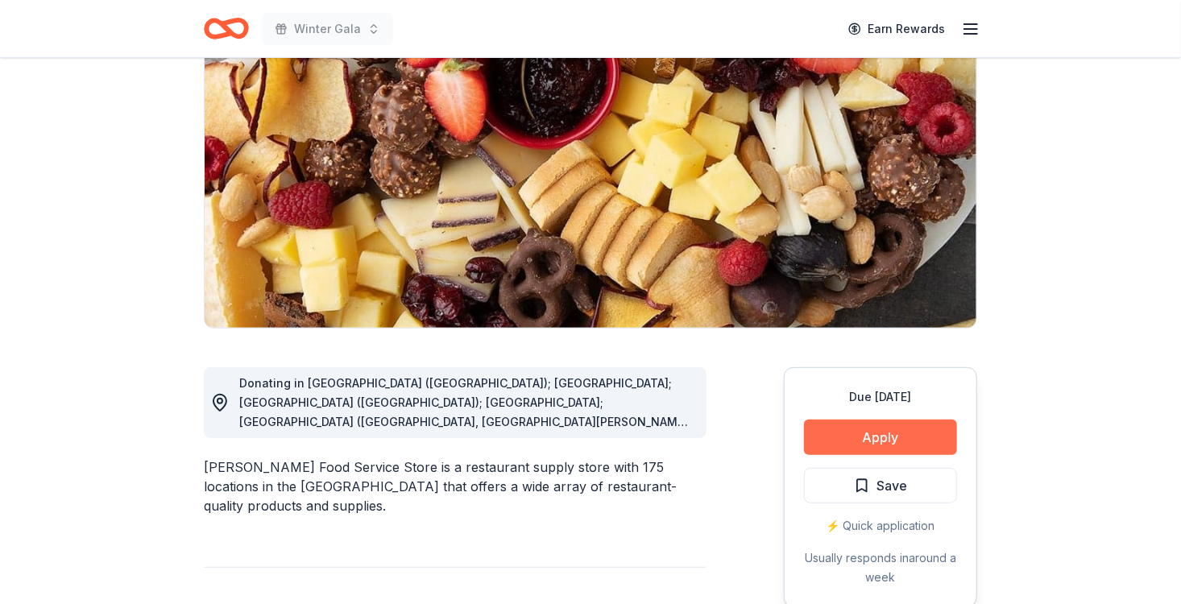
click at [899, 438] on button "Apply" at bounding box center [880, 437] width 153 height 35
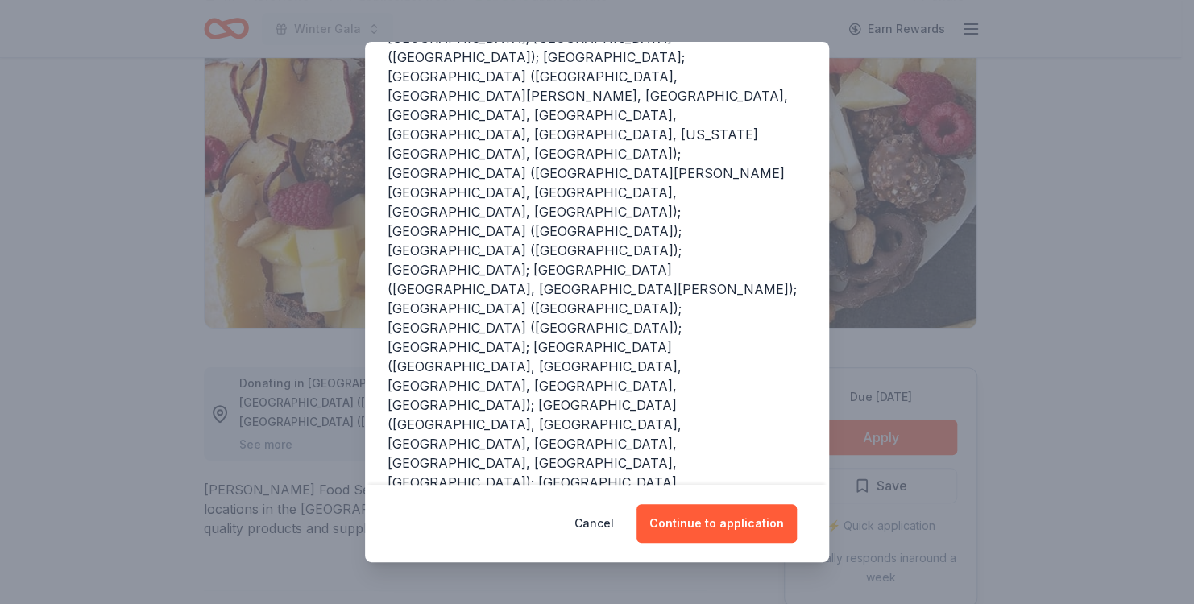
scroll to position [224, 0]
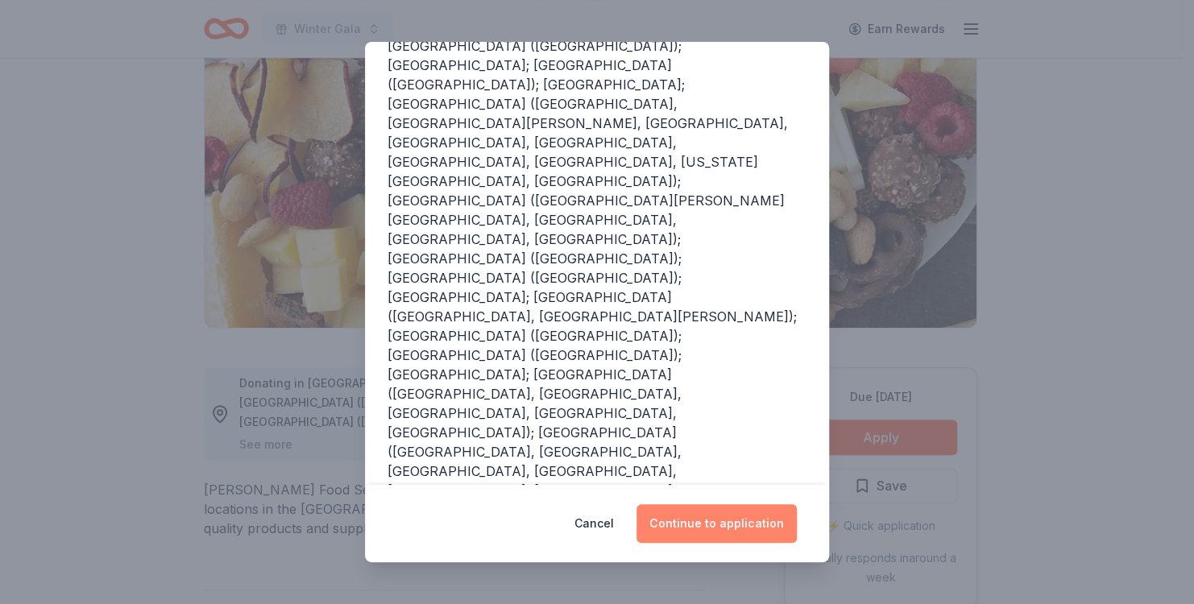
click at [700, 530] on button "Continue to application" at bounding box center [717, 523] width 160 height 39
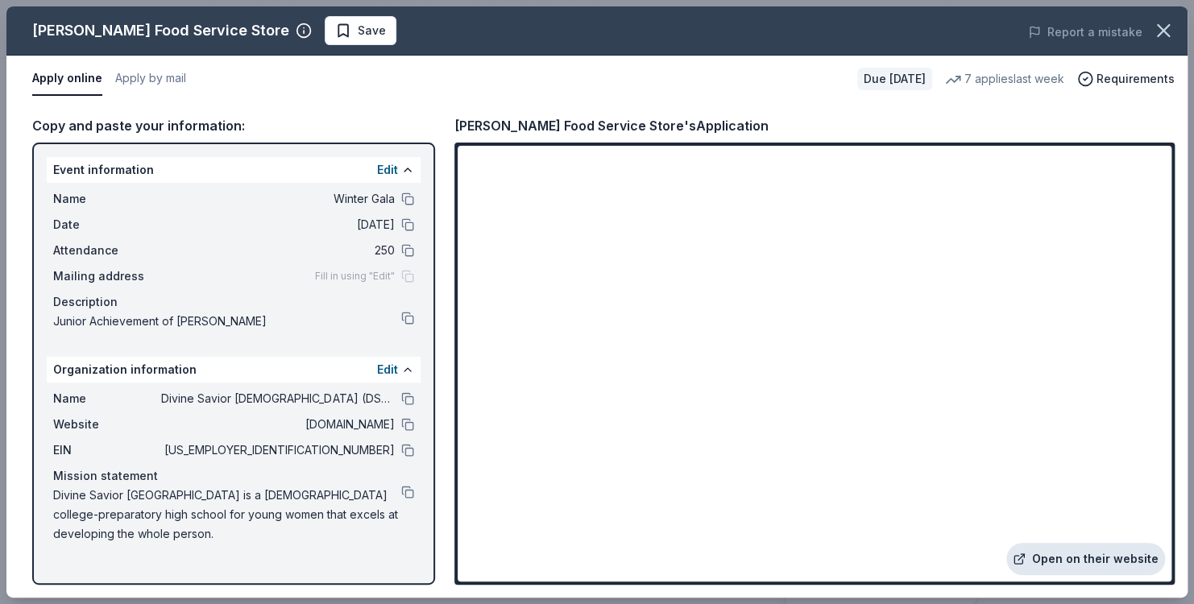
click at [1089, 559] on link "Open on their website" at bounding box center [1085, 559] width 159 height 32
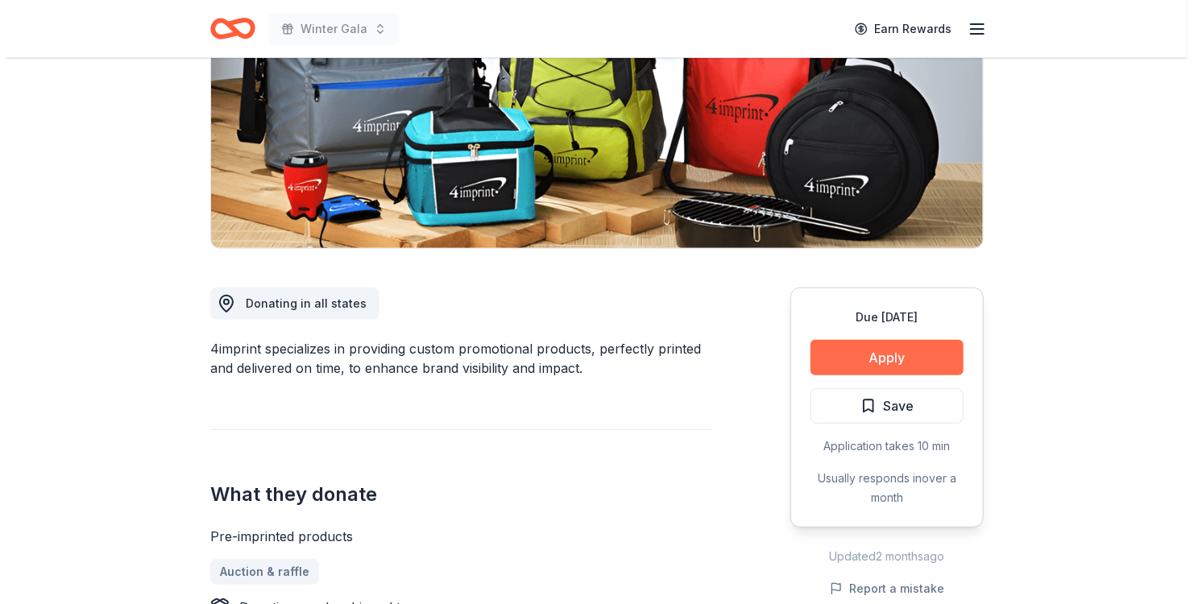
scroll to position [242, 0]
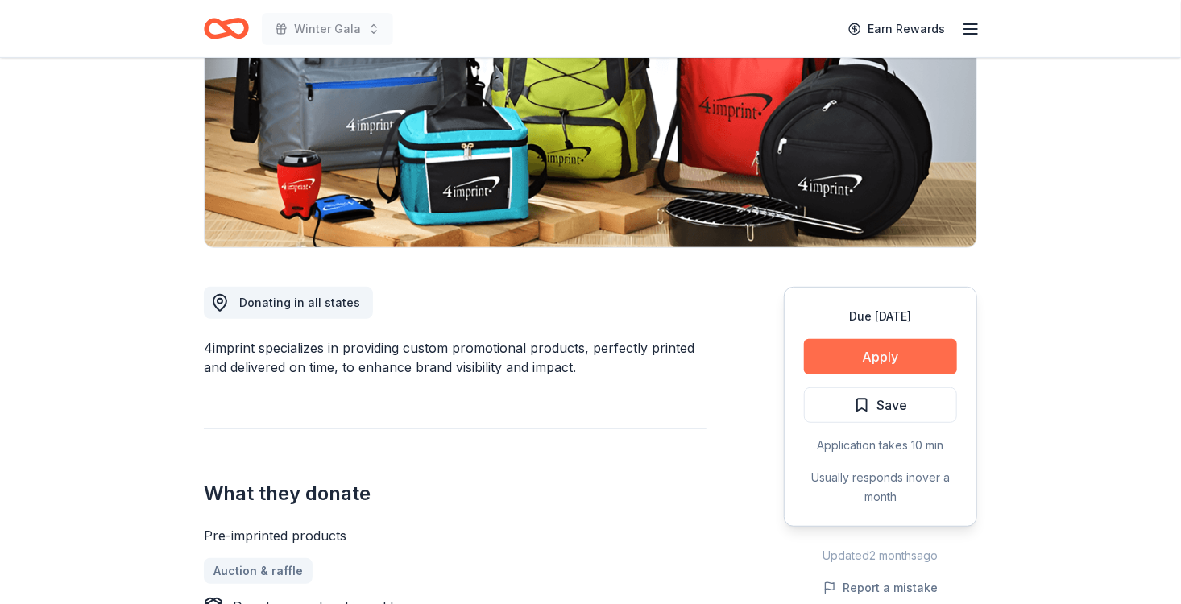
click at [895, 361] on button "Apply" at bounding box center [880, 356] width 153 height 35
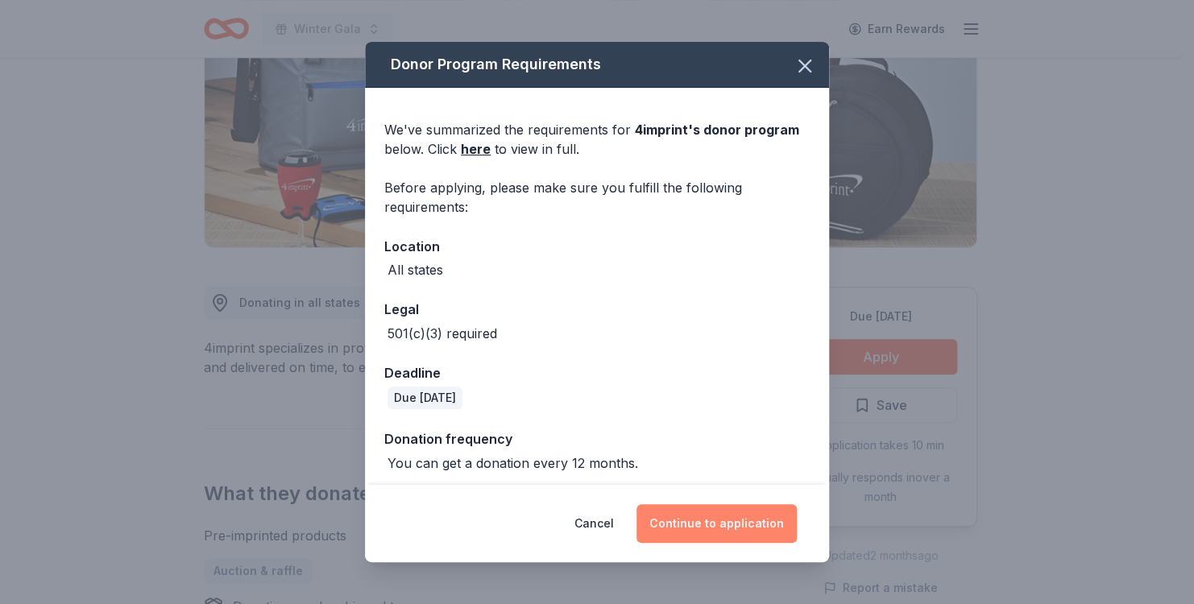
click at [741, 527] on button "Continue to application" at bounding box center [717, 523] width 160 height 39
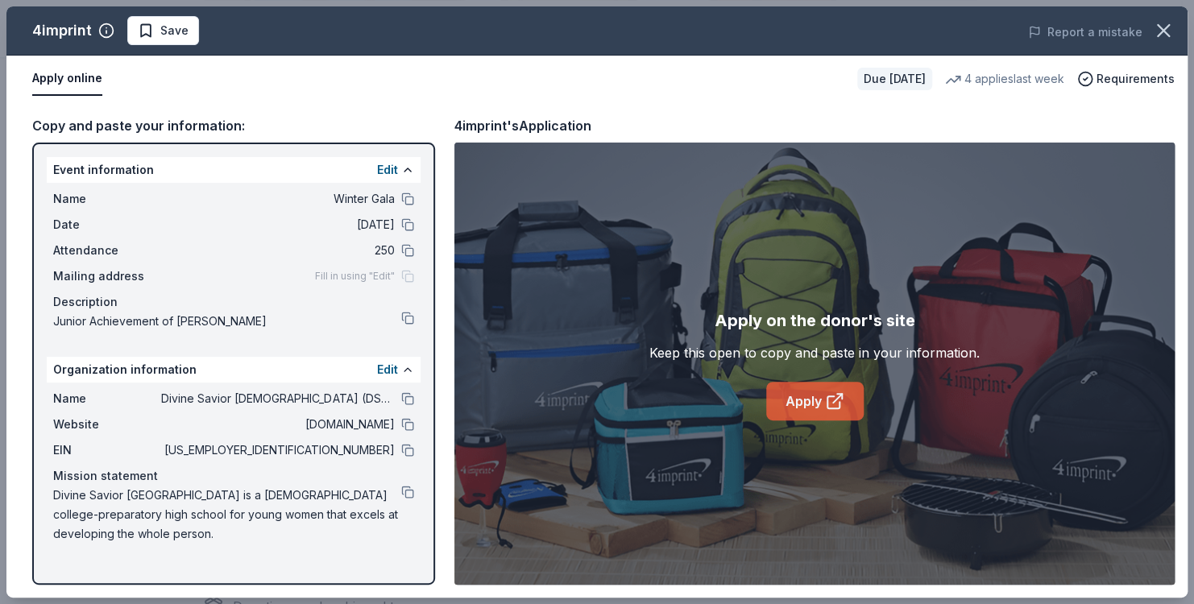
click at [795, 409] on link "Apply" at bounding box center [815, 401] width 98 height 39
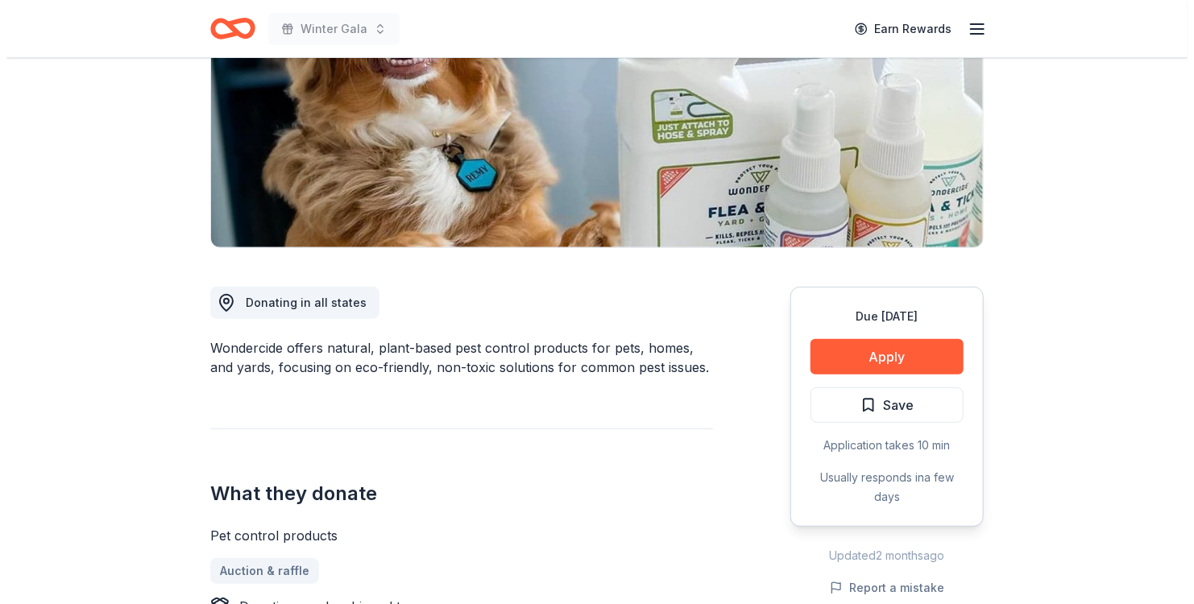
scroll to position [242, 0]
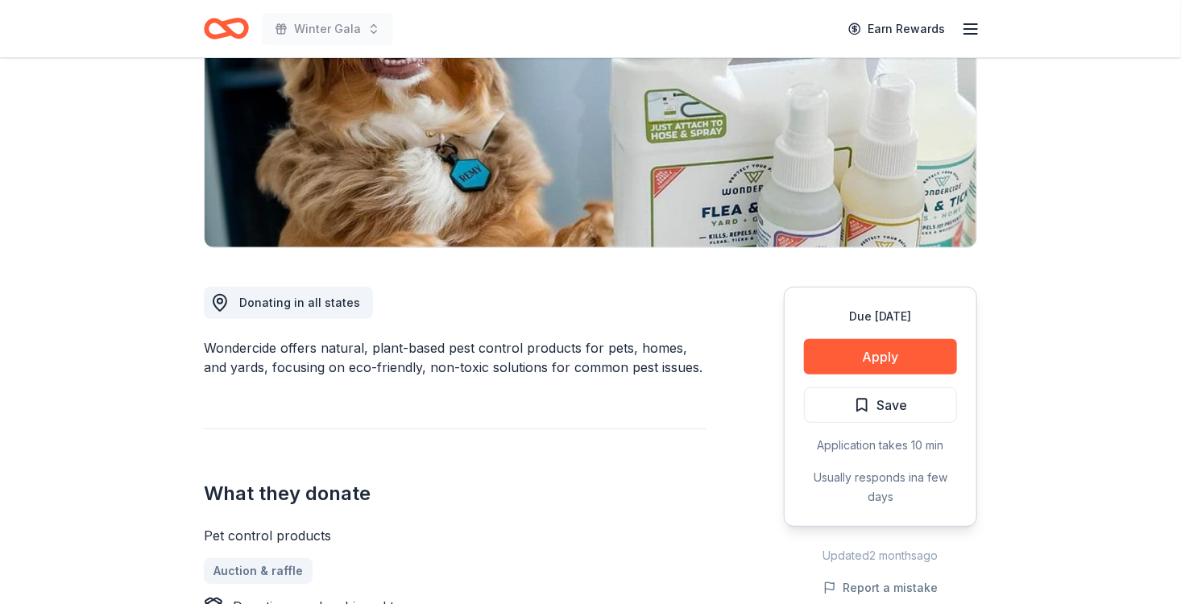
click at [880, 350] on button "Apply" at bounding box center [880, 356] width 153 height 35
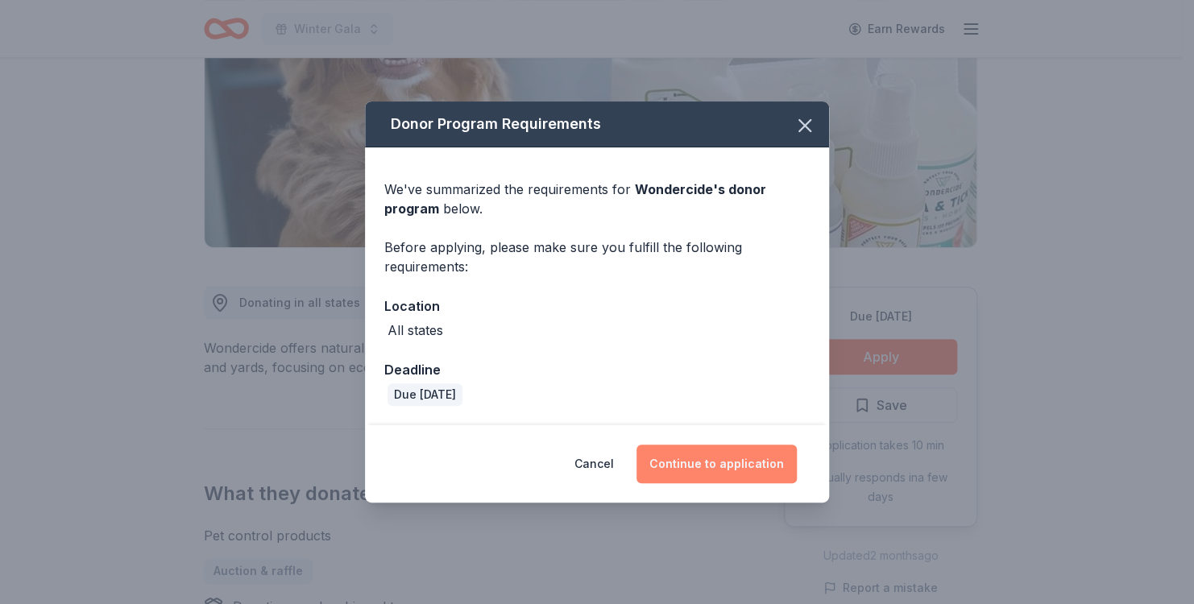
click at [694, 469] on button "Continue to application" at bounding box center [717, 464] width 160 height 39
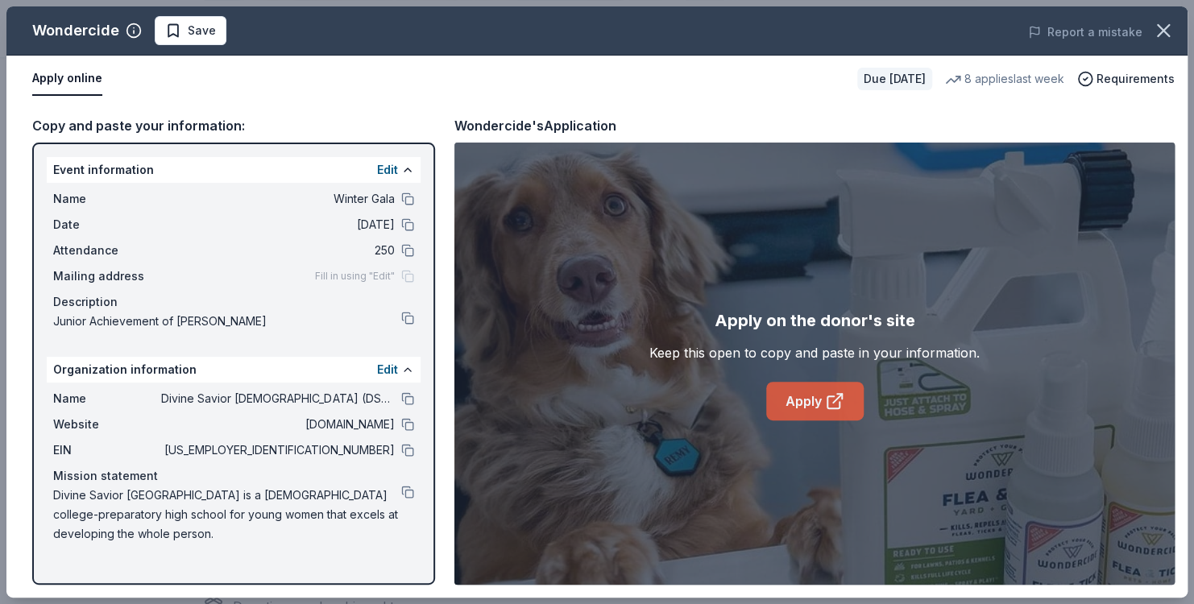
click at [795, 403] on link "Apply" at bounding box center [815, 401] width 98 height 39
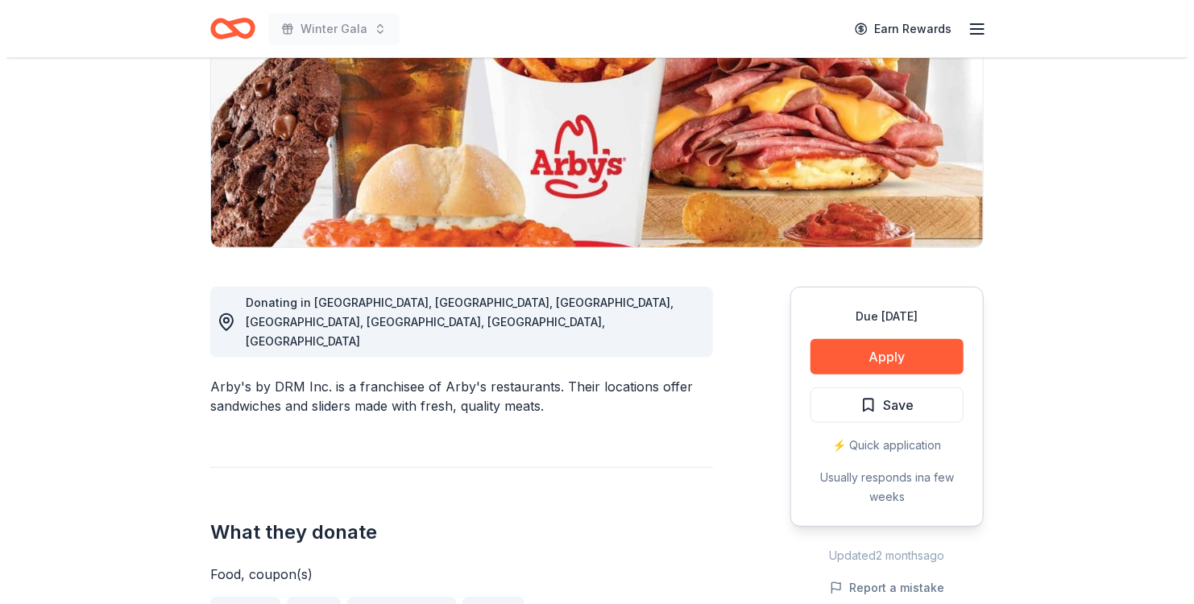
scroll to position [242, 0]
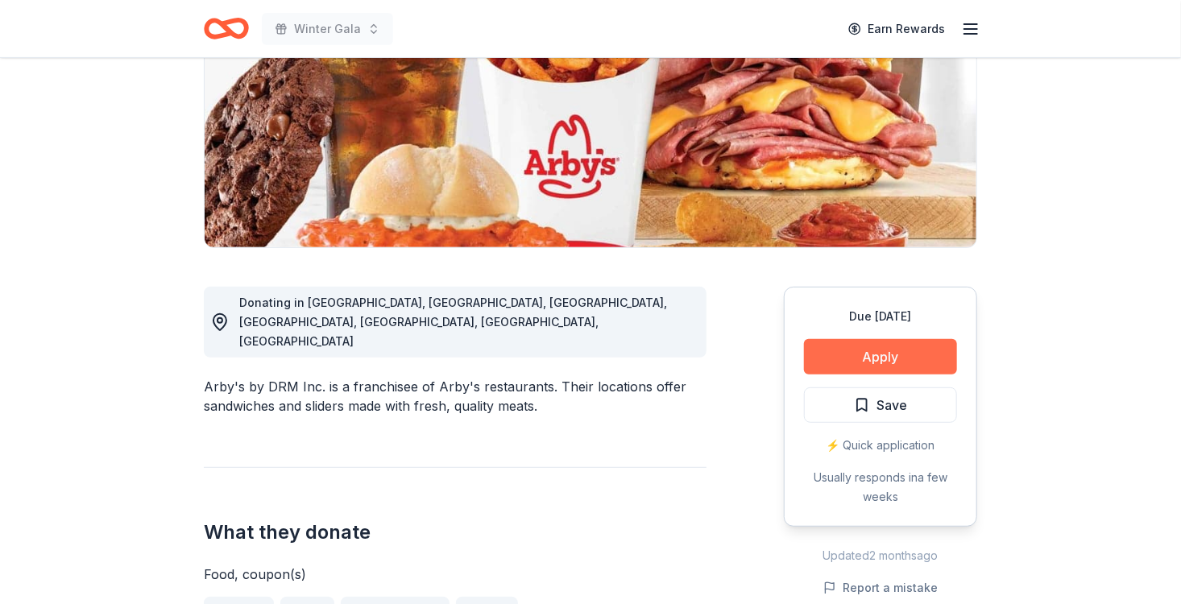
click at [868, 366] on button "Apply" at bounding box center [880, 356] width 153 height 35
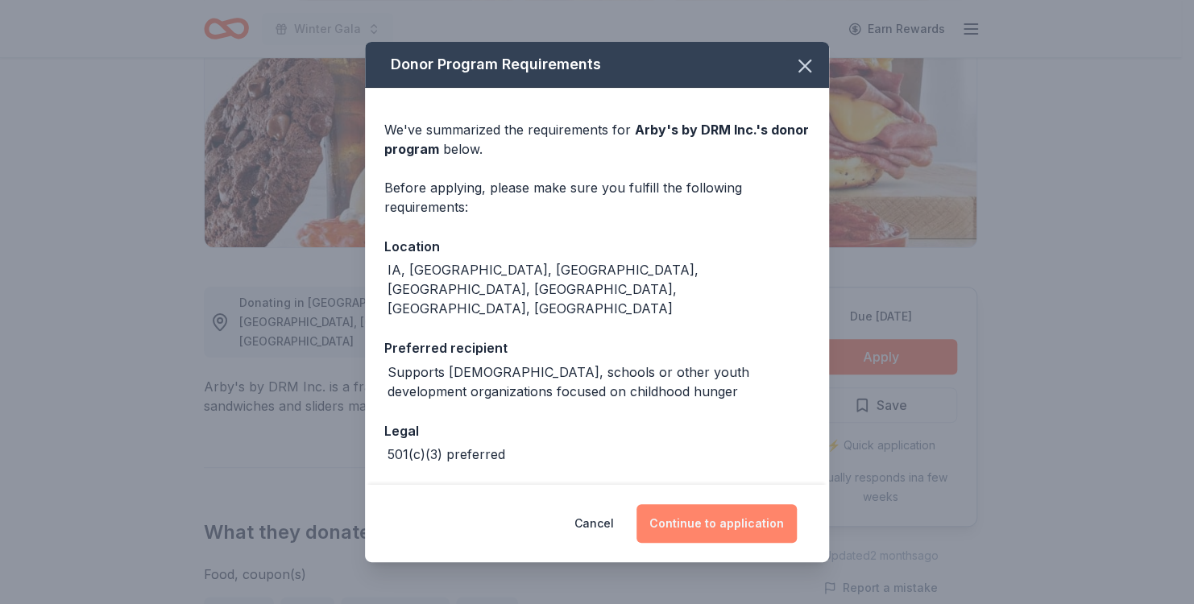
click at [742, 518] on button "Continue to application" at bounding box center [717, 523] width 160 height 39
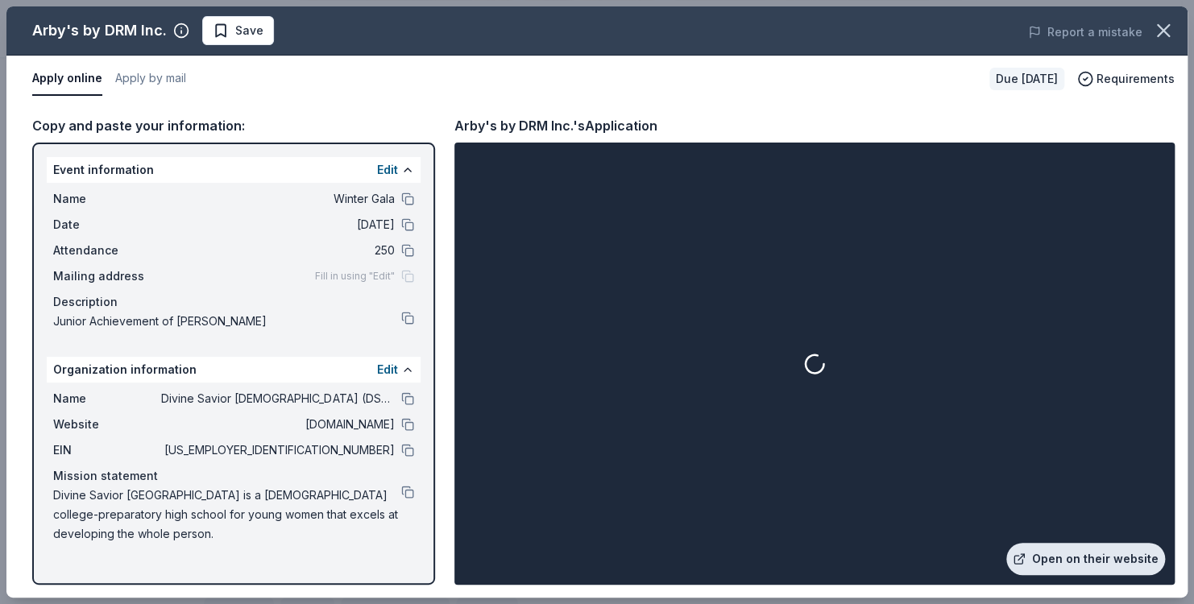
click at [1068, 555] on link "Open on their website" at bounding box center [1085, 559] width 159 height 32
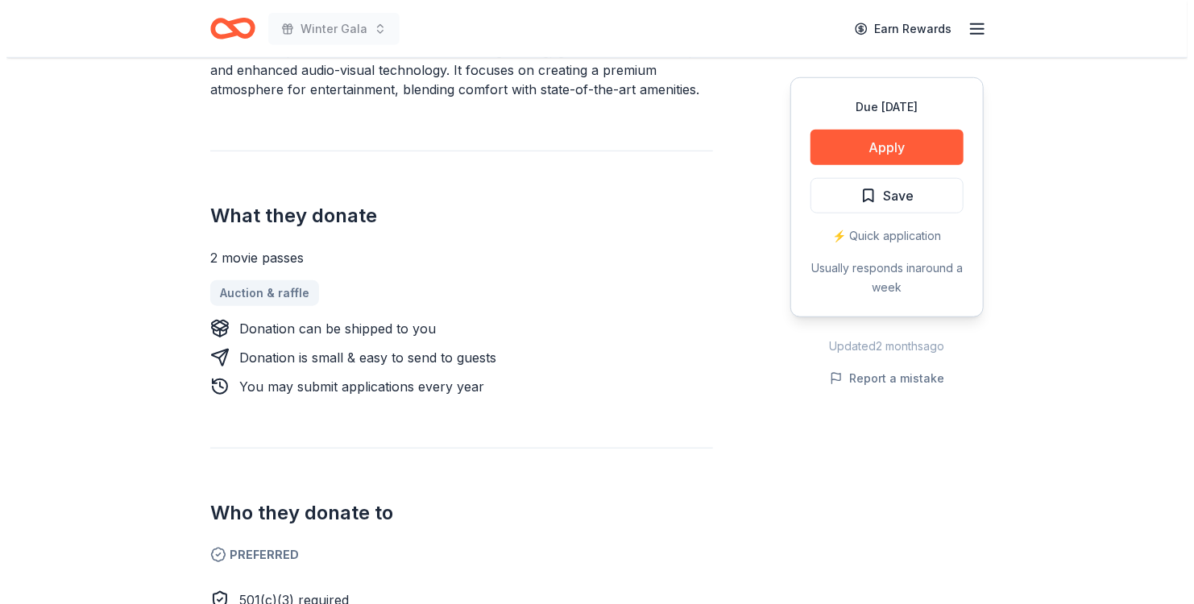
scroll to position [564, 0]
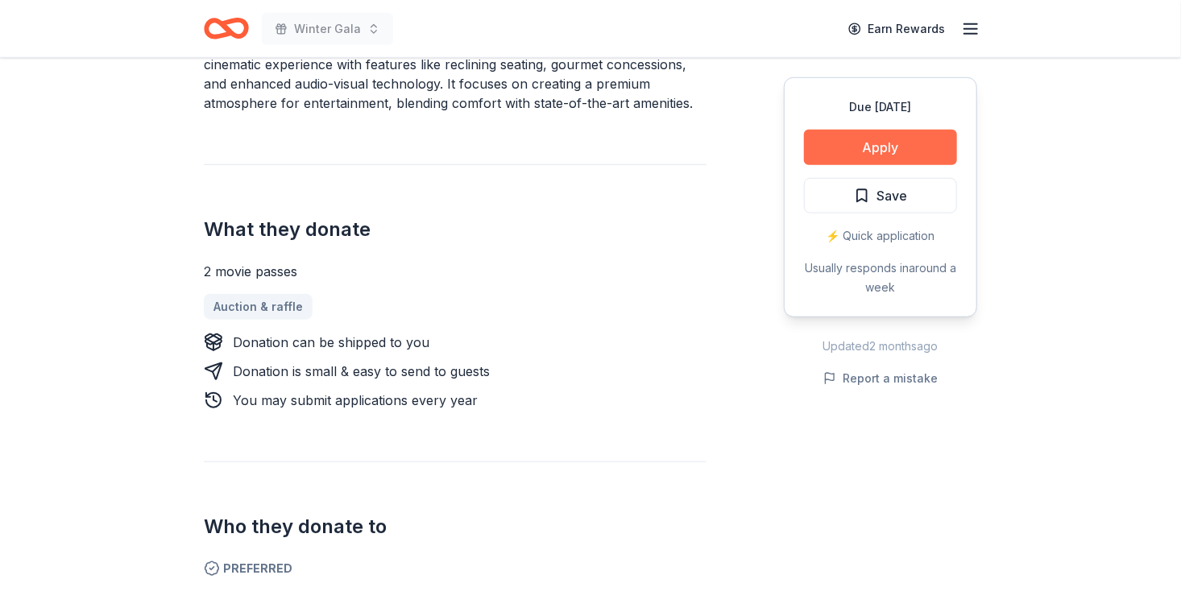
click at [863, 140] on button "Apply" at bounding box center [880, 147] width 153 height 35
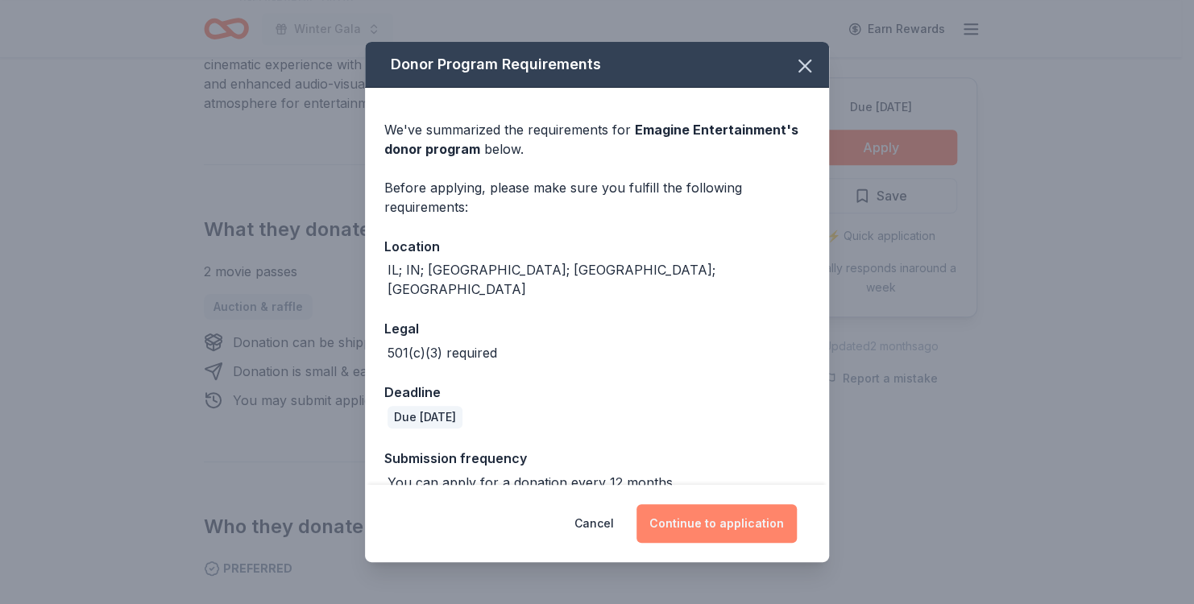
click at [723, 529] on button "Continue to application" at bounding box center [717, 523] width 160 height 39
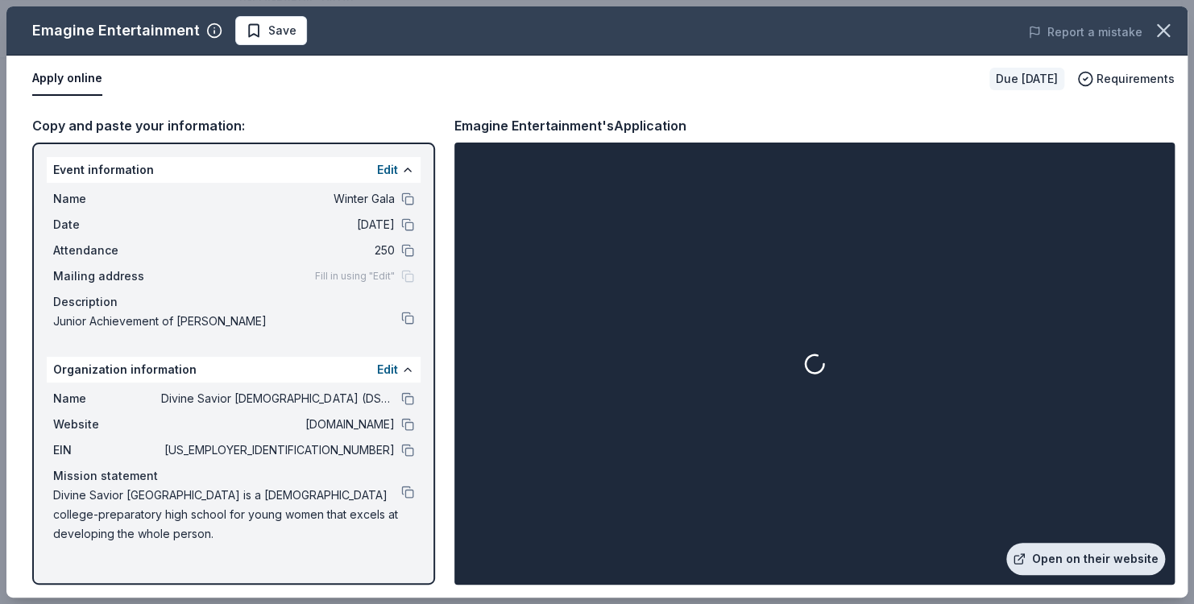
click at [1112, 555] on link "Open on their website" at bounding box center [1085, 559] width 159 height 32
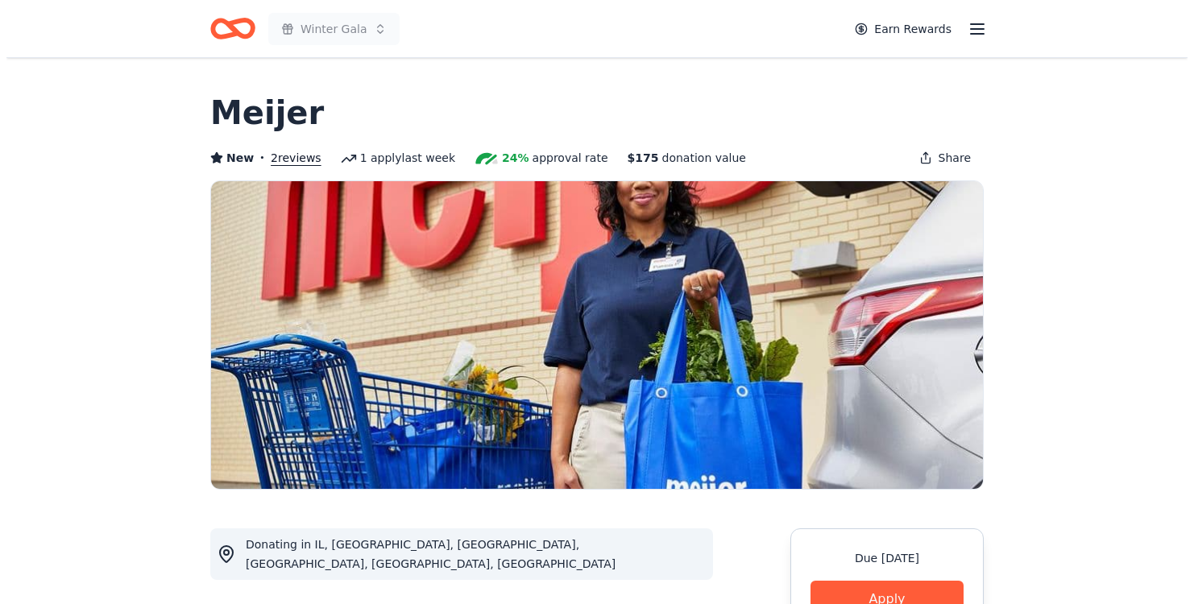
scroll to position [242, 0]
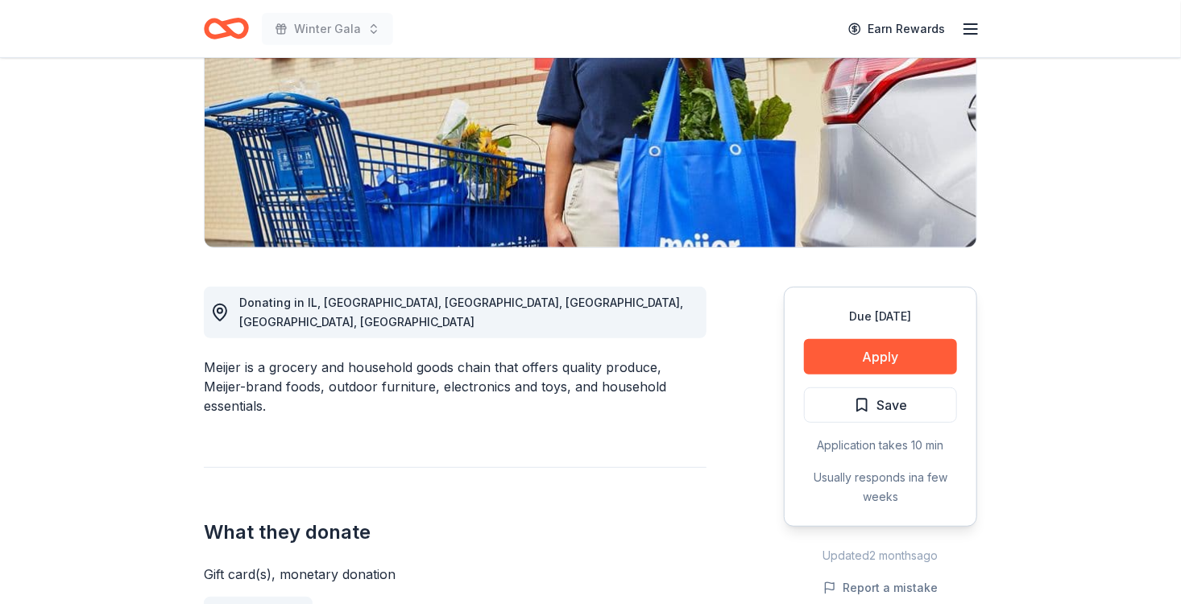
click at [916, 353] on button "Apply" at bounding box center [880, 356] width 153 height 35
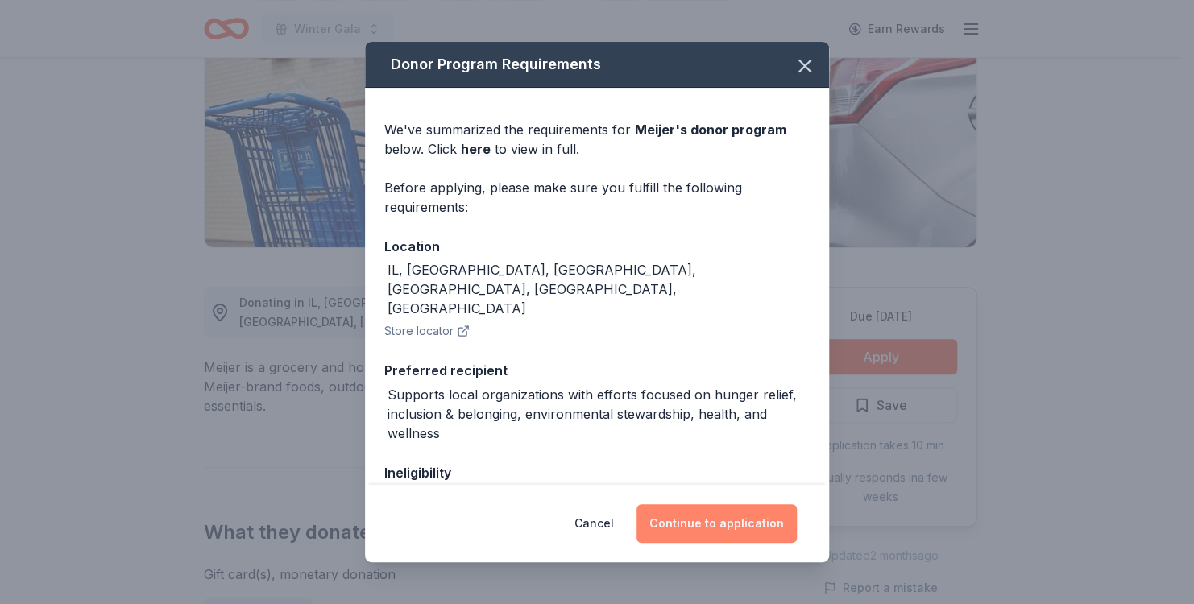
click at [731, 523] on button "Continue to application" at bounding box center [717, 523] width 160 height 39
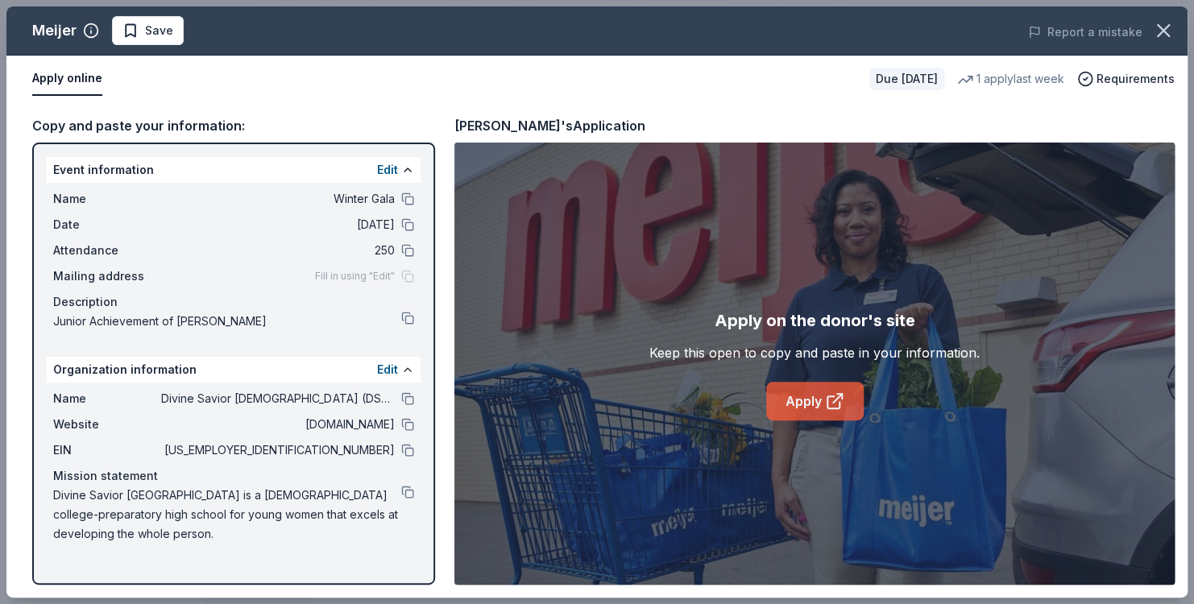
click at [822, 401] on link "Apply" at bounding box center [815, 401] width 98 height 39
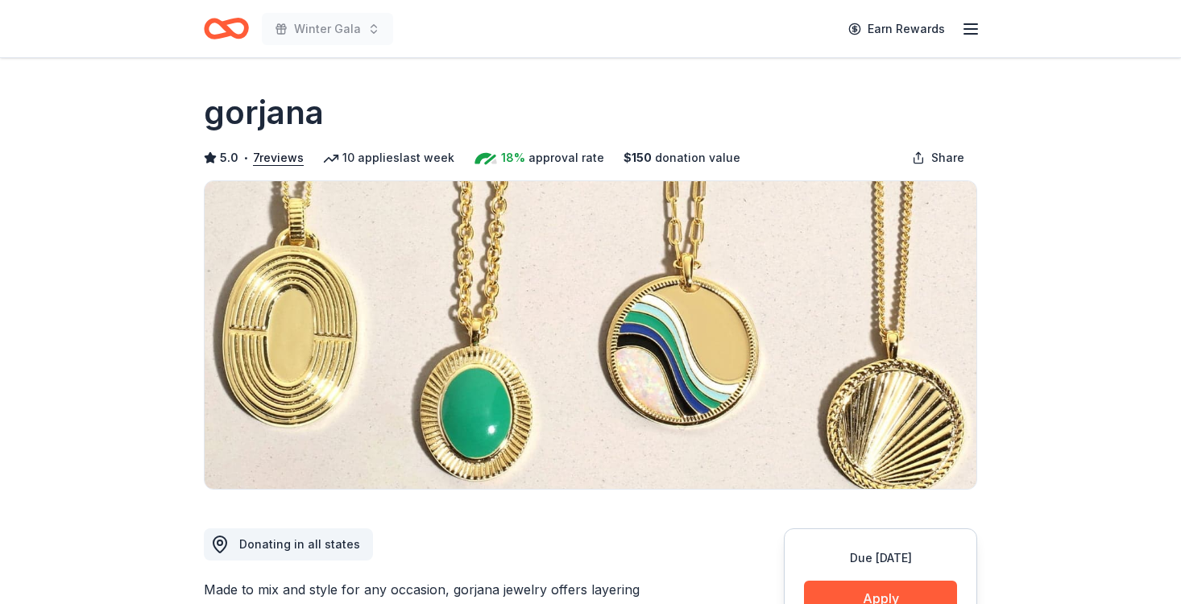
click at [886, 581] on button "Apply" at bounding box center [880, 598] width 153 height 35
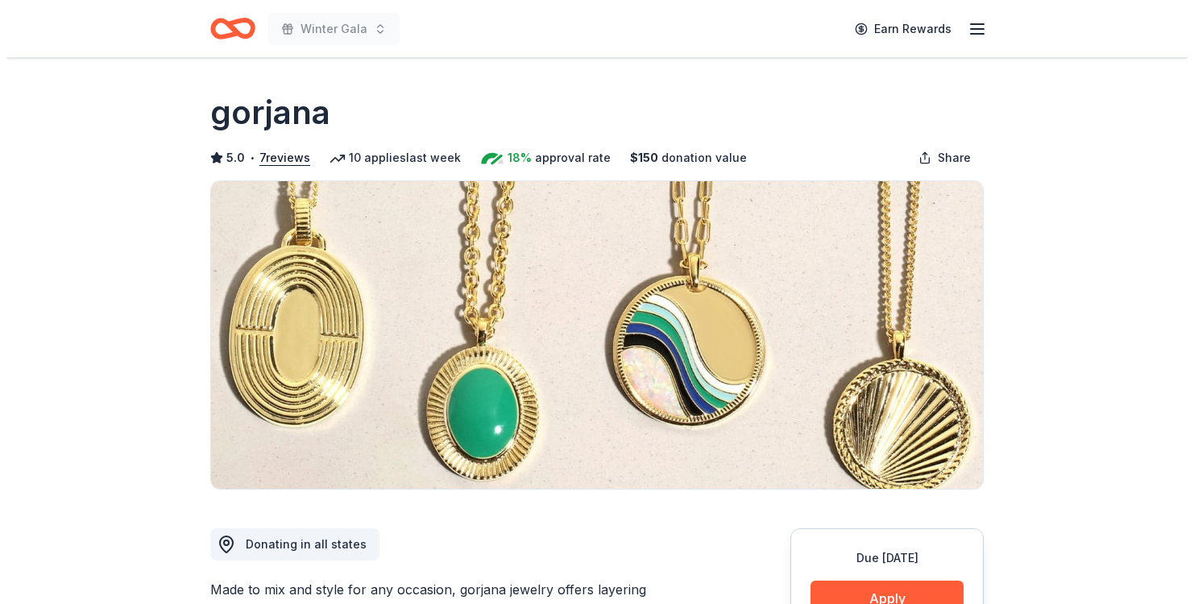
scroll to position [161, 0]
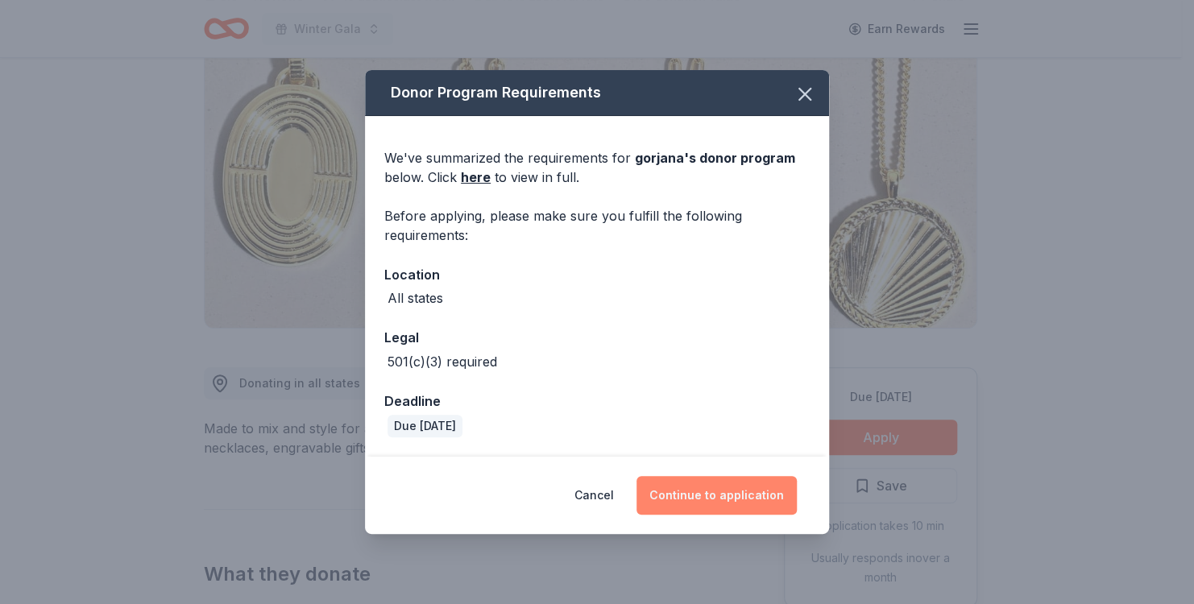
click at [702, 495] on button "Continue to application" at bounding box center [717, 495] width 160 height 39
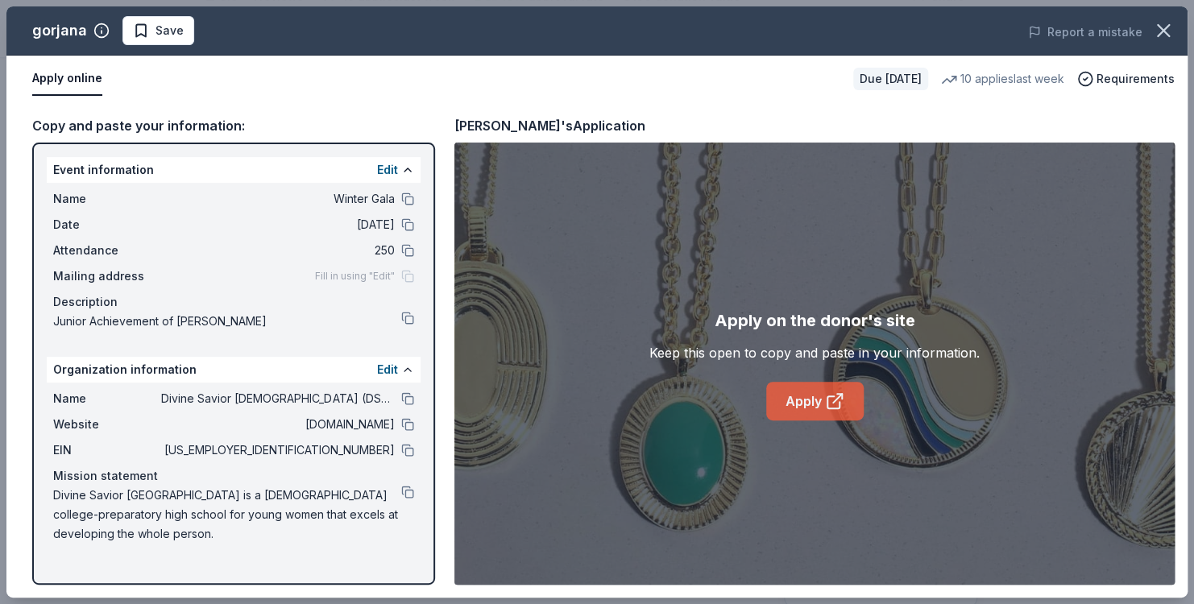
click at [827, 392] on icon at bounding box center [834, 401] width 19 height 19
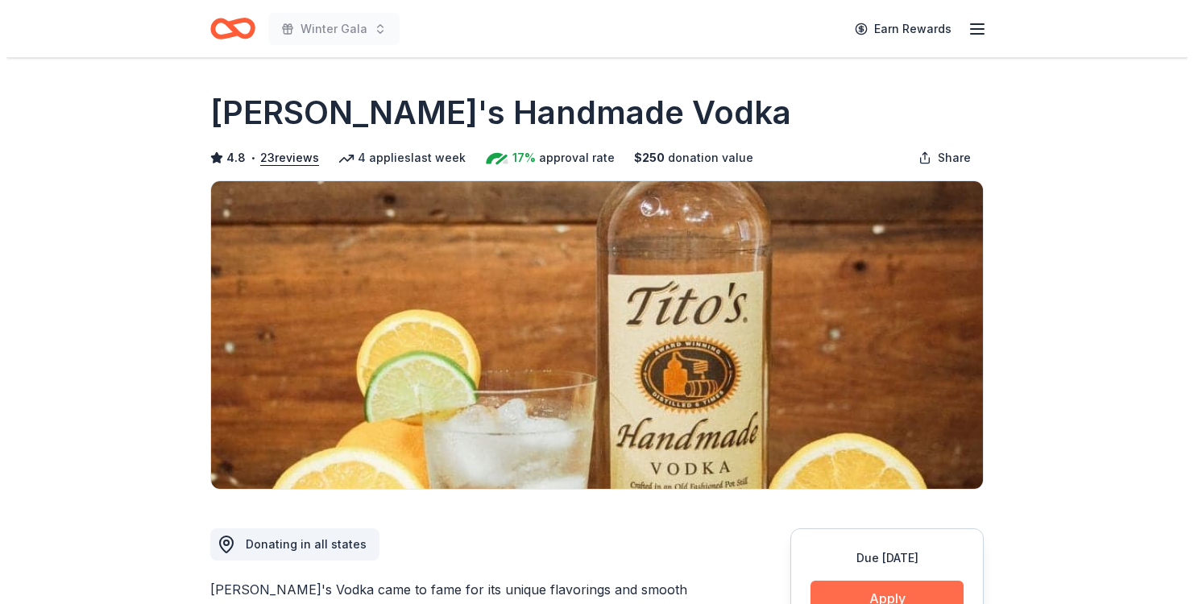
scroll to position [161, 0]
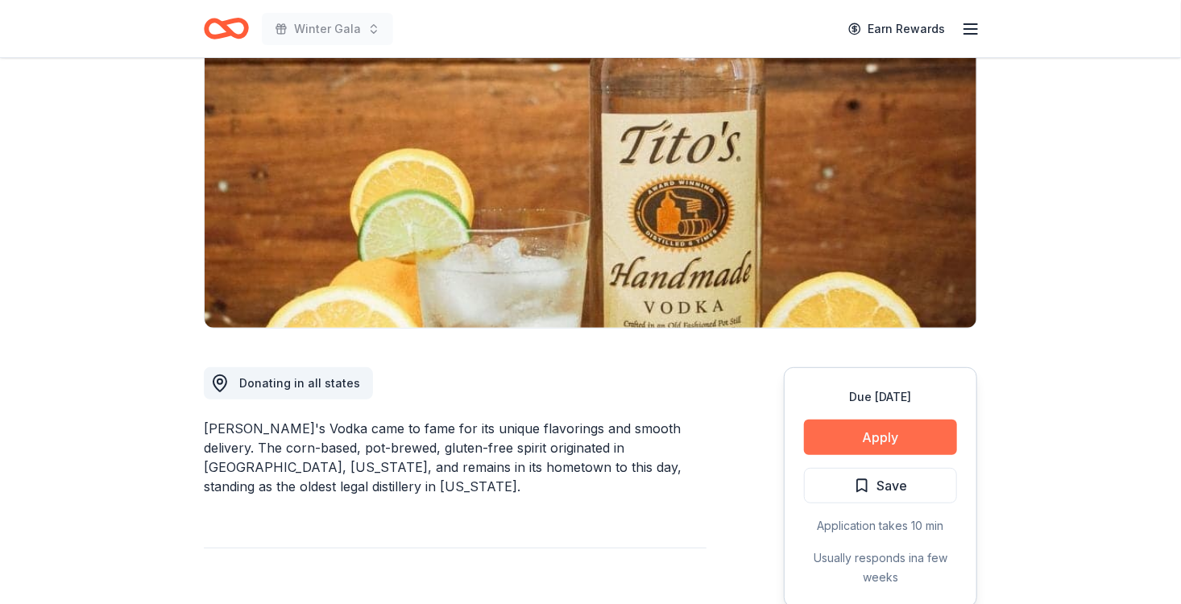
click at [868, 434] on button "Apply" at bounding box center [880, 437] width 153 height 35
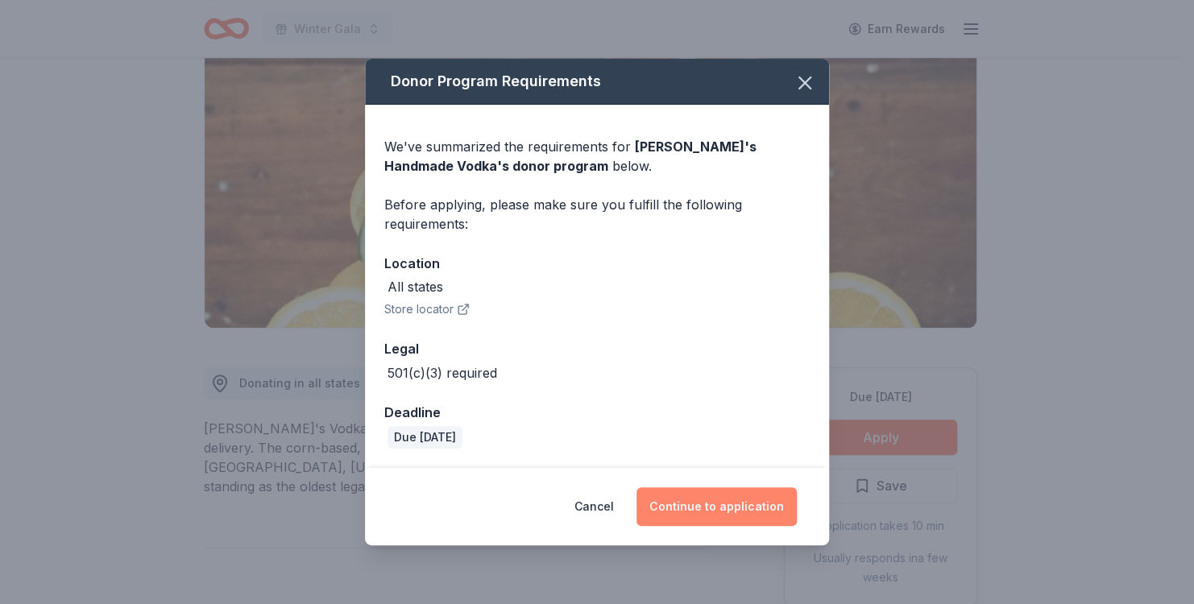
click at [712, 517] on button "Continue to application" at bounding box center [717, 507] width 160 height 39
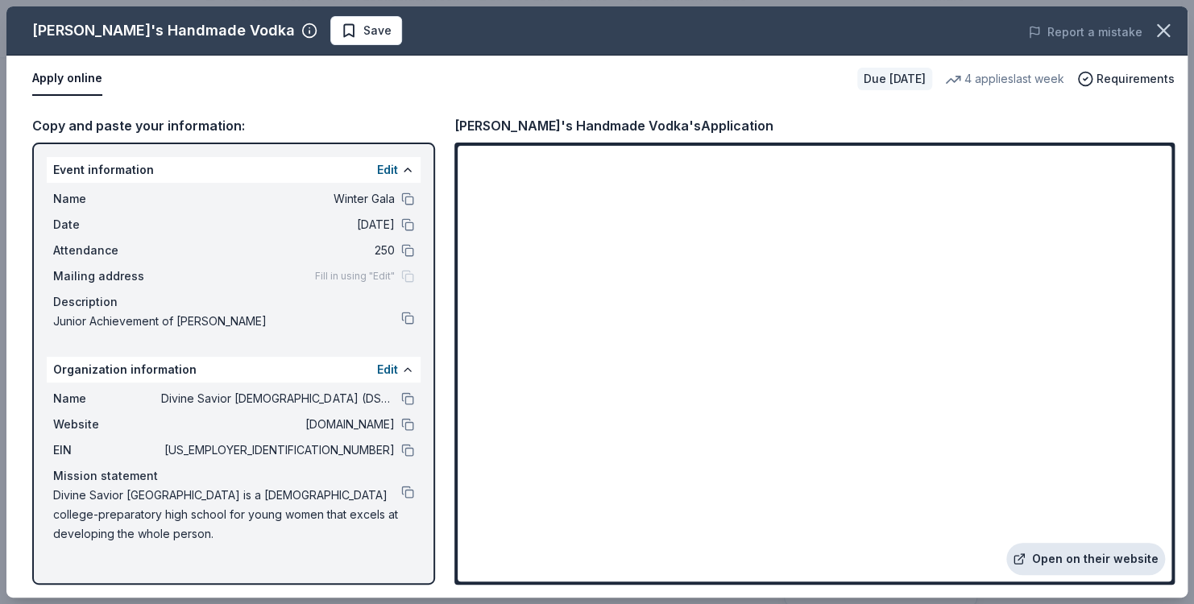
click at [1105, 559] on link "Open on their website" at bounding box center [1085, 559] width 159 height 32
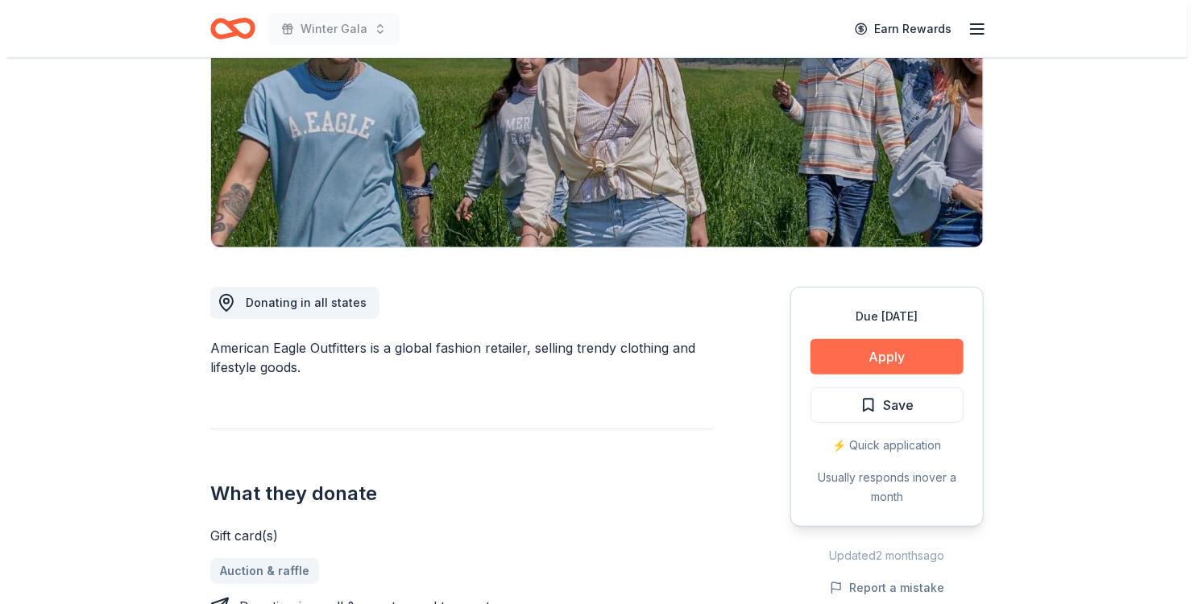
scroll to position [242, 0]
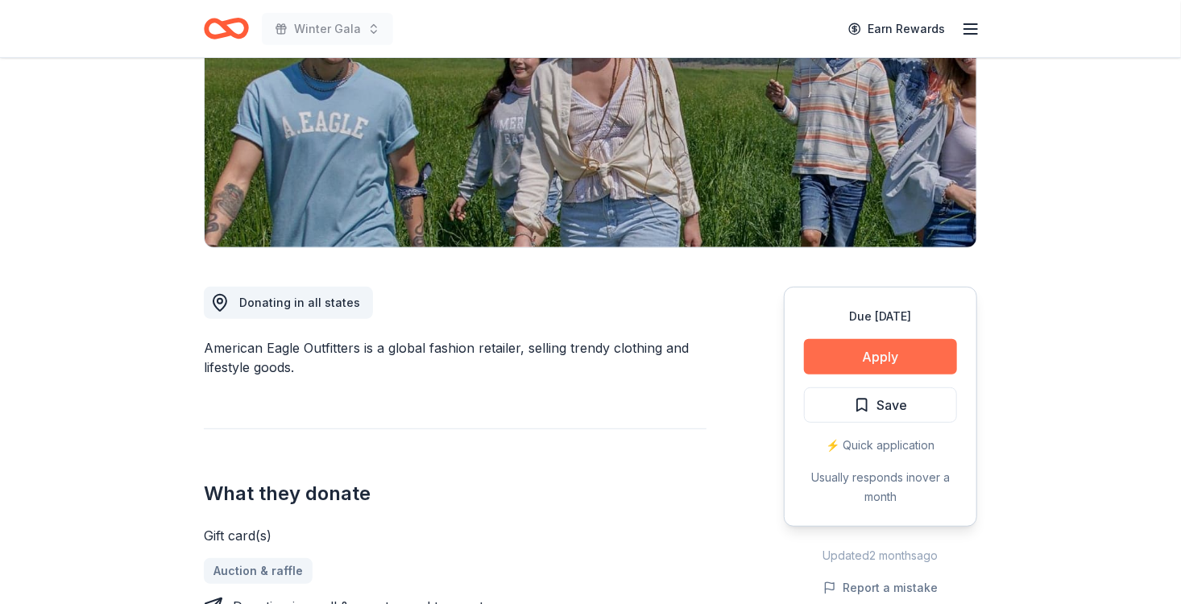
click at [908, 353] on button "Apply" at bounding box center [880, 356] width 153 height 35
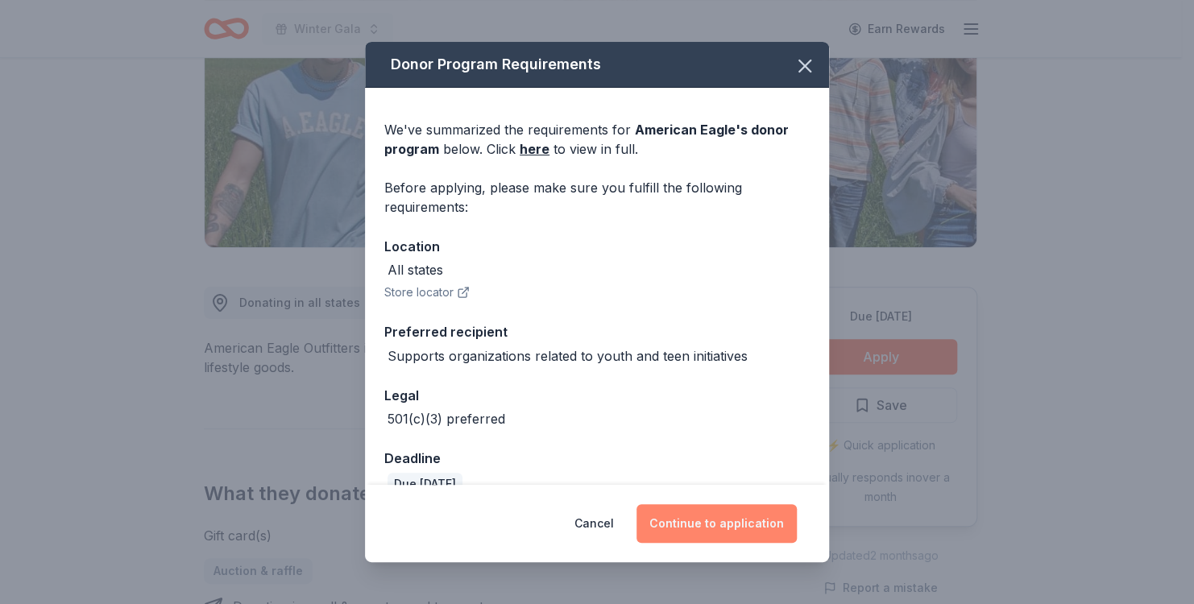
click at [758, 526] on button "Continue to application" at bounding box center [717, 523] width 160 height 39
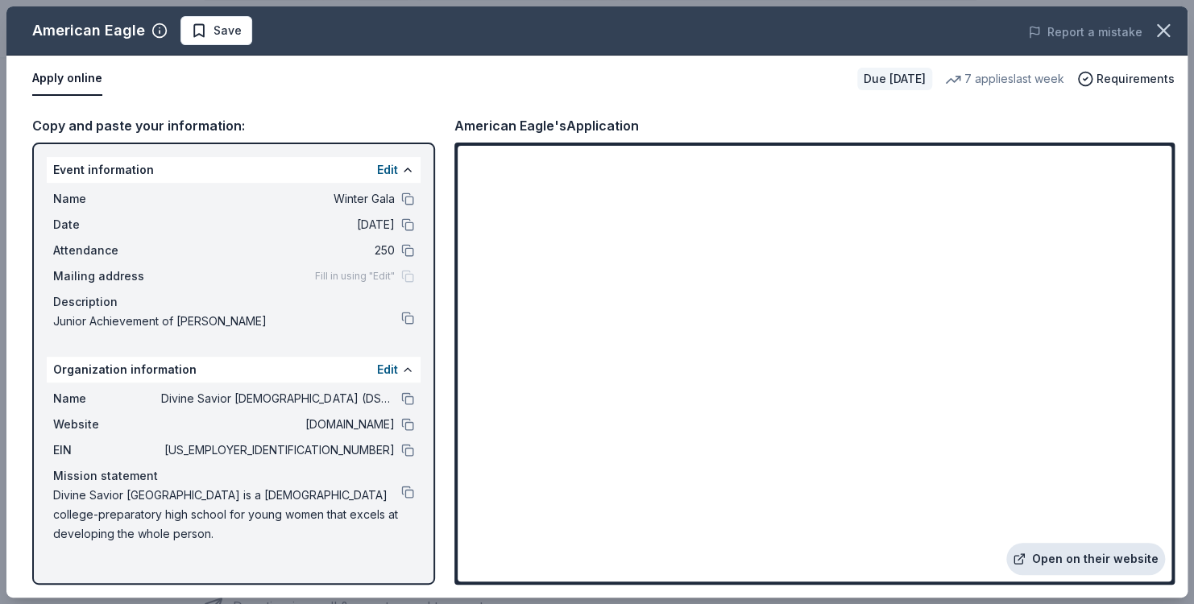
click at [1071, 557] on link "Open on their website" at bounding box center [1085, 559] width 159 height 32
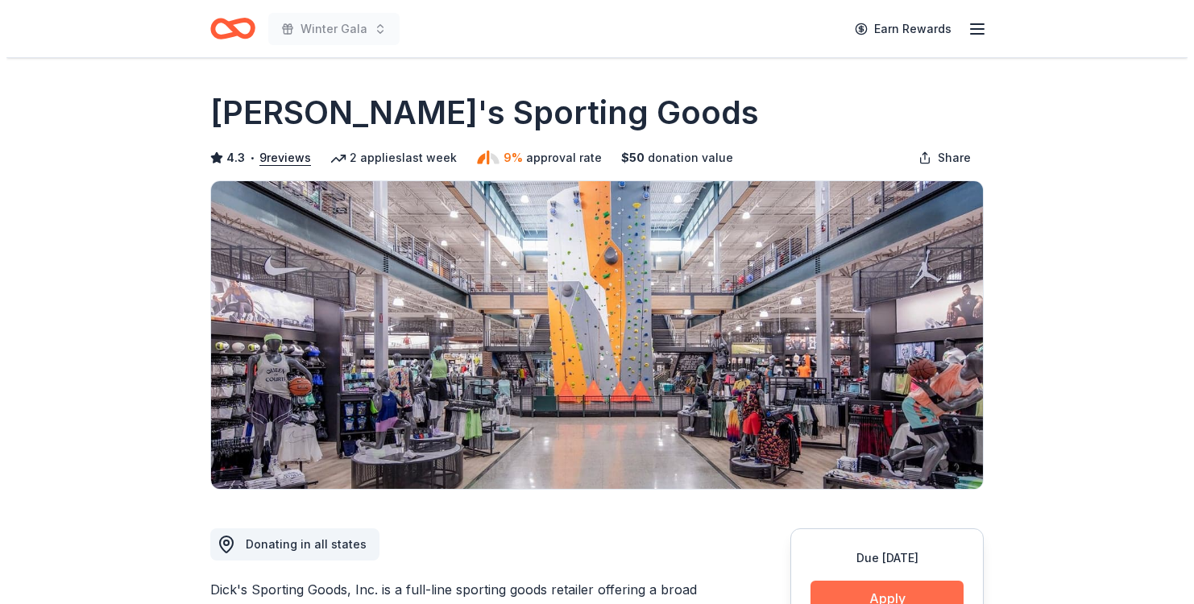
scroll to position [161, 0]
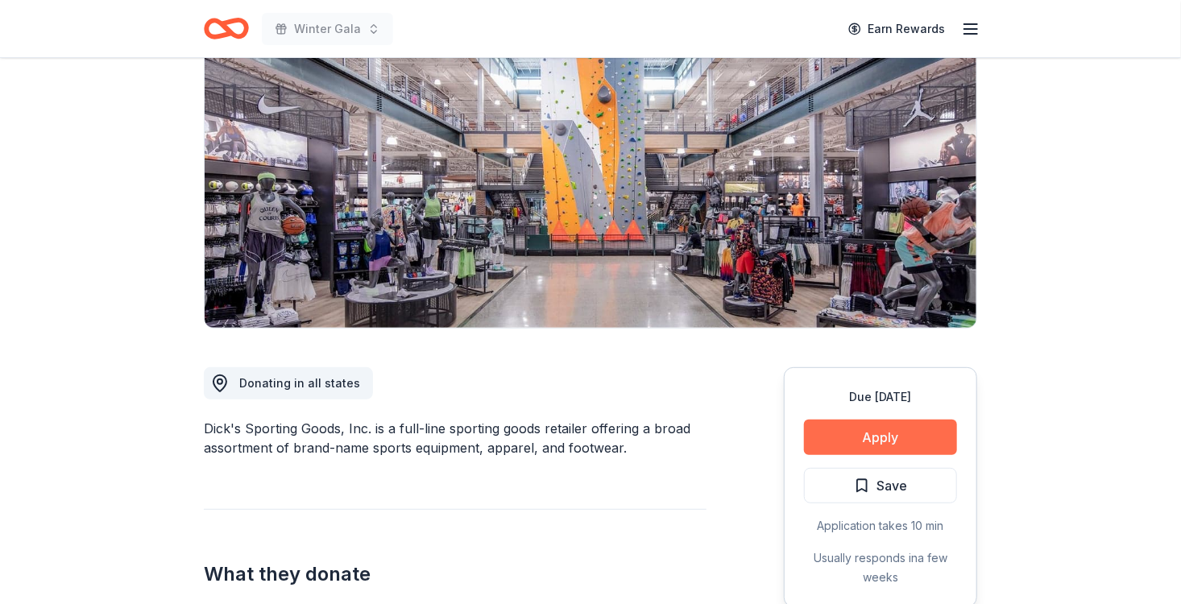
click at [883, 439] on button "Apply" at bounding box center [880, 437] width 153 height 35
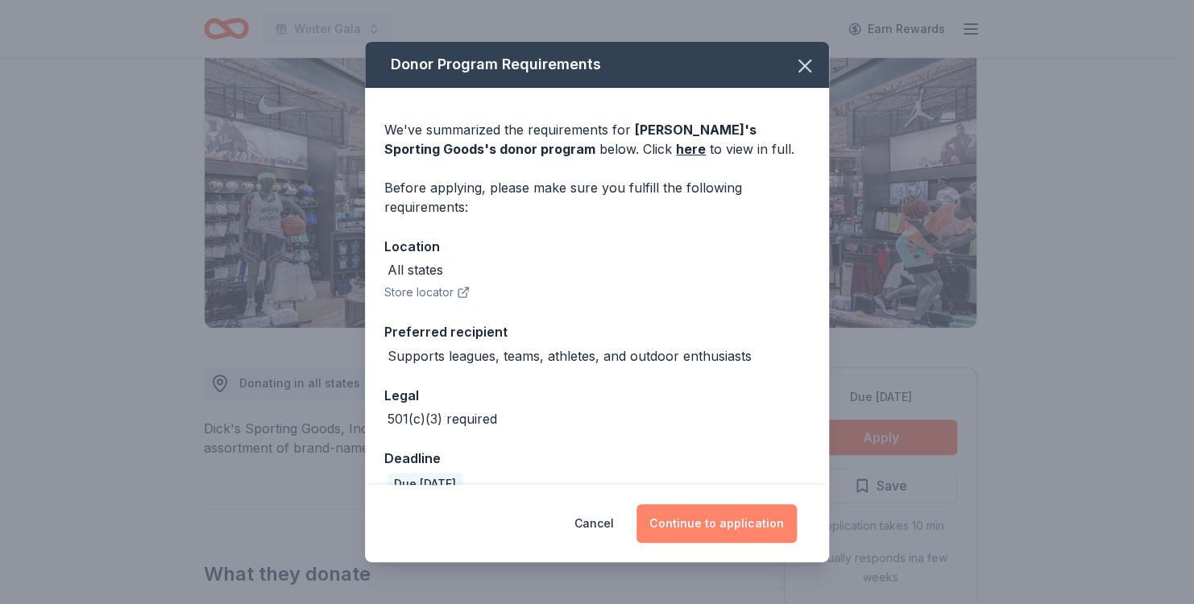
click at [724, 517] on button "Continue to application" at bounding box center [717, 523] width 160 height 39
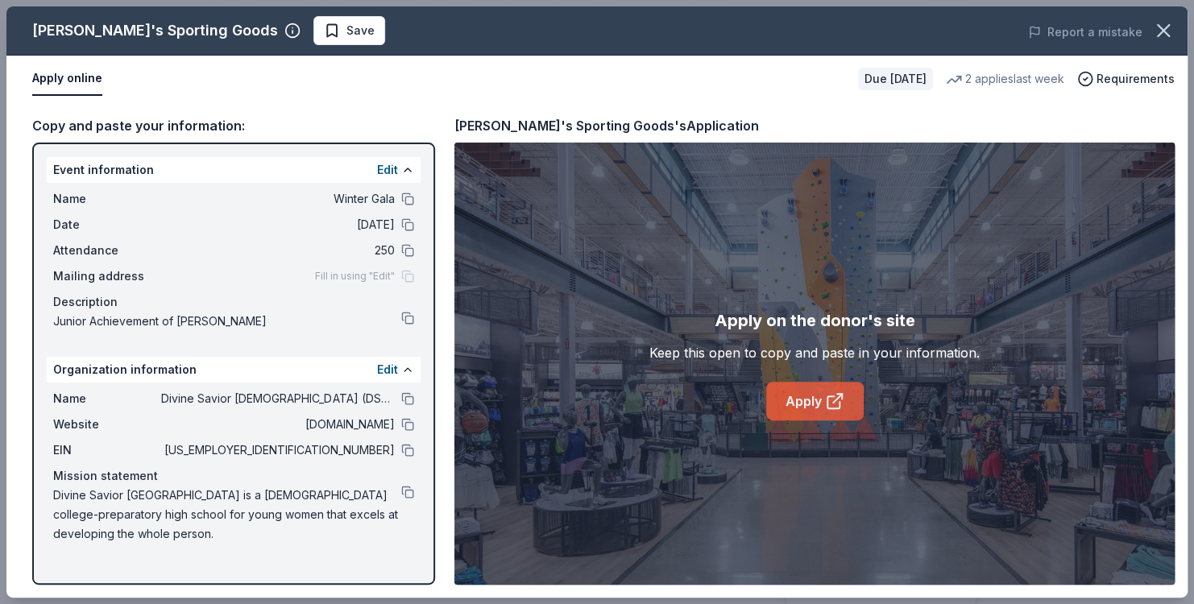
click at [824, 405] on link "Apply" at bounding box center [815, 401] width 98 height 39
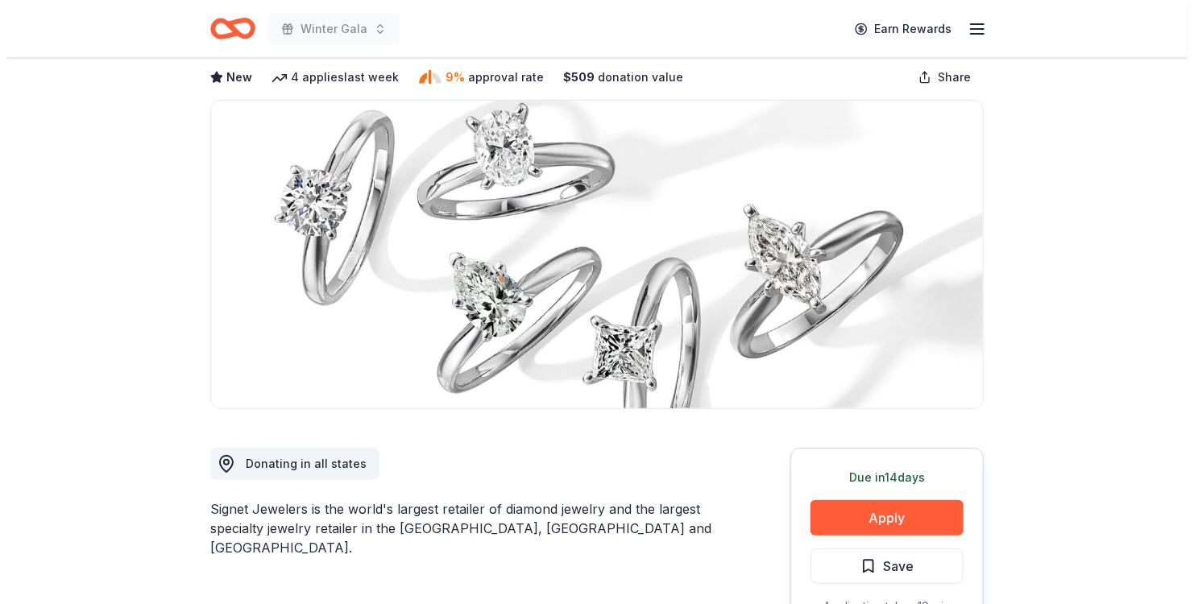
scroll to position [161, 0]
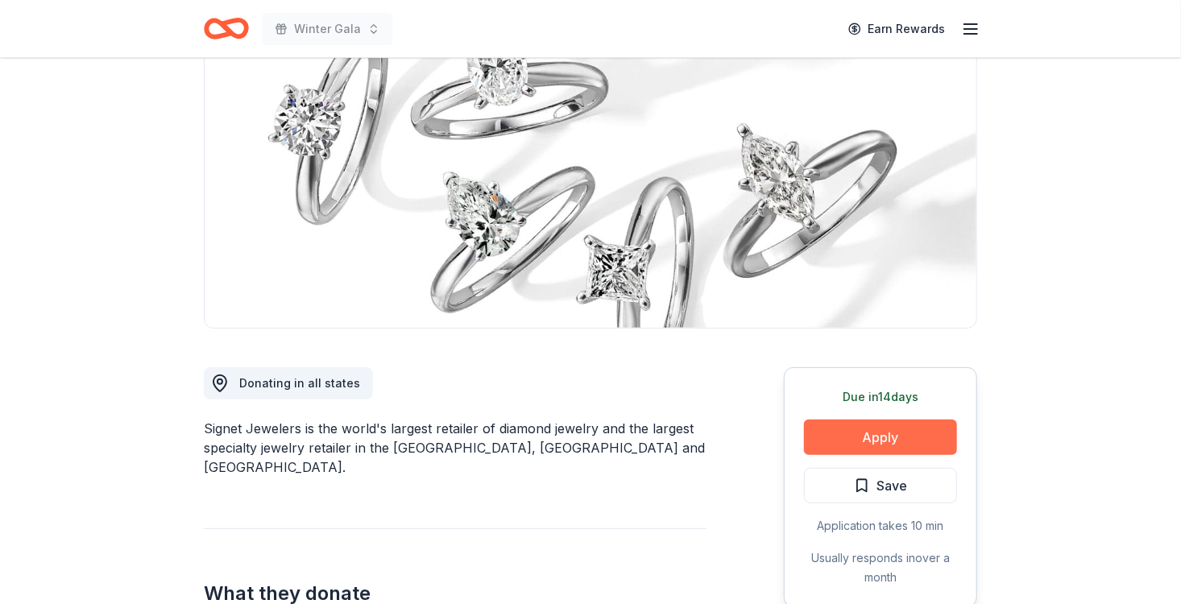
click at [897, 438] on button "Apply" at bounding box center [880, 437] width 153 height 35
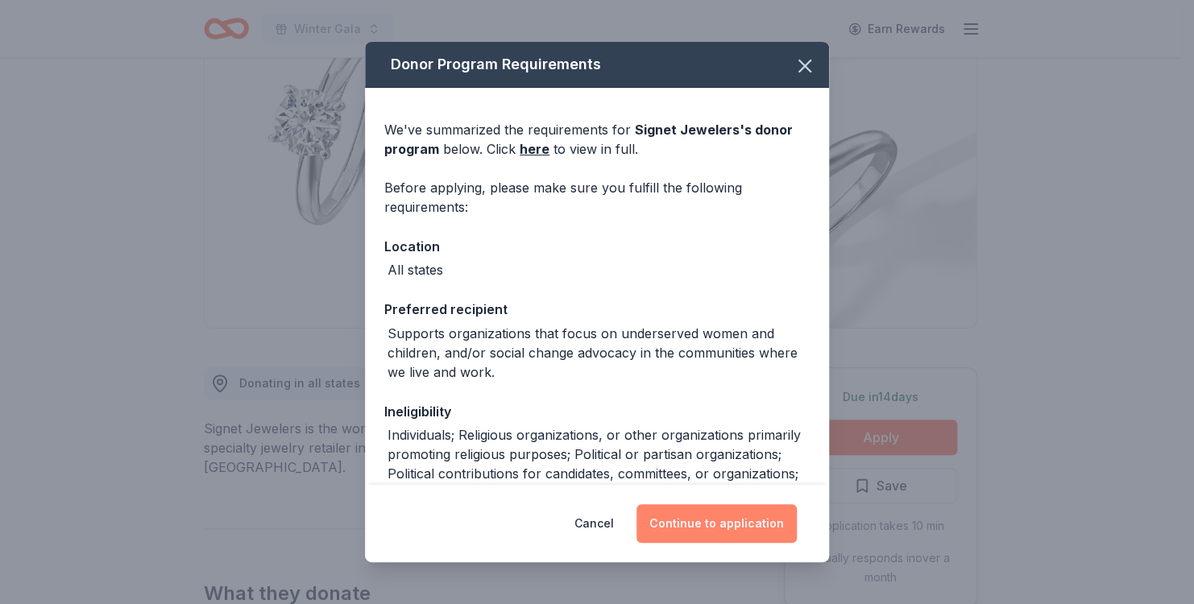
click at [705, 524] on button "Continue to application" at bounding box center [717, 523] width 160 height 39
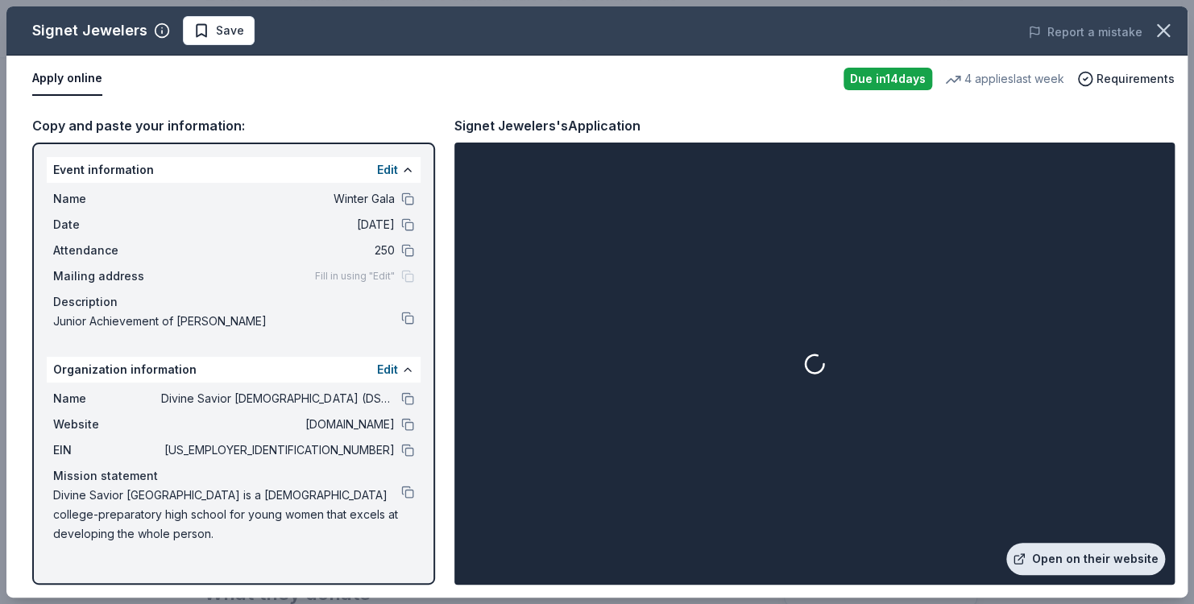
click at [1075, 551] on link "Open on their website" at bounding box center [1085, 559] width 159 height 32
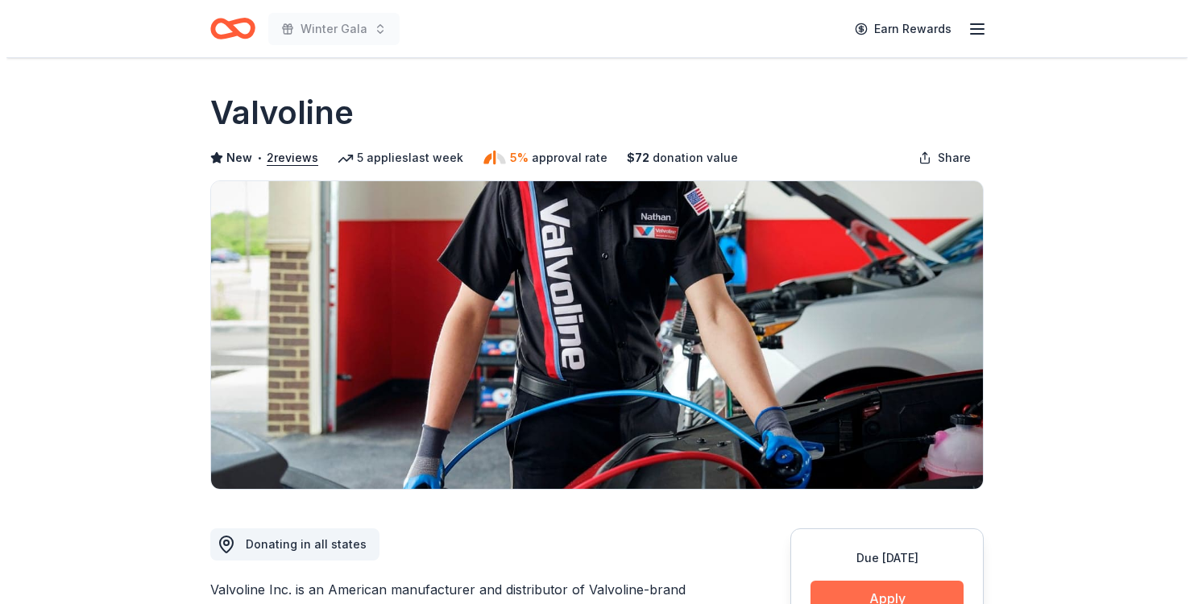
scroll to position [242, 0]
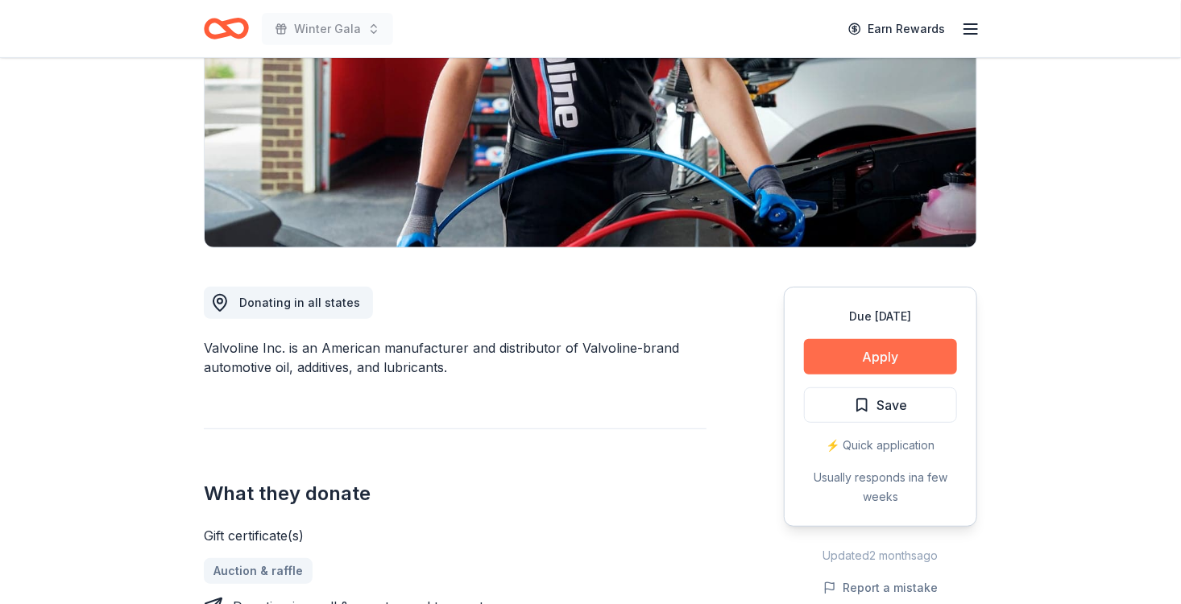
click at [907, 347] on button "Apply" at bounding box center [880, 356] width 153 height 35
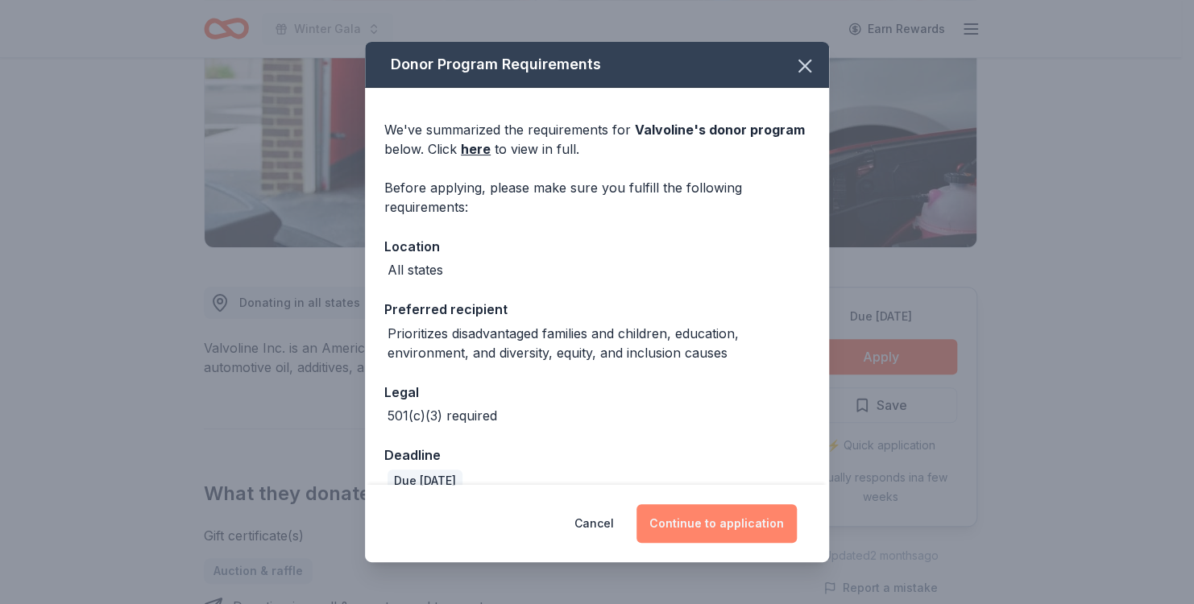
click at [741, 524] on button "Continue to application" at bounding box center [717, 523] width 160 height 39
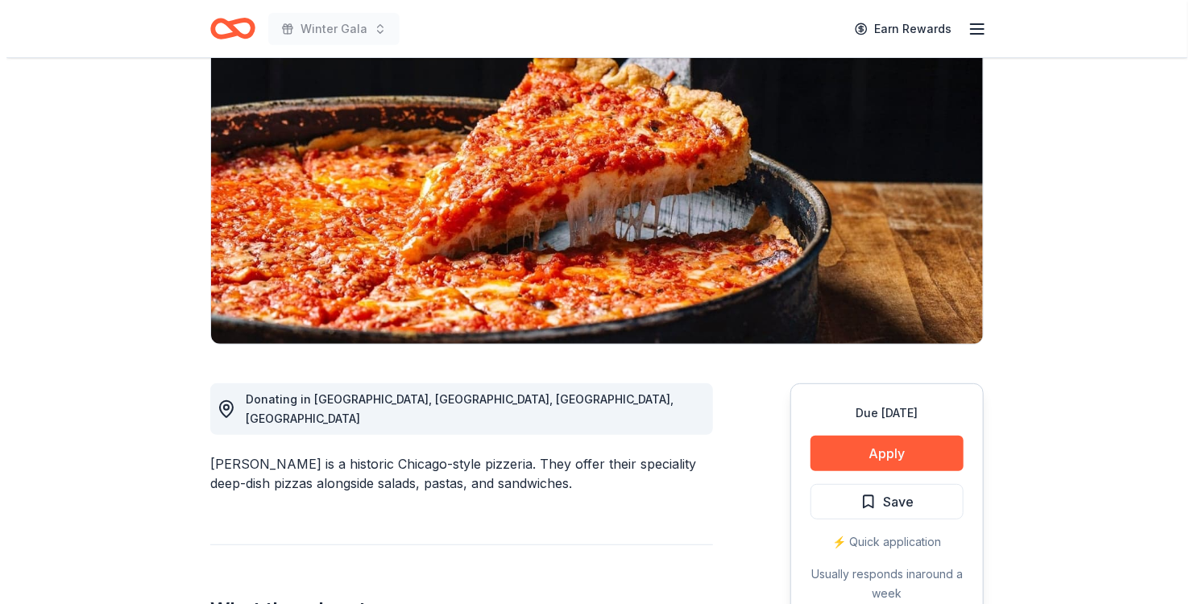
scroll to position [242, 0]
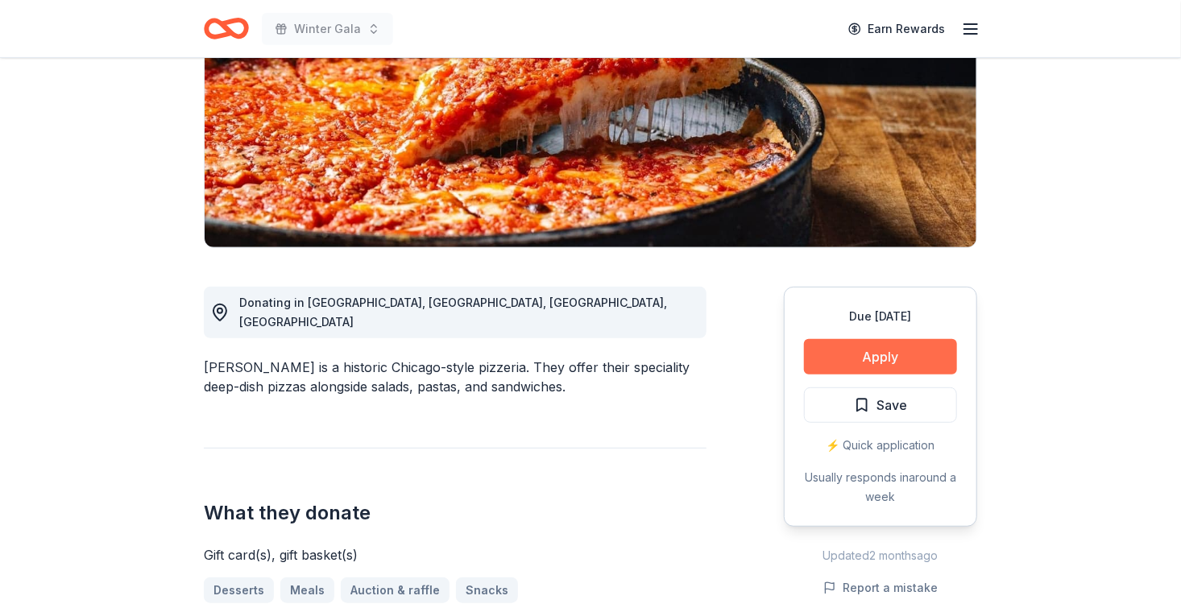
click at [882, 353] on button "Apply" at bounding box center [880, 356] width 153 height 35
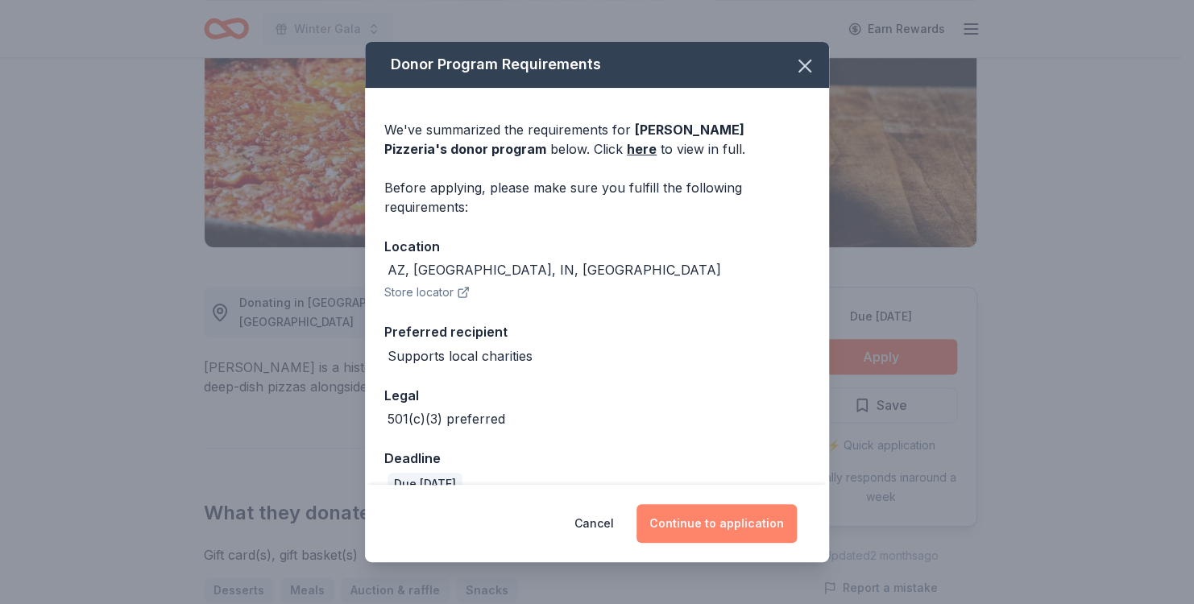
click at [728, 517] on button "Continue to application" at bounding box center [717, 523] width 160 height 39
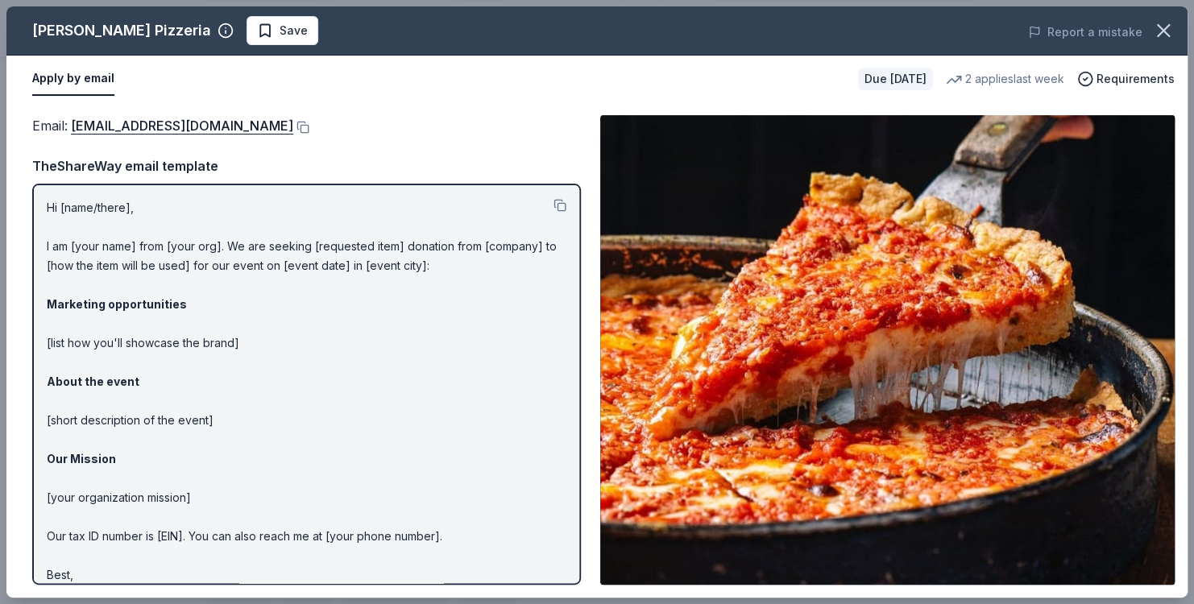
click at [265, 124] on div "Email : donations@loumalnatis.com" at bounding box center [306, 125] width 549 height 21
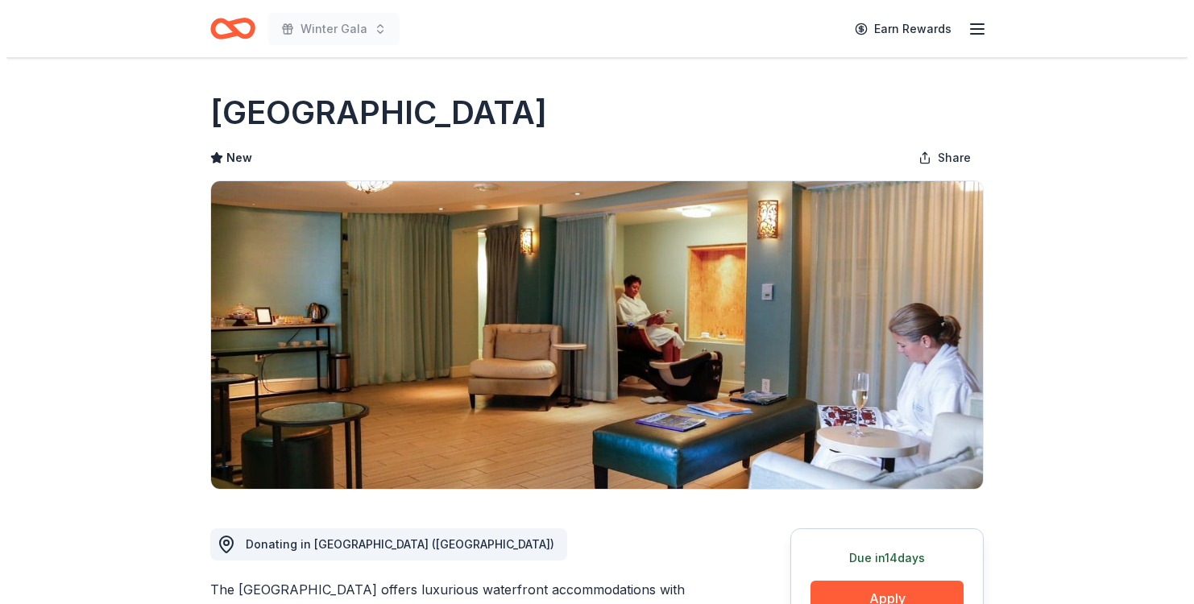
scroll to position [242, 0]
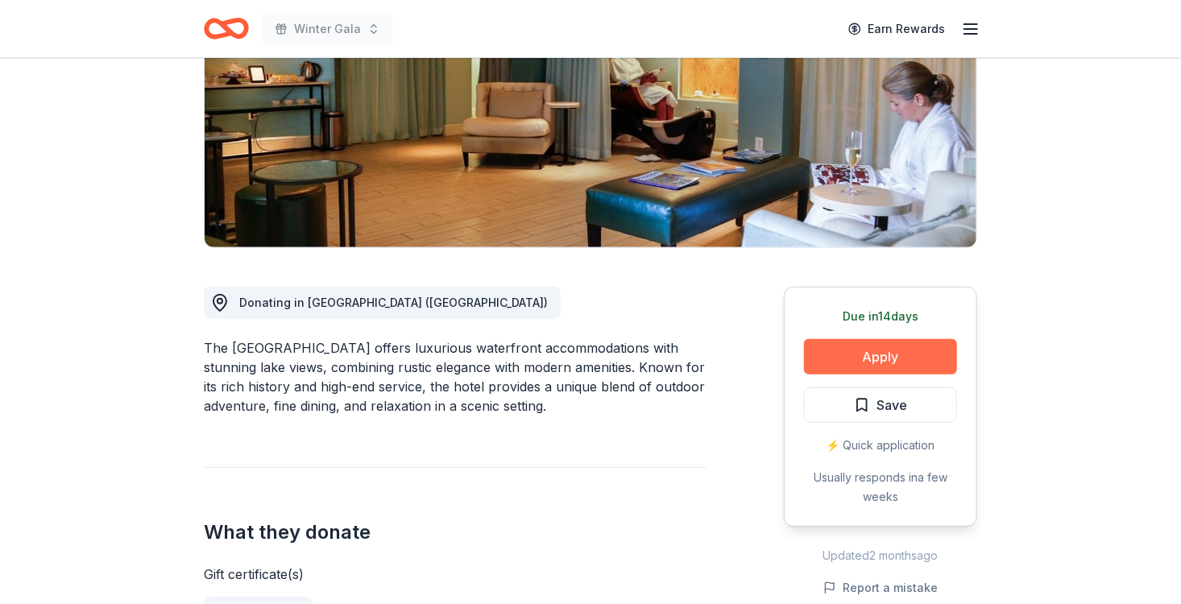
click at [824, 357] on button "Apply" at bounding box center [880, 356] width 153 height 35
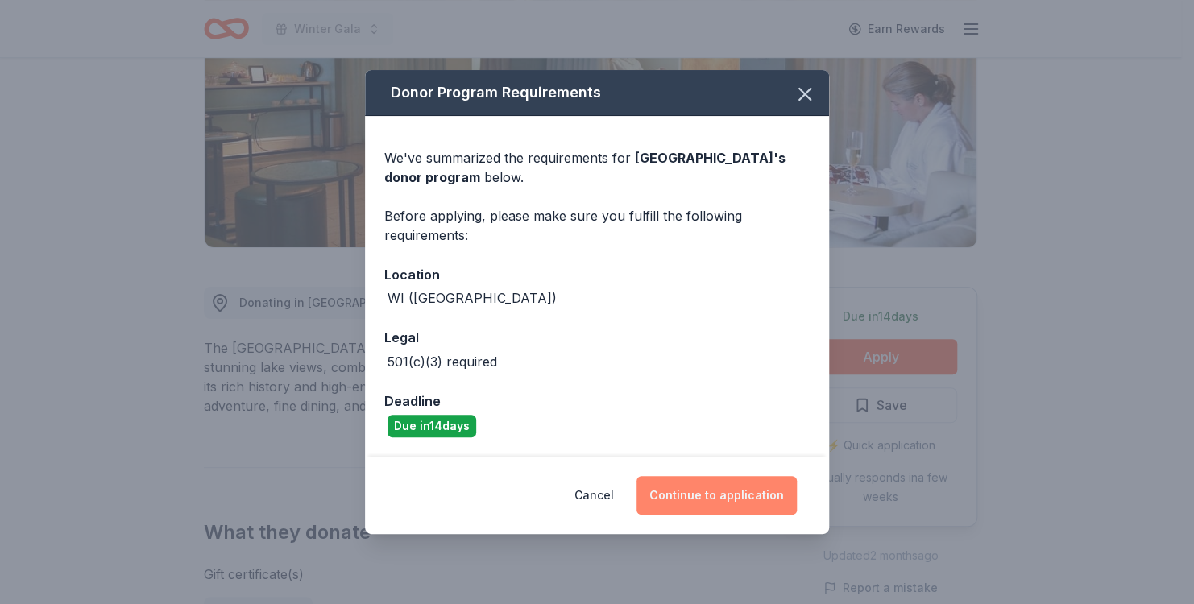
click at [671, 500] on button "Continue to application" at bounding box center [717, 495] width 160 height 39
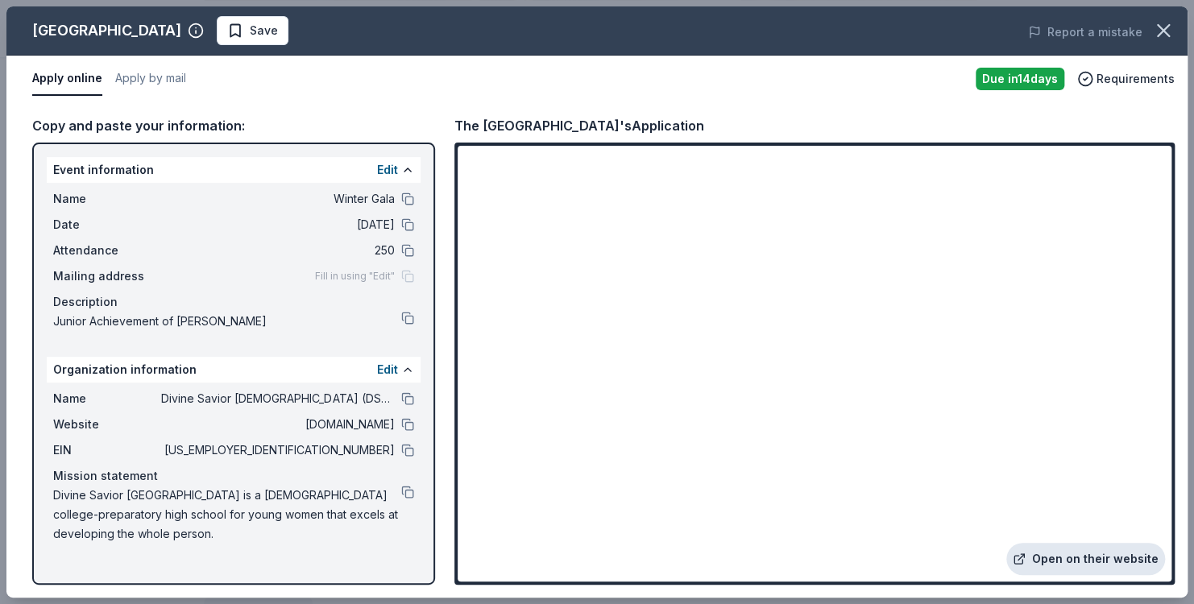
click at [1071, 562] on link "Open on their website" at bounding box center [1085, 559] width 159 height 32
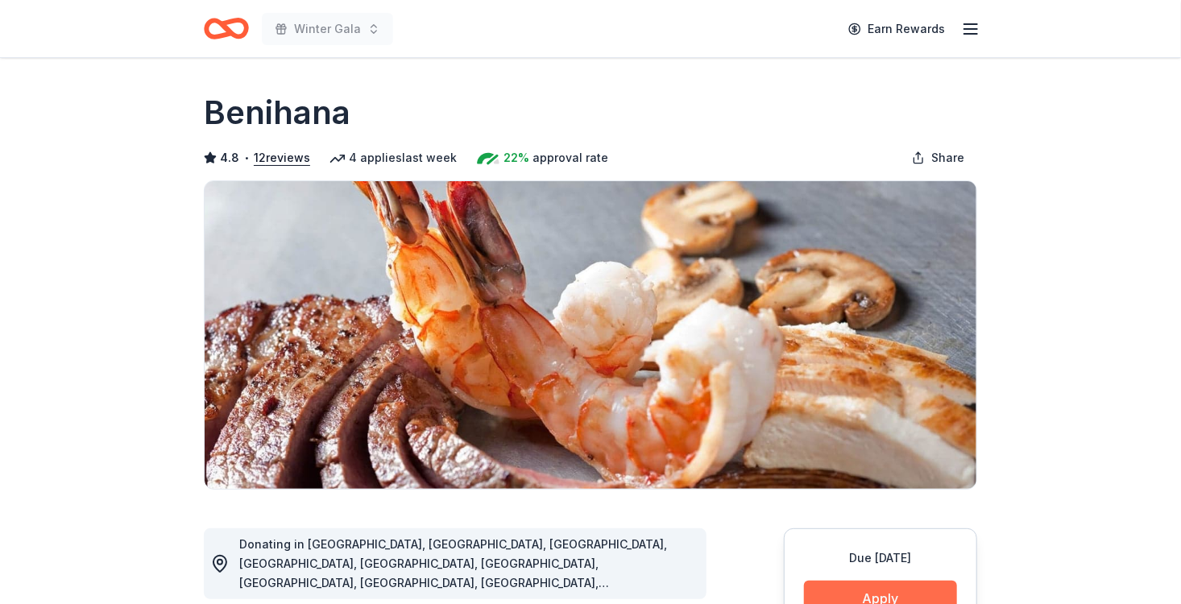
click at [901, 586] on button "Apply" at bounding box center [880, 598] width 153 height 35
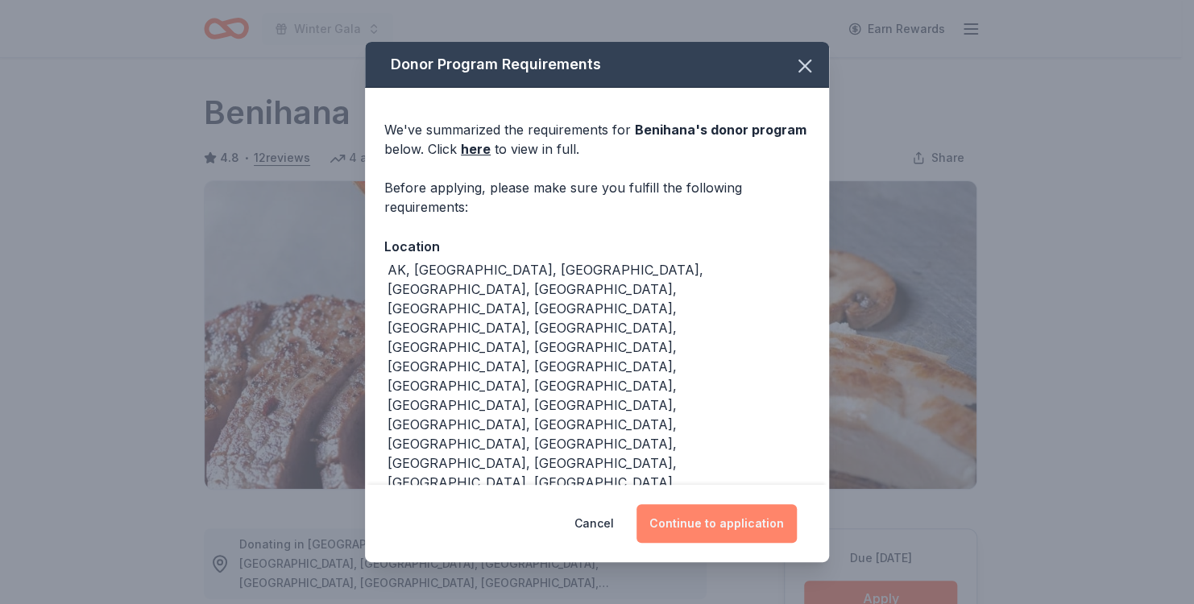
click at [724, 522] on button "Continue to application" at bounding box center [717, 523] width 160 height 39
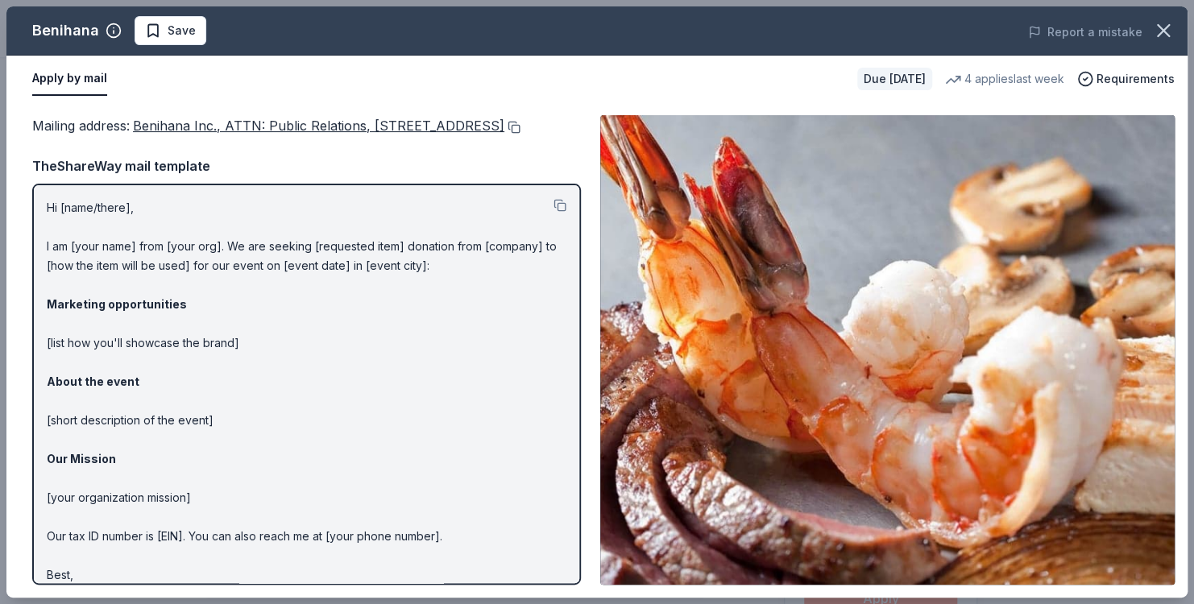
click at [504, 134] on button at bounding box center [512, 127] width 16 height 13
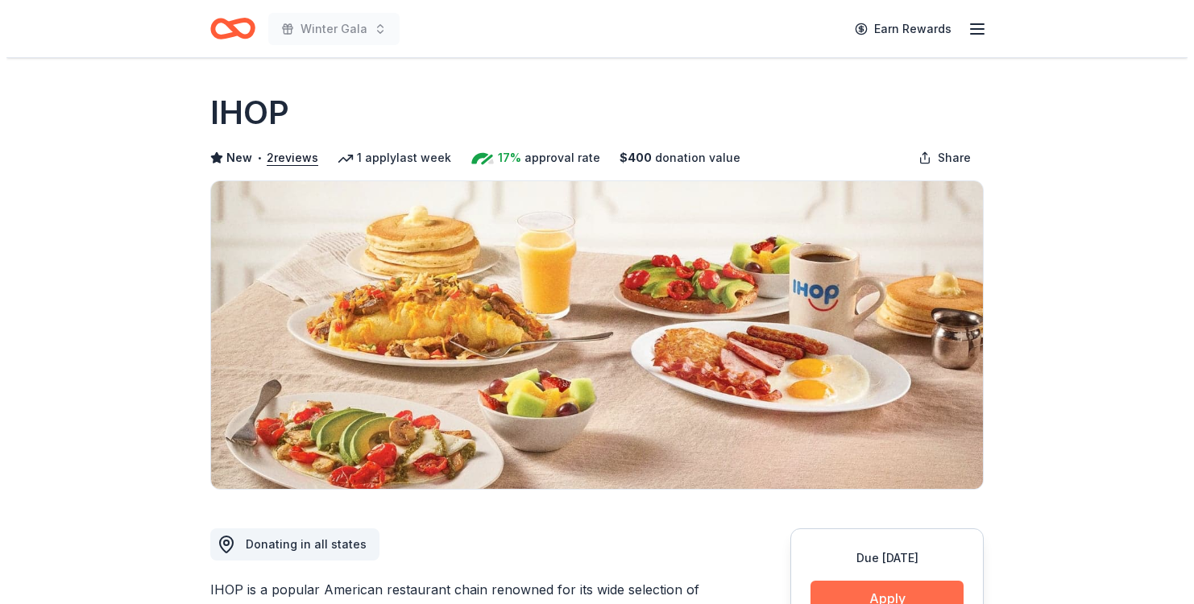
scroll to position [242, 0]
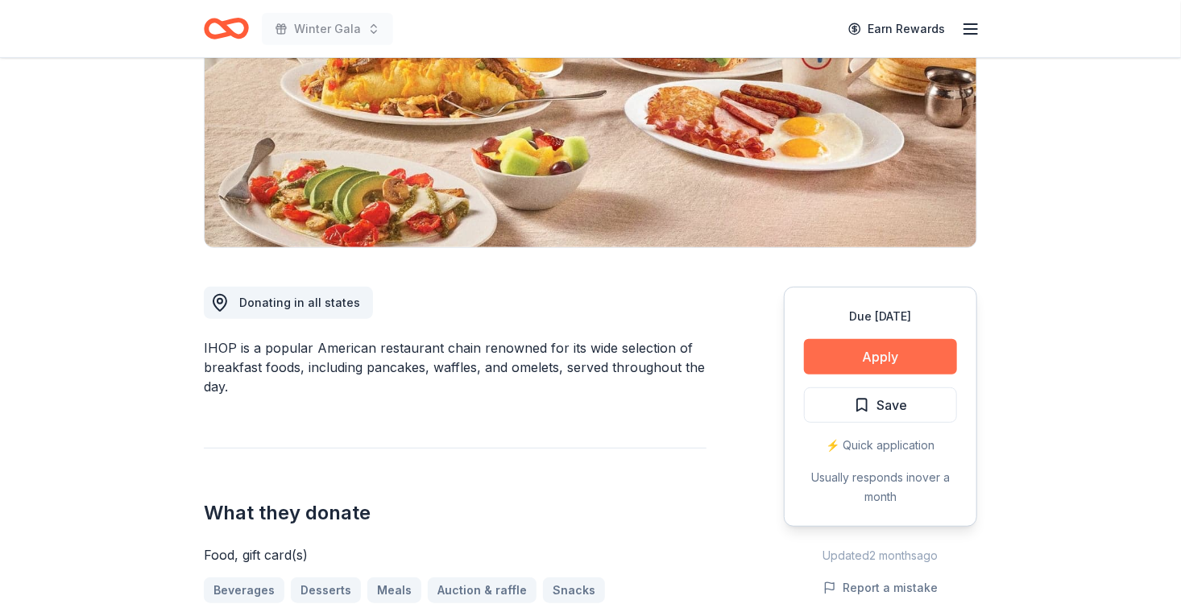
click at [852, 368] on button "Apply" at bounding box center [880, 356] width 153 height 35
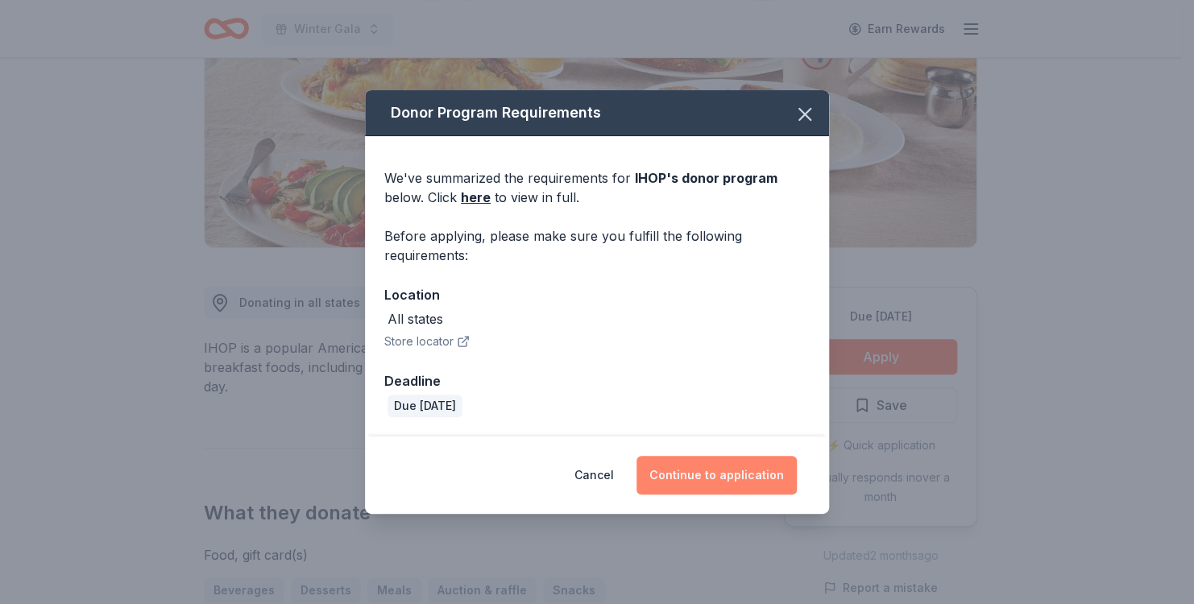
click at [698, 474] on button "Continue to application" at bounding box center [717, 475] width 160 height 39
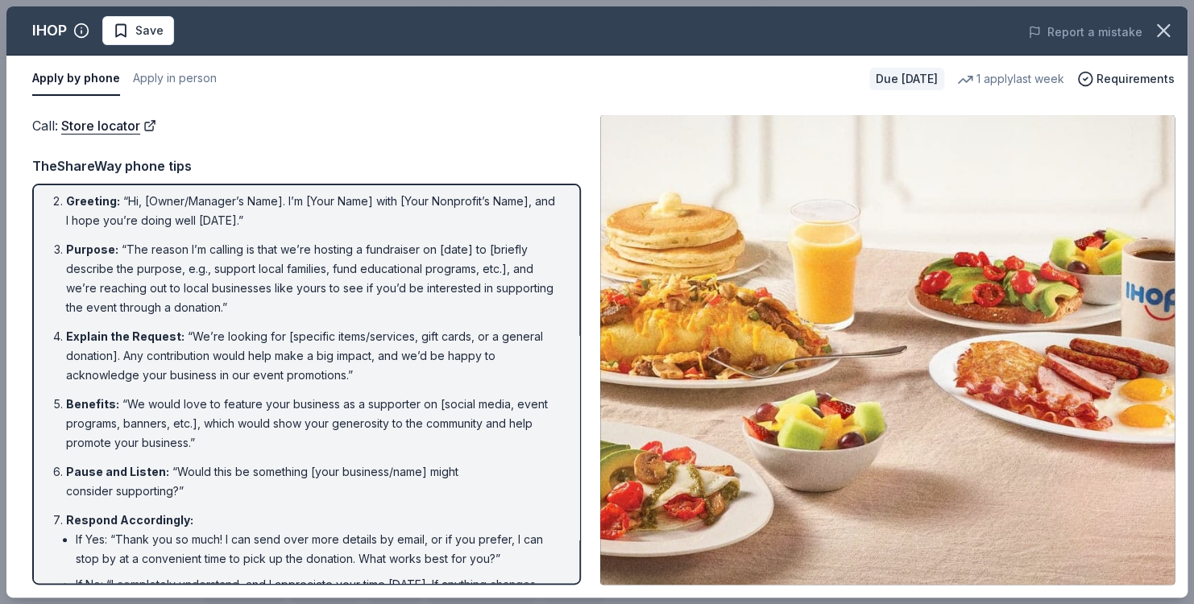
scroll to position [0, 0]
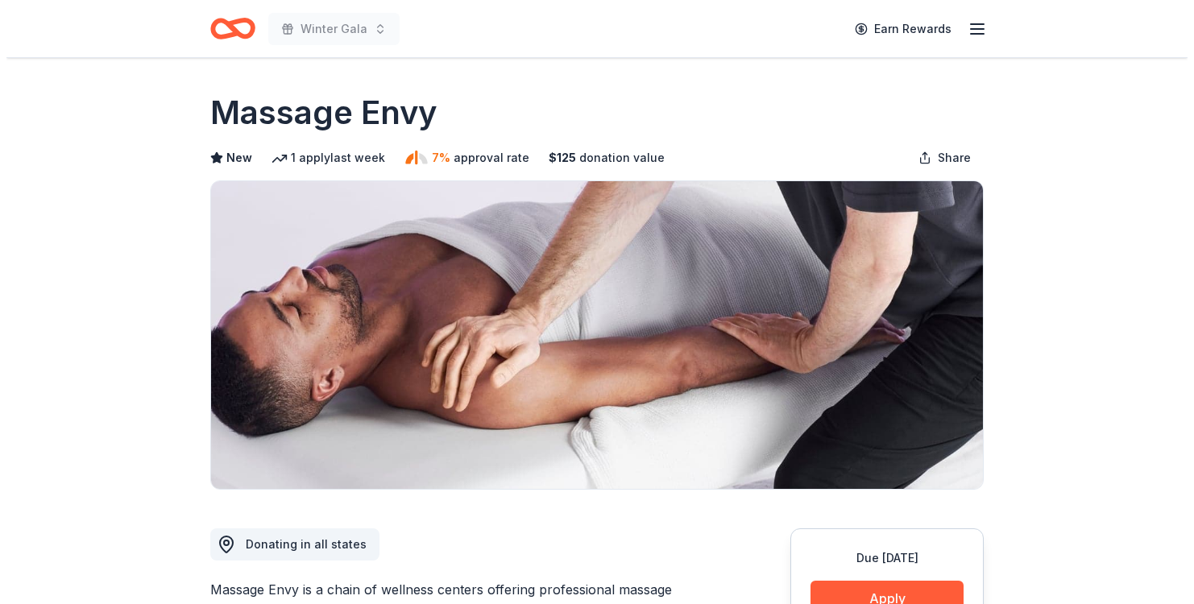
scroll to position [161, 0]
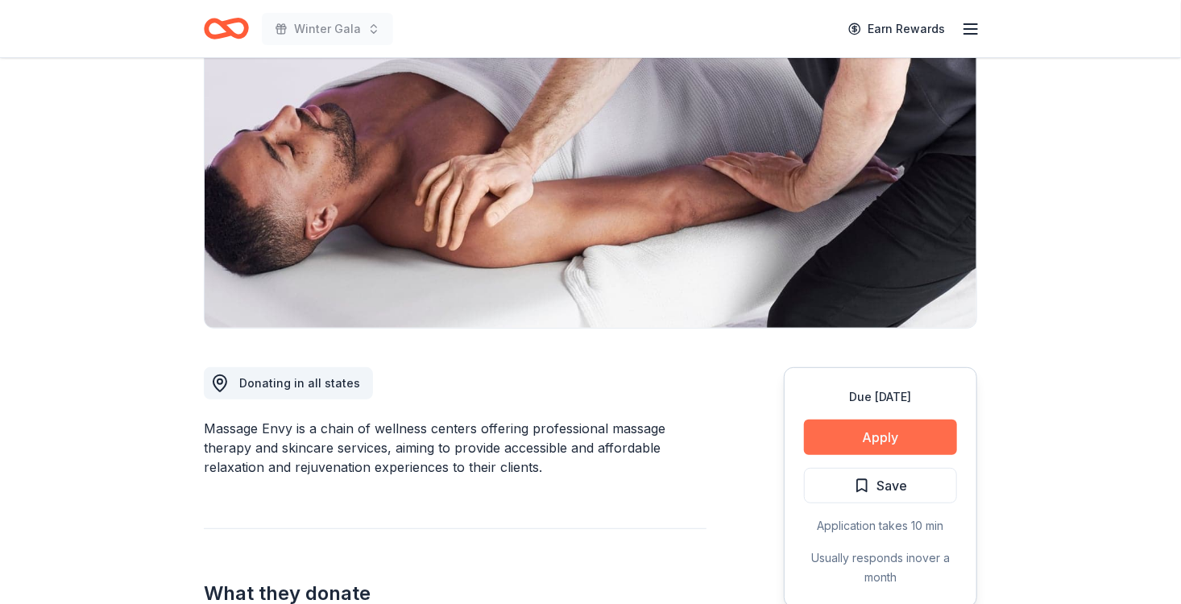
click at [895, 440] on button "Apply" at bounding box center [880, 437] width 153 height 35
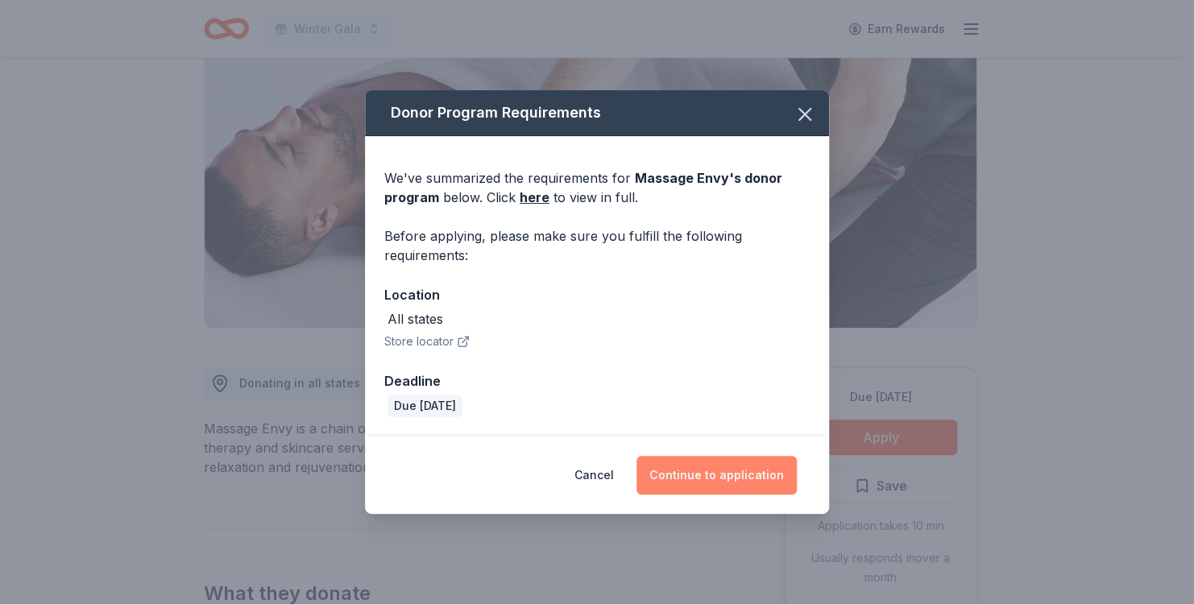
click at [725, 480] on button "Continue to application" at bounding box center [717, 475] width 160 height 39
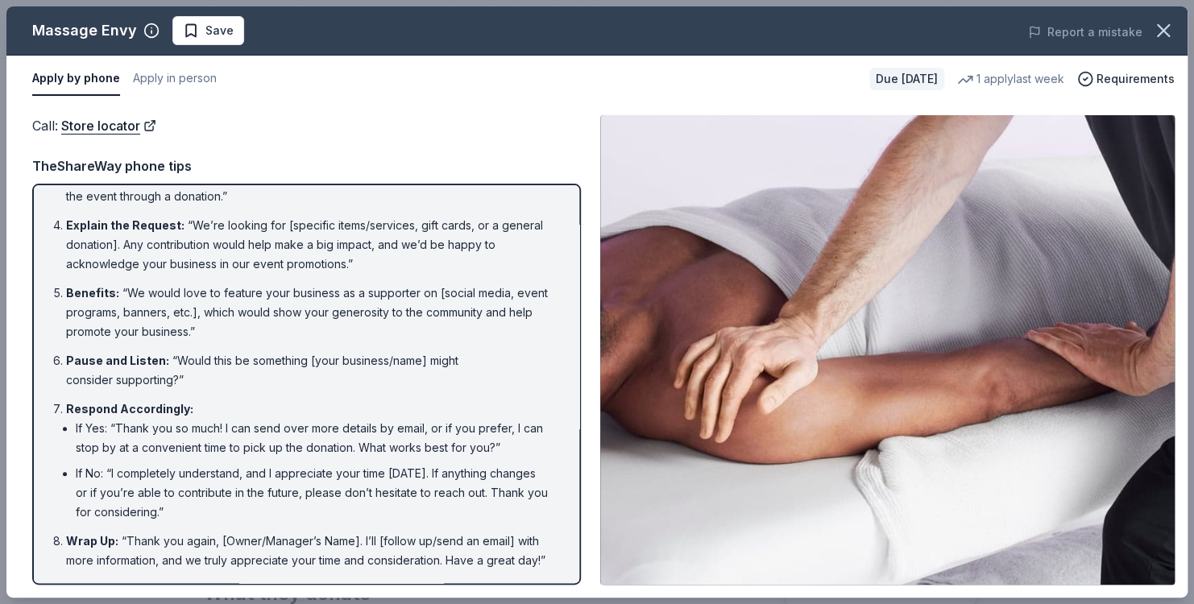
scroll to position [0, 0]
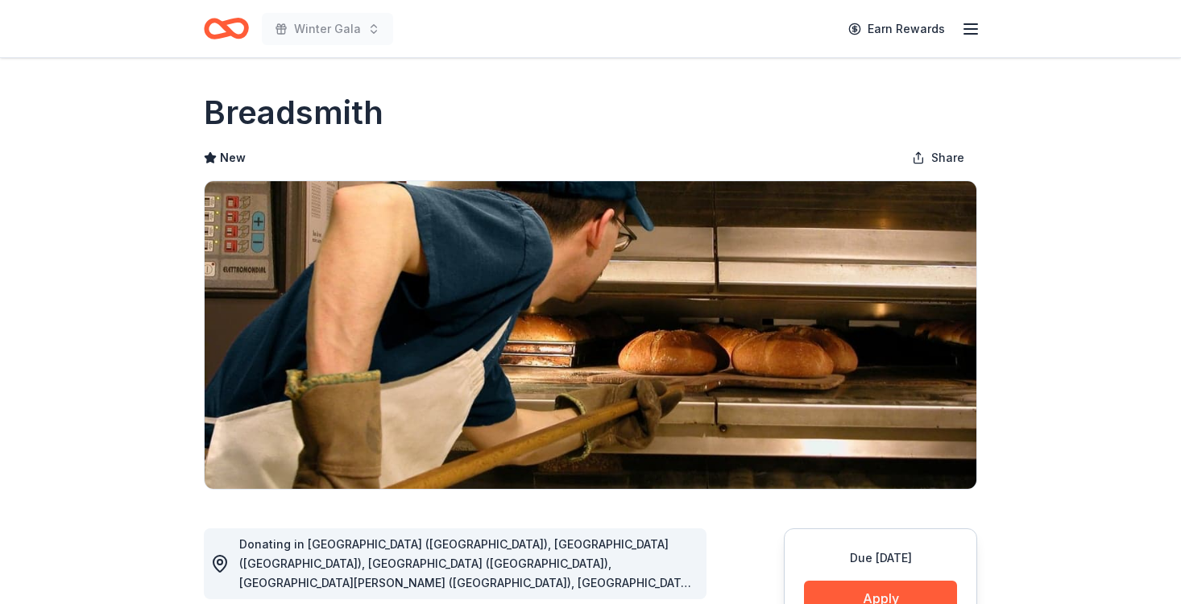
scroll to position [81, 0]
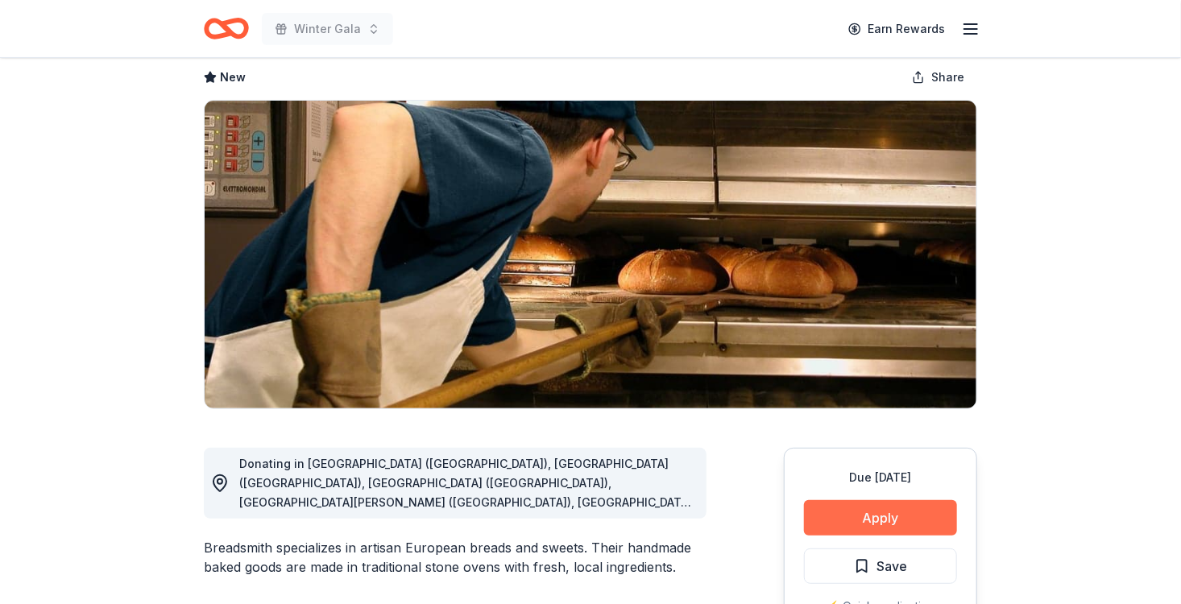
click at [857, 513] on button "Apply" at bounding box center [880, 517] width 153 height 35
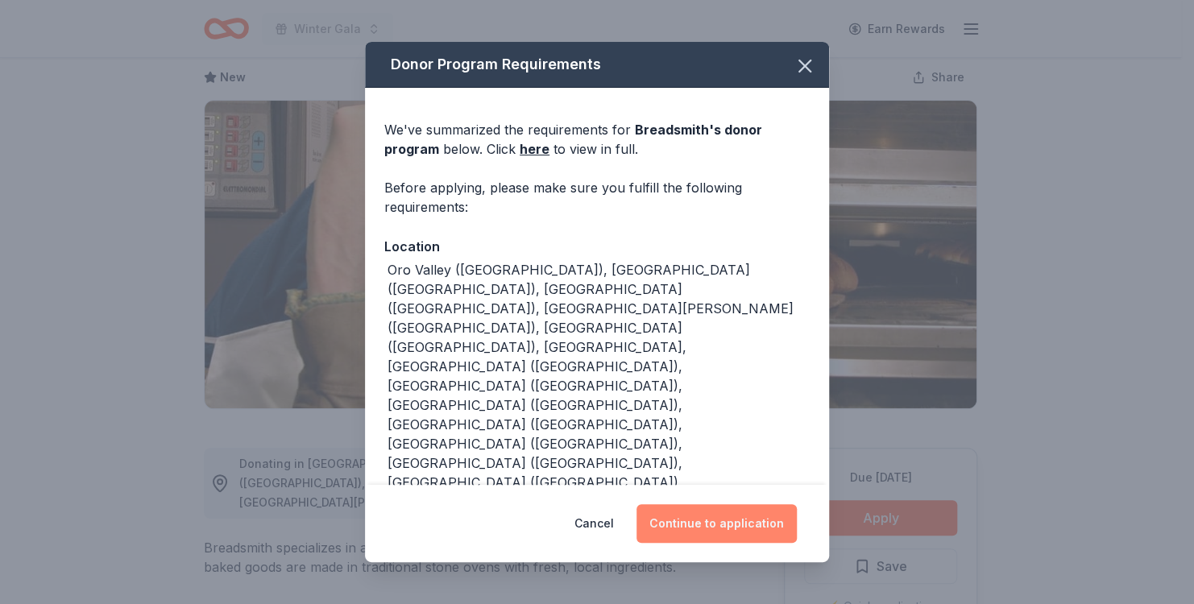
click at [749, 523] on button "Continue to application" at bounding box center [717, 523] width 160 height 39
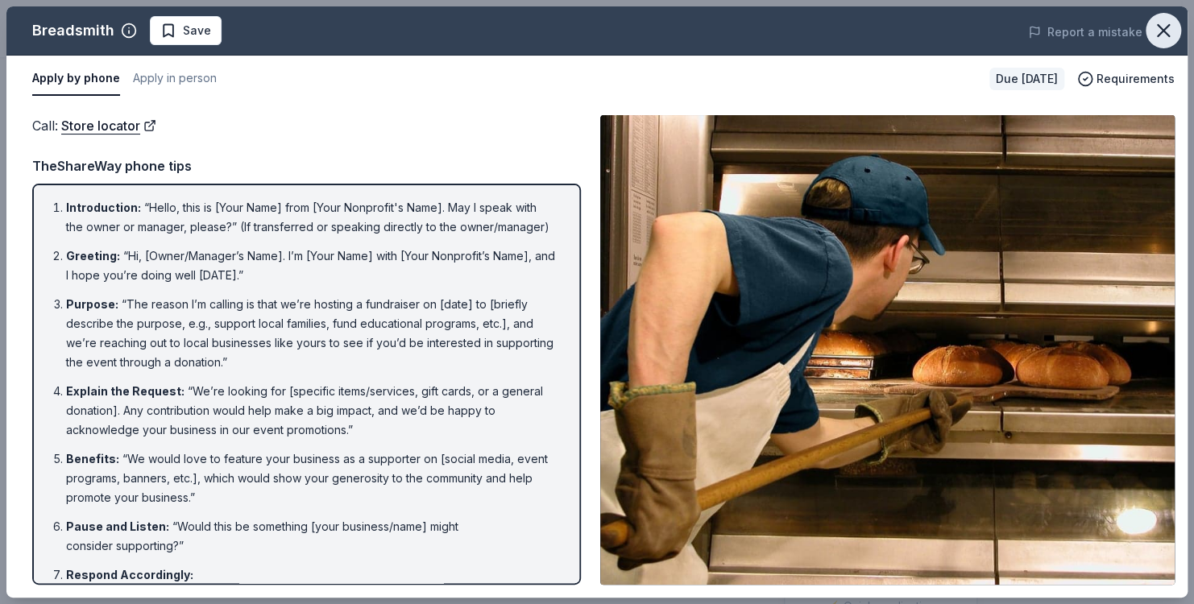
click at [1166, 34] on icon "button" at bounding box center [1163, 30] width 11 height 11
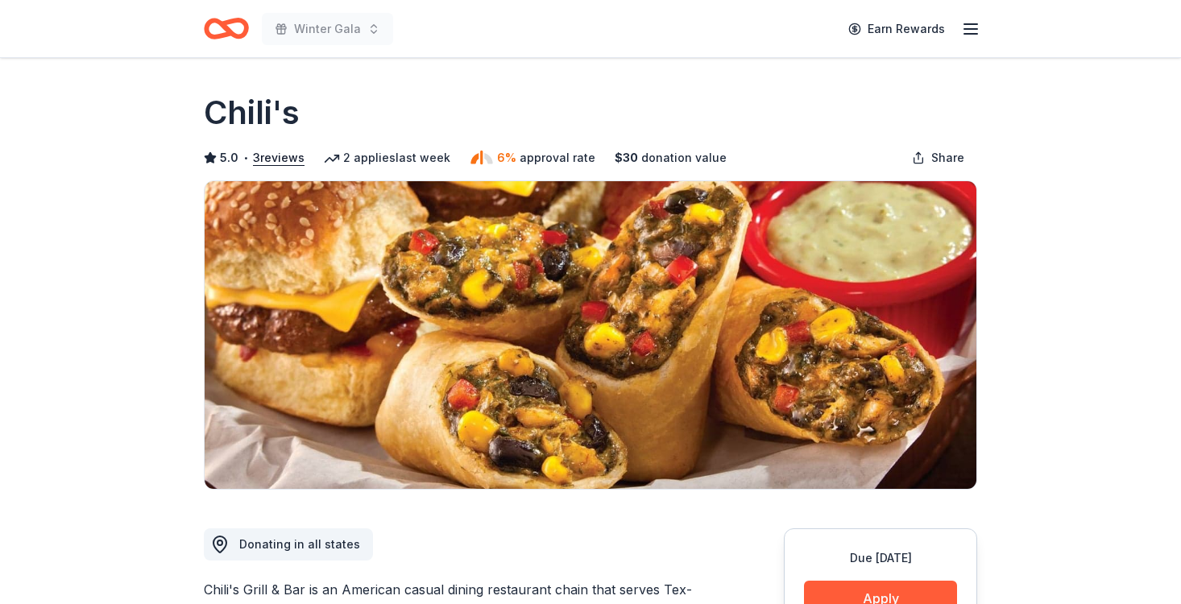
scroll to position [242, 0]
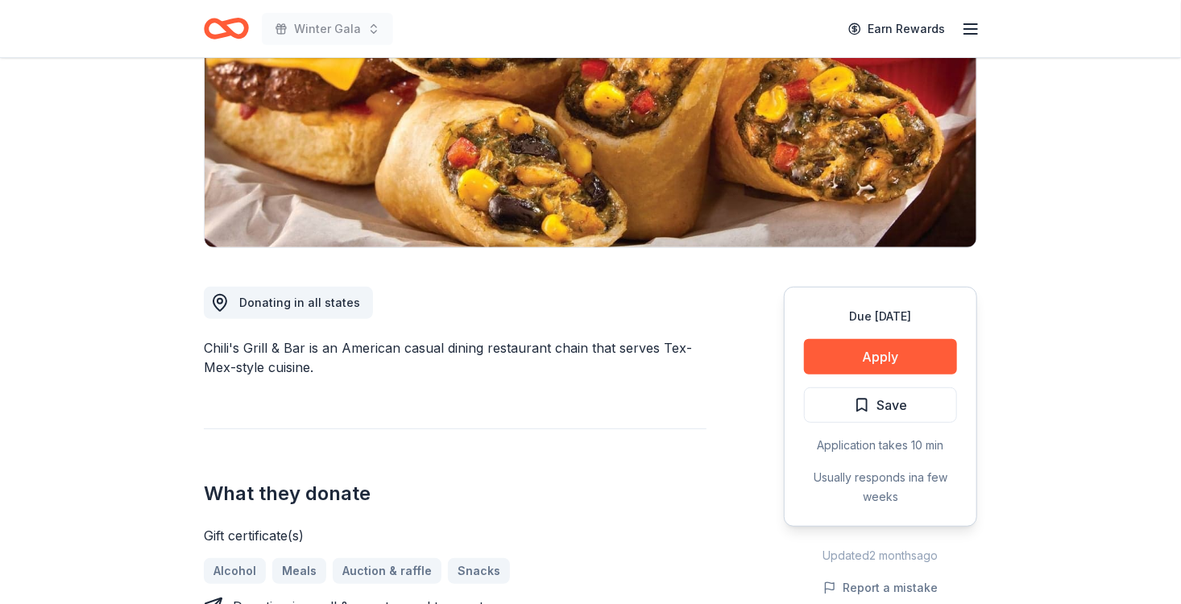
click at [872, 359] on button "Apply" at bounding box center [880, 356] width 153 height 35
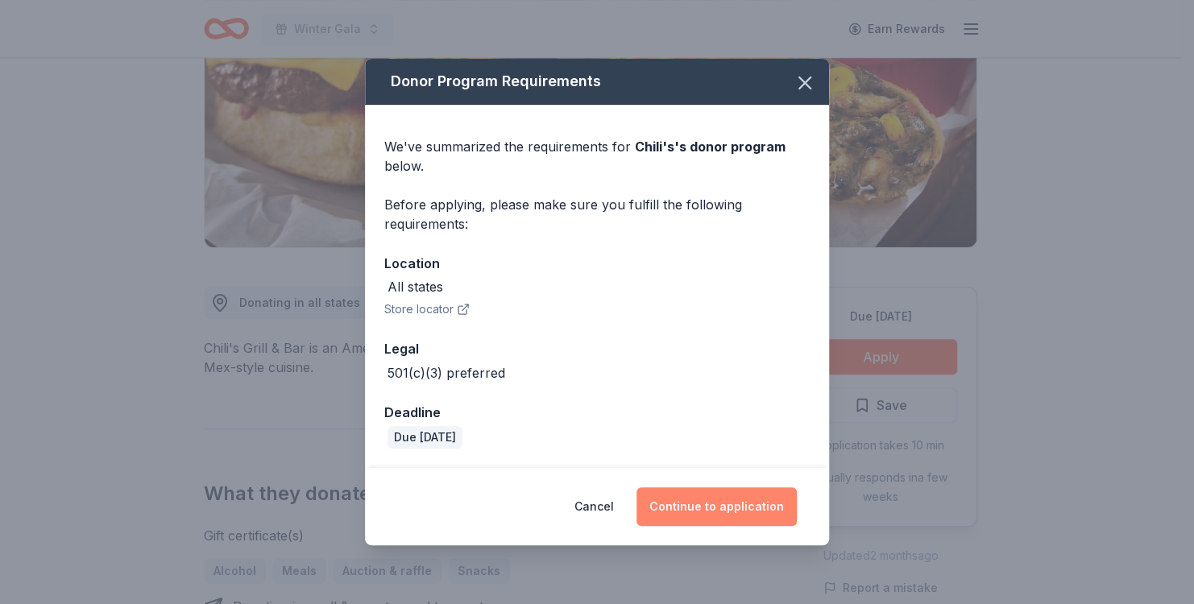
click at [691, 506] on button "Continue to application" at bounding box center [717, 507] width 160 height 39
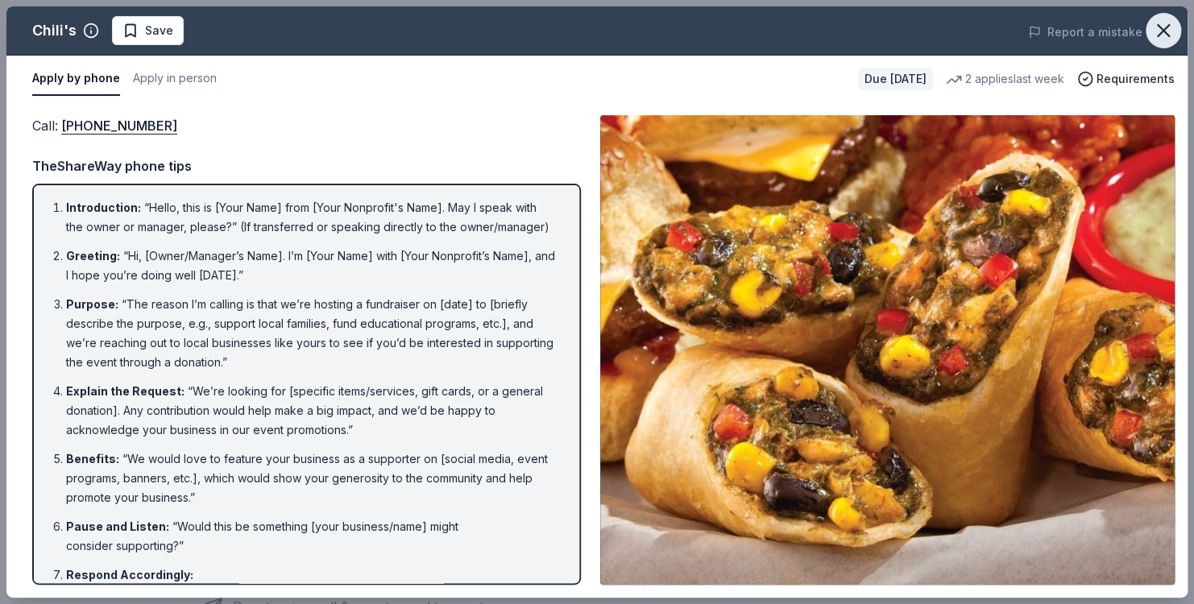
click at [1164, 27] on icon "button" at bounding box center [1163, 30] width 23 height 23
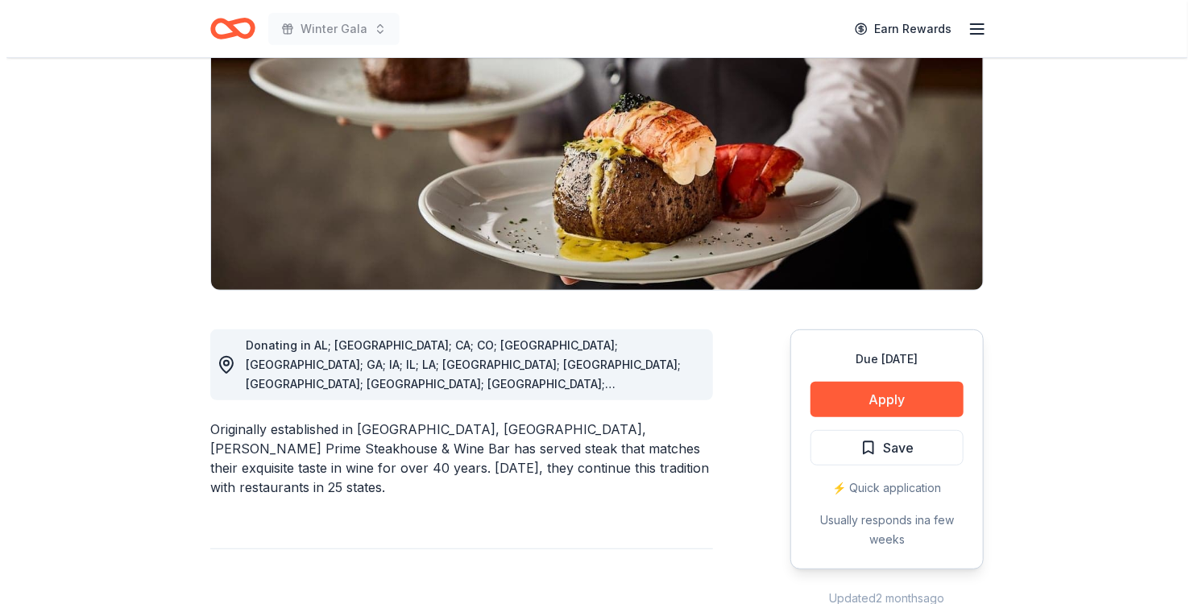
scroll to position [81, 0]
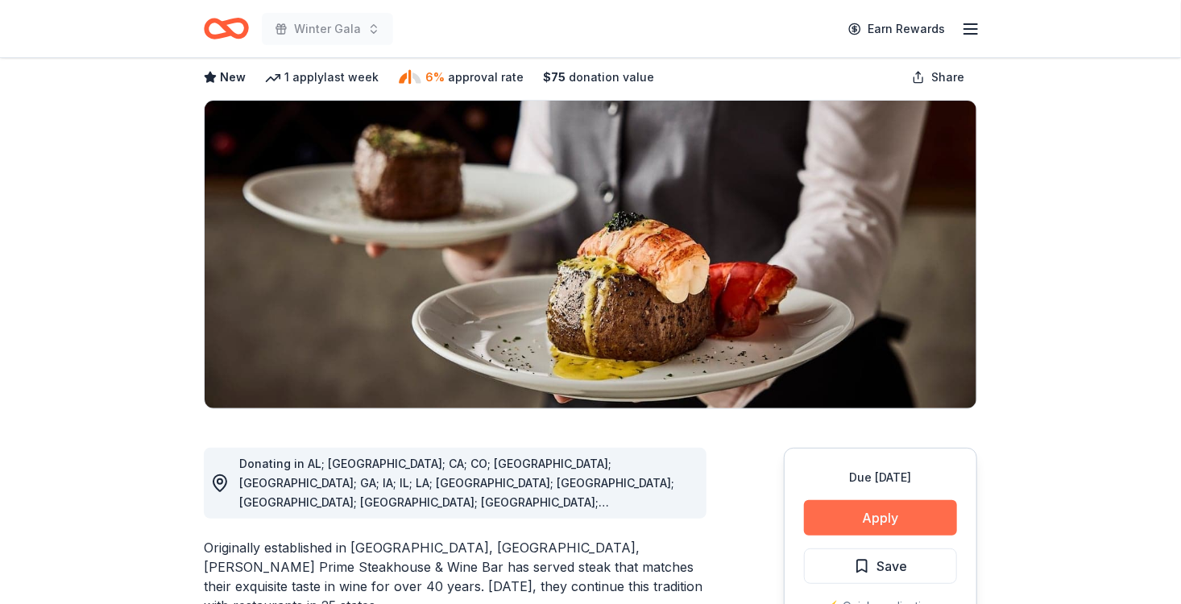
click at [929, 511] on button "Apply" at bounding box center [880, 517] width 153 height 35
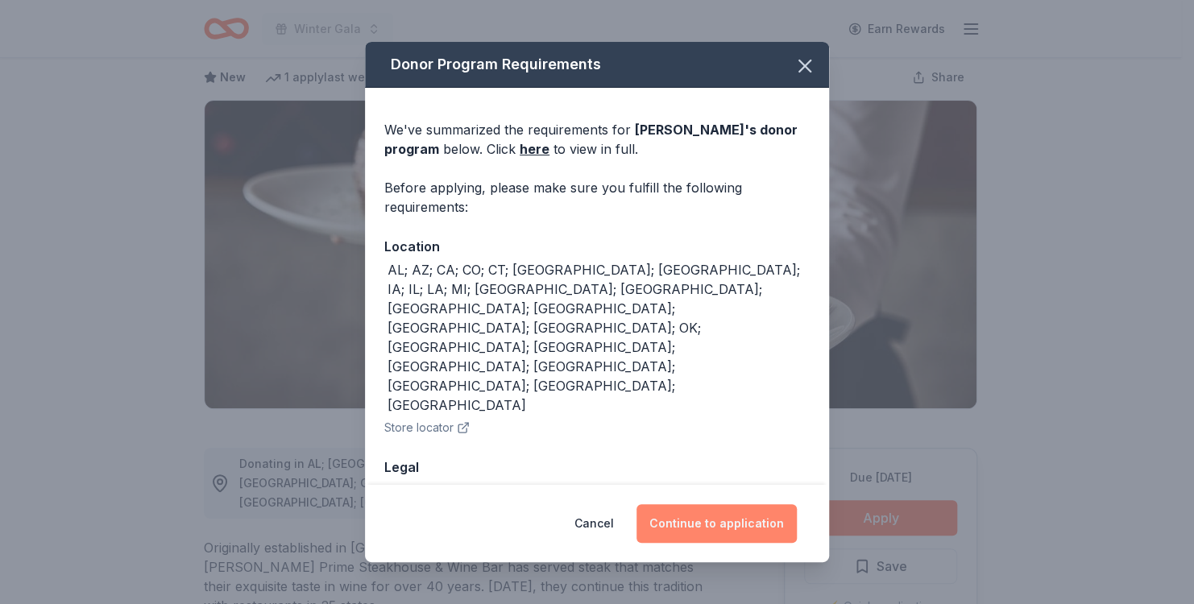
click at [749, 515] on button "Continue to application" at bounding box center [717, 523] width 160 height 39
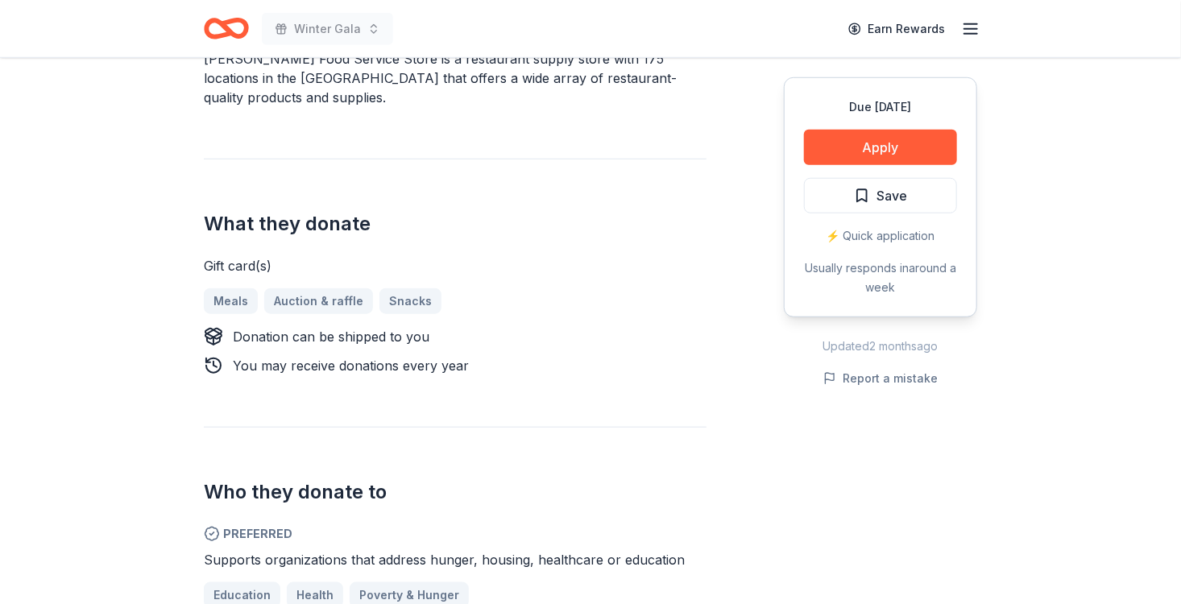
scroll to position [564, 0]
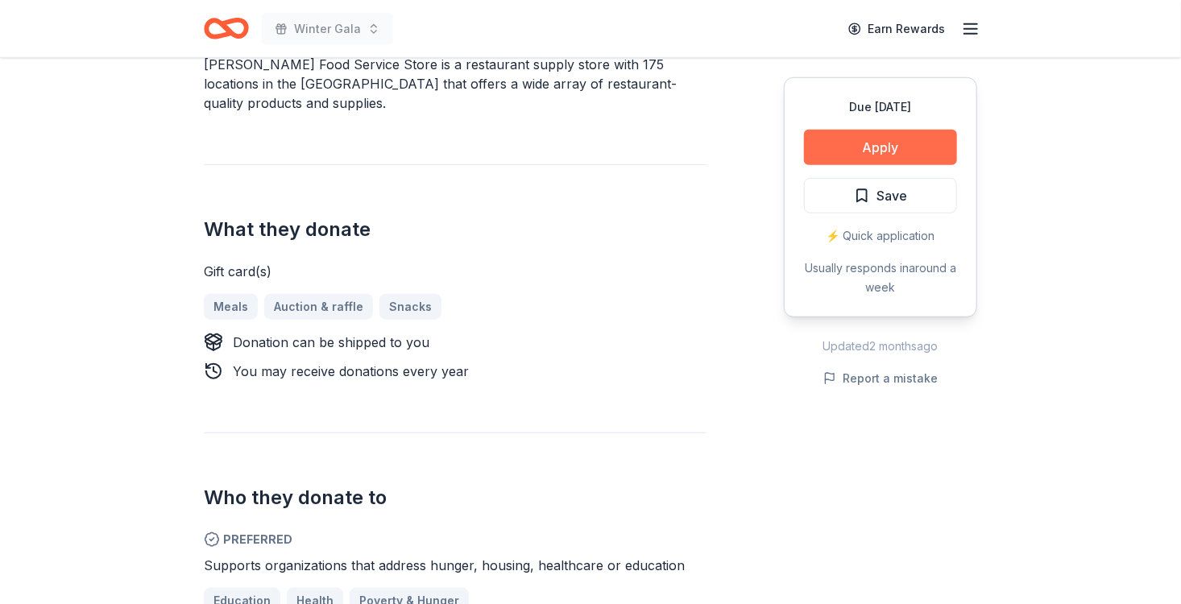
click at [886, 142] on button "Apply" at bounding box center [880, 147] width 153 height 35
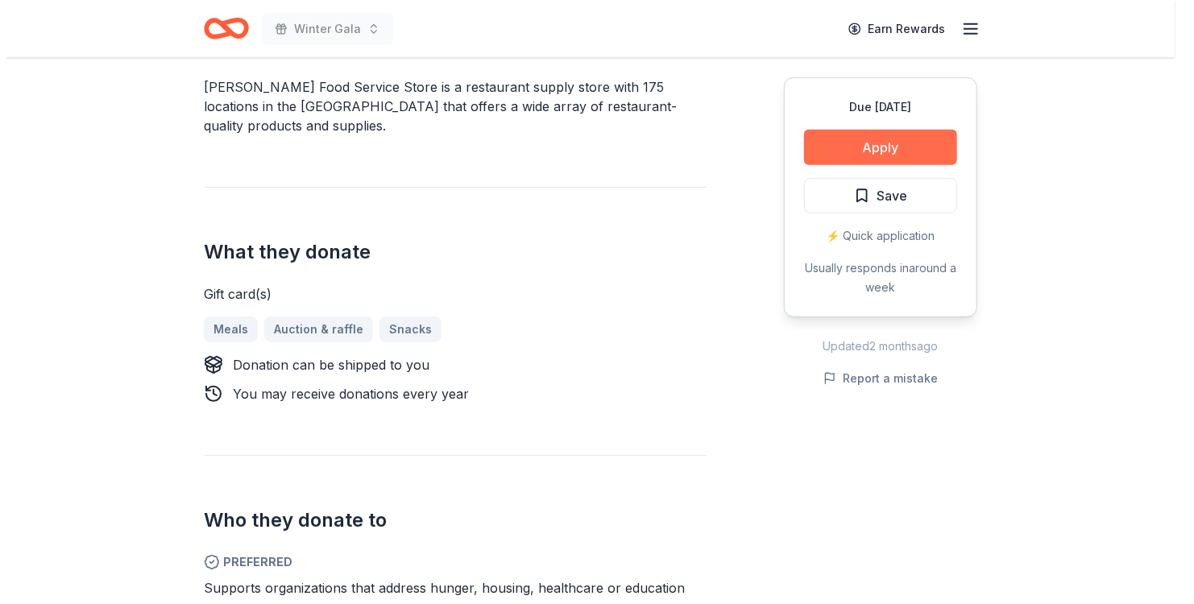
scroll to position [575, 0]
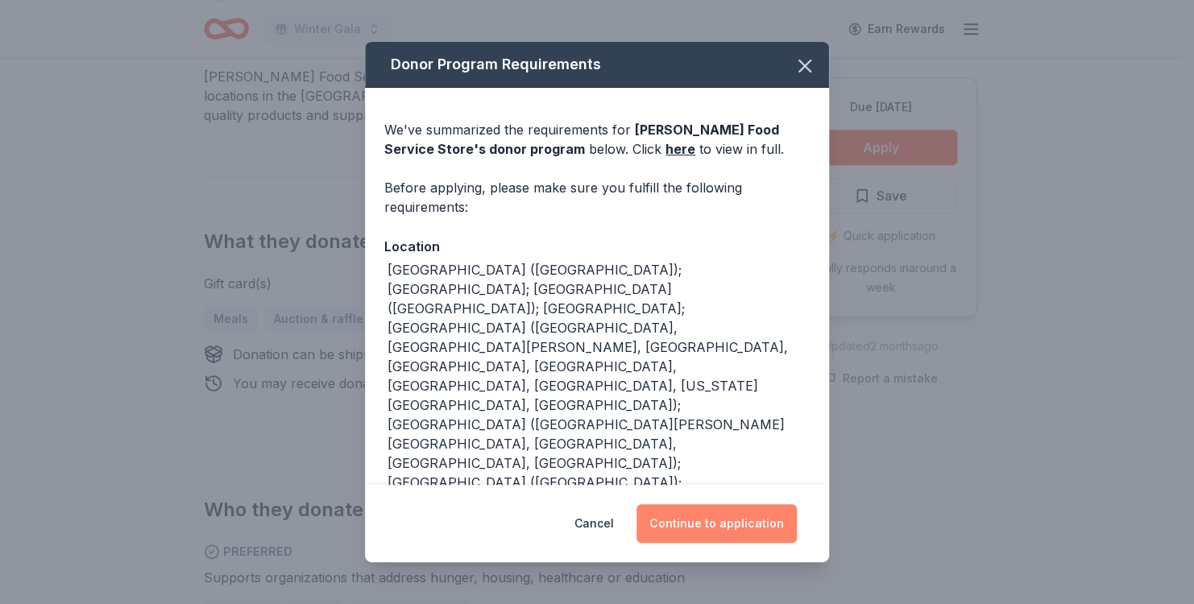
click at [735, 525] on button "Continue to application" at bounding box center [717, 523] width 160 height 39
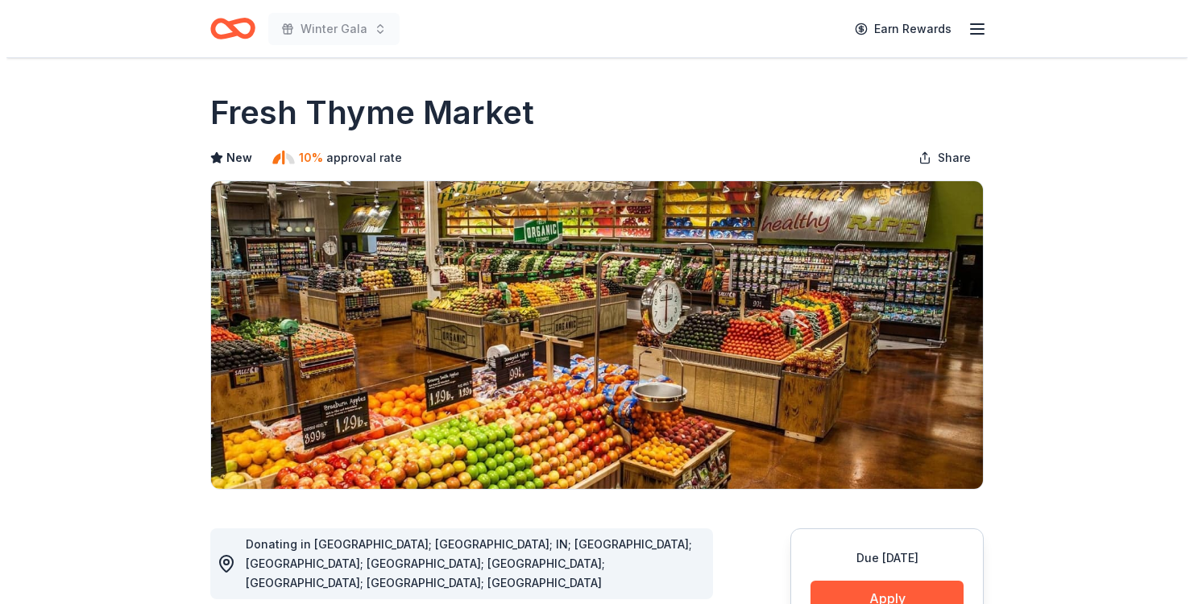
scroll to position [161, 0]
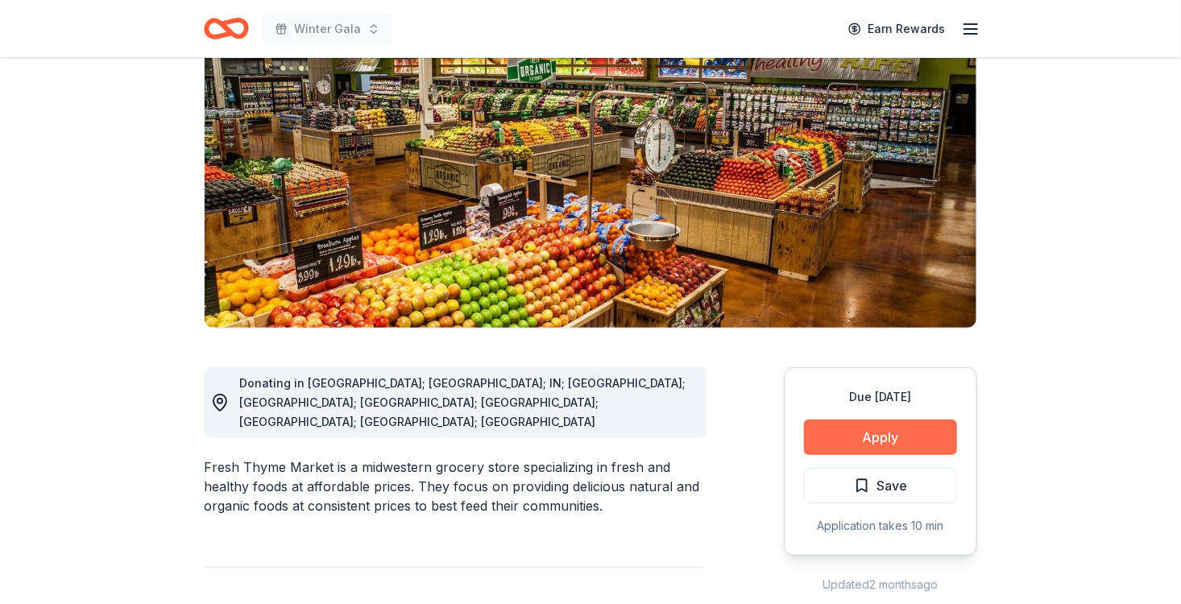
click at [878, 437] on button "Apply" at bounding box center [880, 437] width 153 height 35
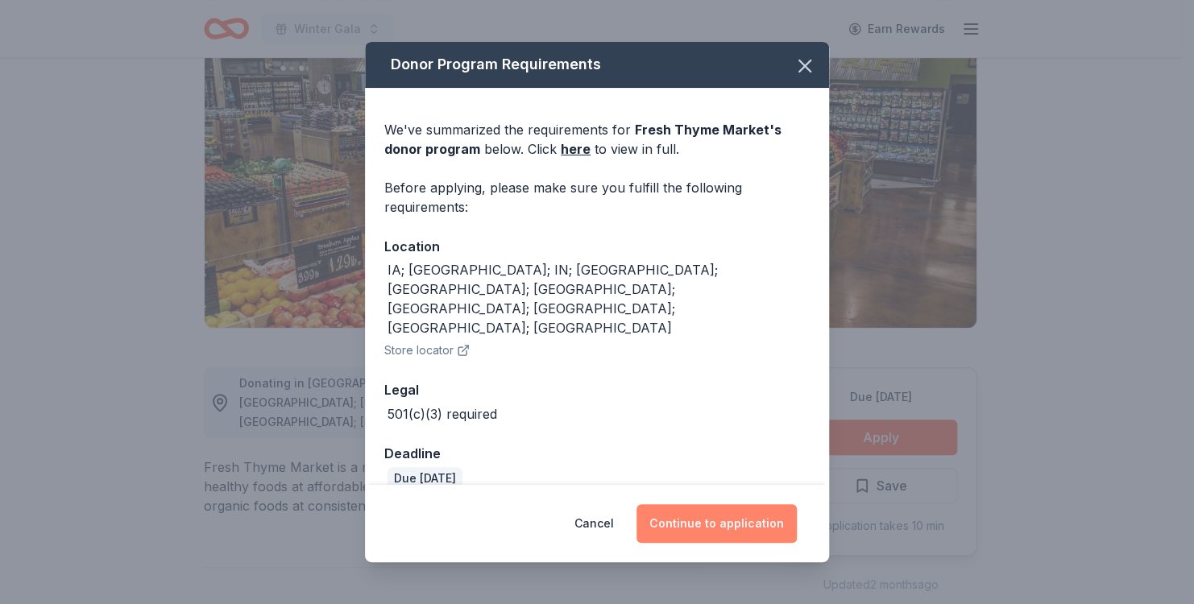
click at [684, 505] on button "Continue to application" at bounding box center [717, 523] width 160 height 39
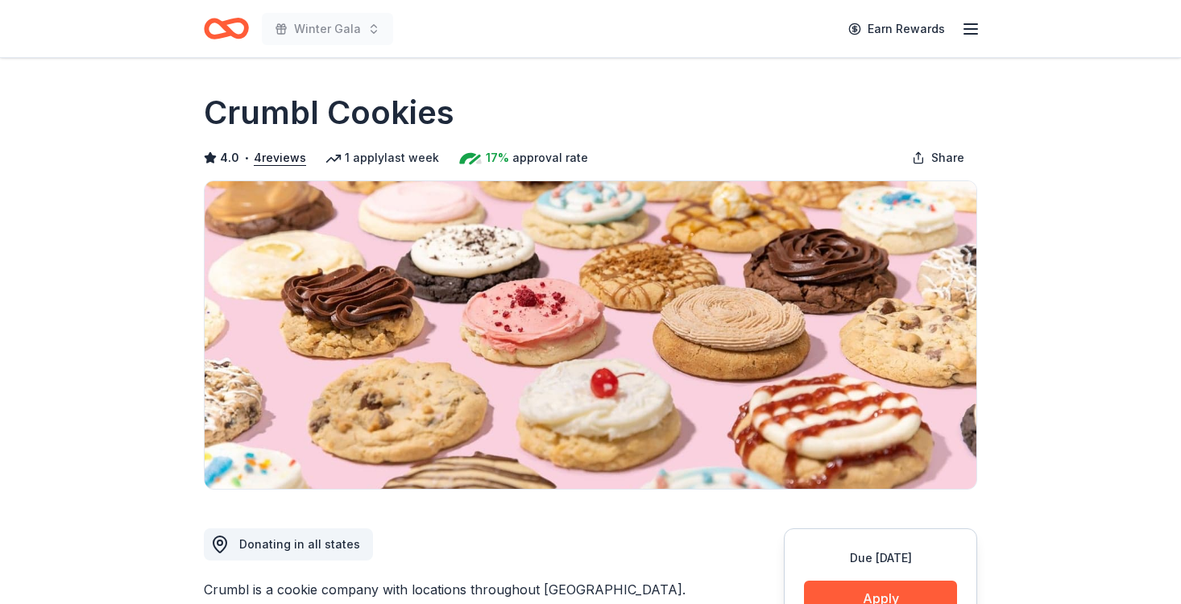
scroll to position [161, 0]
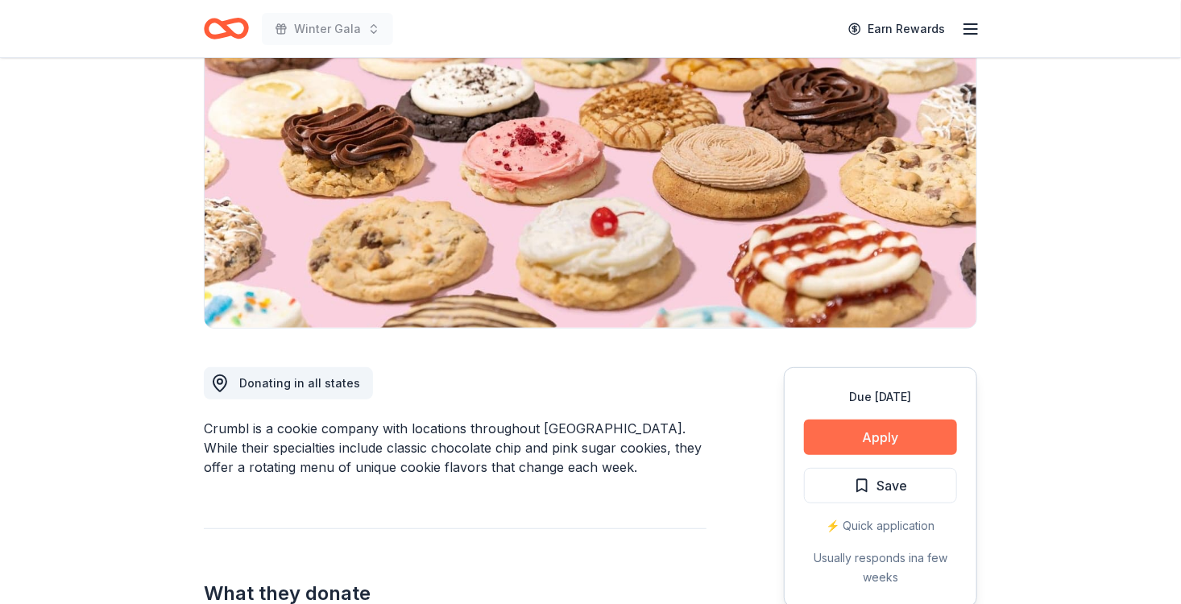
click at [913, 443] on button "Apply" at bounding box center [880, 437] width 153 height 35
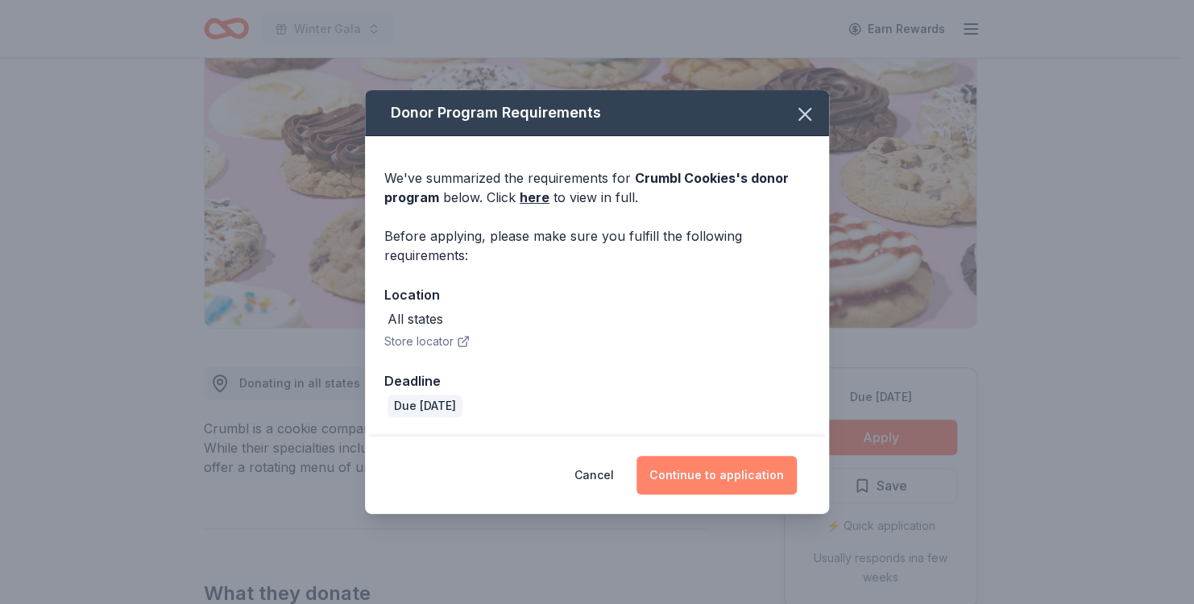
click at [738, 471] on button "Continue to application" at bounding box center [717, 475] width 160 height 39
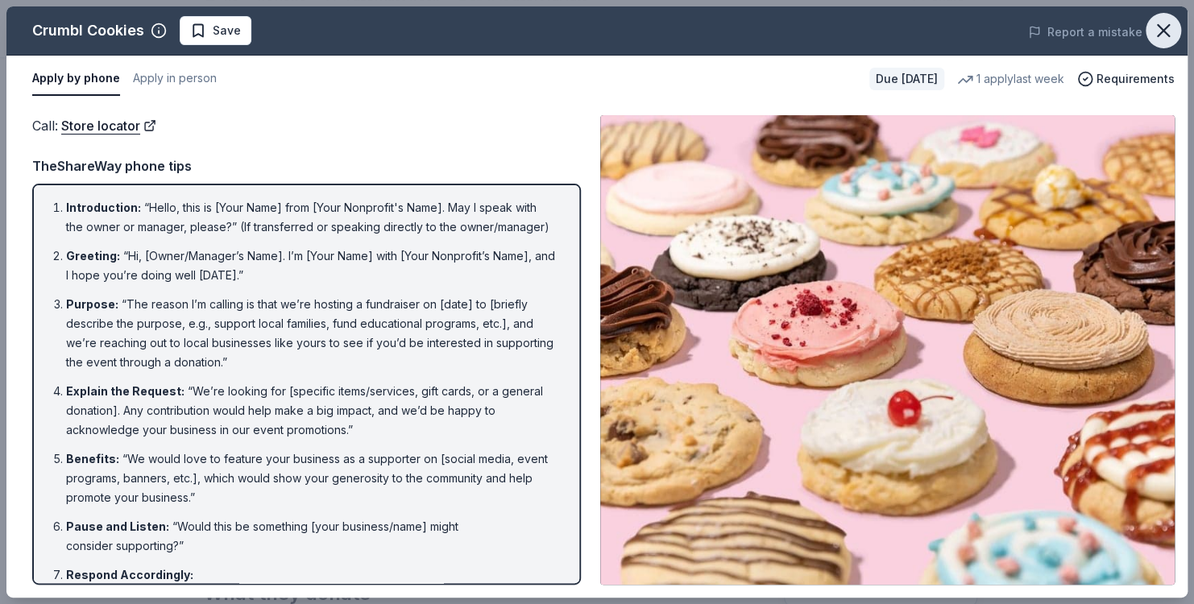
click at [1158, 26] on icon "button" at bounding box center [1163, 30] width 11 height 11
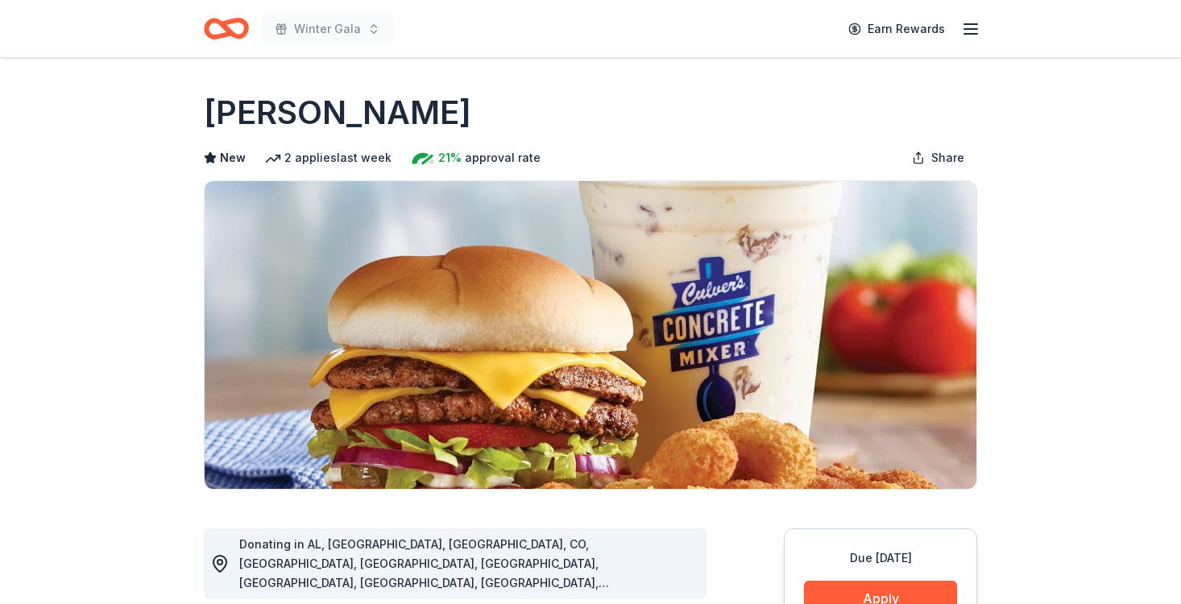
scroll to position [242, 0]
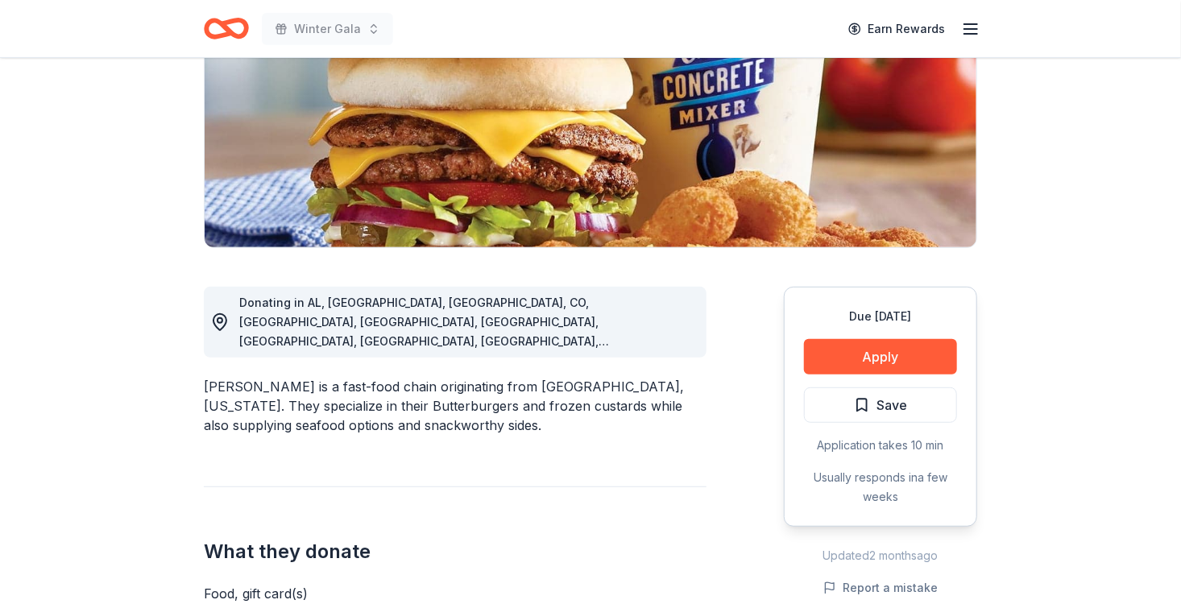
click at [891, 354] on button "Apply" at bounding box center [880, 356] width 153 height 35
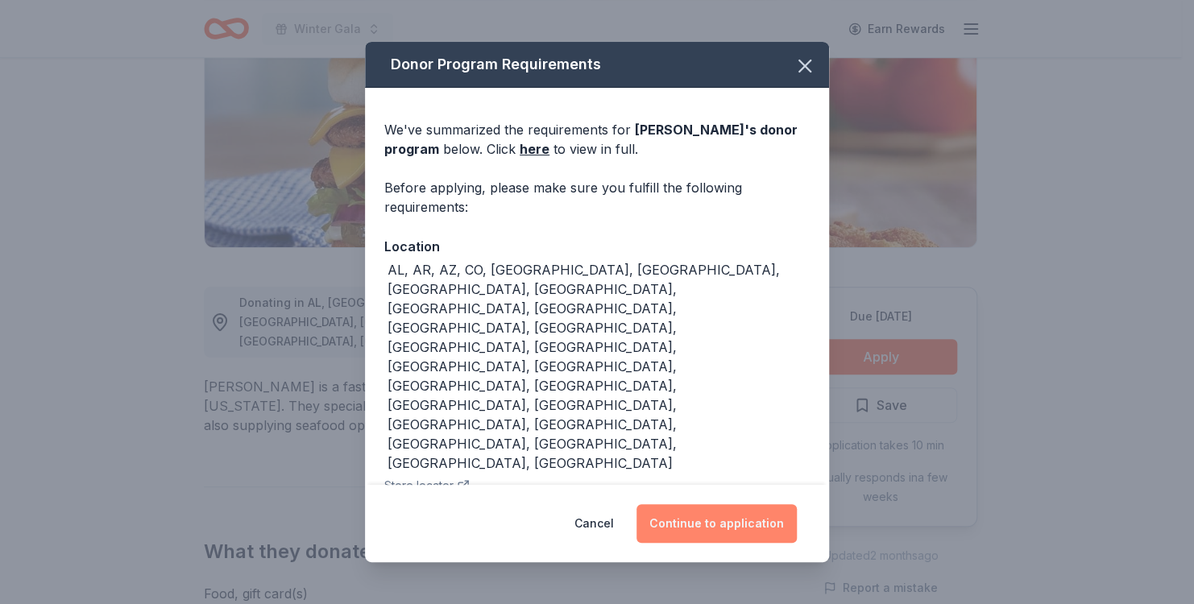
click at [737, 514] on button "Continue to application" at bounding box center [717, 523] width 160 height 39
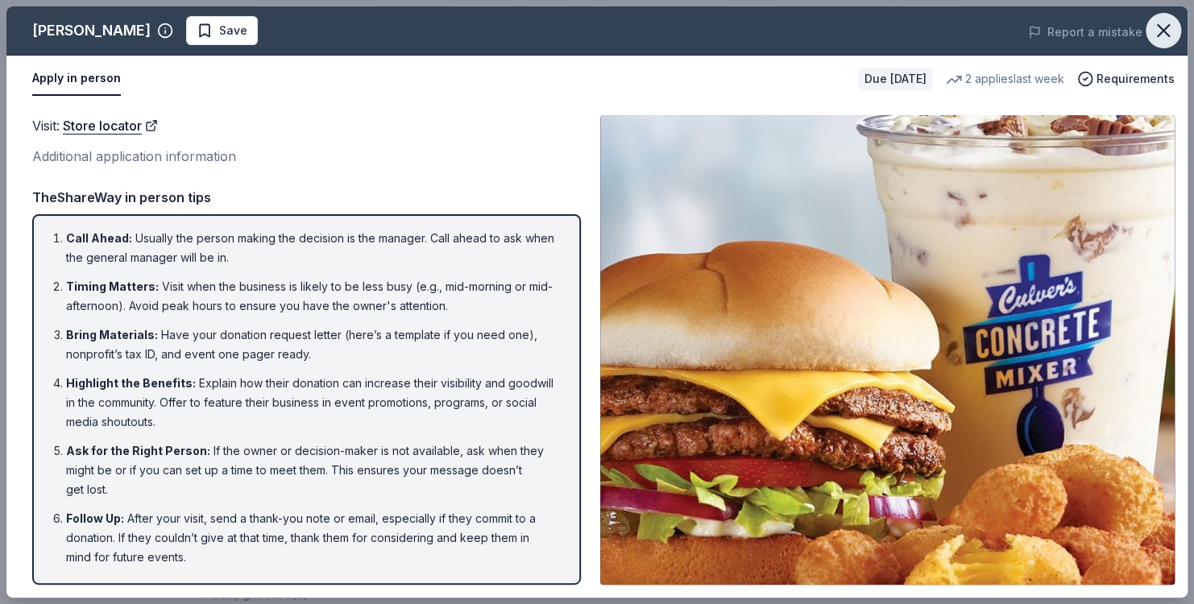
click at [1156, 31] on icon "button" at bounding box center [1163, 30] width 23 height 23
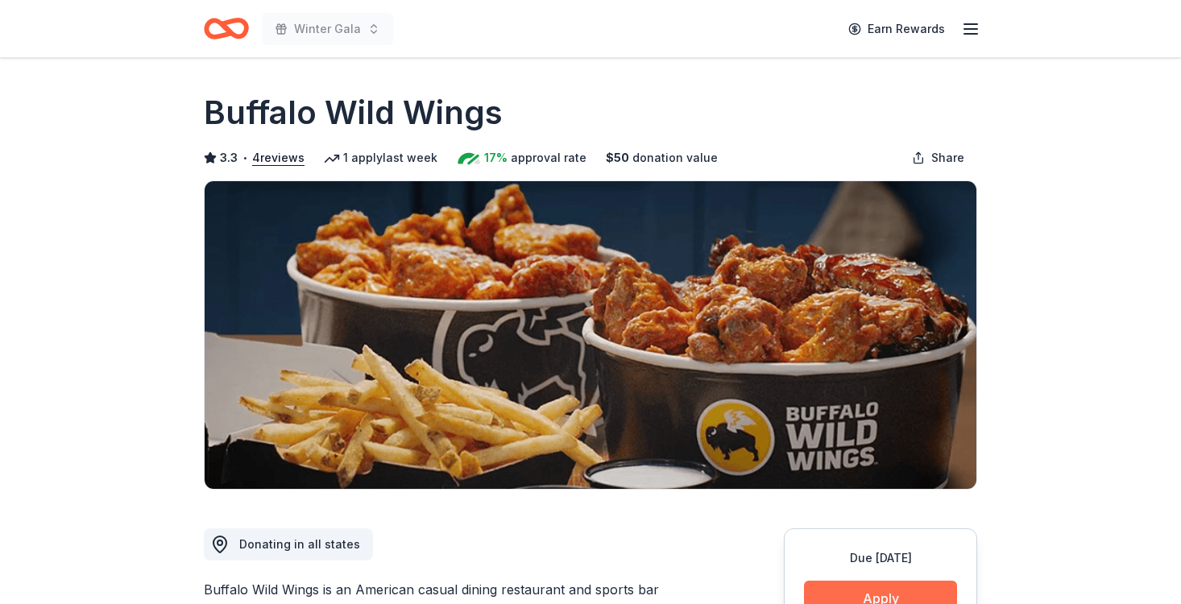
scroll to position [242, 0]
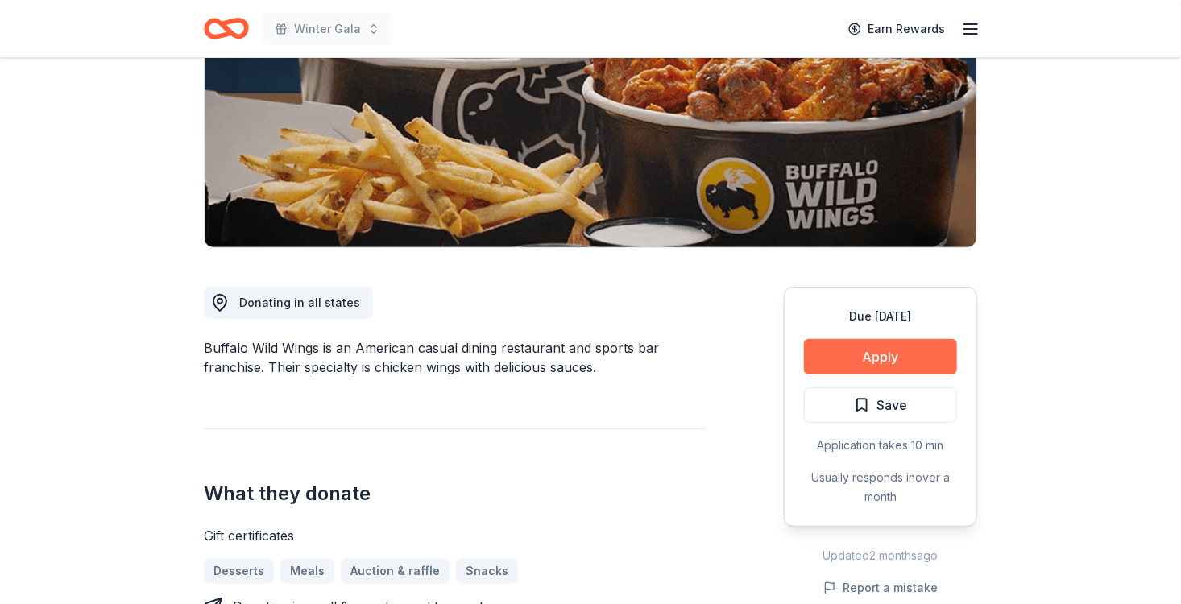
click at [936, 353] on button "Apply" at bounding box center [880, 356] width 153 height 35
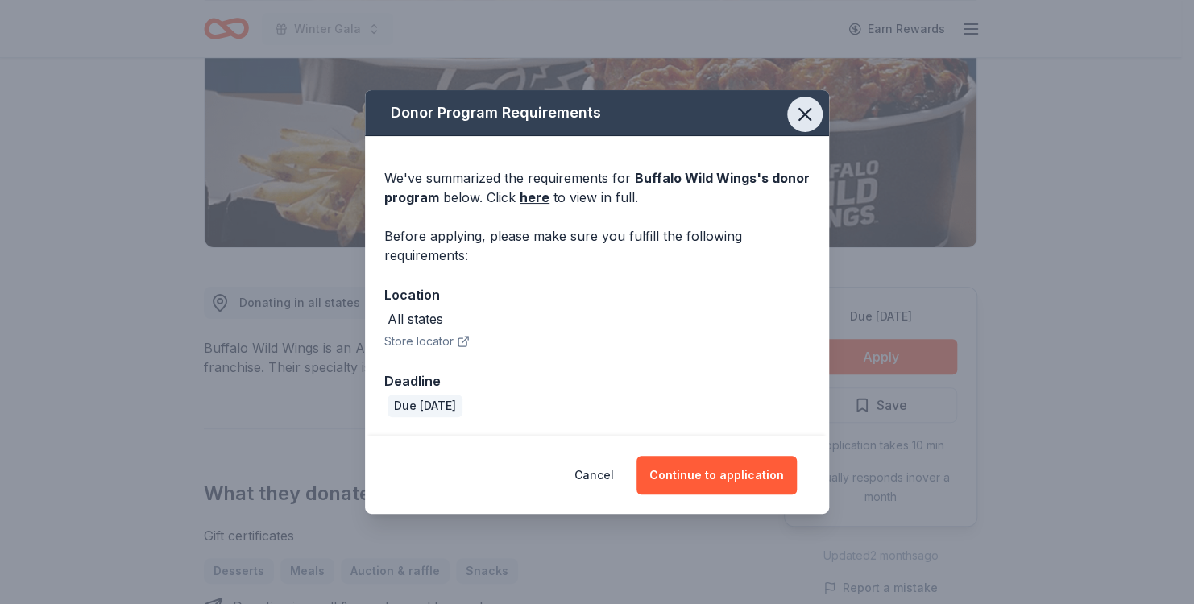
click at [807, 119] on icon "button" at bounding box center [805, 114] width 23 height 23
